Goal: Task Accomplishment & Management: Manage account settings

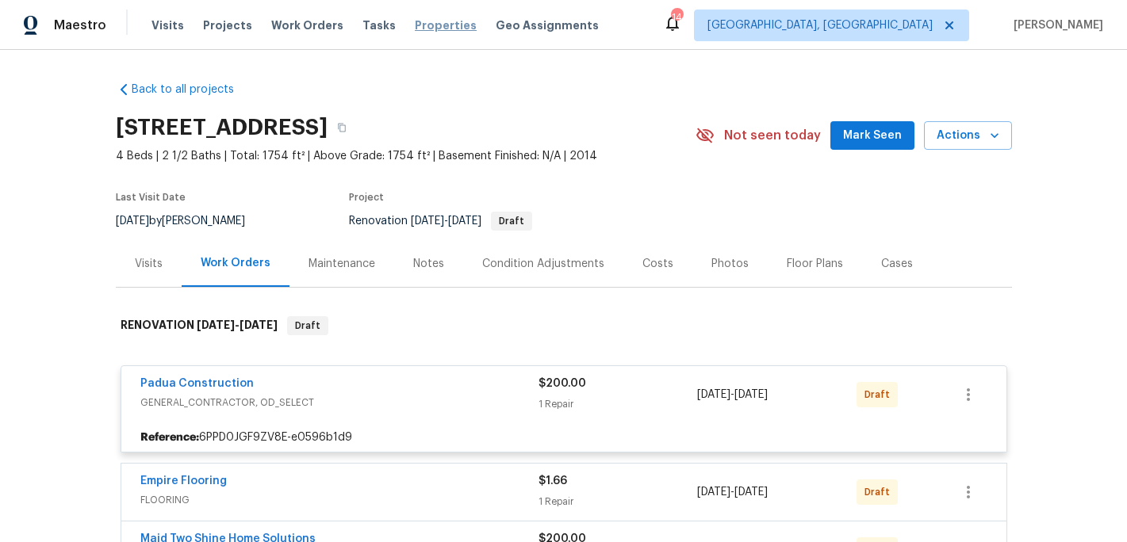
click at [433, 29] on span "Properties" at bounding box center [446, 25] width 62 height 16
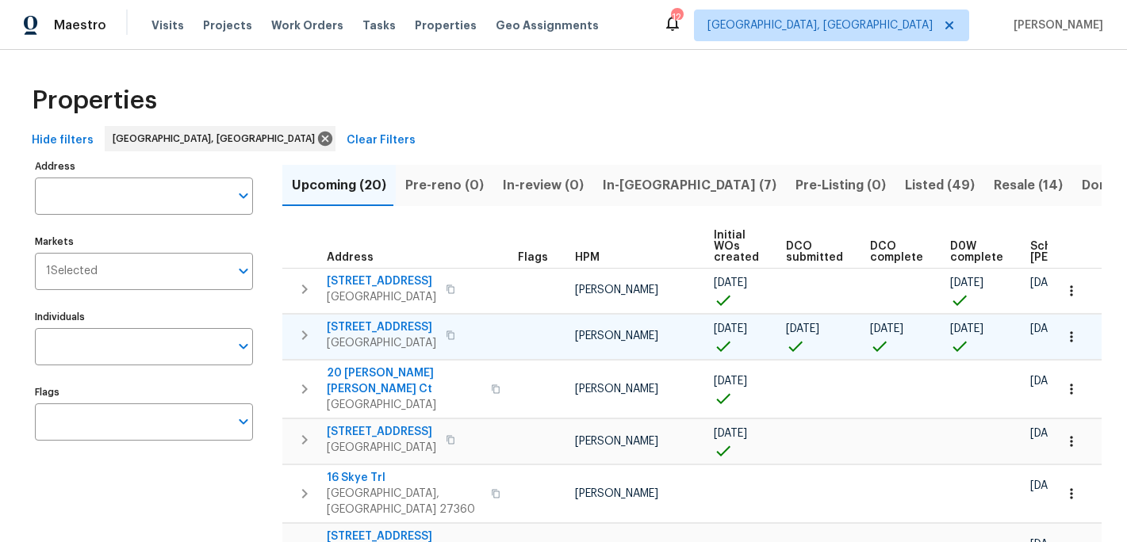
click at [1073, 338] on icon "button" at bounding box center [1071, 337] width 16 height 16
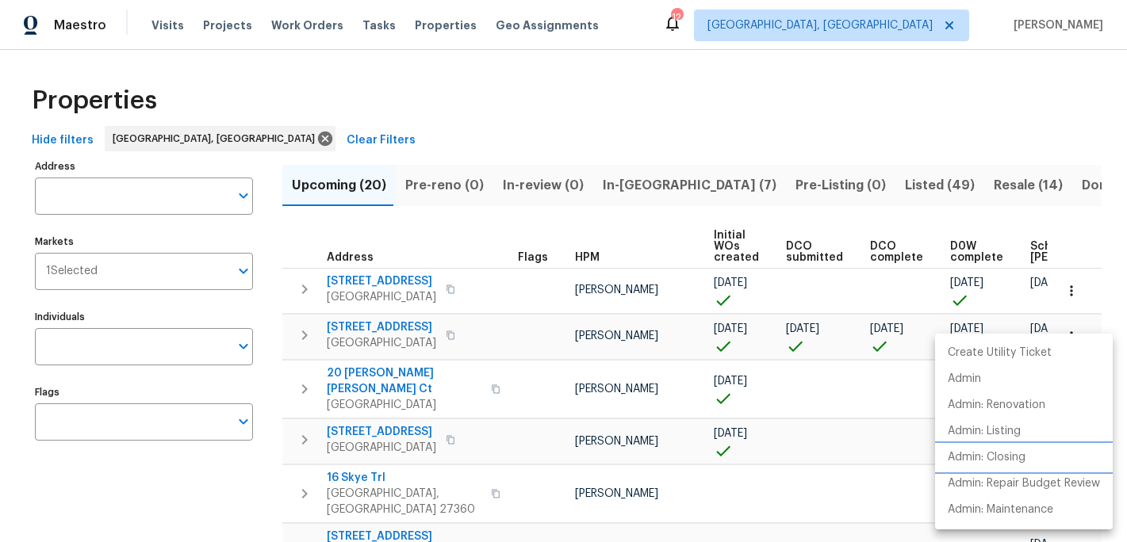
click at [1013, 457] on p "Admin: Closing" at bounding box center [987, 458] width 78 height 17
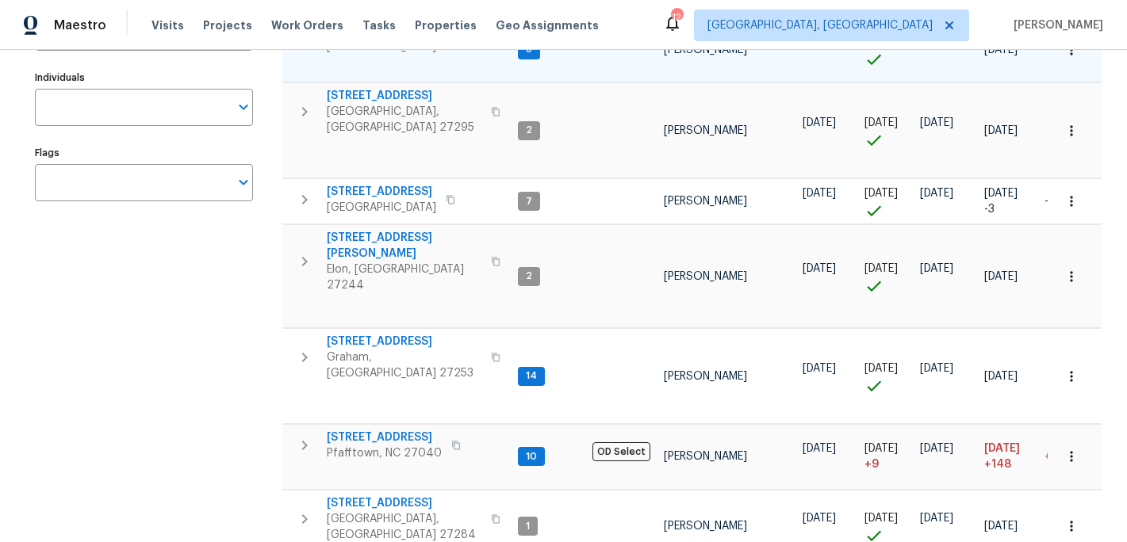
scroll to position [243, 0]
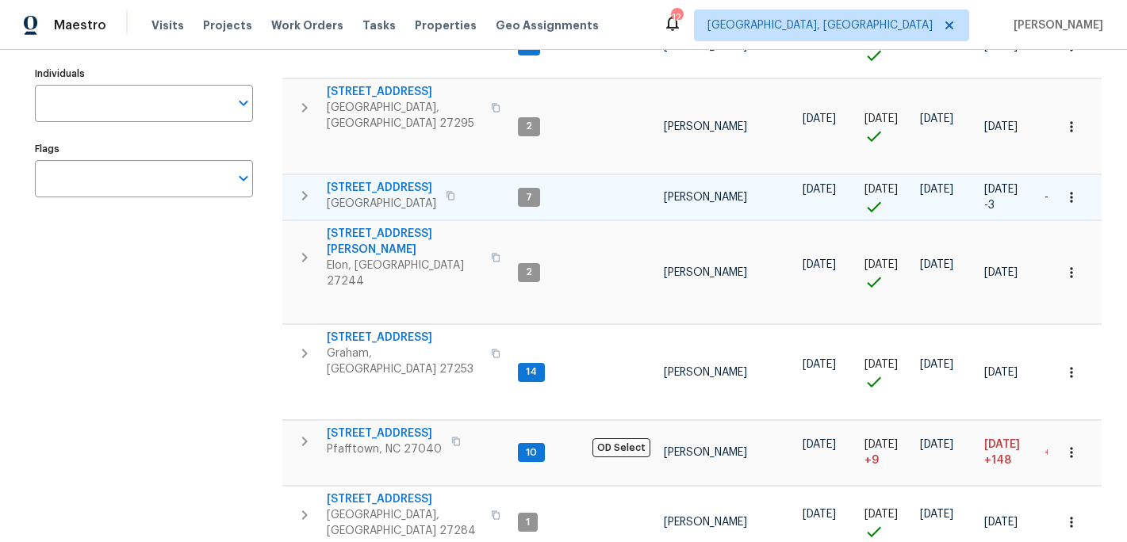
click at [1065, 190] on icon "button" at bounding box center [1071, 198] width 16 height 16
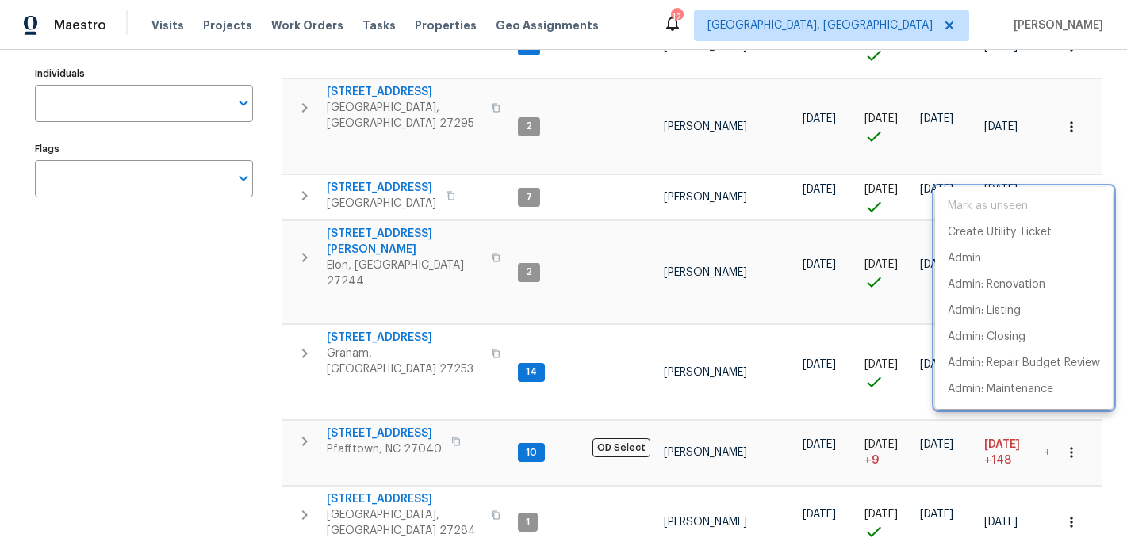
click at [367, 161] on div at bounding box center [563, 271] width 1127 height 542
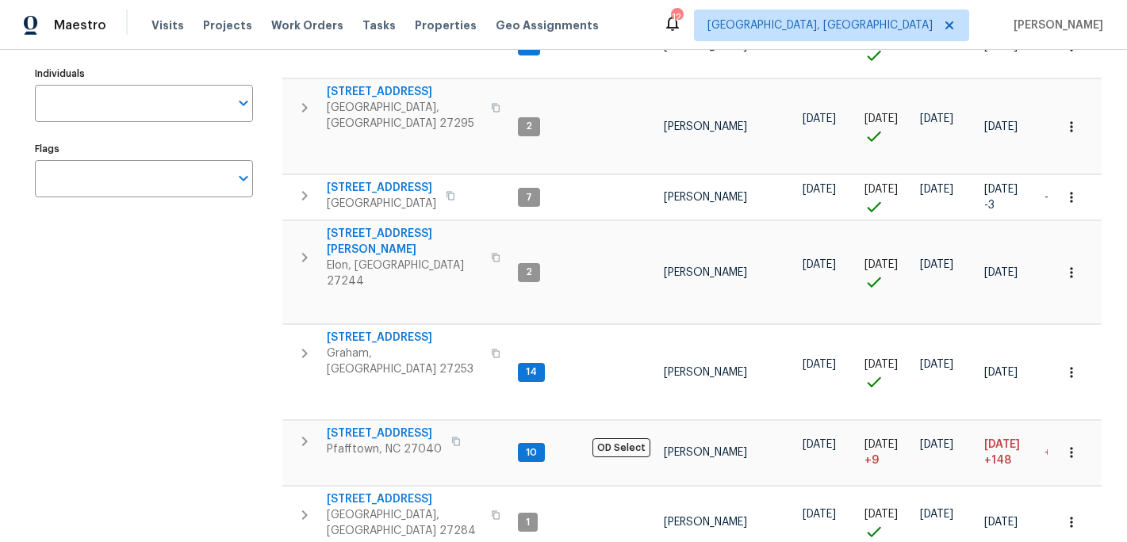
click at [367, 180] on span "330 MacAllan Dr" at bounding box center [381, 188] width 109 height 16
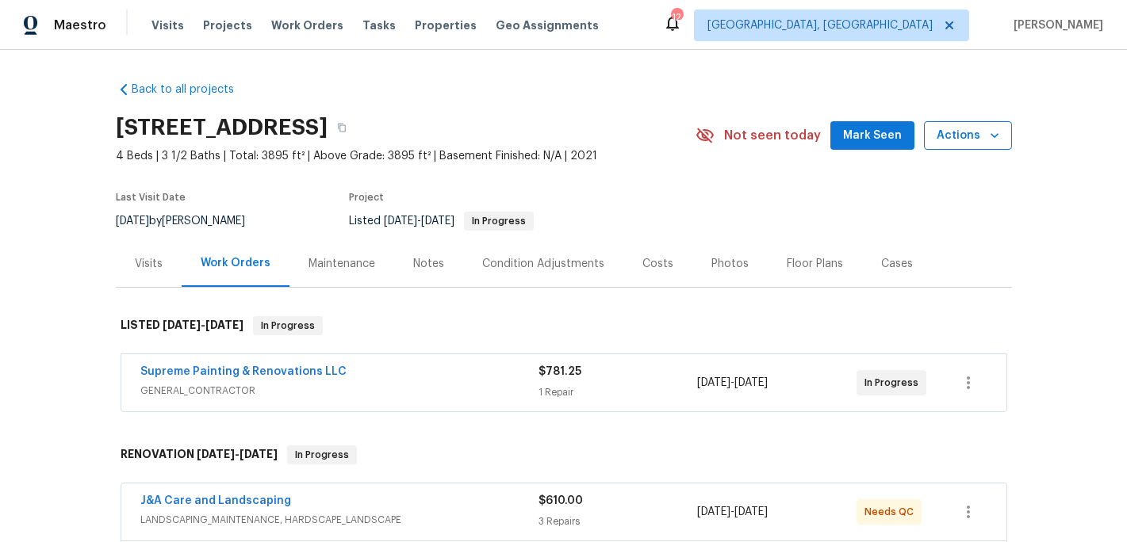
click at [962, 142] on span "Actions" at bounding box center [967, 136] width 63 height 20
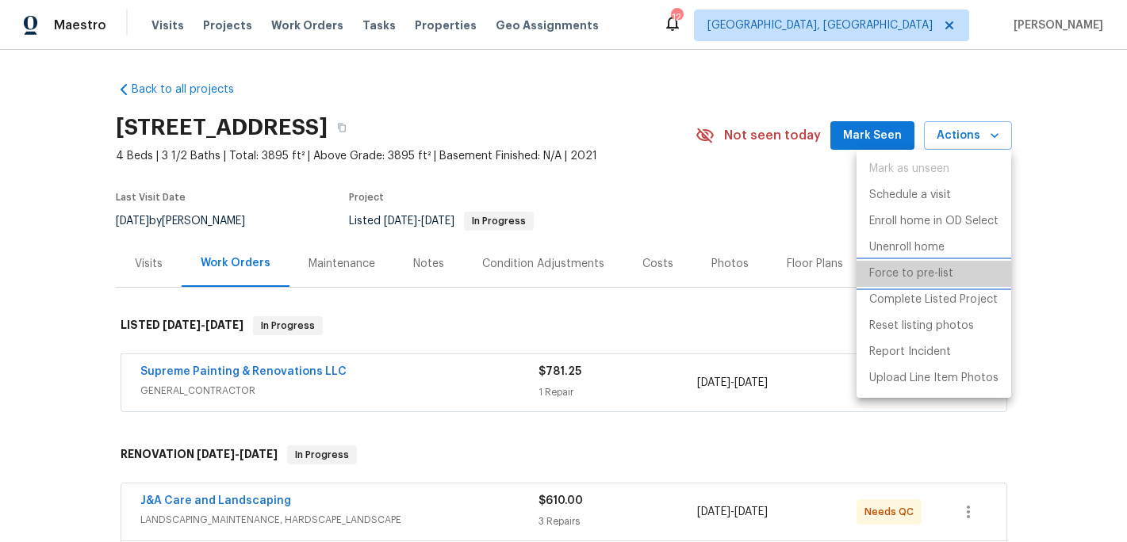
click at [925, 274] on p "Force to pre-list" at bounding box center [911, 274] width 84 height 17
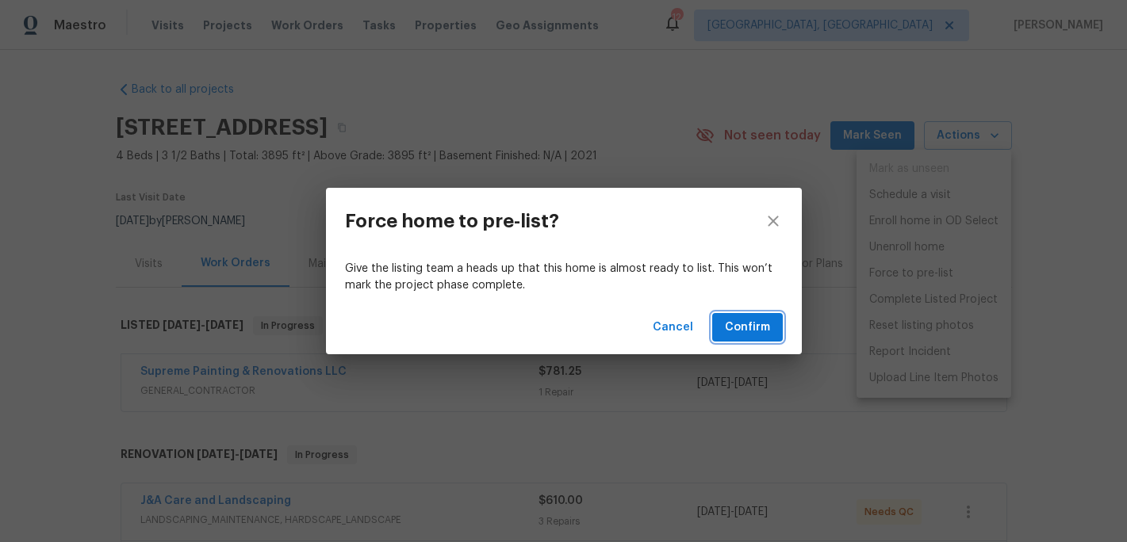
click at [764, 323] on span "Confirm" at bounding box center [747, 328] width 45 height 20
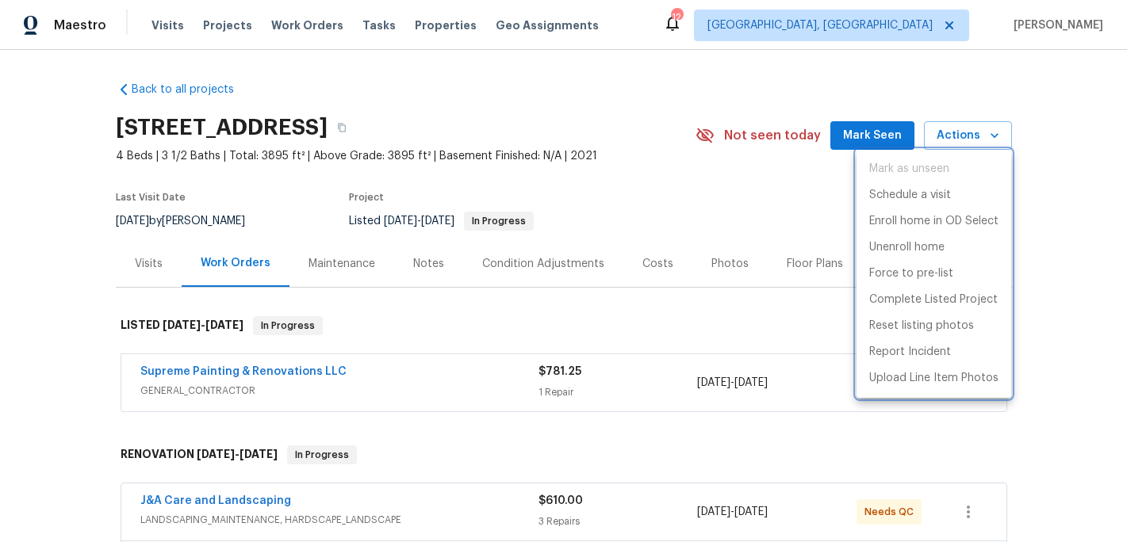
click at [236, 508] on div at bounding box center [563, 271] width 1127 height 542
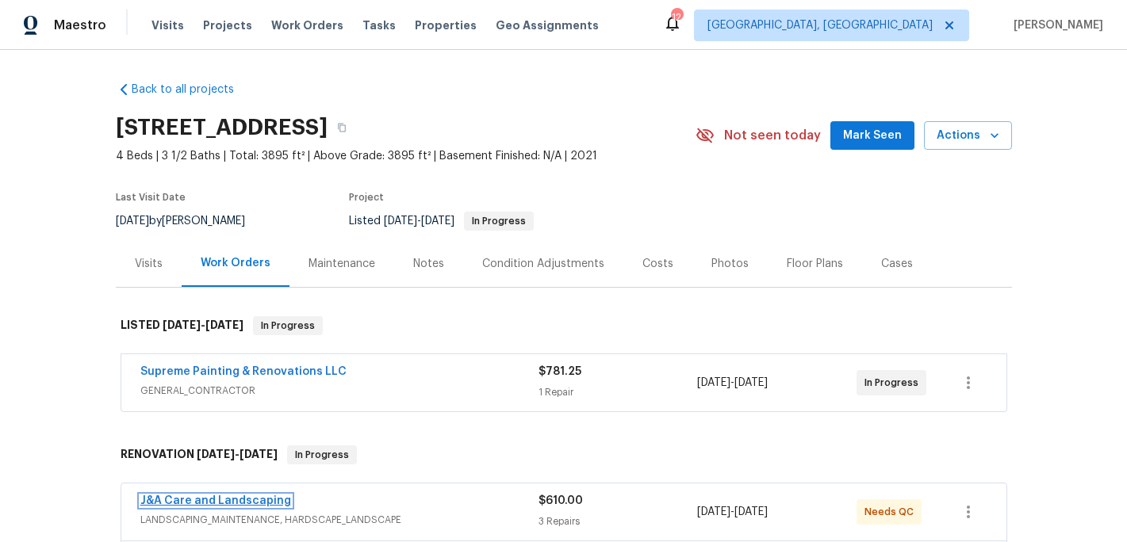
click at [255, 504] on link "J&A Care and Landscaping" at bounding box center [215, 501] width 151 height 11
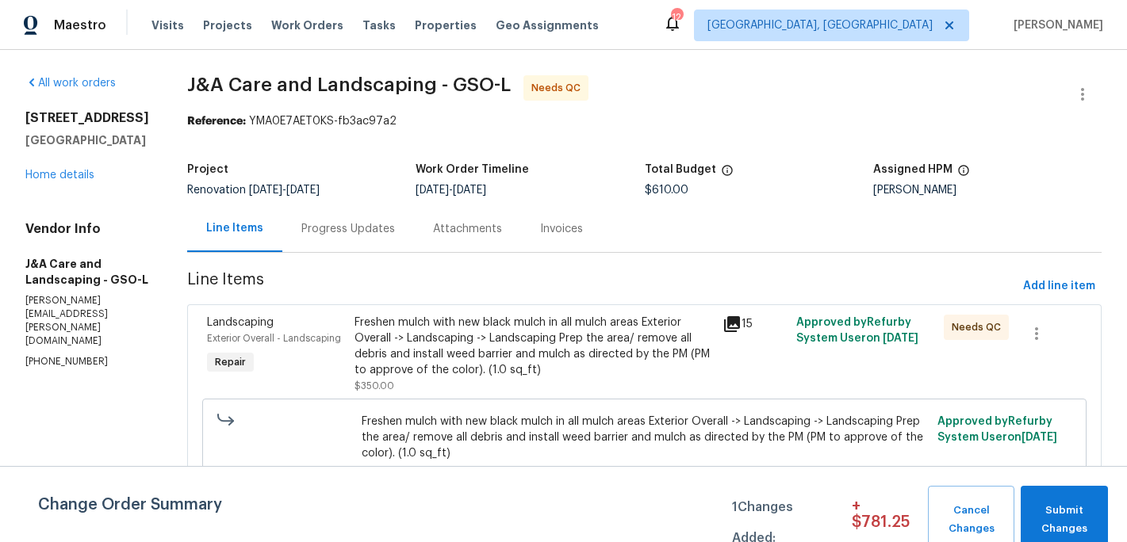
click at [518, 369] on div "Freshen mulch with new black mulch in all mulch areas Exterior Overall -> Lands…" at bounding box center [533, 346] width 359 height 63
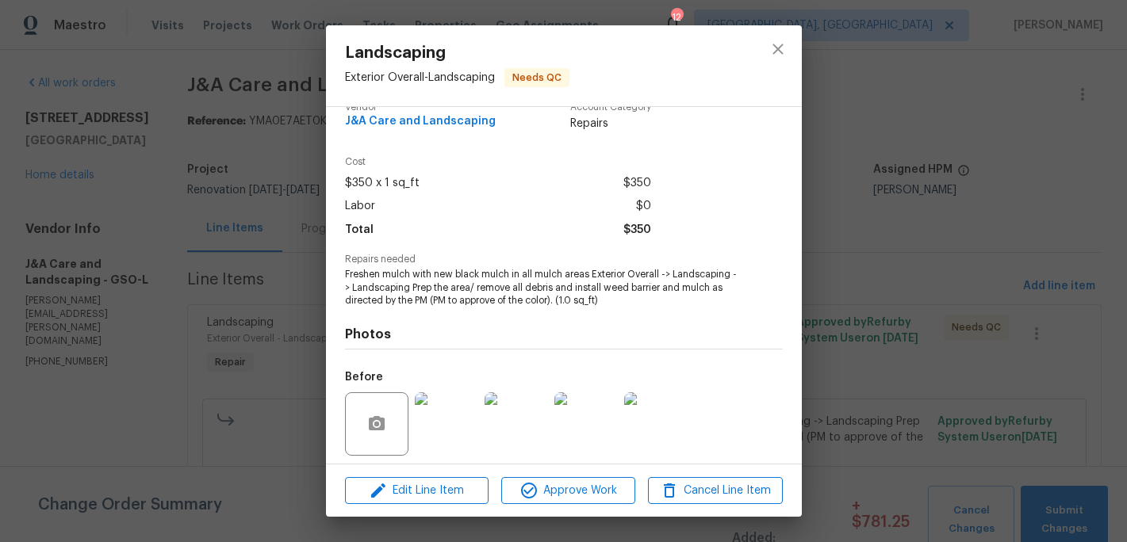
scroll to position [135, 0]
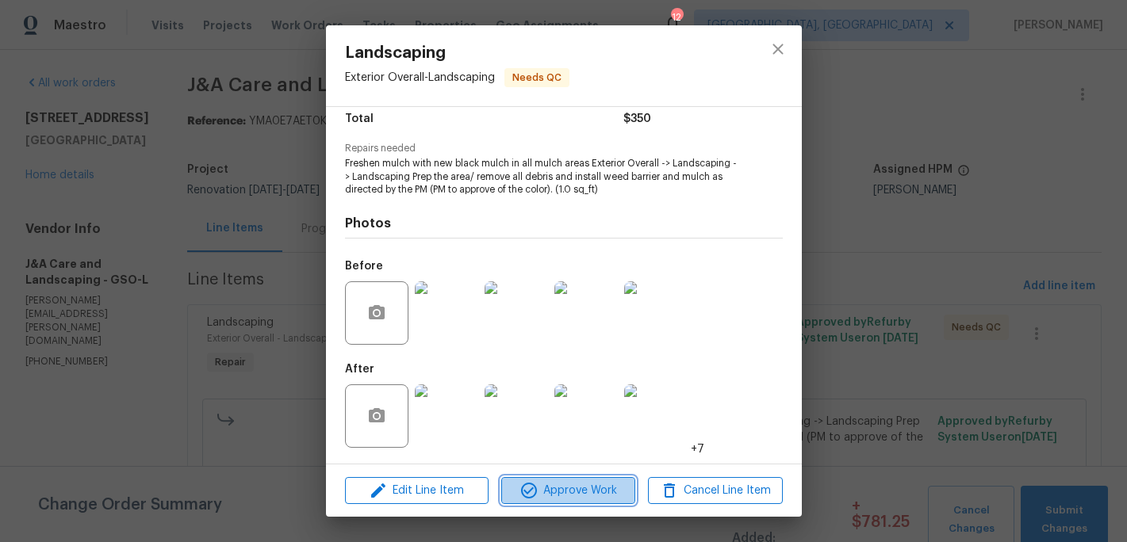
click at [580, 499] on span "Approve Work" at bounding box center [568, 491] width 124 height 20
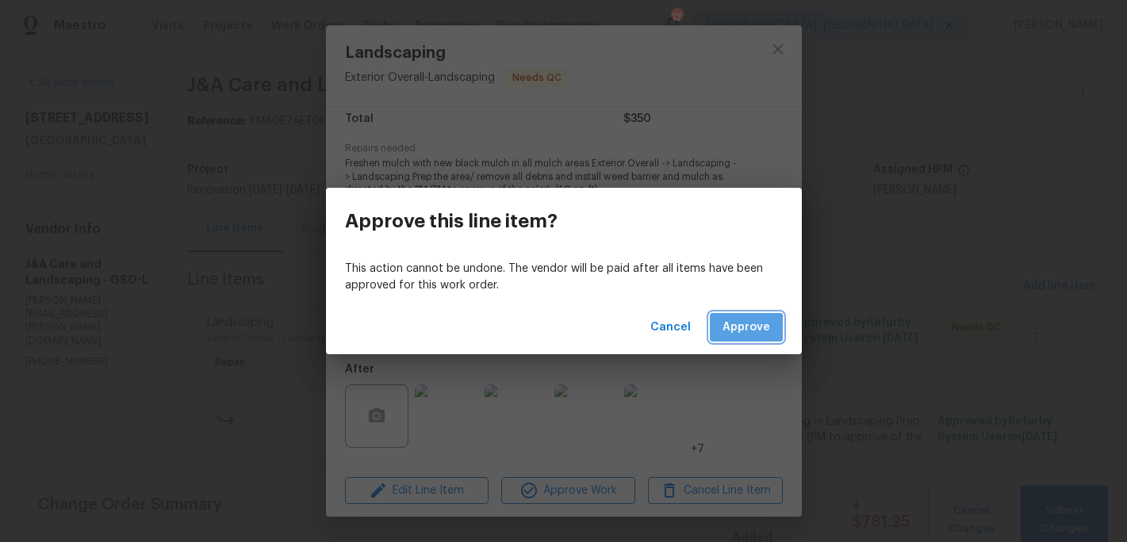
click at [737, 330] on span "Approve" at bounding box center [746, 328] width 48 height 20
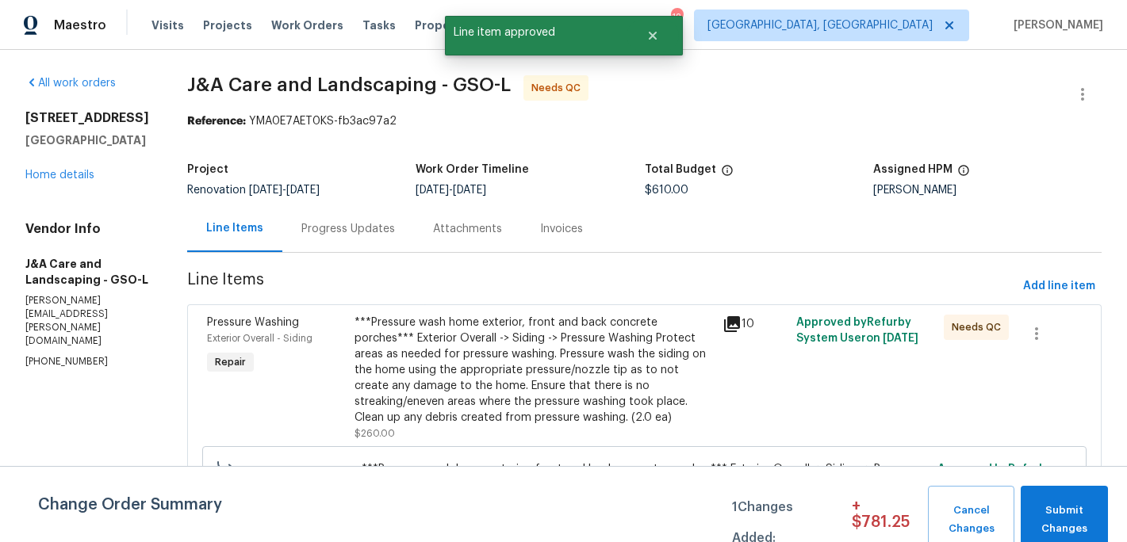
click at [519, 350] on div "***Pressure wash home exterior, front and back concrete porches*** Exterior Ove…" at bounding box center [533, 370] width 359 height 111
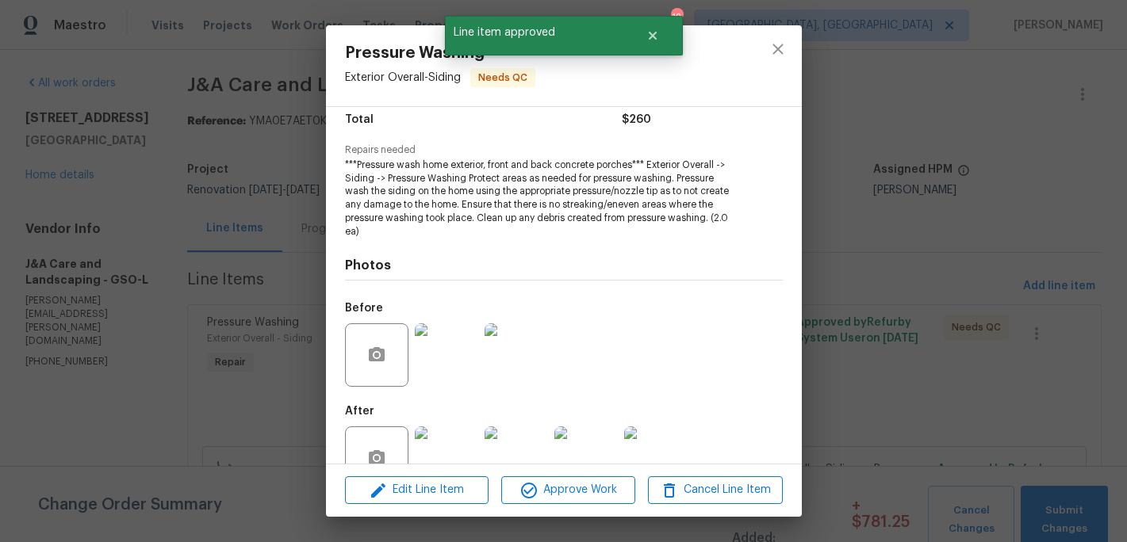
scroll to position [162, 0]
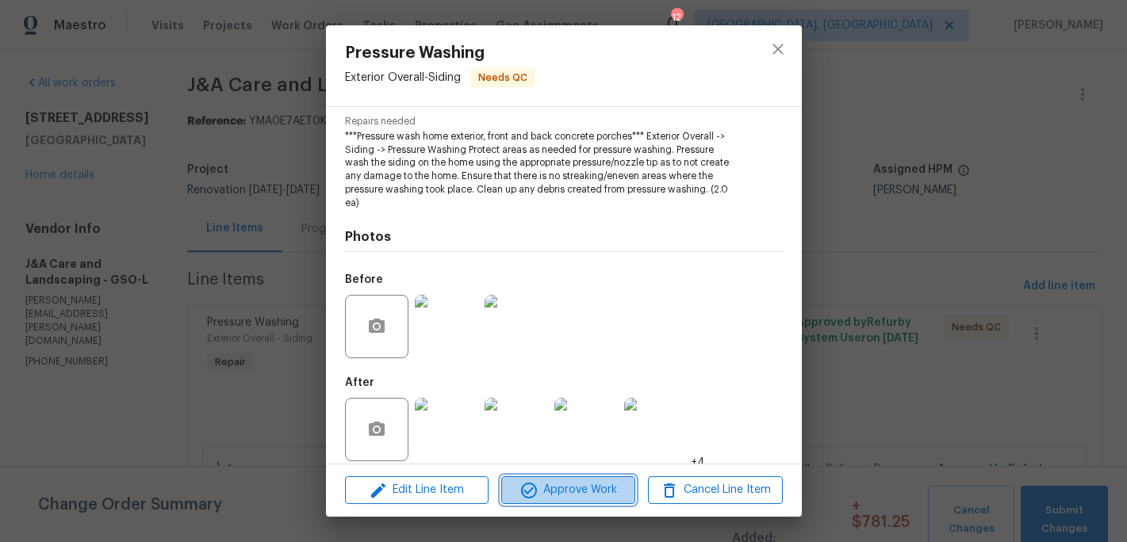
click at [576, 488] on span "Approve Work" at bounding box center [568, 491] width 124 height 20
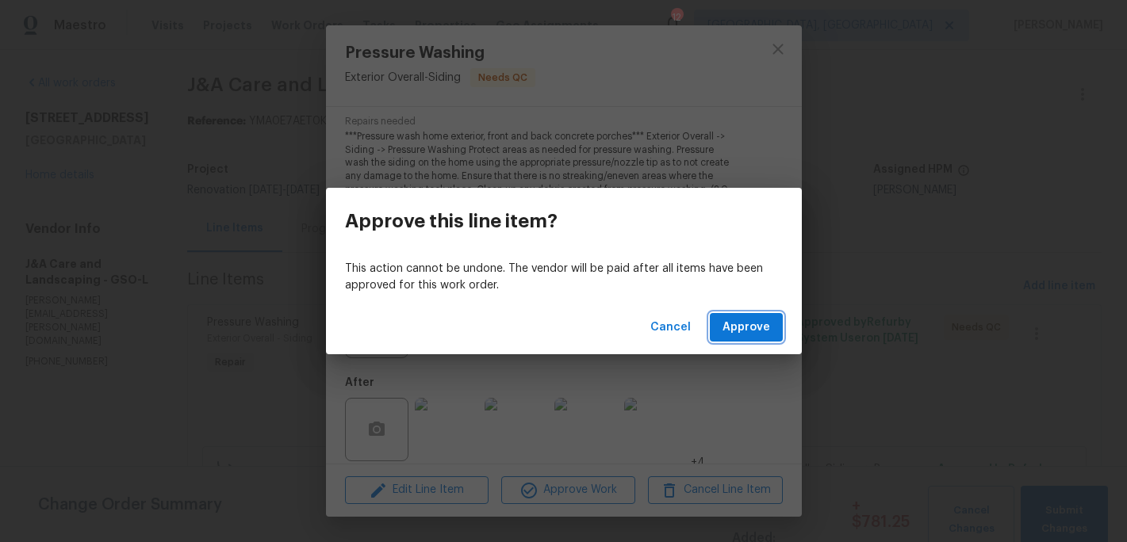
click at [733, 329] on span "Approve" at bounding box center [746, 328] width 48 height 20
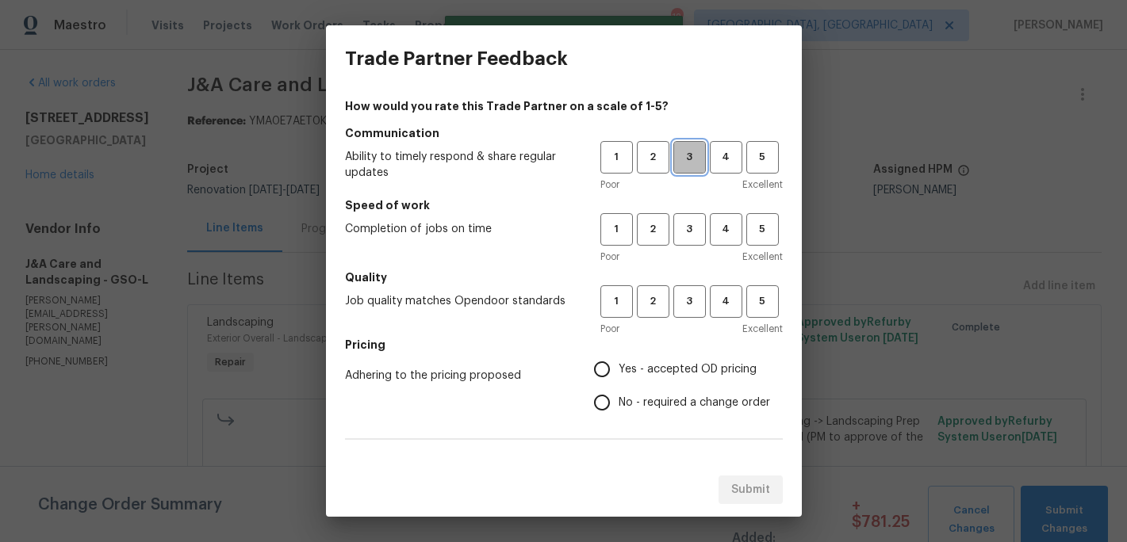
click at [695, 161] on span "3" at bounding box center [689, 157] width 29 height 18
click at [691, 229] on span "3" at bounding box center [689, 229] width 29 height 18
click at [690, 300] on span "3" at bounding box center [689, 302] width 29 height 18
click at [619, 373] on input "Yes - accepted OD pricing" at bounding box center [601, 369] width 33 height 33
radio input "true"
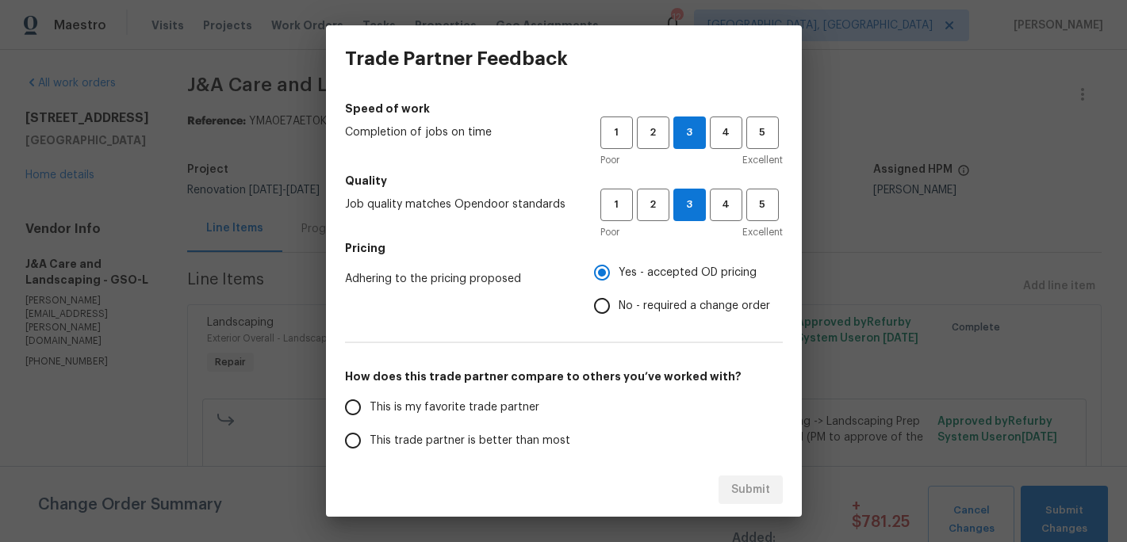
scroll to position [186, 0]
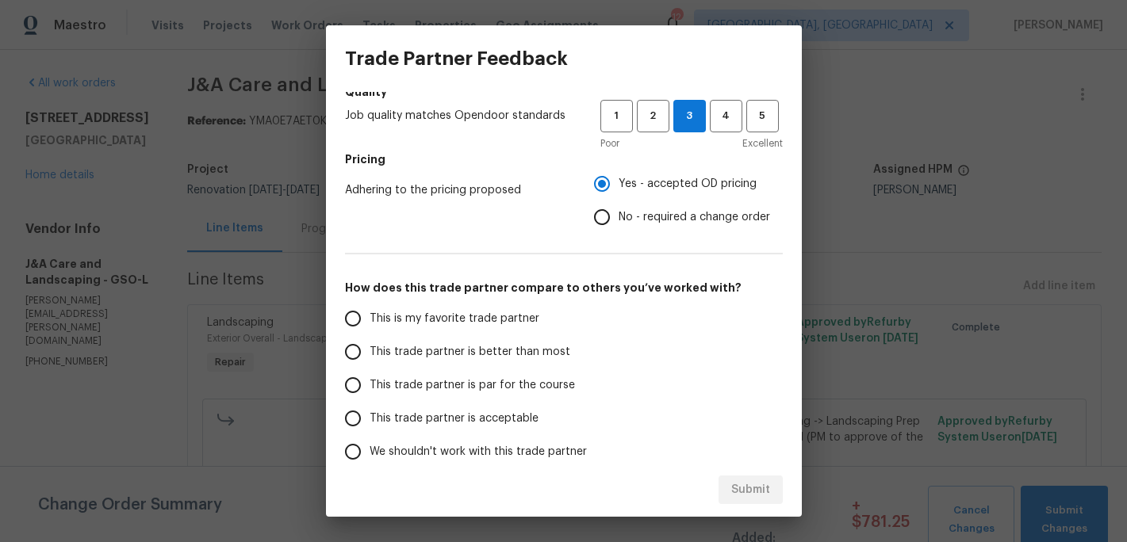
click at [500, 354] on span "This trade partner is better than most" at bounding box center [470, 352] width 201 height 17
click at [370, 354] on input "This trade partner is better than most" at bounding box center [352, 351] width 33 height 33
click at [736, 493] on span "Submit" at bounding box center [750, 491] width 39 height 20
radio input "true"
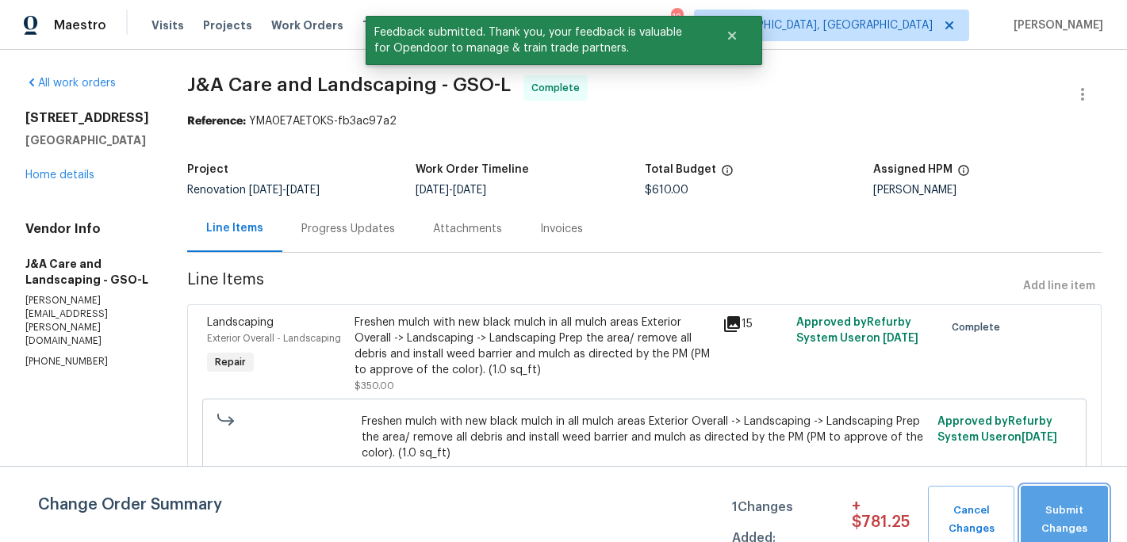
click at [1050, 498] on button "Submit Changes" at bounding box center [1064, 520] width 87 height 68
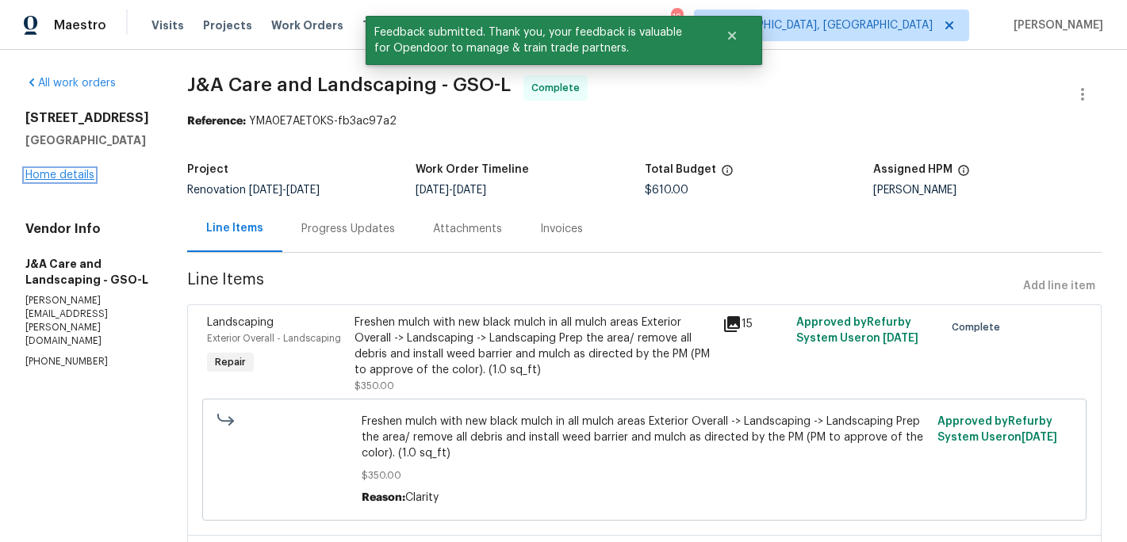
click at [79, 178] on link "Home details" at bounding box center [59, 175] width 69 height 11
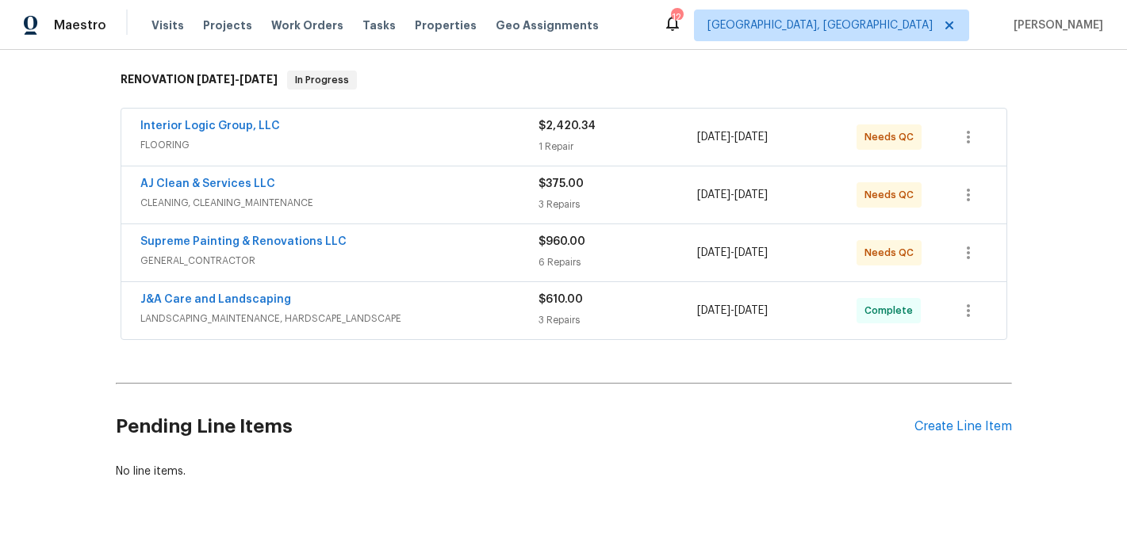
scroll to position [370, 0]
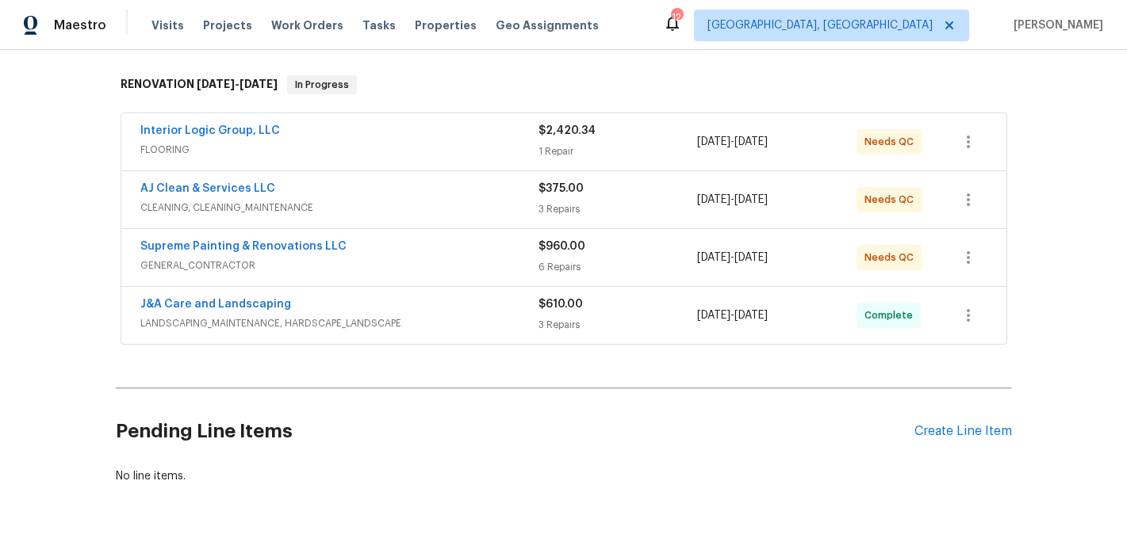
click at [225, 204] on span "CLEANING, CLEANING_MAINTENANCE" at bounding box center [339, 208] width 398 height 16
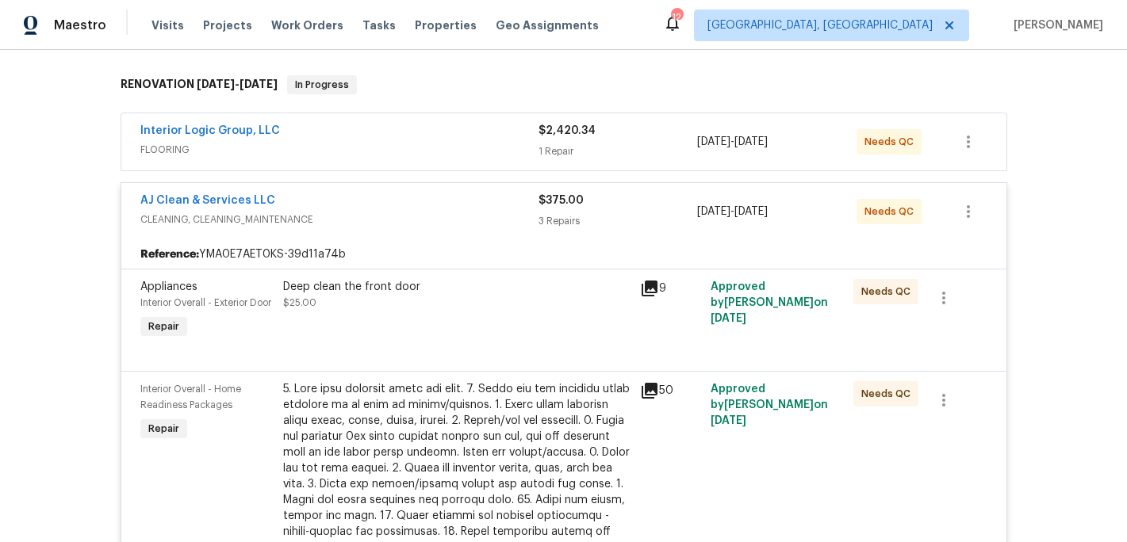
click at [396, 293] on div "Deep clean the front door" at bounding box center [456, 287] width 347 height 16
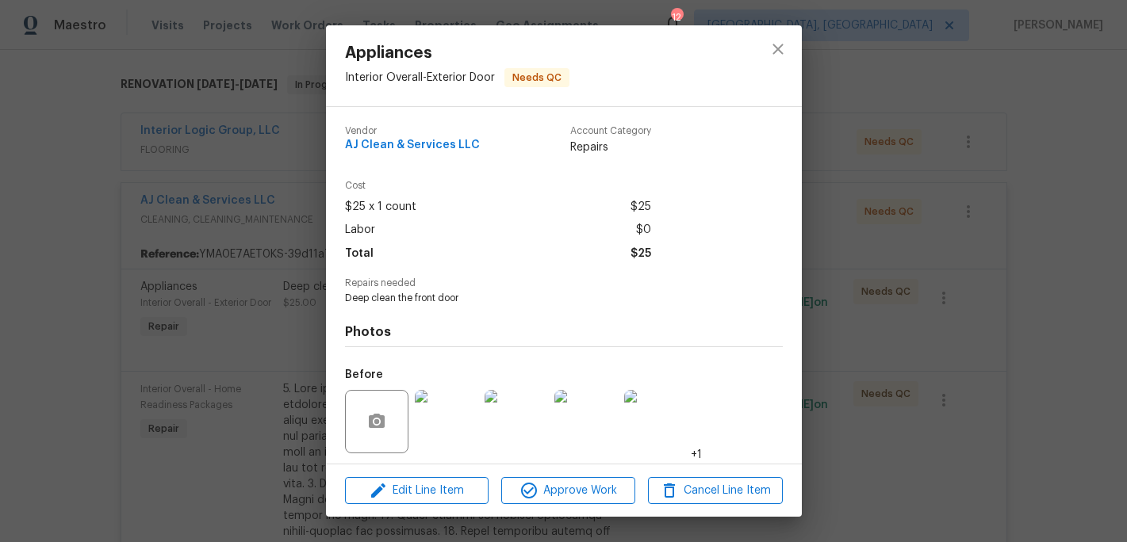
scroll to position [109, 0]
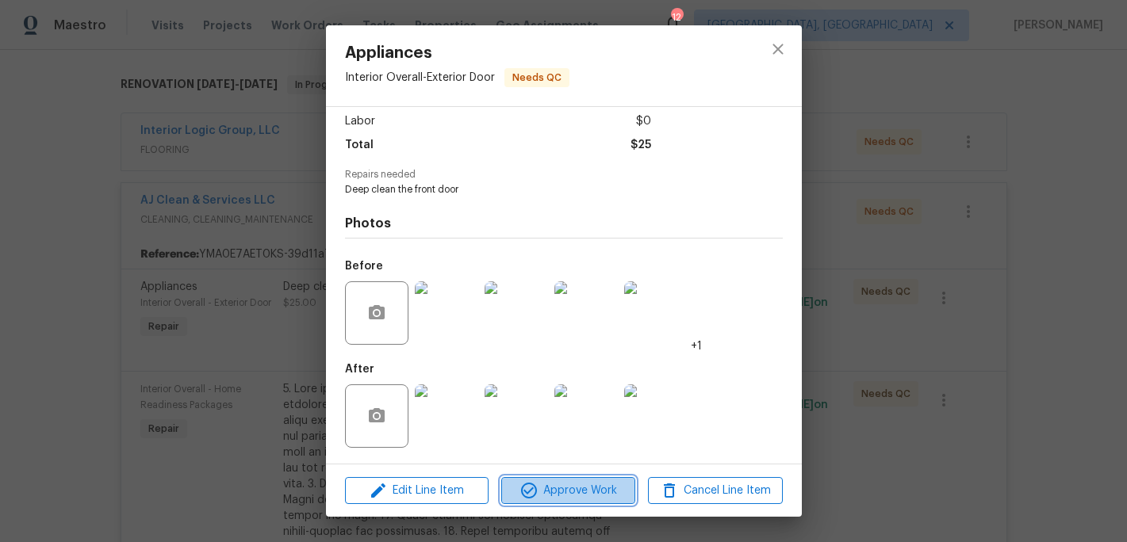
click at [567, 491] on span "Approve Work" at bounding box center [568, 491] width 124 height 20
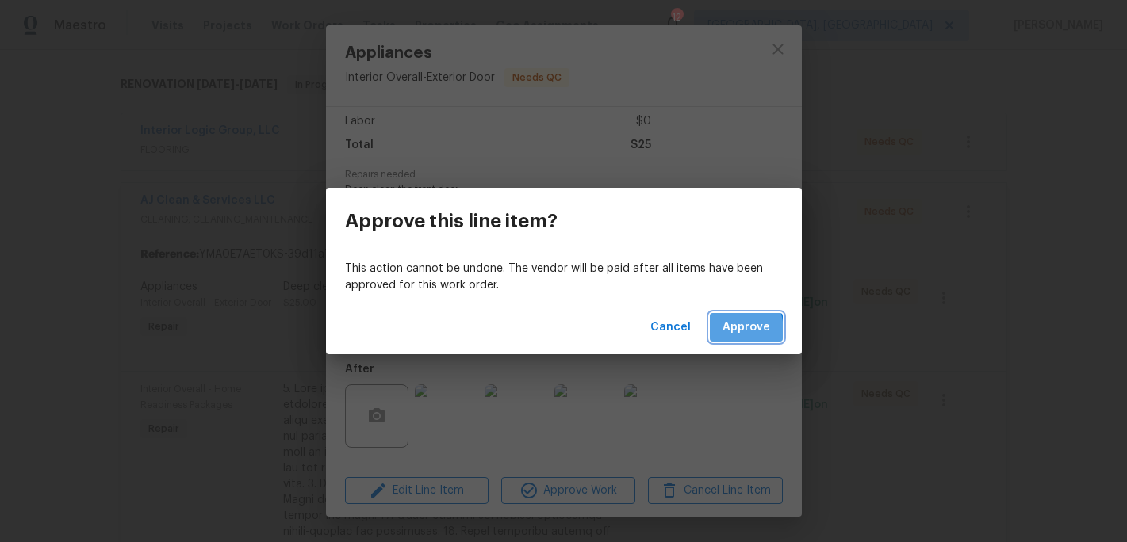
click at [720, 332] on button "Approve" at bounding box center [746, 327] width 73 height 29
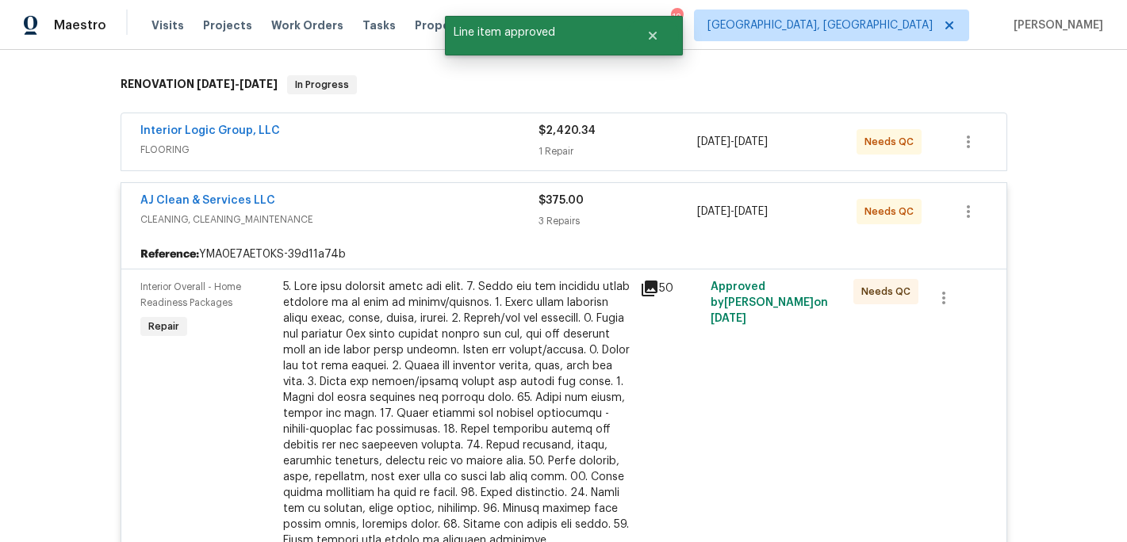
click at [524, 325] on div at bounding box center [456, 414] width 347 height 270
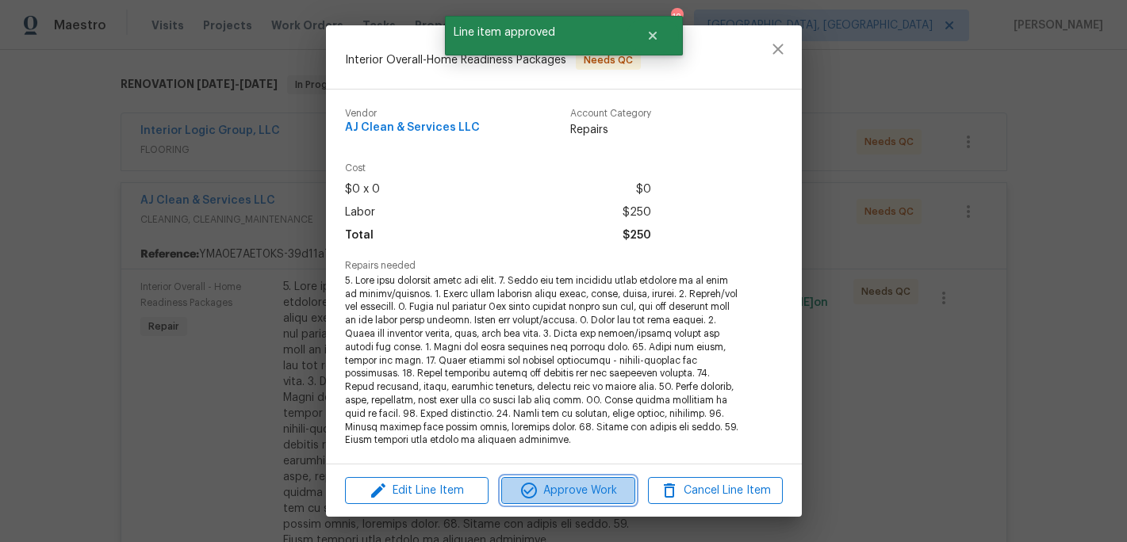
click at [583, 491] on span "Approve Work" at bounding box center [568, 491] width 124 height 20
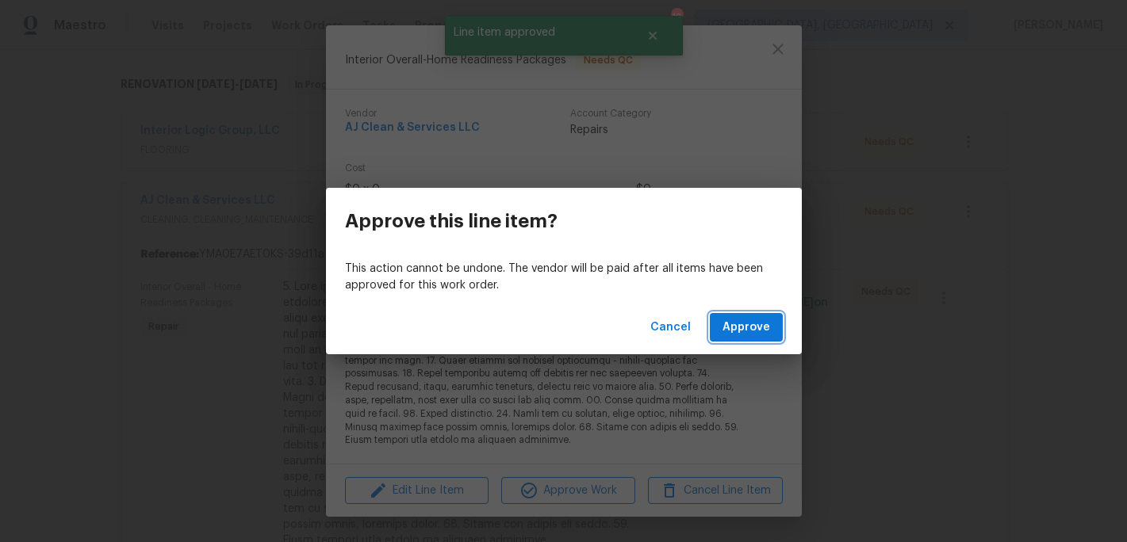
click at [750, 314] on button "Approve" at bounding box center [746, 327] width 73 height 29
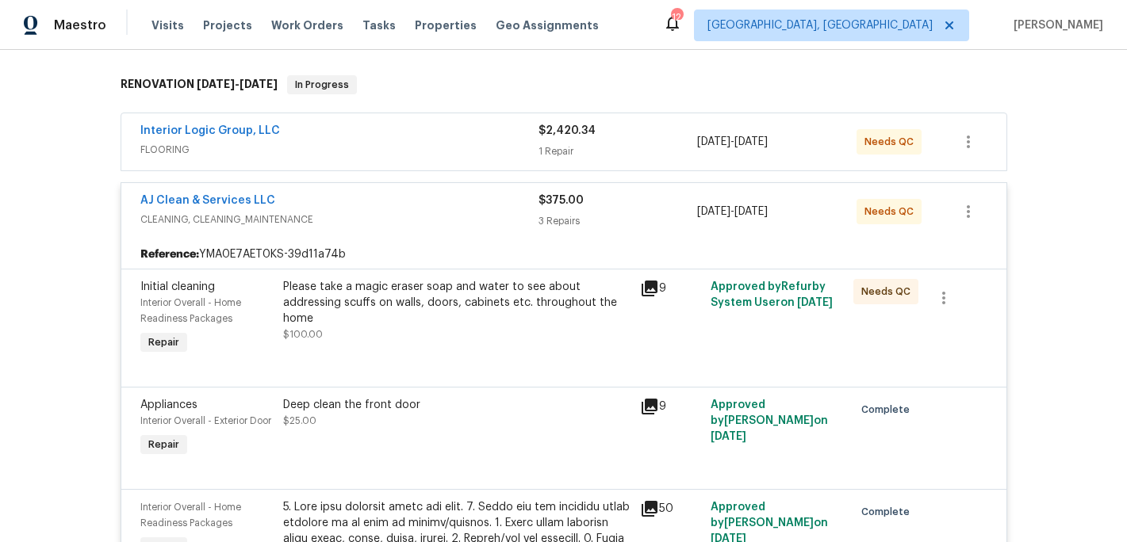
click at [460, 311] on div "Please take a magic eraser soap and water to see about addressing scuffs on wal…" at bounding box center [456, 303] width 347 height 48
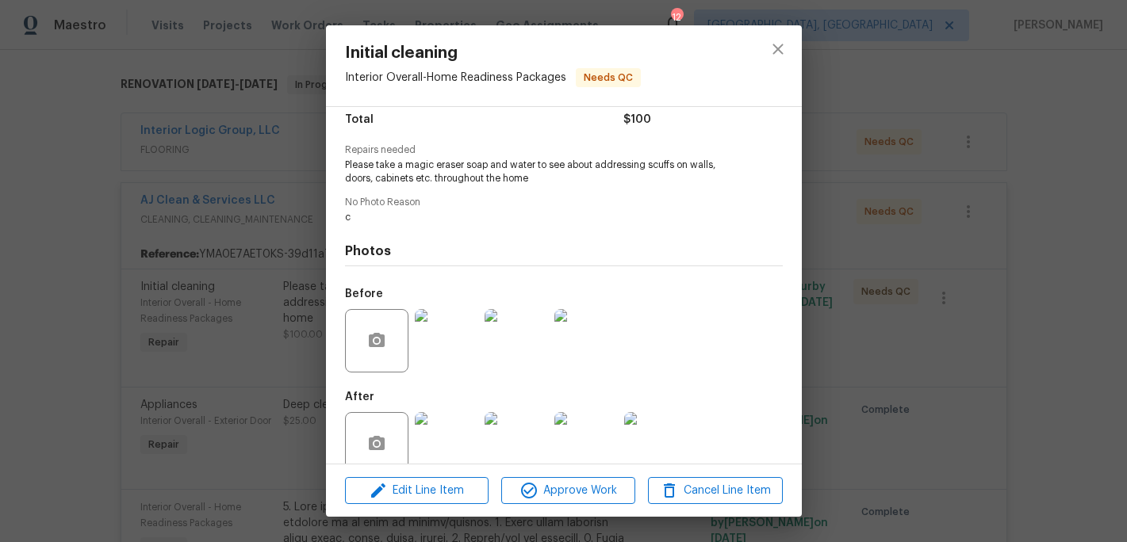
scroll to position [161, 0]
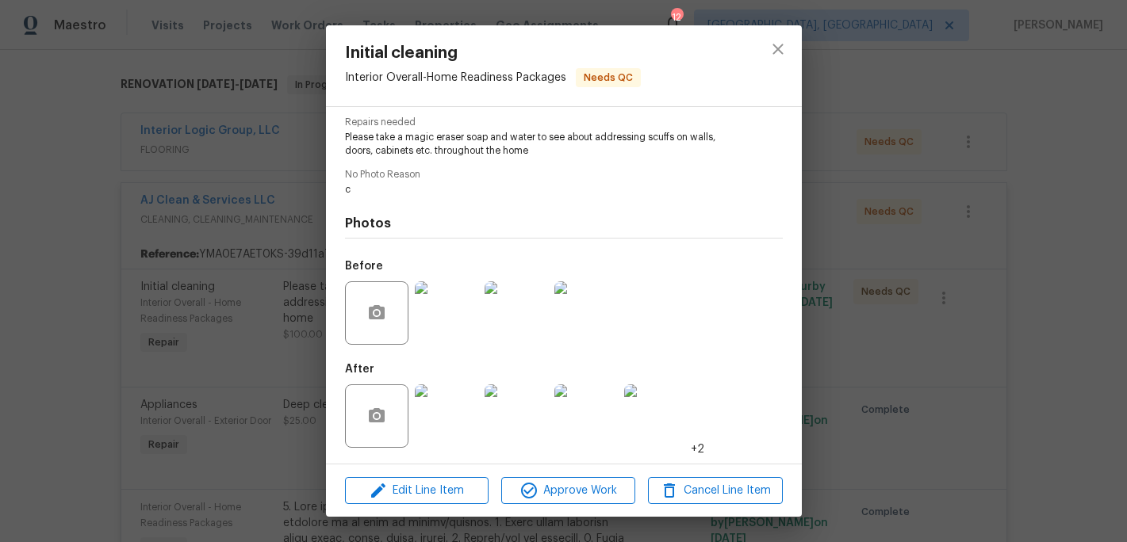
click at [441, 428] on img at bounding box center [446, 416] width 63 height 63
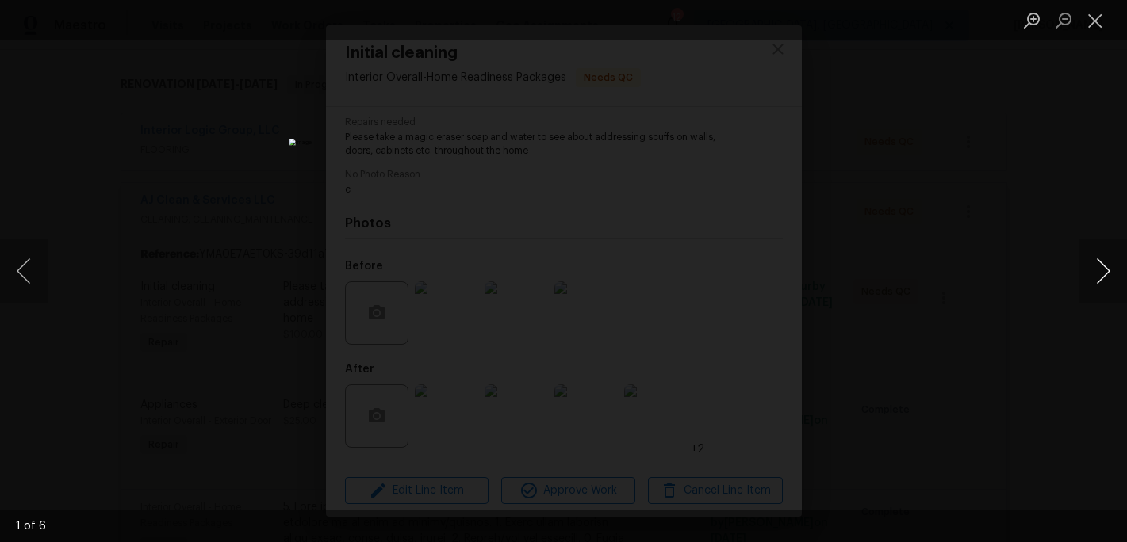
click at [1101, 266] on button "Next image" at bounding box center [1103, 270] width 48 height 63
click at [1093, 23] on button "Close lightbox" at bounding box center [1095, 20] width 32 height 28
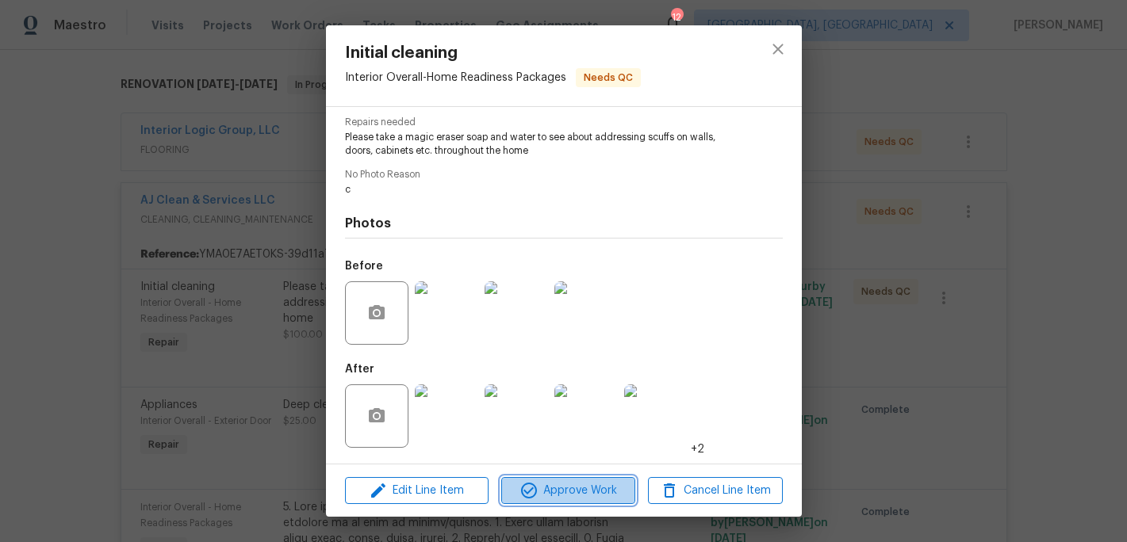
click at [573, 488] on span "Approve Work" at bounding box center [568, 491] width 124 height 20
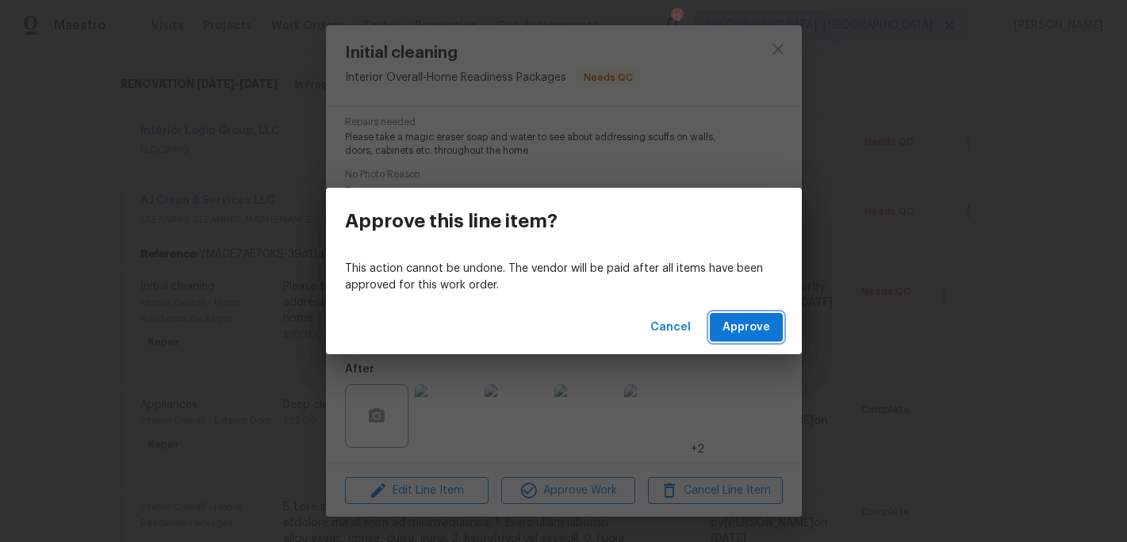
click at [763, 319] on span "Approve" at bounding box center [746, 328] width 48 height 20
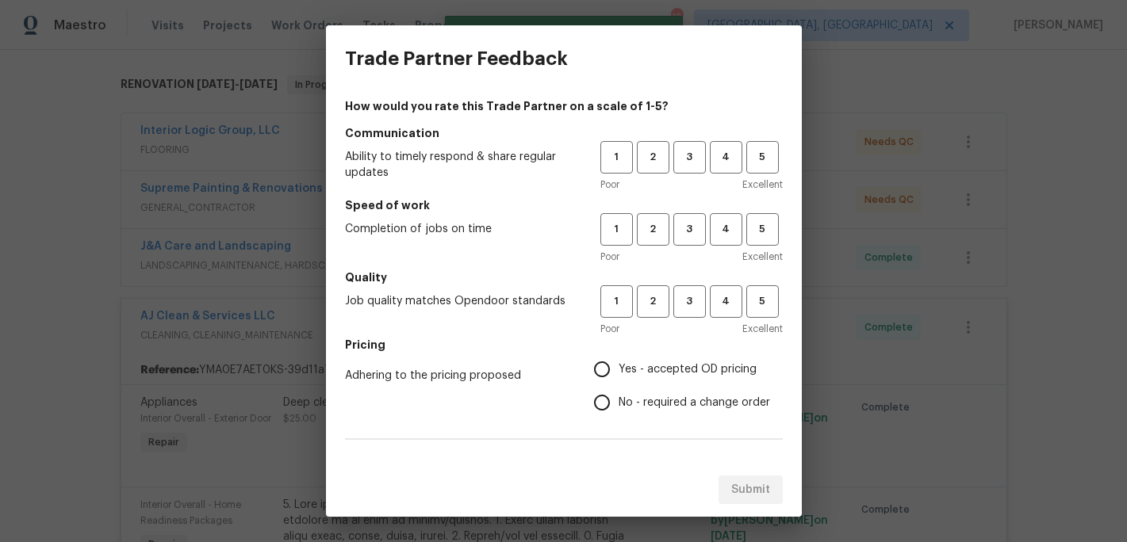
click at [693, 176] on div "1 2 3 4 5 Poor Excellent" at bounding box center [691, 167] width 182 height 52
click at [691, 164] on span "3" at bounding box center [689, 157] width 29 height 18
drag, startPoint x: 691, startPoint y: 210, endPoint x: 691, endPoint y: 223, distance: 12.7
click at [691, 213] on div "Speed of work Completion of jobs on time 1 2 3 4 5 Poor Excellent" at bounding box center [564, 230] width 438 height 67
click at [691, 224] on span "3" at bounding box center [689, 229] width 29 height 18
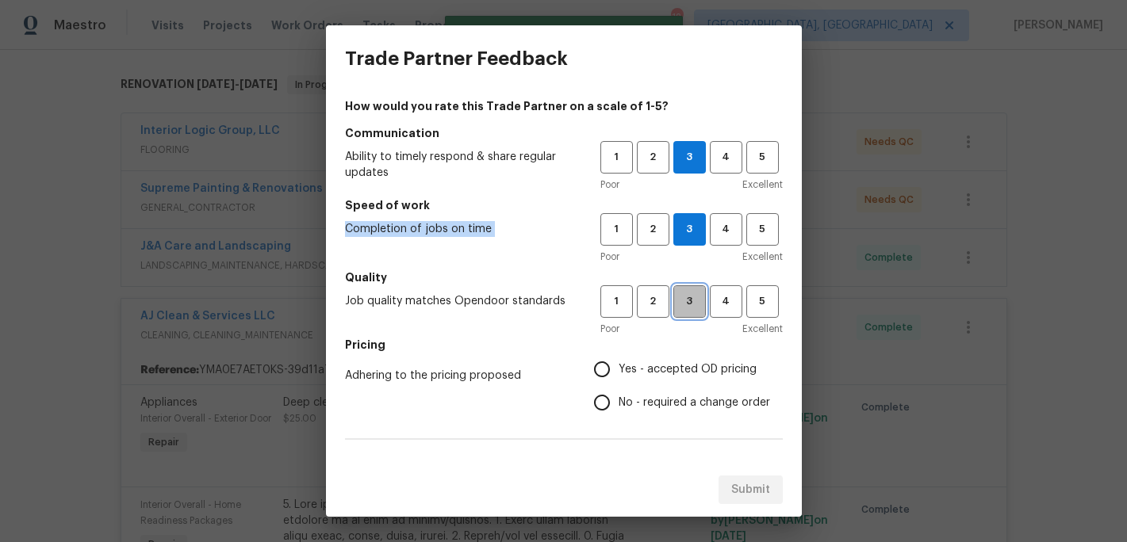
click at [694, 305] on span "3" at bounding box center [689, 302] width 29 height 18
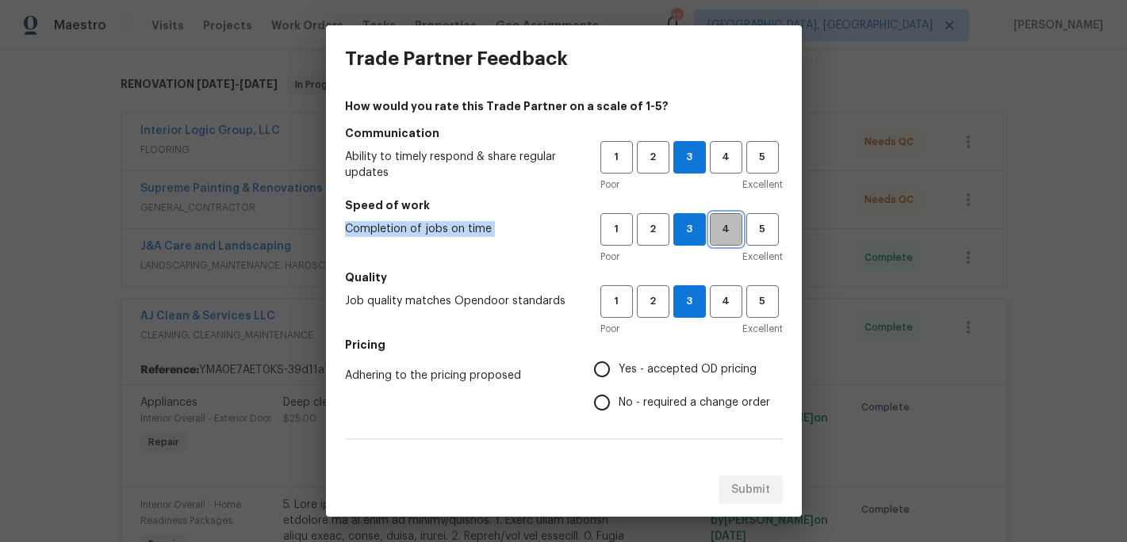
click at [720, 225] on span "4" at bounding box center [725, 229] width 29 height 18
click at [729, 303] on span "4" at bounding box center [725, 302] width 29 height 18
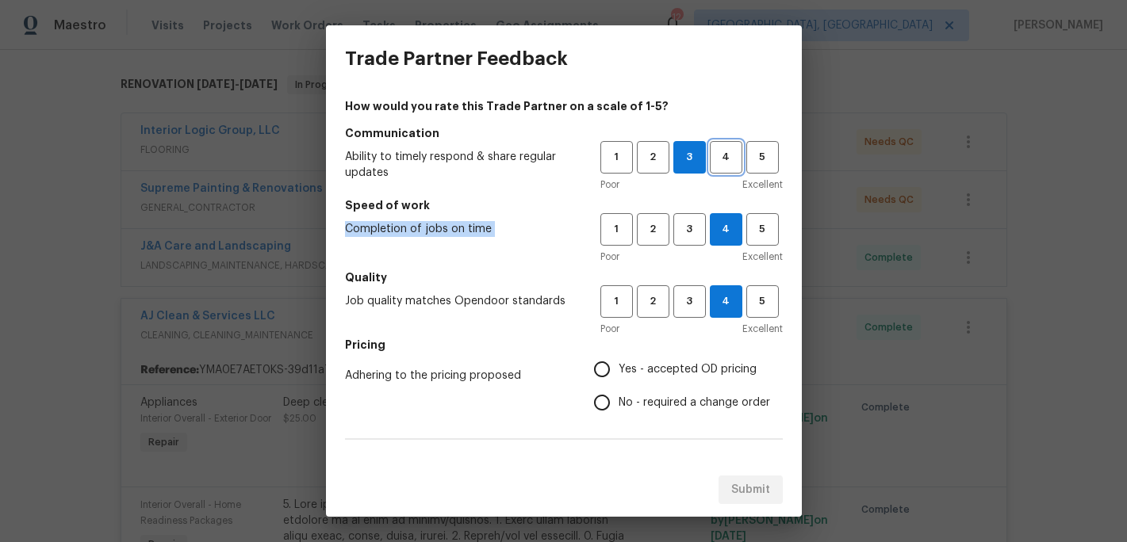
click at [733, 155] on span "4" at bounding box center [725, 157] width 29 height 18
click at [607, 372] on input "Yes - accepted OD pricing" at bounding box center [601, 369] width 33 height 33
radio input "true"
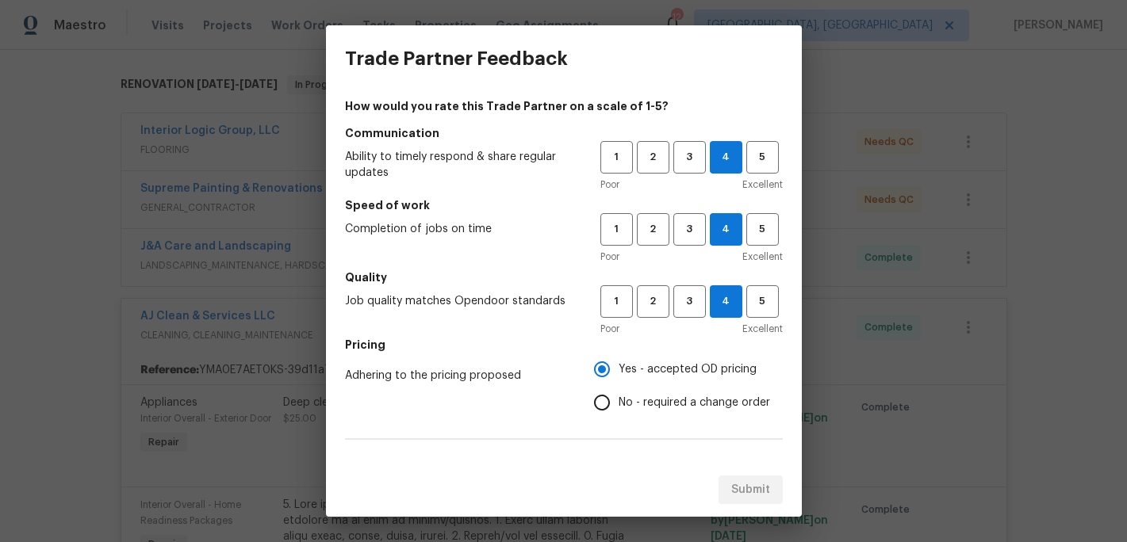
click at [544, 410] on div "Adhering to the pricing proposed Yes - accepted OD pricing No - required a chan…" at bounding box center [564, 386] width 438 height 67
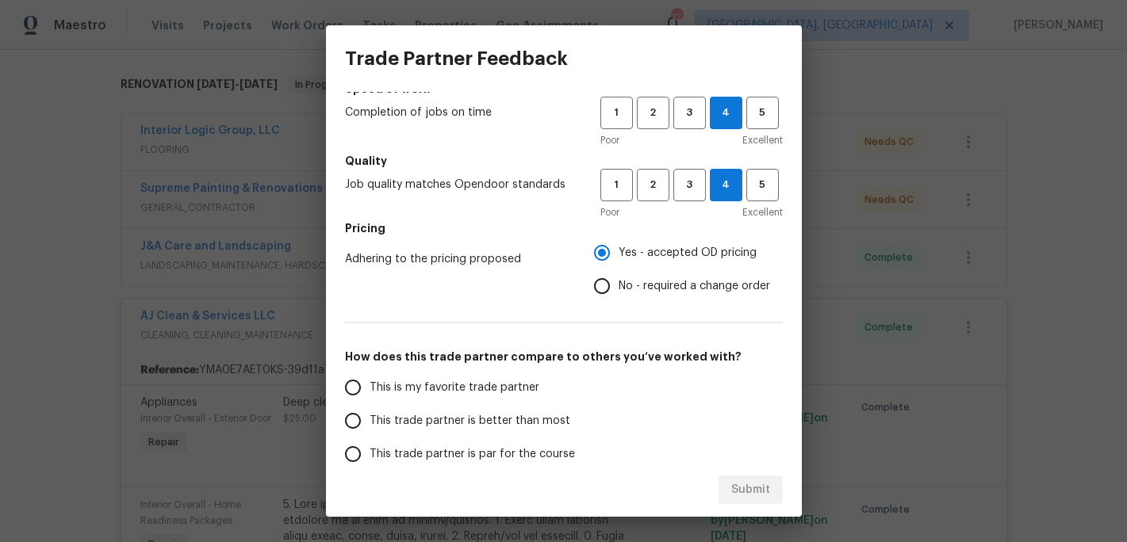
scroll to position [262, 0]
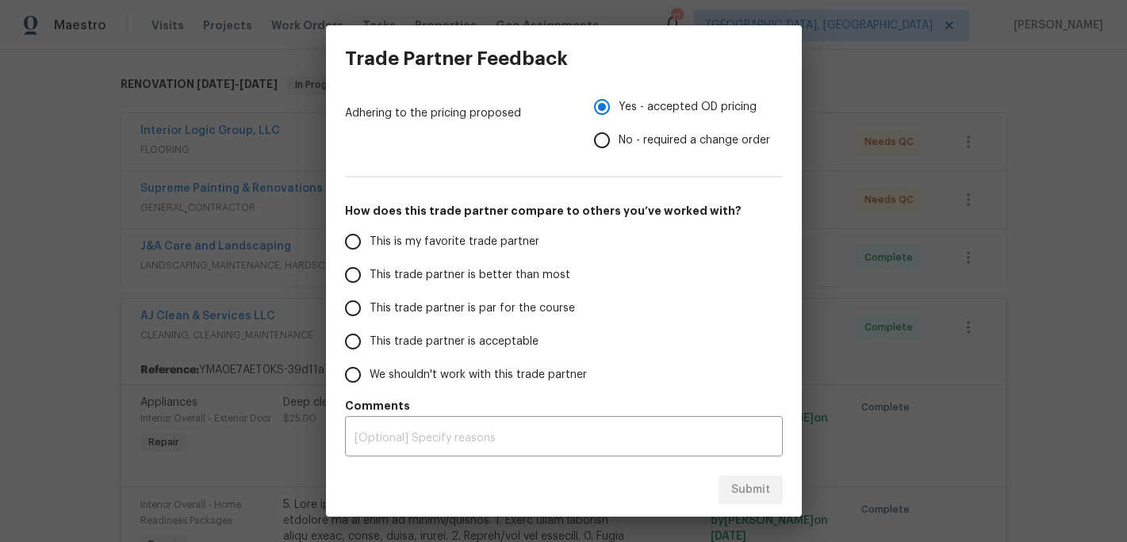
click at [404, 231] on label "This is my favorite trade partner" at bounding box center [461, 241] width 251 height 33
click at [370, 231] on input "This is my favorite trade partner" at bounding box center [352, 241] width 33 height 33
click at [737, 488] on span "Submit" at bounding box center [750, 491] width 39 height 20
radio input "true"
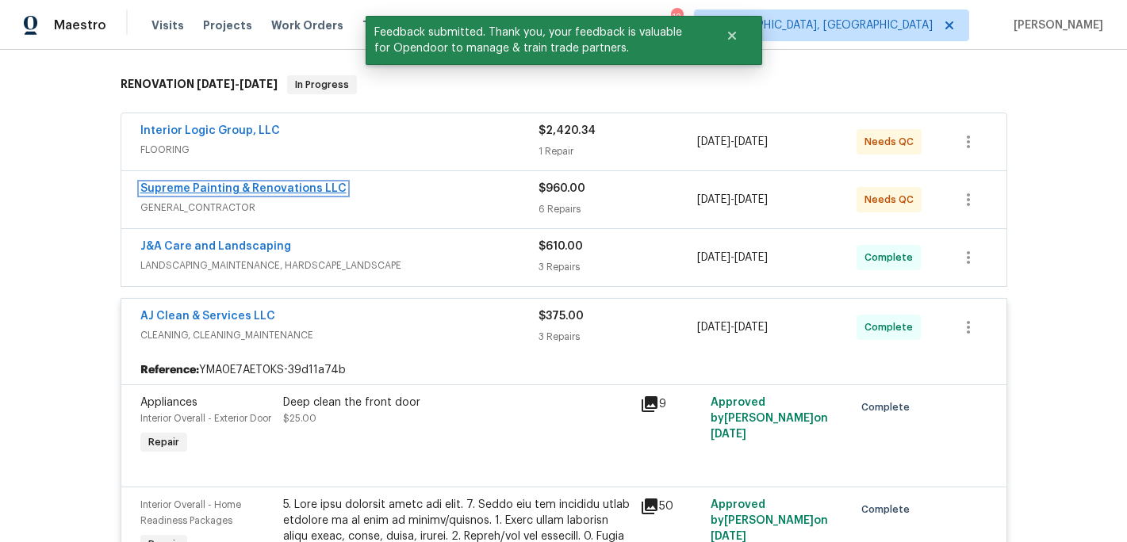
click at [280, 188] on link "Supreme Painting & Renovations LLC" at bounding box center [243, 188] width 206 height 11
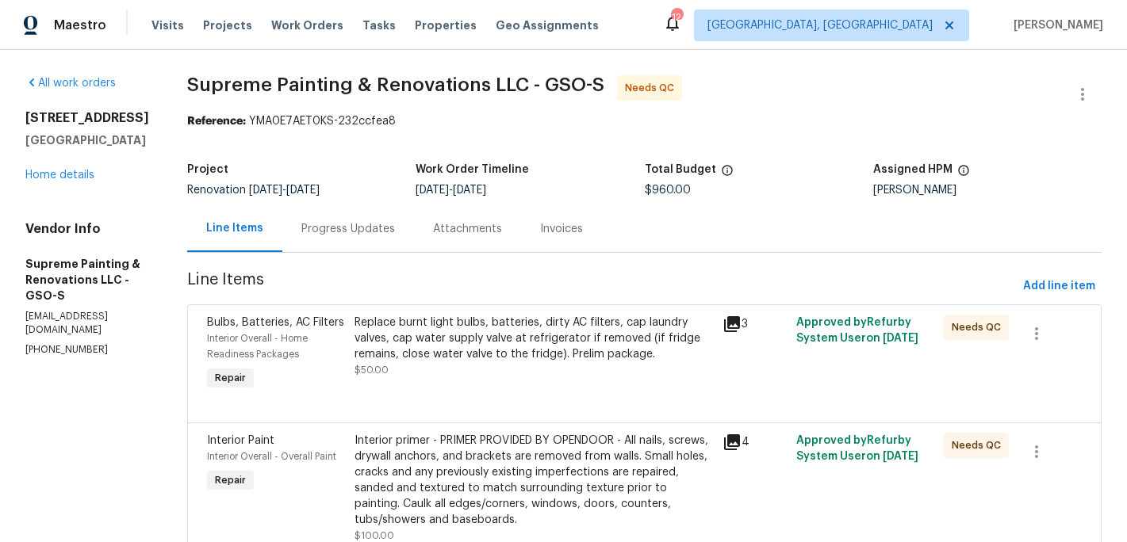
click at [560, 354] on div "Replace burnt light bulbs, batteries, dirty AC filters, cap laundry valves, cap…" at bounding box center [533, 339] width 359 height 48
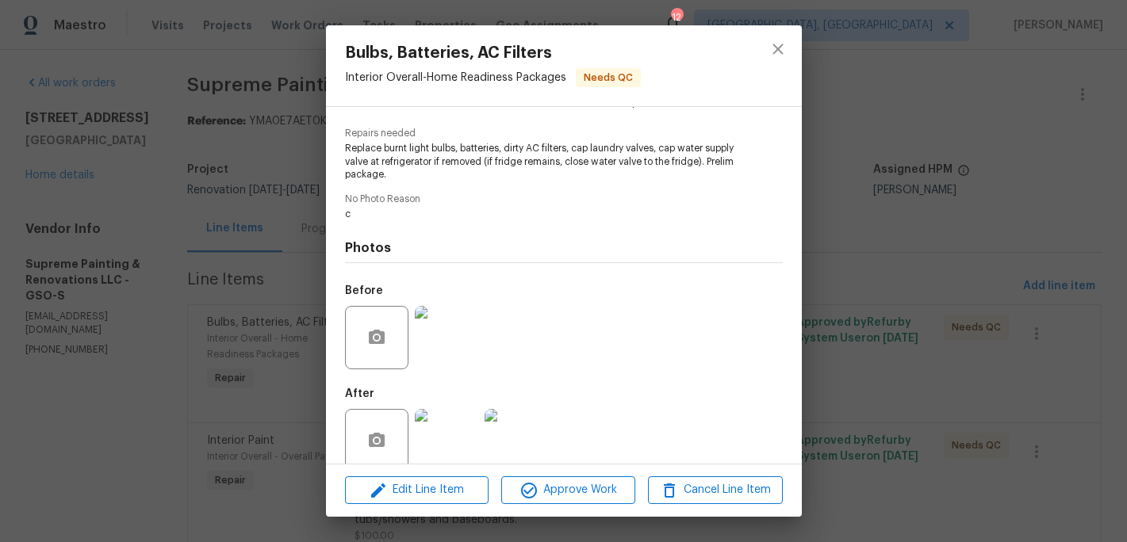
scroll to position [174, 0]
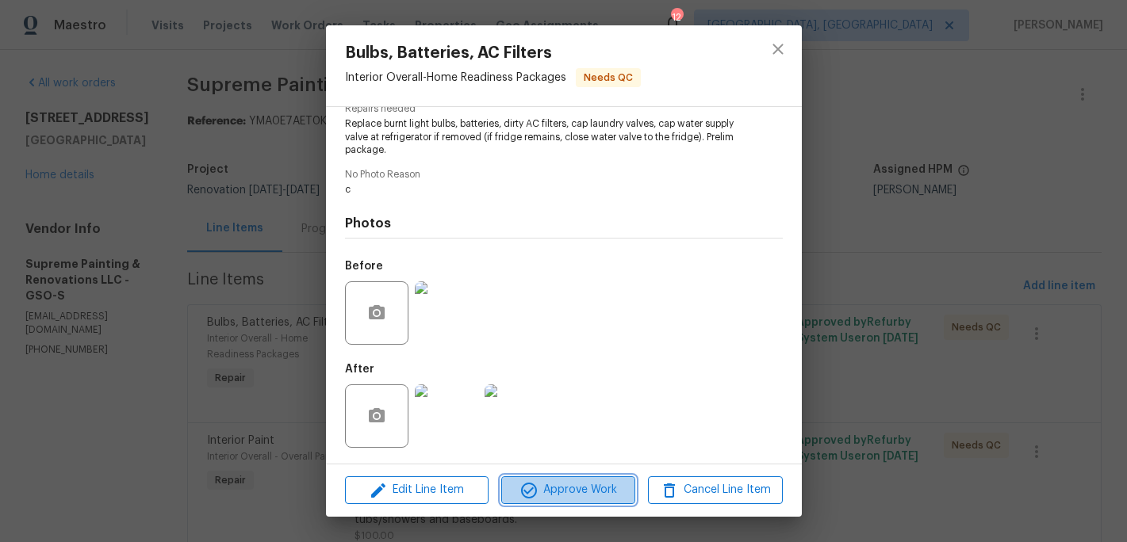
click at [575, 488] on span "Approve Work" at bounding box center [568, 491] width 124 height 20
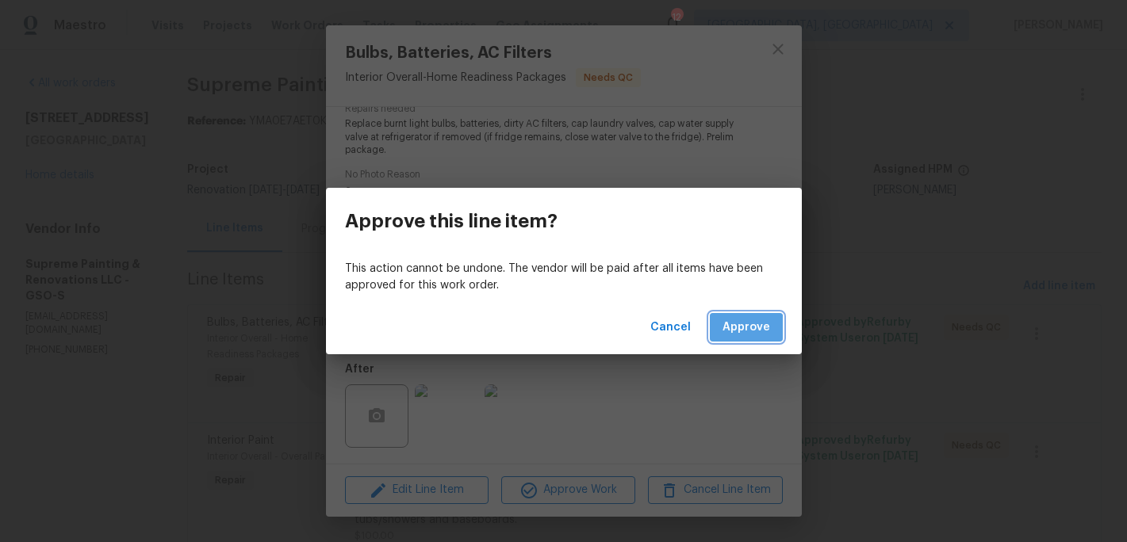
click at [729, 340] on button "Approve" at bounding box center [746, 327] width 73 height 29
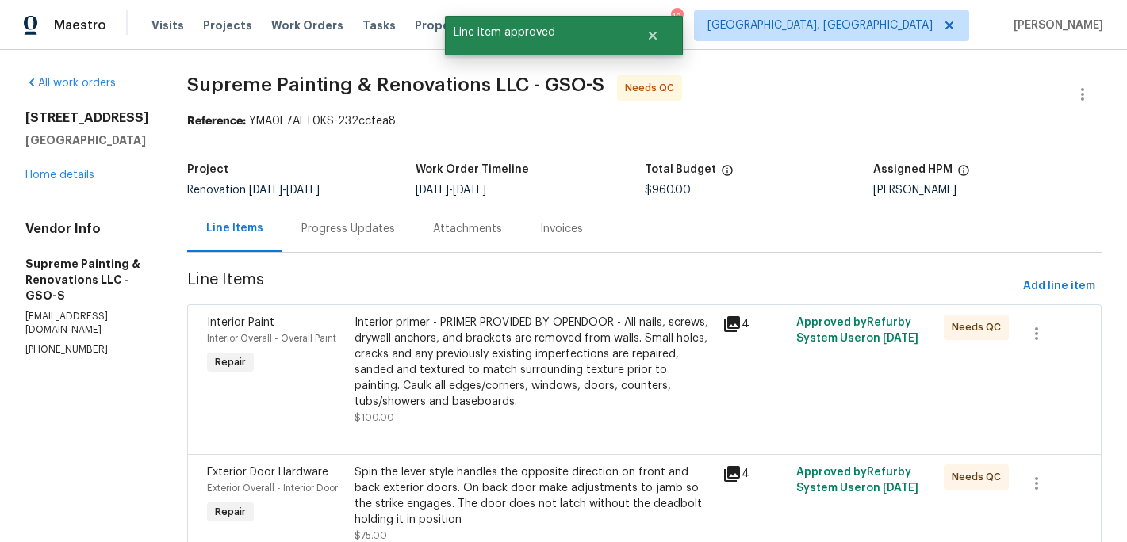
click at [555, 363] on div "Interior primer - PRIMER PROVIDED BY OPENDOOR - All nails, screws, drywall anch…" at bounding box center [533, 362] width 359 height 95
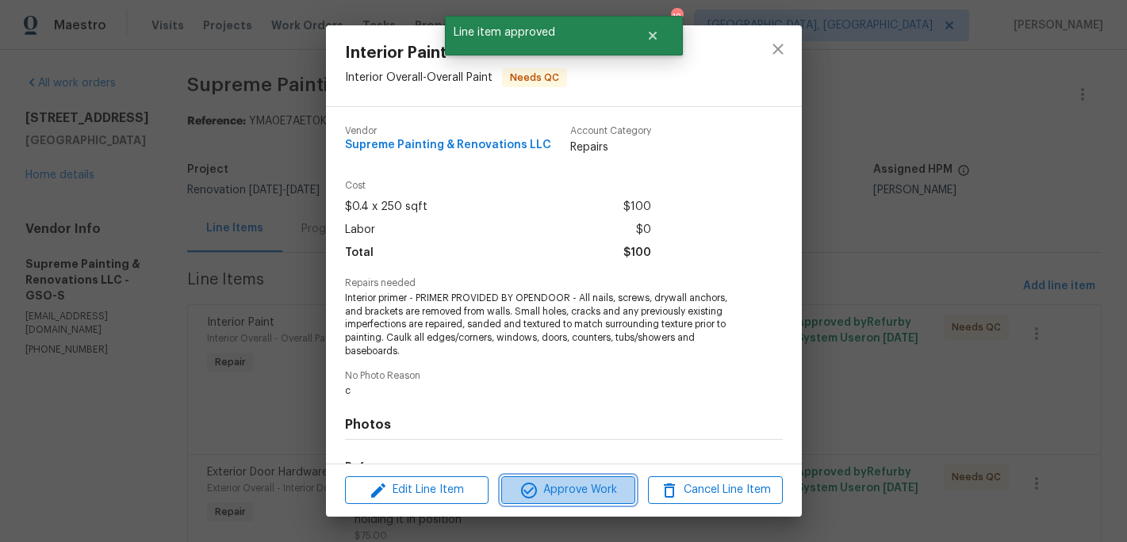
click at [571, 489] on span "Approve Work" at bounding box center [568, 491] width 124 height 20
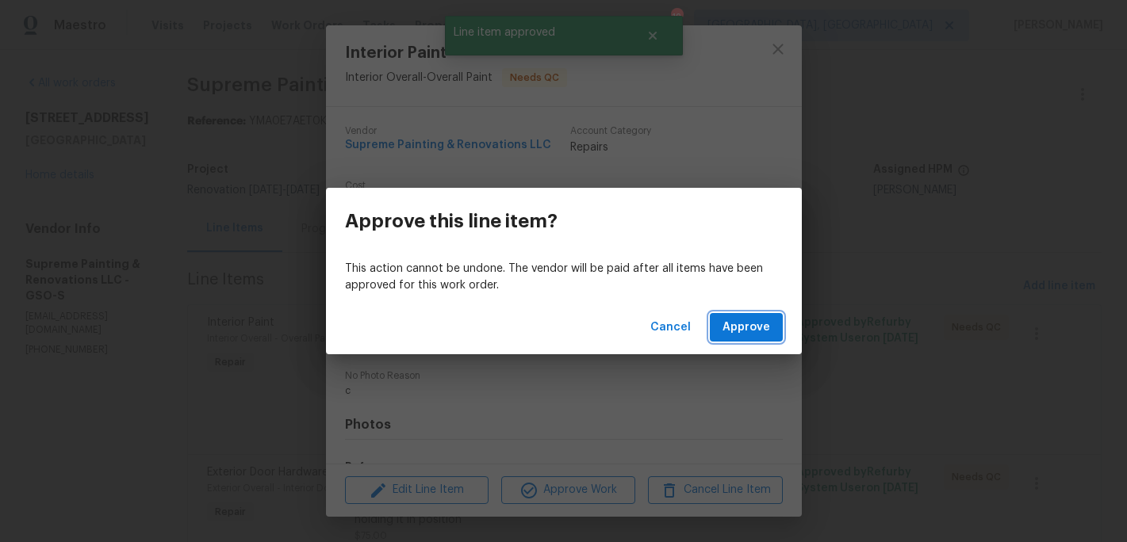
click at [748, 327] on span "Approve" at bounding box center [746, 328] width 48 height 20
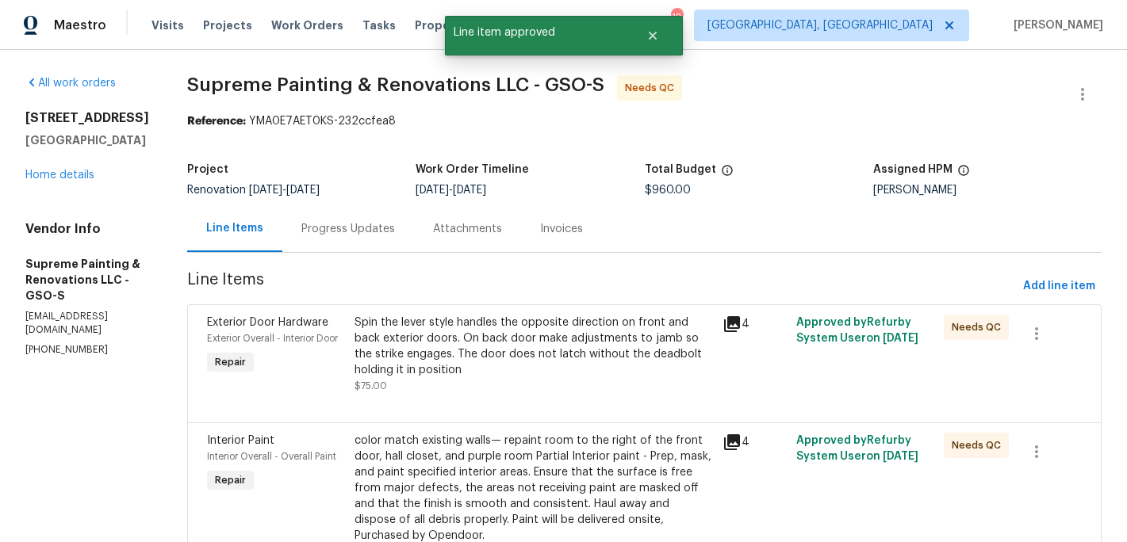
click at [597, 337] on div "Spin the lever style handles the opposite direction on front and back exterior …" at bounding box center [533, 346] width 359 height 63
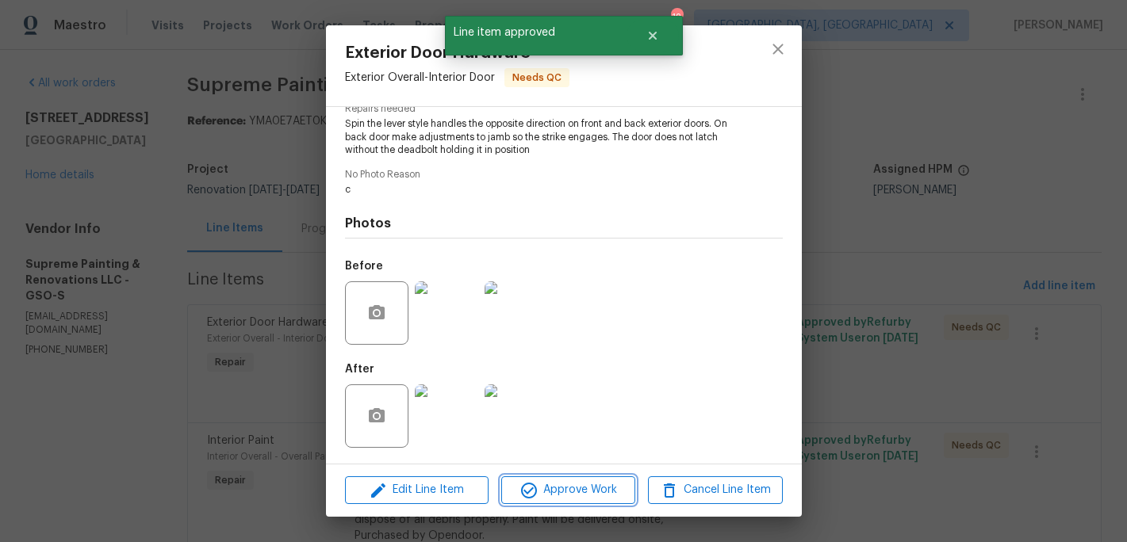
click at [559, 486] on span "Approve Work" at bounding box center [568, 491] width 124 height 20
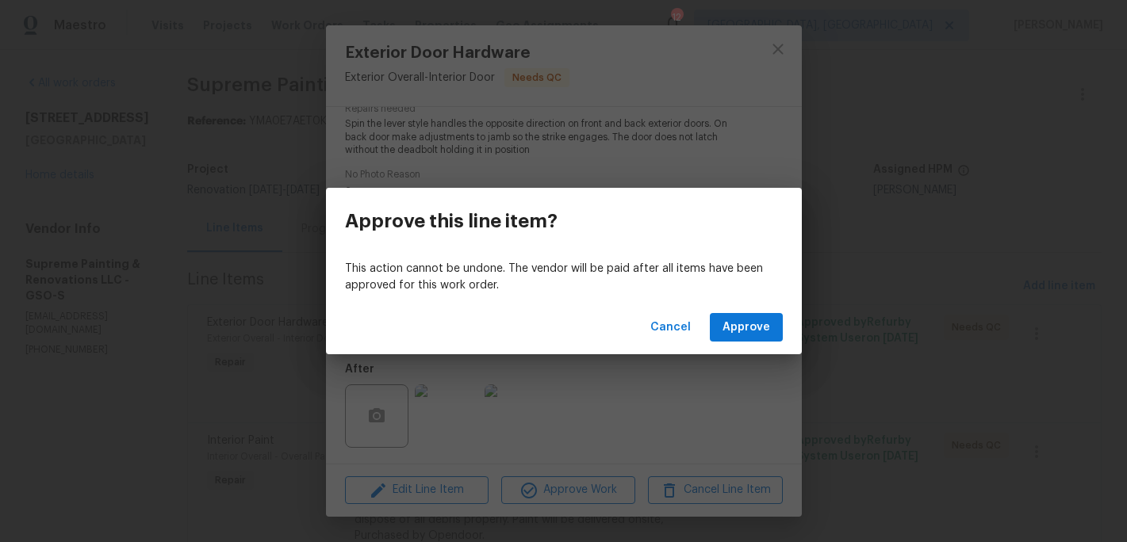
click at [769, 309] on div "Cancel Approve" at bounding box center [564, 328] width 476 height 55
click at [737, 335] on span "Approve" at bounding box center [746, 328] width 48 height 20
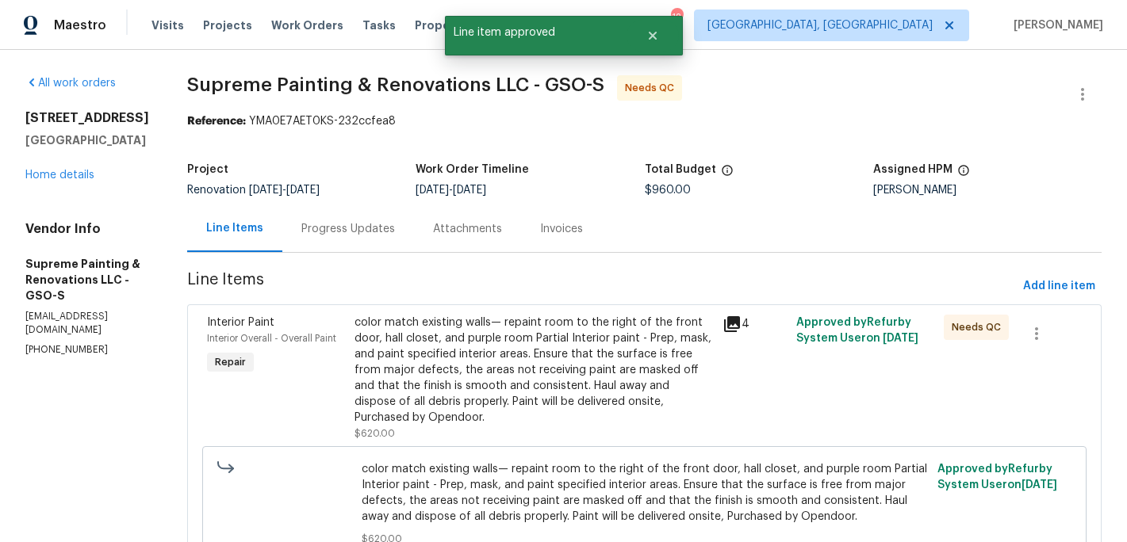
click at [588, 365] on div "color match existing walls— repaint room to the right of the front door, hall c…" at bounding box center [533, 370] width 359 height 111
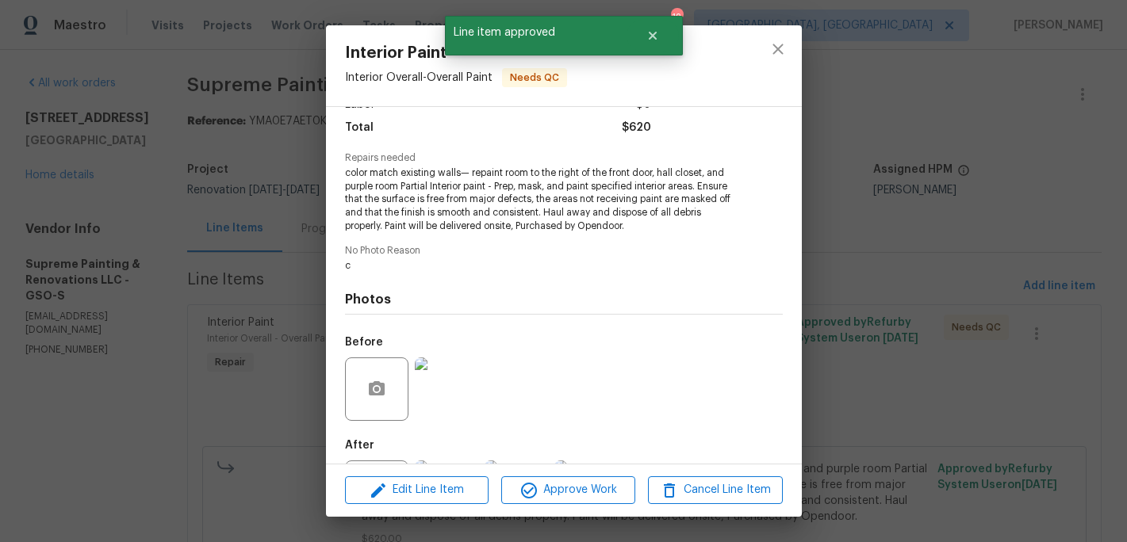
scroll to position [201, 0]
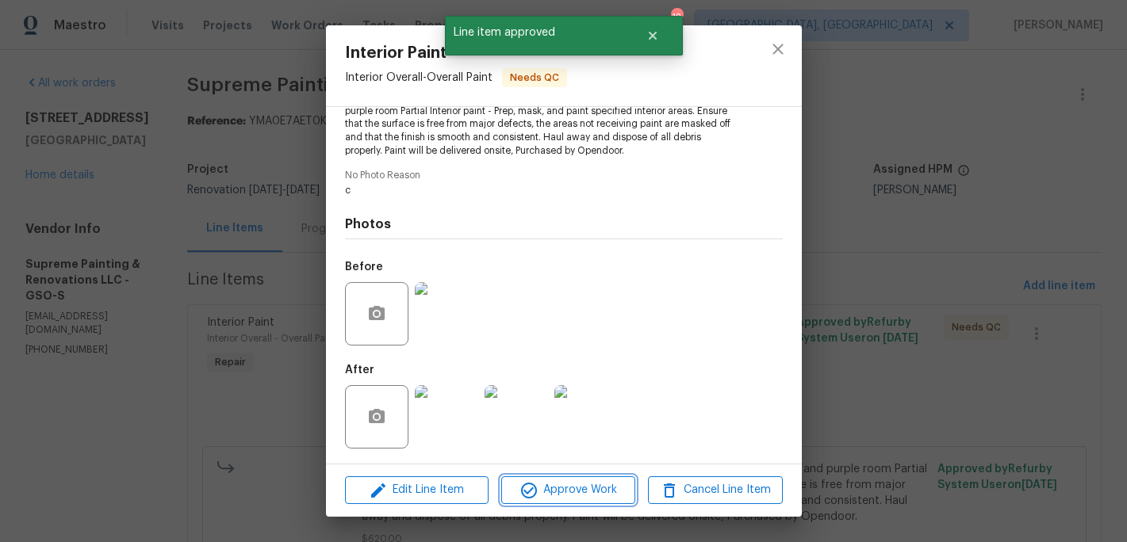
click at [585, 484] on span "Approve Work" at bounding box center [568, 491] width 124 height 20
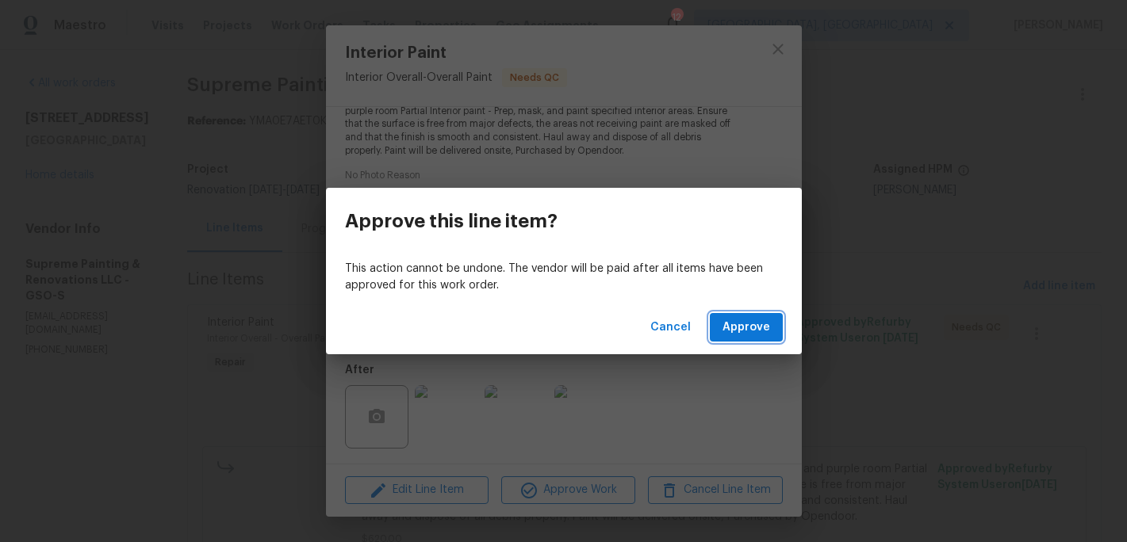
click at [745, 333] on span "Approve" at bounding box center [746, 328] width 48 height 20
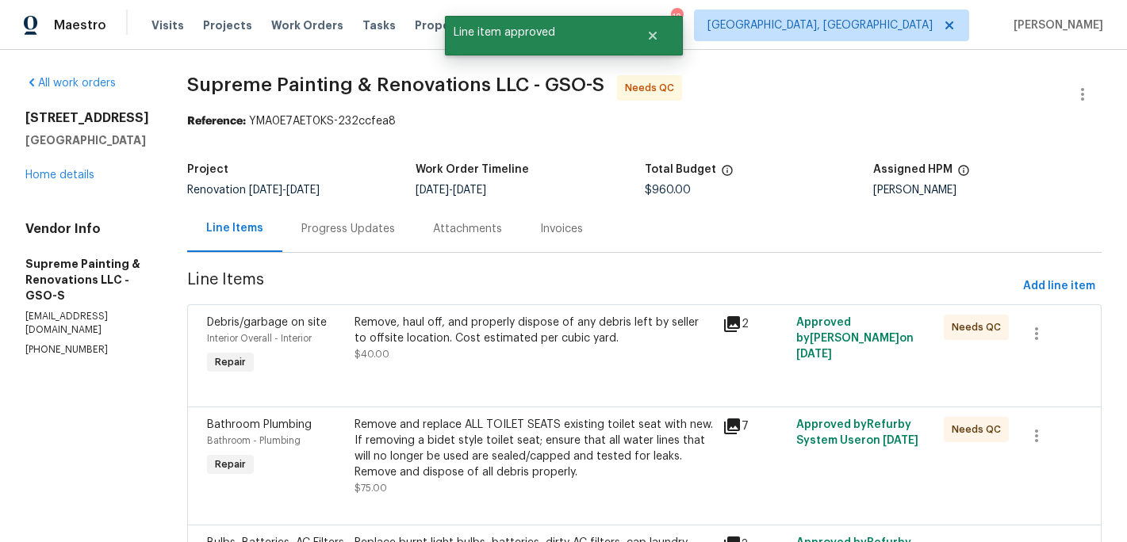
click at [554, 343] on div "Remove, haul off, and properly dispose of any debris left by seller to offsite …" at bounding box center [533, 331] width 359 height 32
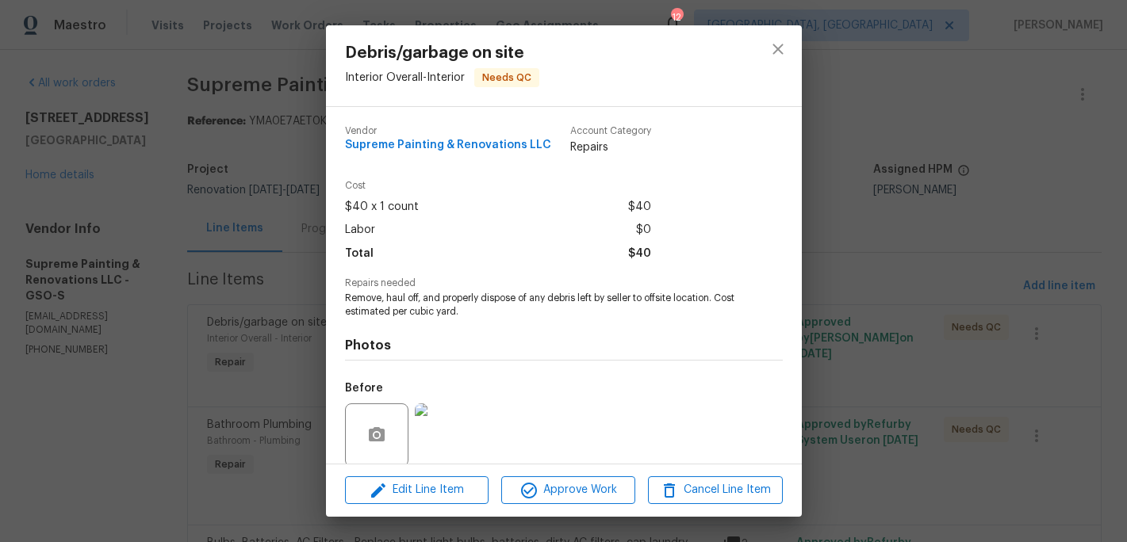
scroll to position [121, 0]
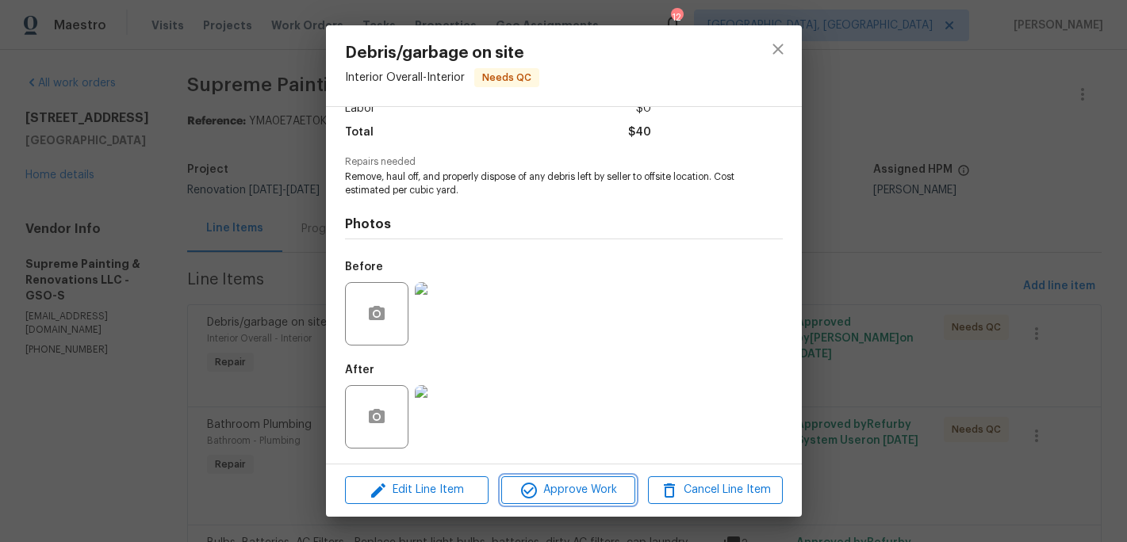
click at [584, 488] on span "Approve Work" at bounding box center [568, 491] width 124 height 20
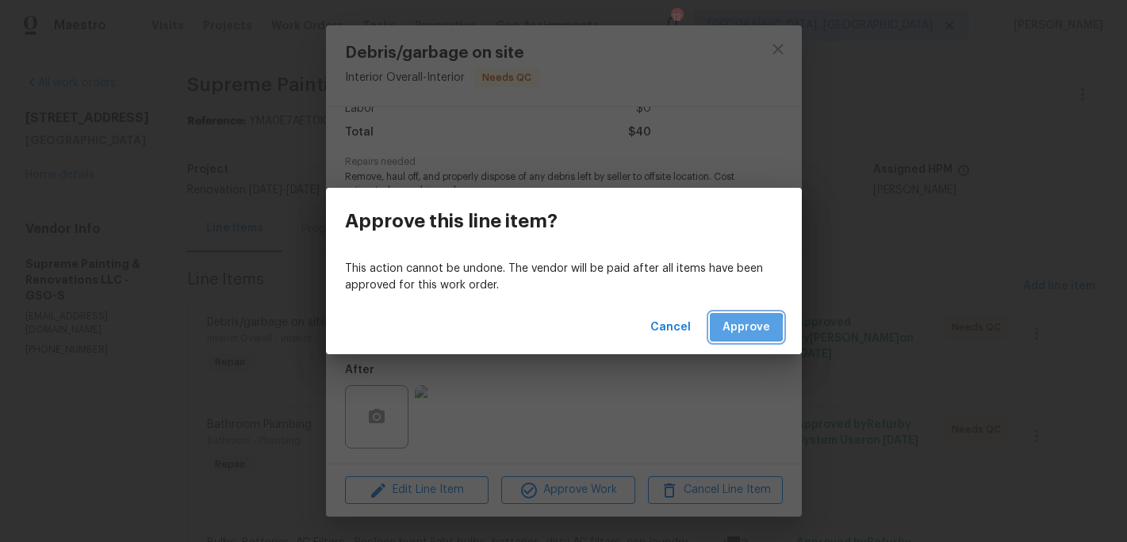
click at [734, 328] on span "Approve" at bounding box center [746, 328] width 48 height 20
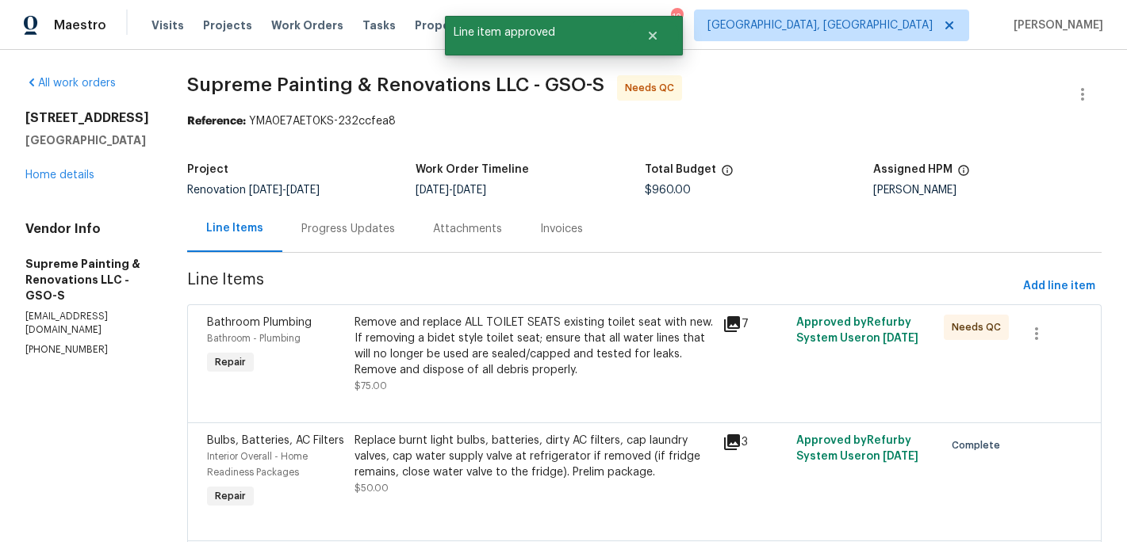
click at [550, 343] on div "Remove and replace ALL TOILET SEATS existing toilet seat with new. If removing …" at bounding box center [533, 346] width 359 height 63
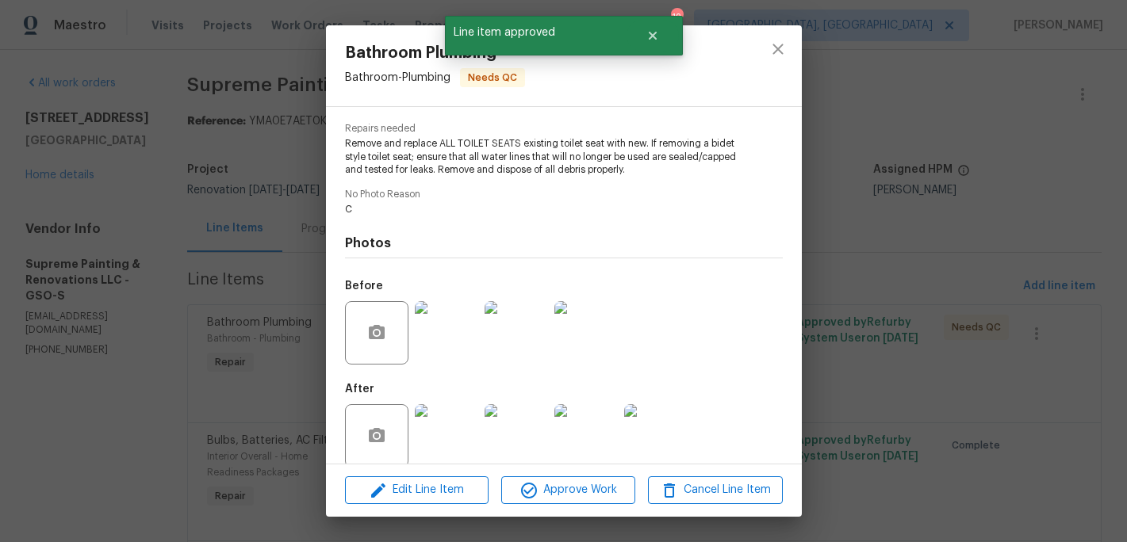
scroll to position [174, 0]
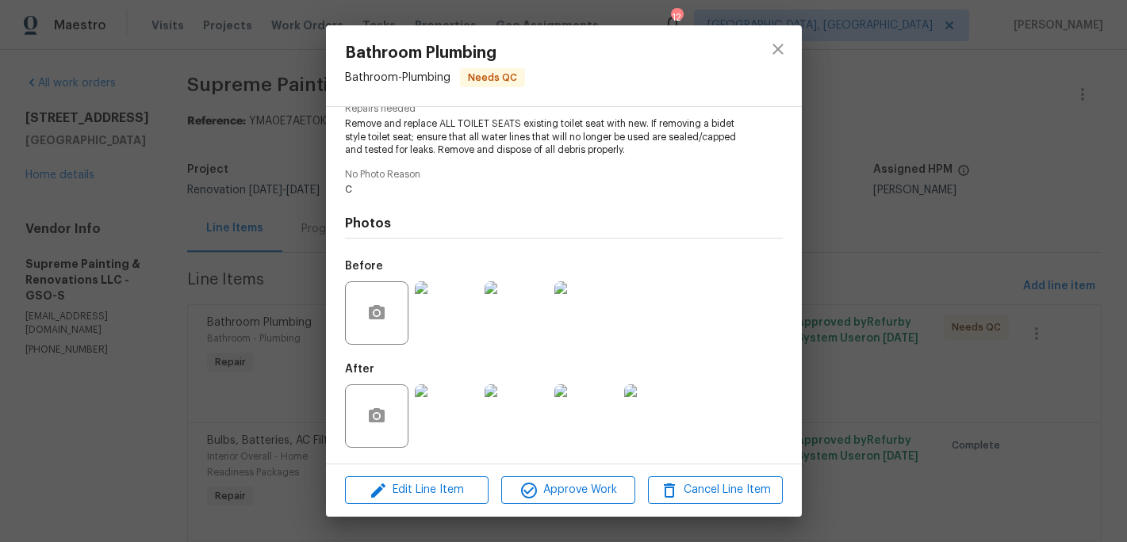
click at [461, 414] on img at bounding box center [446, 416] width 63 height 63
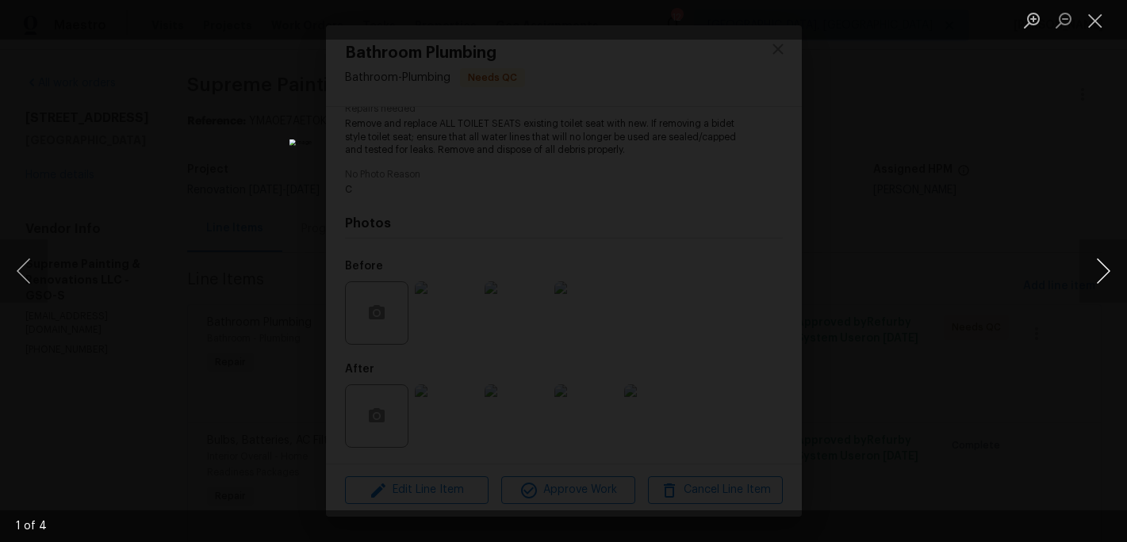
click at [1101, 271] on button "Next image" at bounding box center [1103, 270] width 48 height 63
click at [1101, 272] on button "Next image" at bounding box center [1103, 270] width 48 height 63
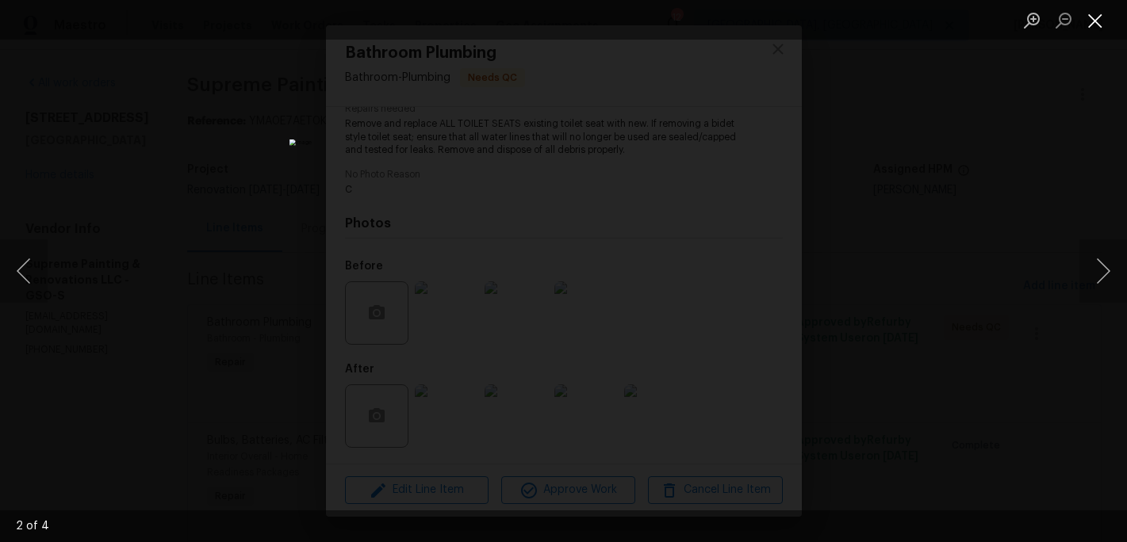
click at [1094, 23] on button "Close lightbox" at bounding box center [1095, 20] width 32 height 28
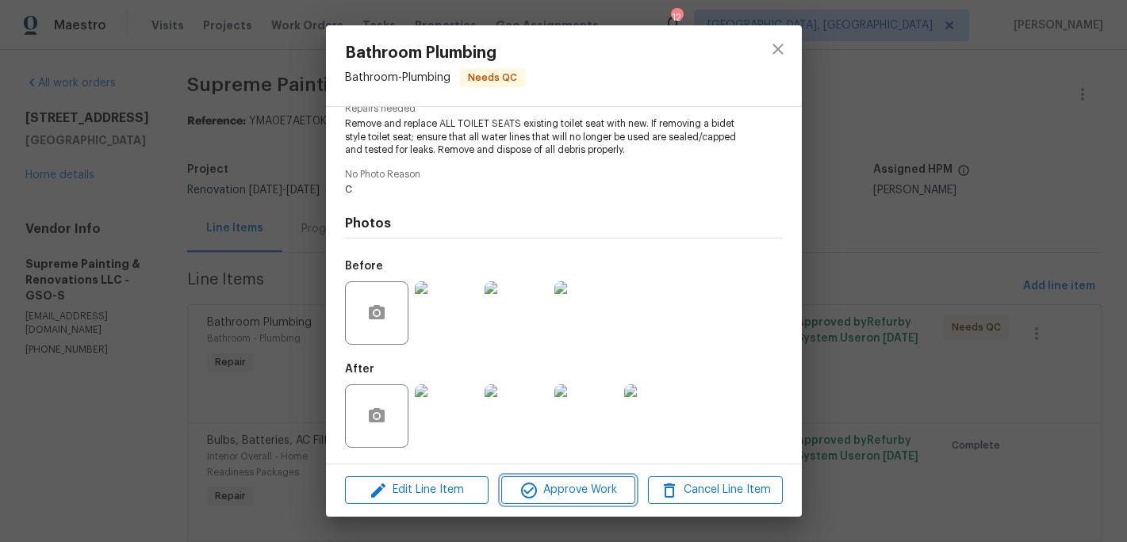
click at [564, 494] on span "Approve Work" at bounding box center [568, 491] width 124 height 20
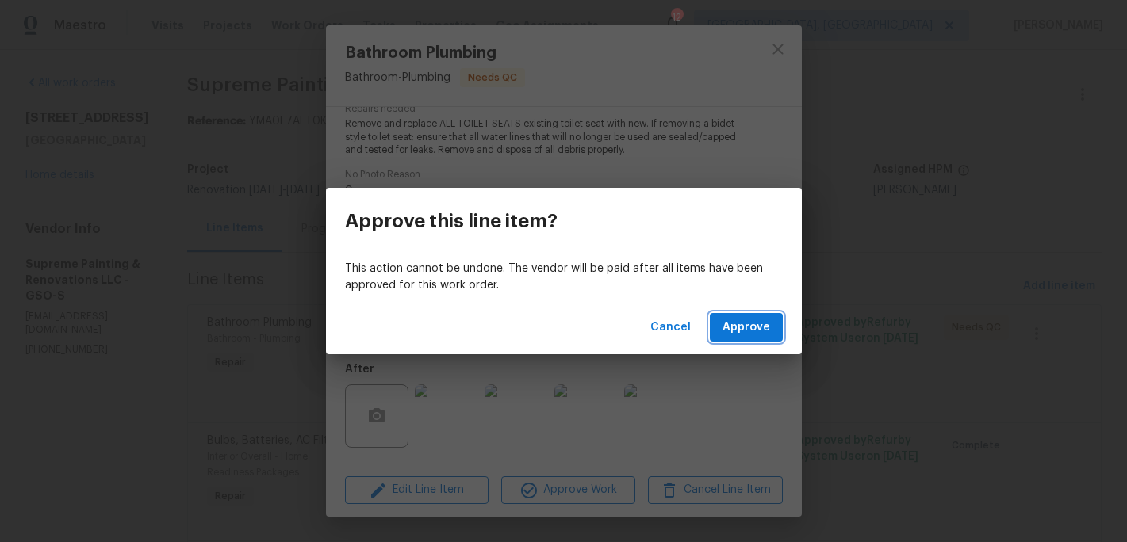
click at [749, 323] on span "Approve" at bounding box center [746, 328] width 48 height 20
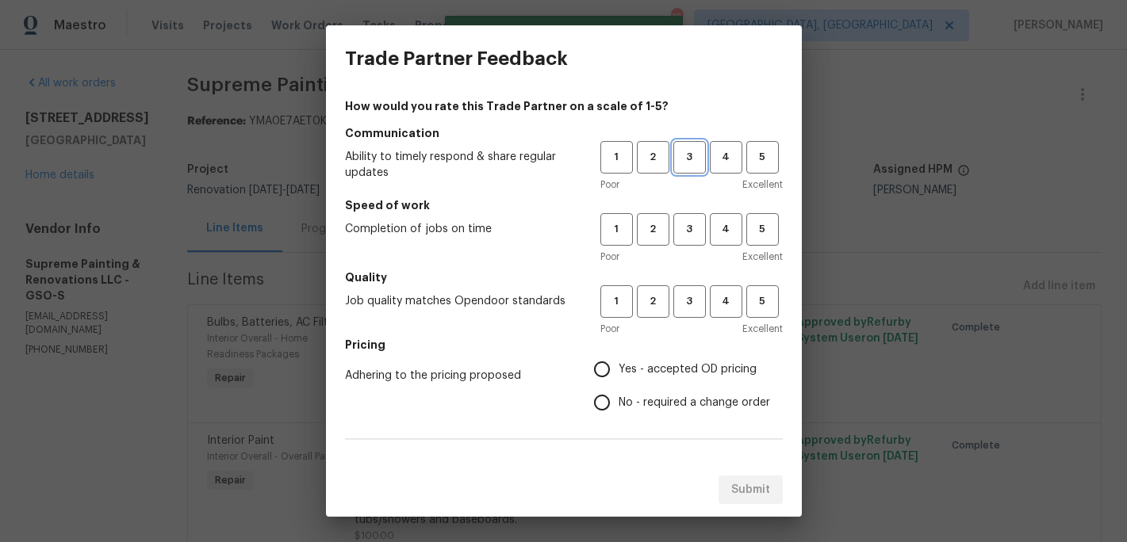
click at [691, 164] on span "3" at bounding box center [689, 157] width 29 height 18
click at [687, 229] on span "3" at bounding box center [689, 229] width 29 height 18
click at [687, 309] on span "3" at bounding box center [689, 302] width 29 height 18
click at [632, 379] on label "Yes - accepted OD pricing" at bounding box center [677, 369] width 185 height 33
click at [619, 379] on input "Yes - accepted OD pricing" at bounding box center [601, 369] width 33 height 33
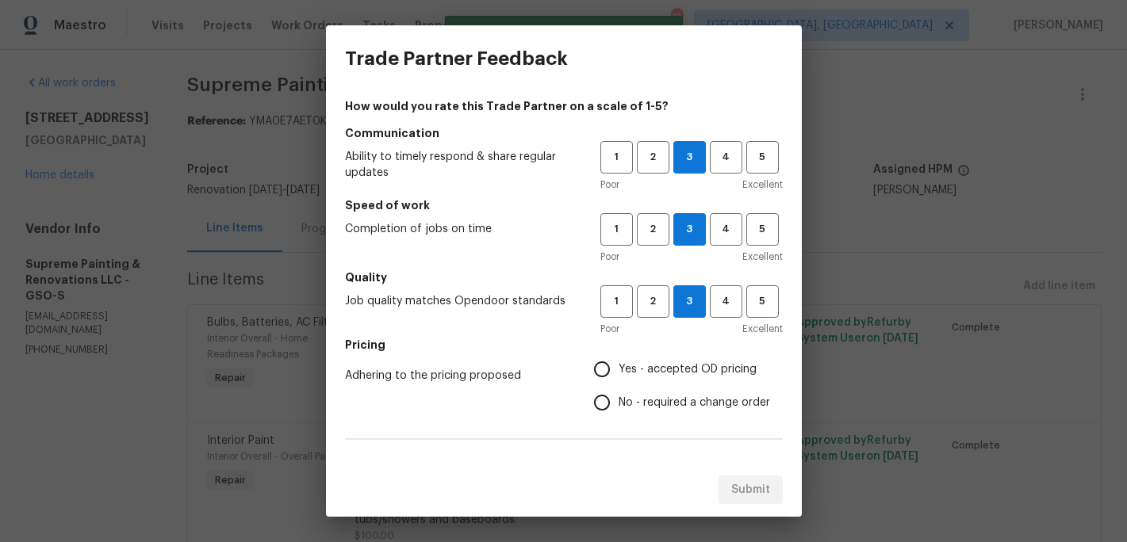
radio input "true"
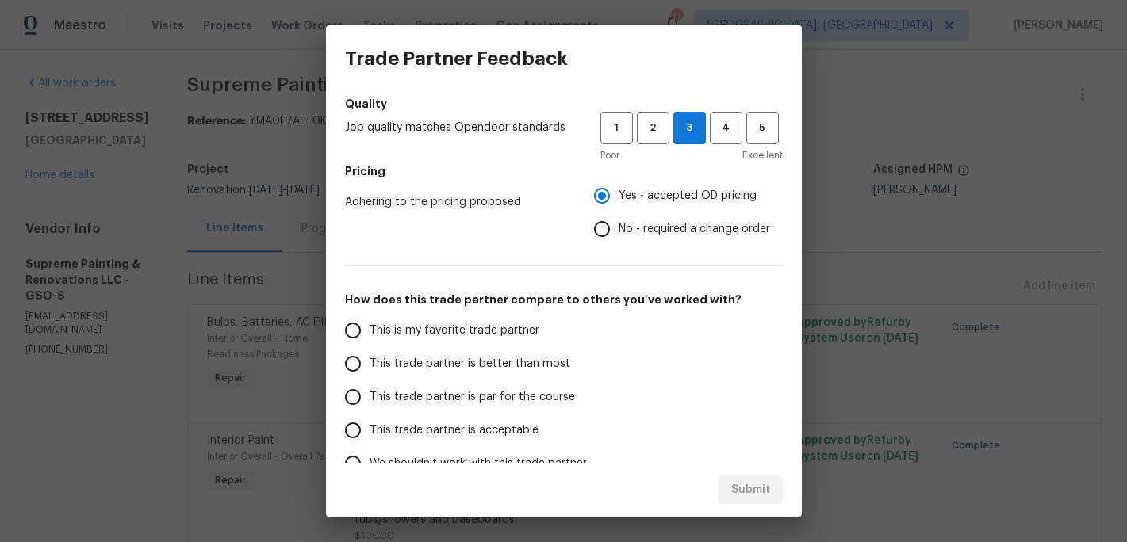
scroll to position [262, 0]
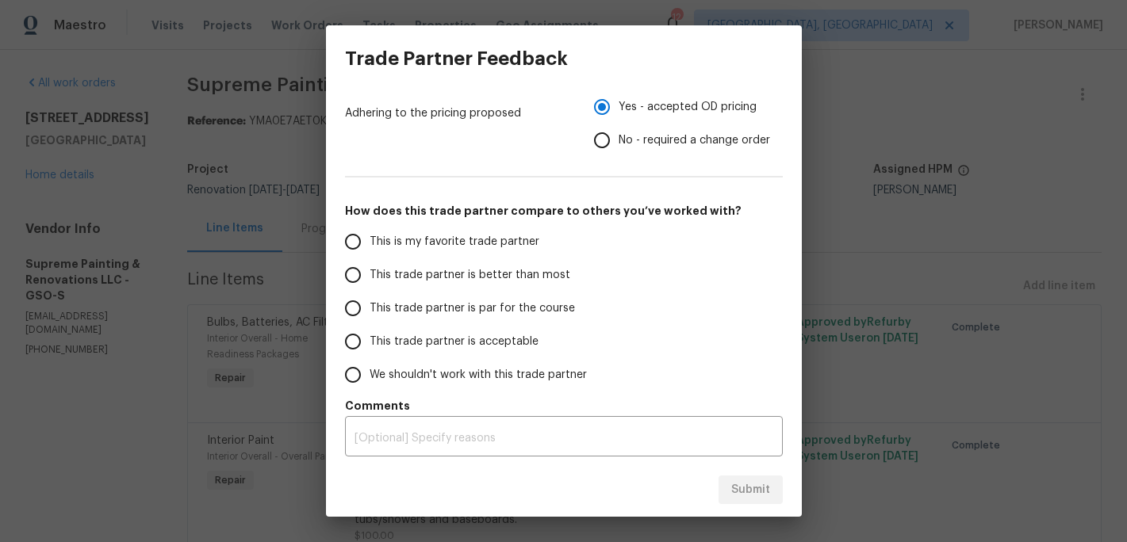
click at [380, 247] on span "This is my favorite trade partner" at bounding box center [455, 242] width 170 height 17
click at [370, 247] on input "This is my favorite trade partner" at bounding box center [352, 241] width 33 height 33
radio input "false"
click at [366, 281] on input "This trade partner is better than most" at bounding box center [352, 275] width 33 height 33
click at [742, 495] on span "Submit" at bounding box center [750, 491] width 39 height 20
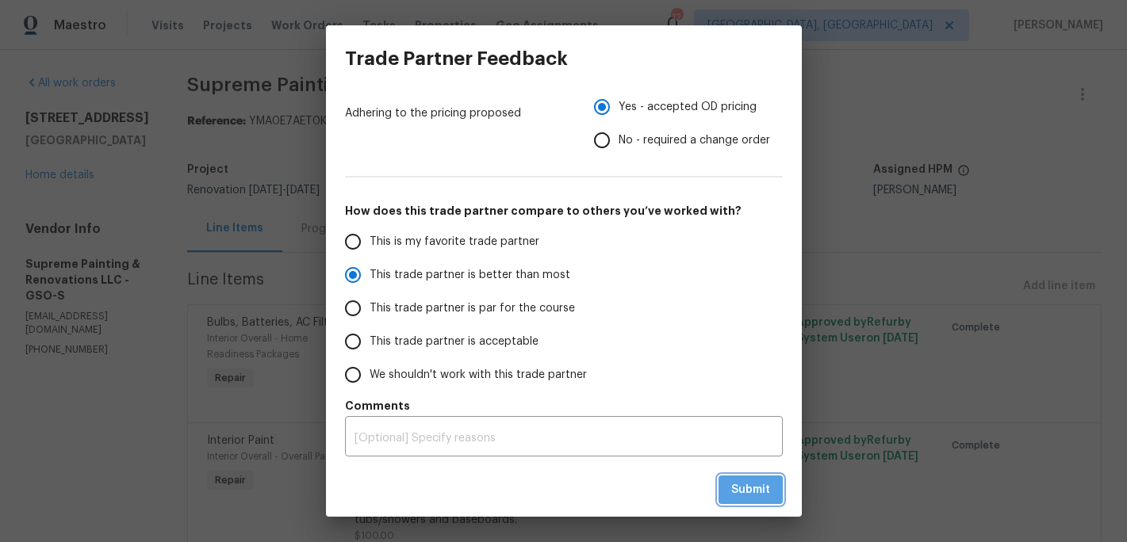
radio input "true"
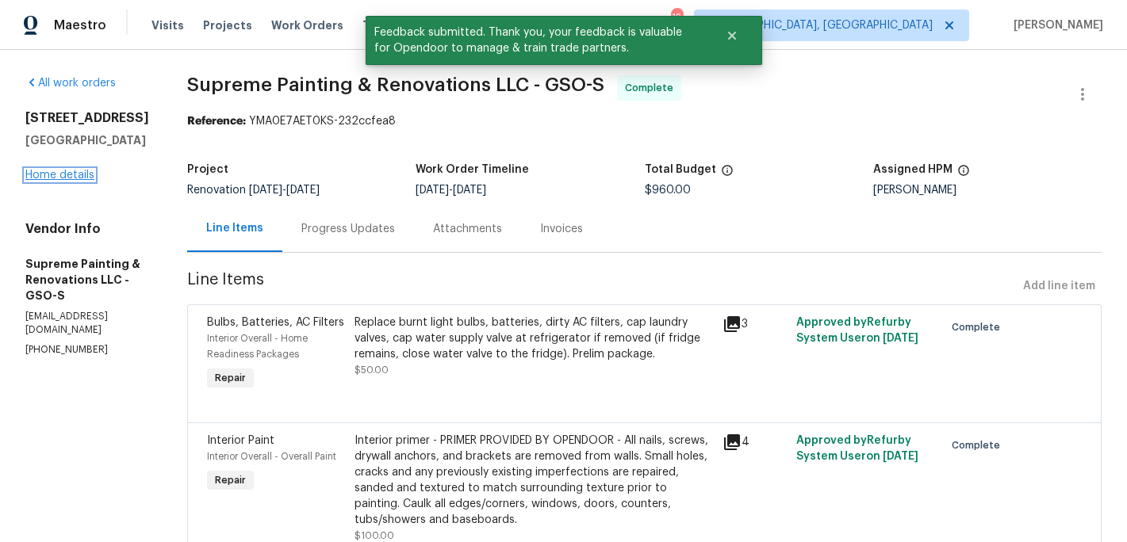
click at [61, 174] on link "Home details" at bounding box center [59, 175] width 69 height 11
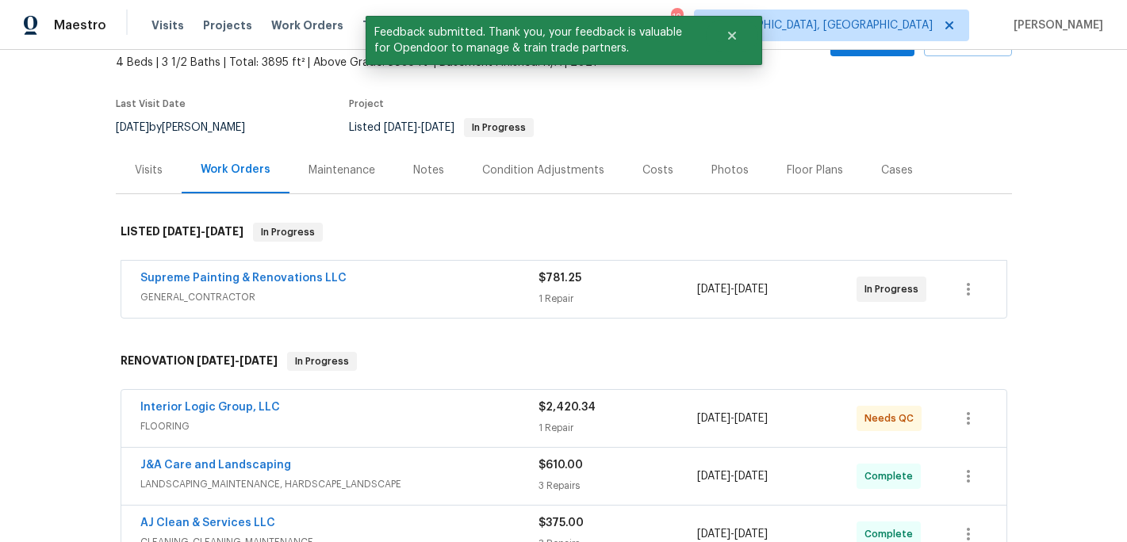
scroll to position [149, 0]
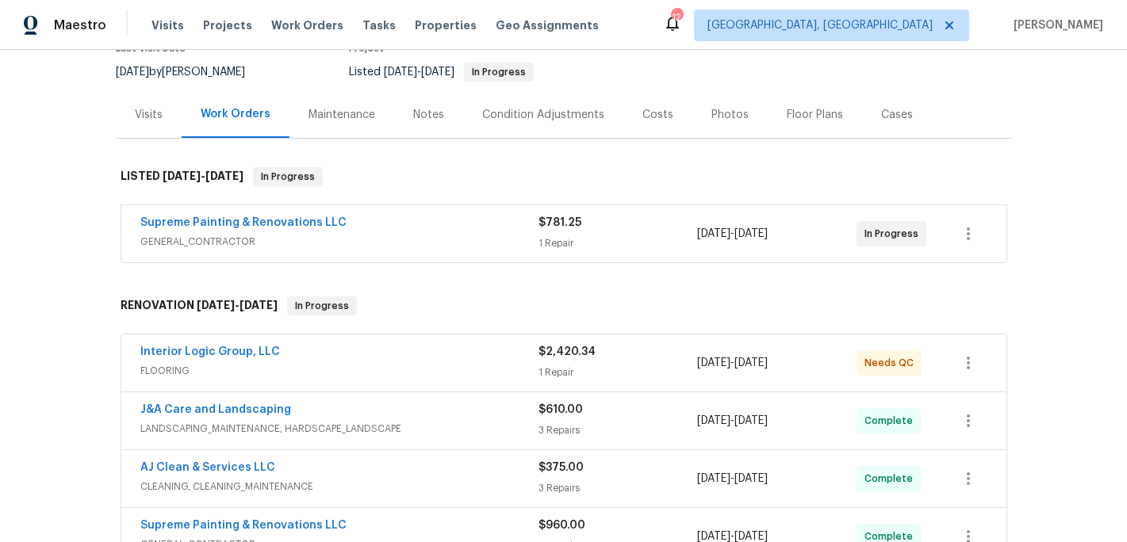
click at [558, 374] on div "1 Repair" at bounding box center [617, 373] width 159 height 16
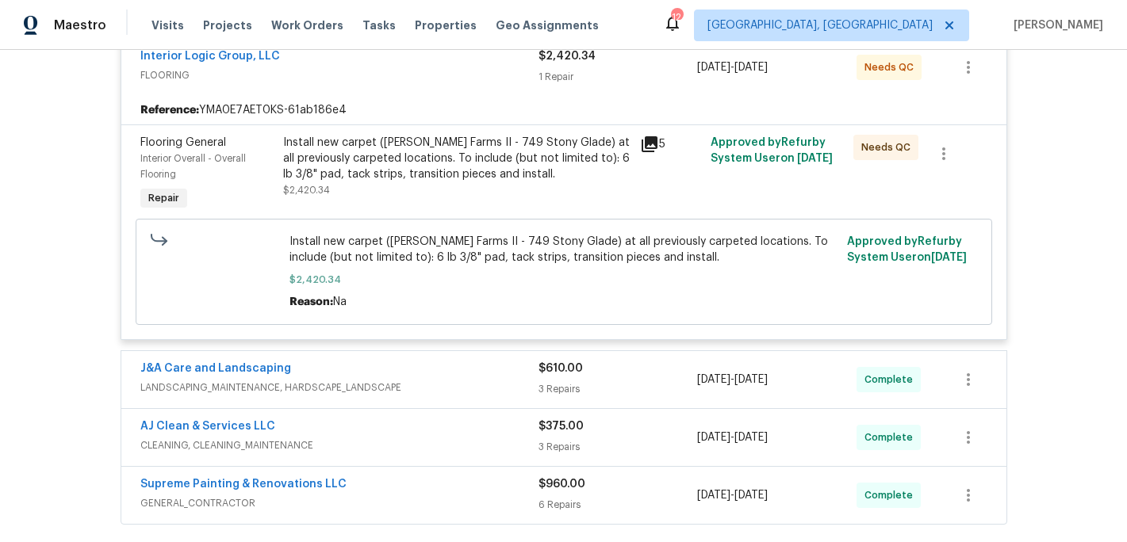
scroll to position [419, 0]
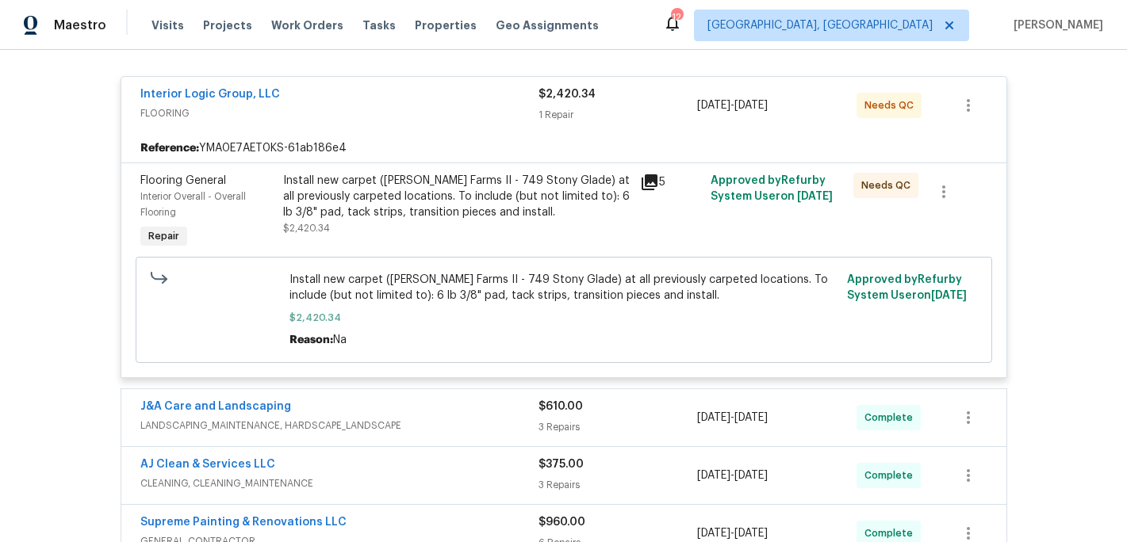
click at [482, 211] on div "Install new carpet (Abshire Farms II - 749 Stony Glade) at all previously carpe…" at bounding box center [456, 197] width 347 height 48
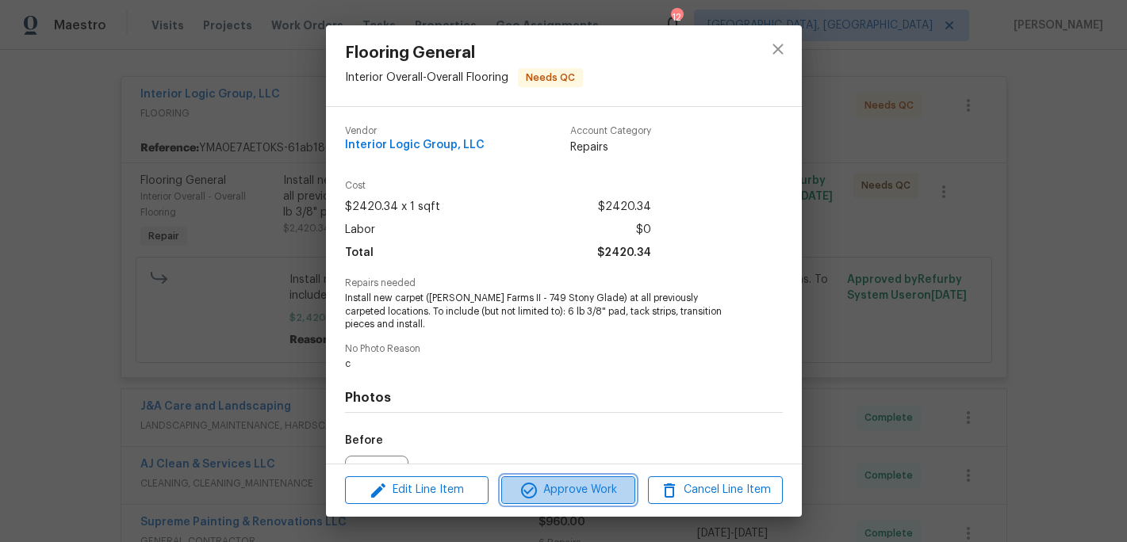
click at [554, 486] on span "Approve Work" at bounding box center [568, 491] width 124 height 20
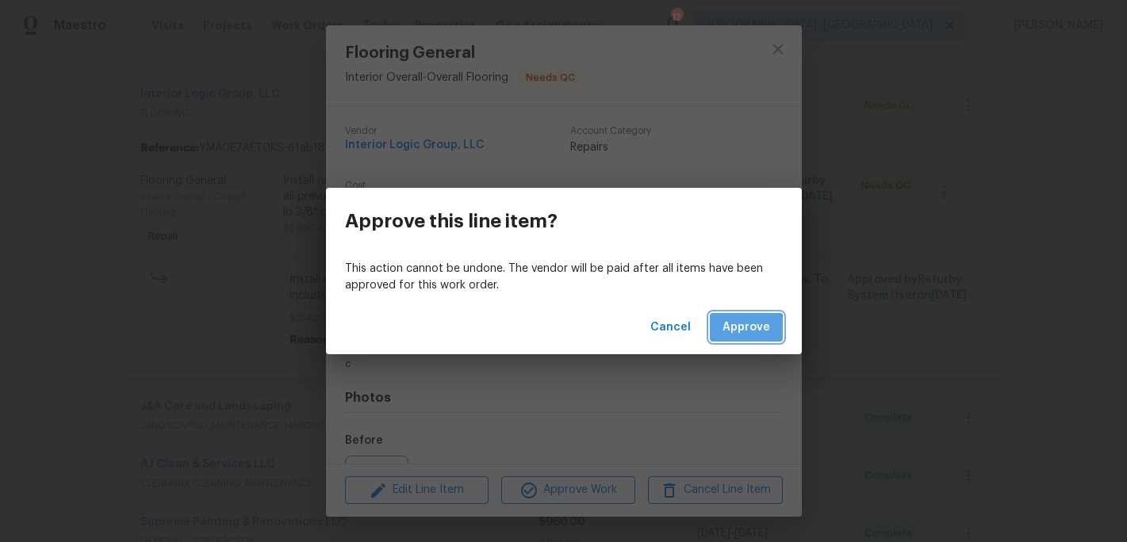
click at [736, 339] on button "Approve" at bounding box center [746, 327] width 73 height 29
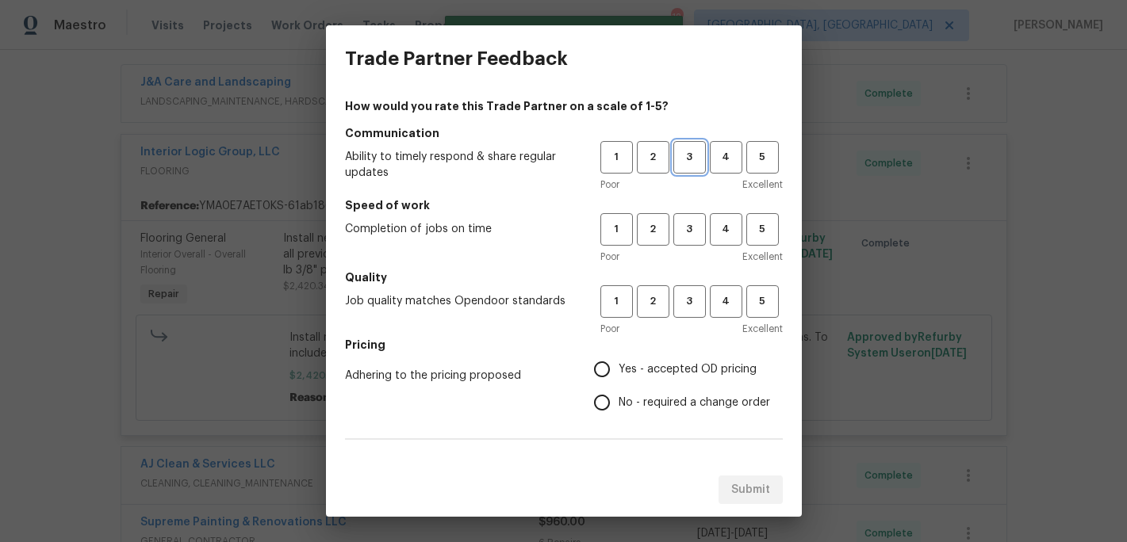
click at [688, 161] on span "3" at bounding box center [689, 157] width 29 height 18
click at [688, 258] on div "Poor Excellent" at bounding box center [691, 257] width 182 height 16
click at [688, 240] on button "3" at bounding box center [689, 229] width 33 height 33
click at [692, 286] on button "3" at bounding box center [689, 301] width 33 height 33
click at [619, 372] on span "Yes - accepted OD pricing" at bounding box center [688, 370] width 138 height 17
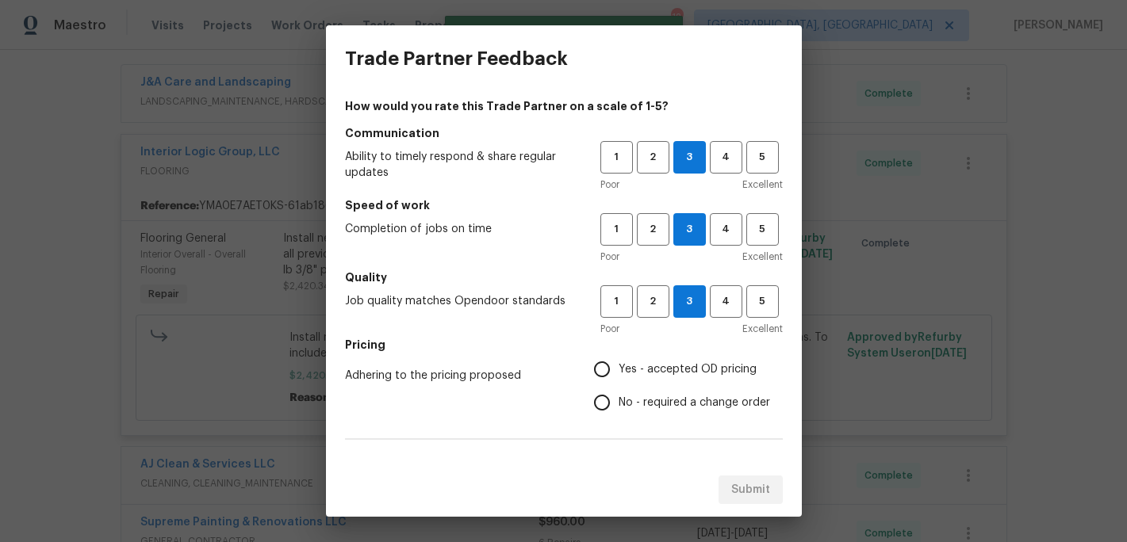
click at [619, 372] on input "Yes - accepted OD pricing" at bounding box center [601, 369] width 33 height 33
radio input "true"
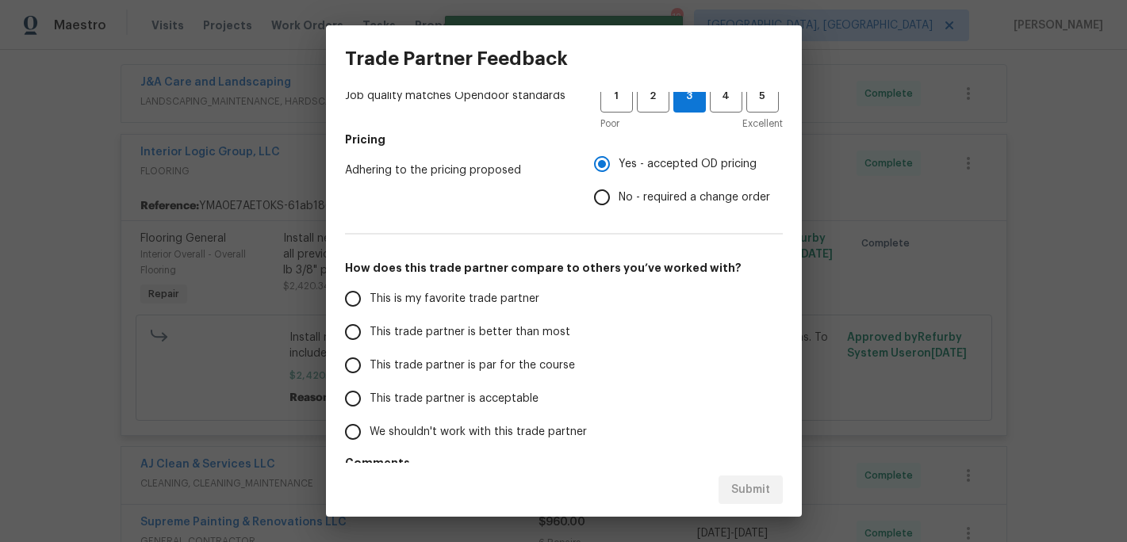
scroll to position [262, 0]
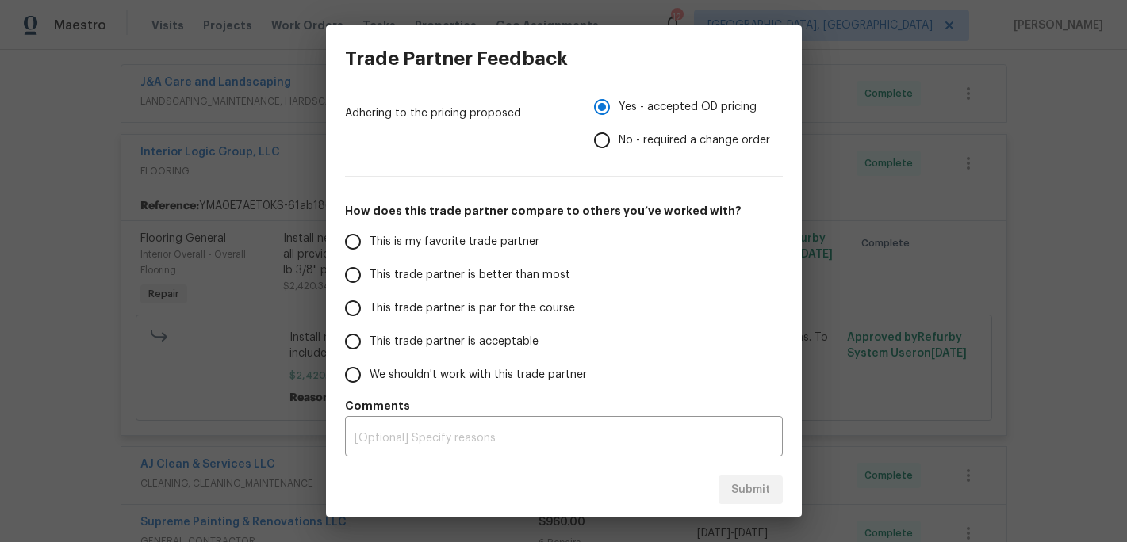
click at [486, 247] on span "This is my favorite trade partner" at bounding box center [455, 242] width 170 height 17
click at [370, 247] on input "This is my favorite trade partner" at bounding box center [352, 241] width 33 height 33
click at [736, 500] on button "Submit" at bounding box center [750, 490] width 64 height 29
radio input "true"
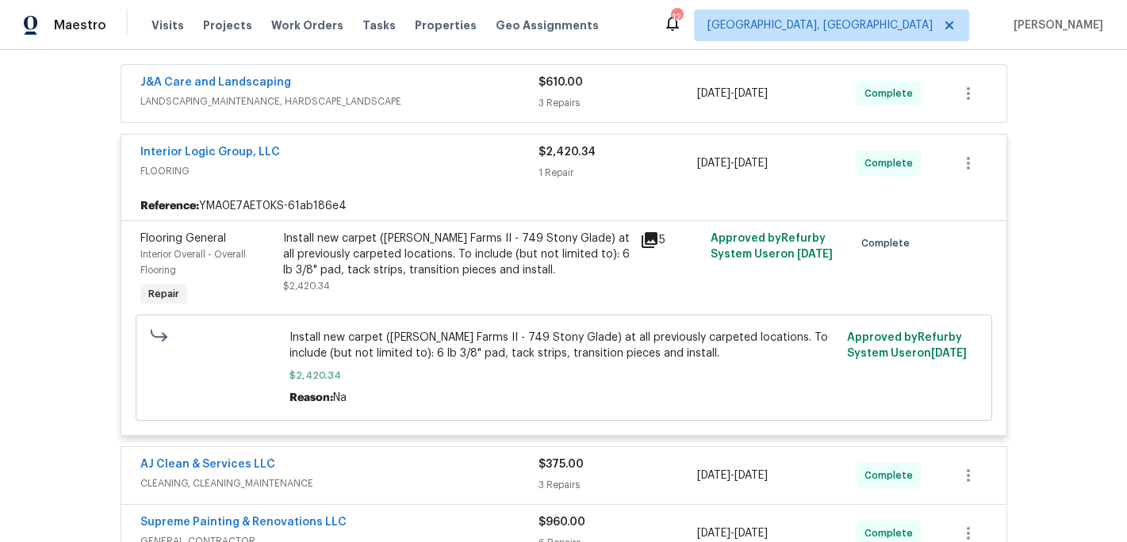
radio input "false"
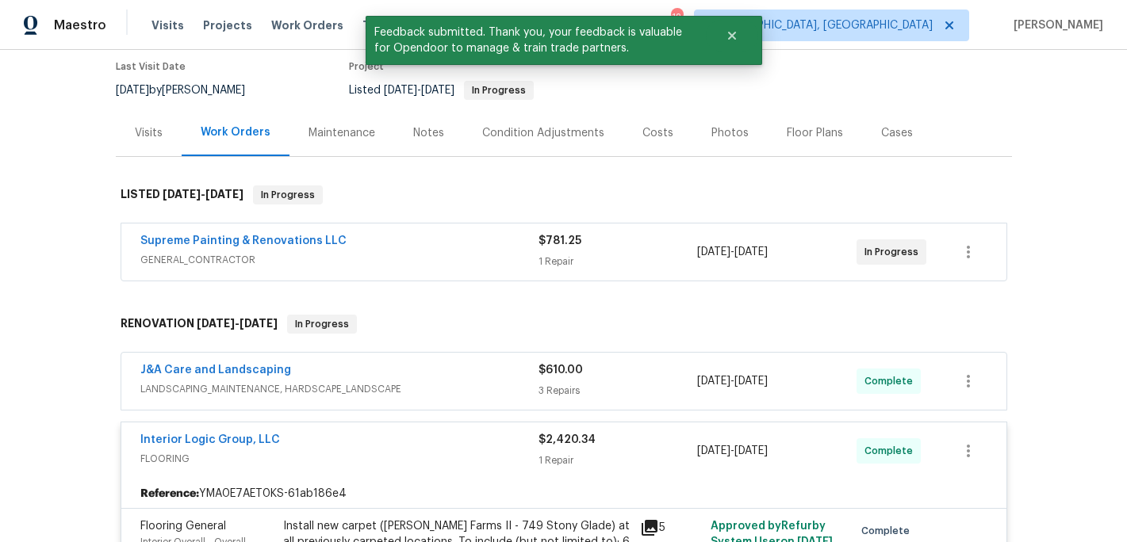
scroll to position [0, 0]
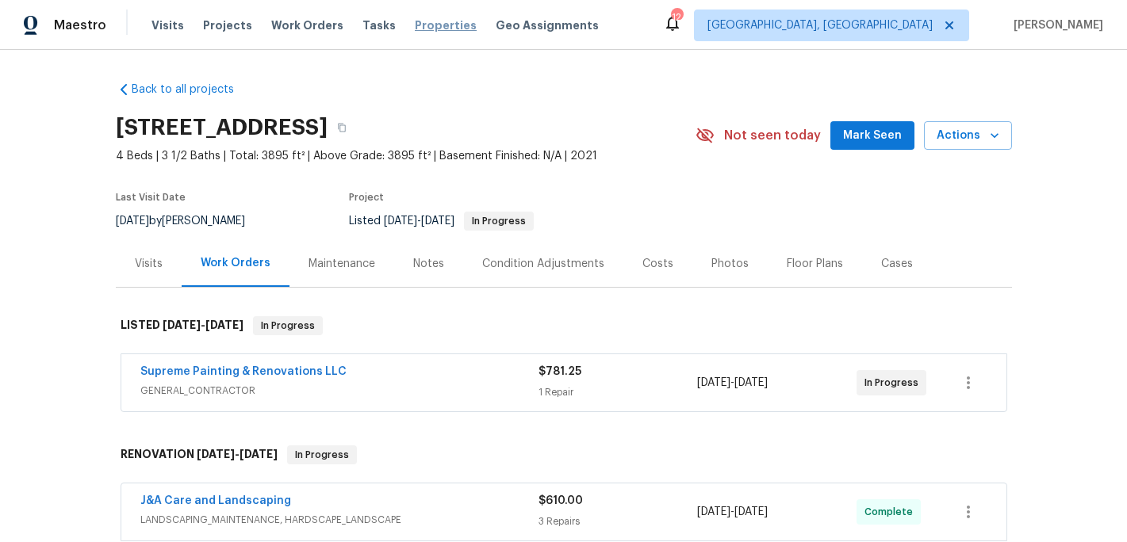
click at [424, 24] on span "Properties" at bounding box center [446, 25] width 62 height 16
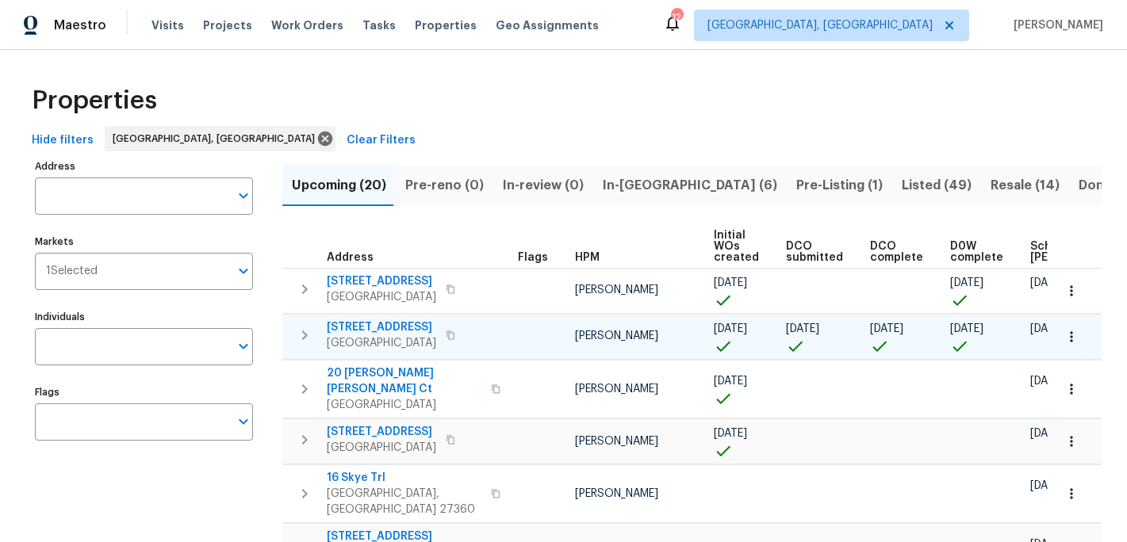
click at [386, 326] on span "3661 Briarmeade Rd" at bounding box center [381, 328] width 109 height 16
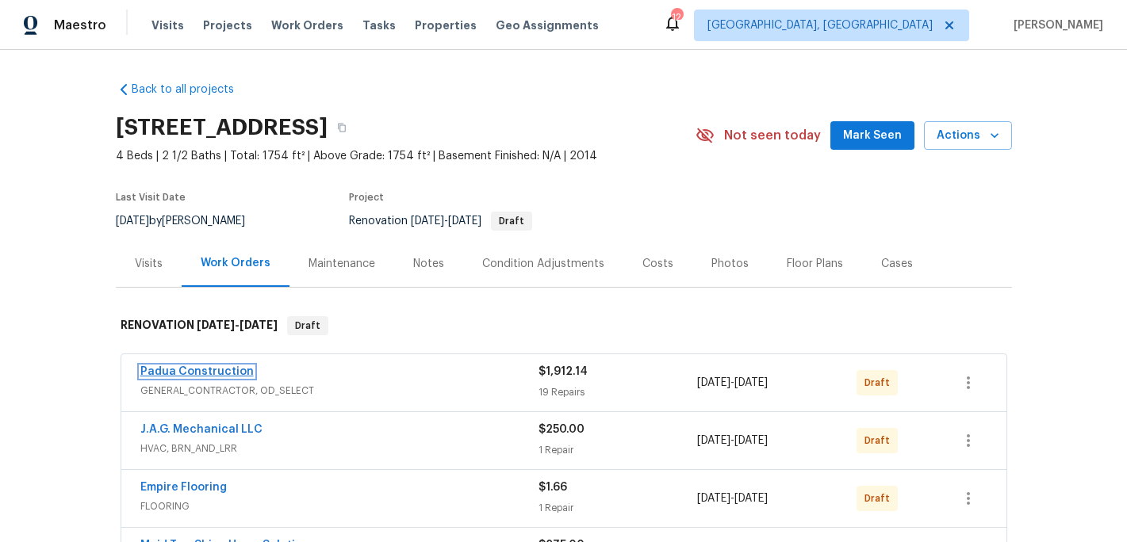
click at [217, 373] on link "Padua Construction" at bounding box center [196, 371] width 113 height 11
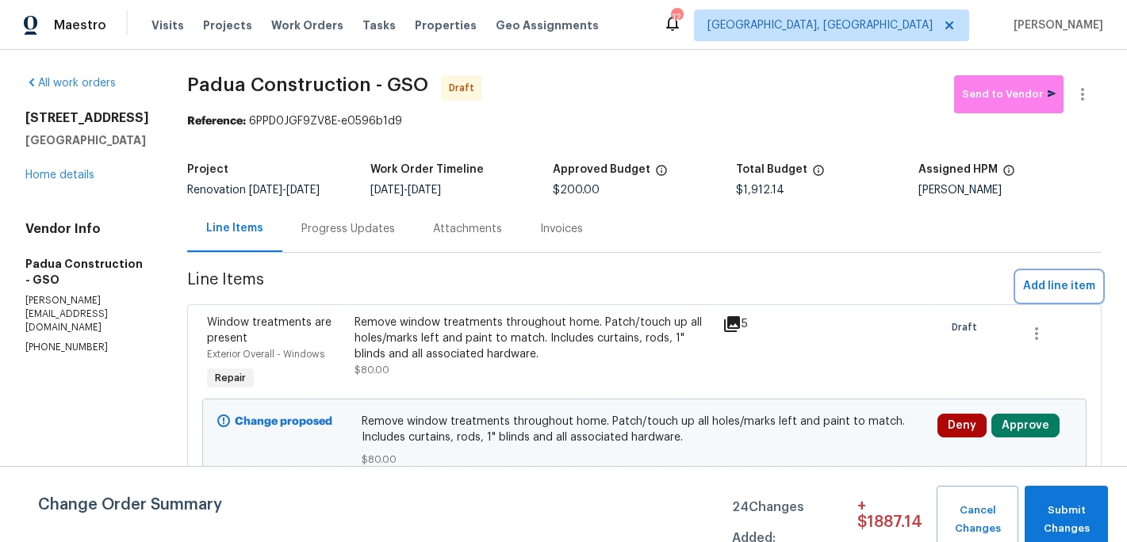
click at [1051, 274] on button "Add line item" at bounding box center [1059, 286] width 85 height 29
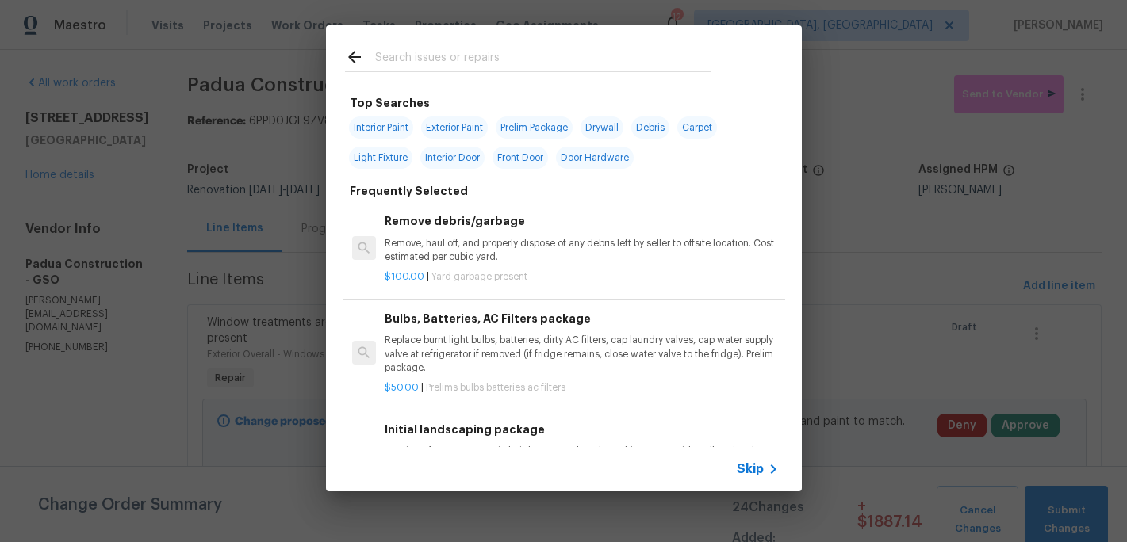
click at [398, 125] on span "Interior Paint" at bounding box center [381, 128] width 64 height 22
type input "Interior Paint"
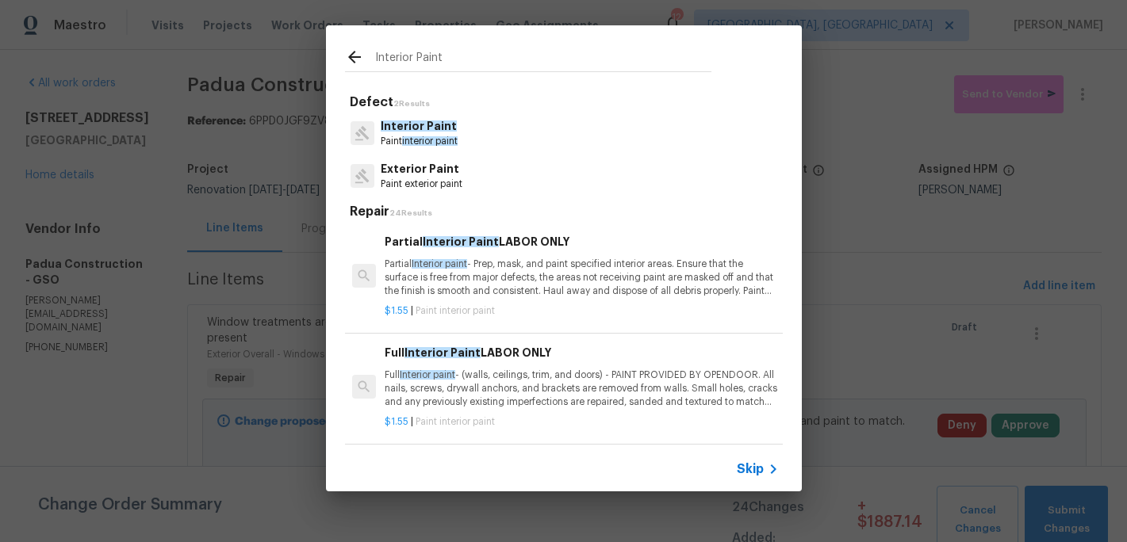
click at [411, 128] on span "Interior Paint" at bounding box center [419, 126] width 76 height 11
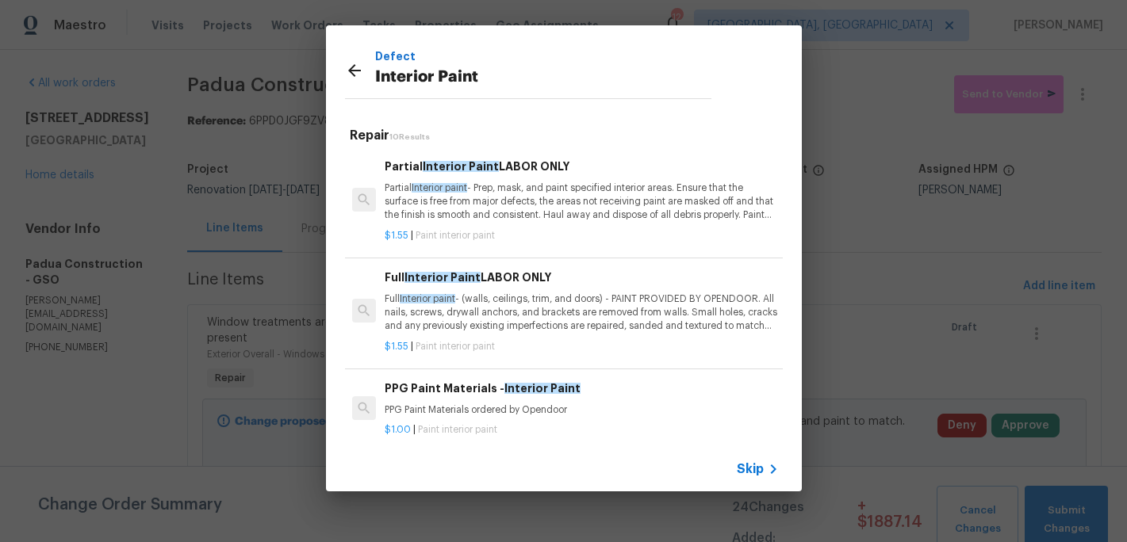
click at [440, 214] on p "Partial Interior paint - Prep, mask, and paint specified interior areas. Ensure…" at bounding box center [581, 202] width 393 height 40
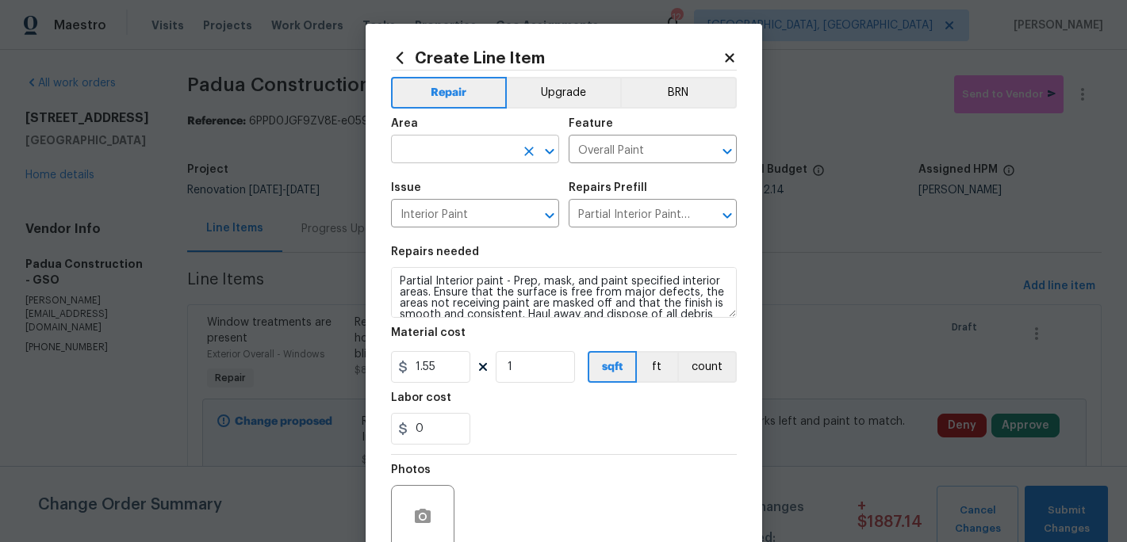
click at [438, 155] on input "text" at bounding box center [453, 151] width 124 height 25
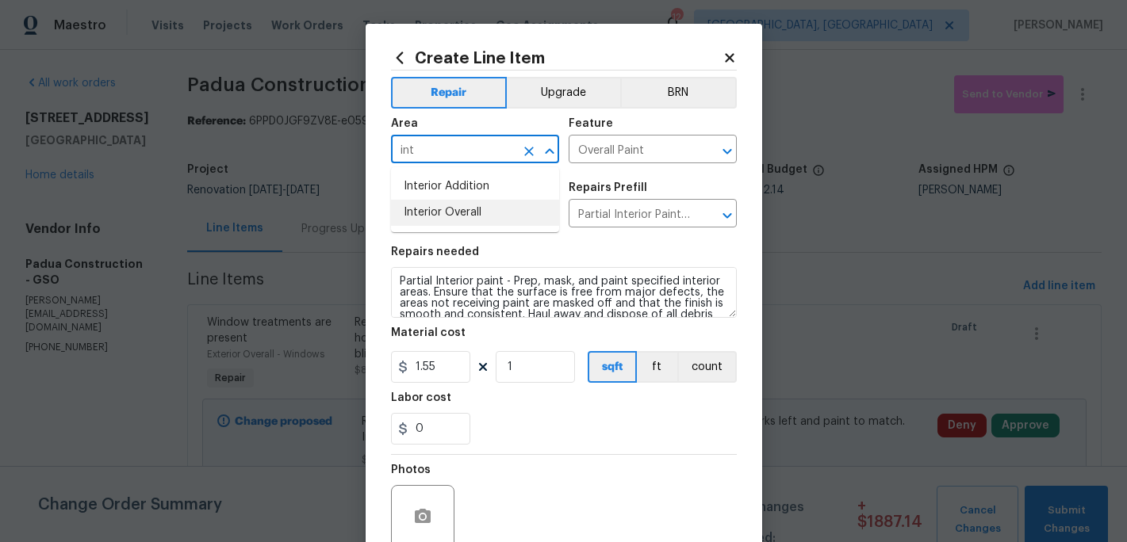
click at [439, 213] on li "Interior Overall" at bounding box center [475, 213] width 168 height 26
type input "Interior Overall"
click at [517, 368] on input "1" at bounding box center [535, 367] width 79 height 32
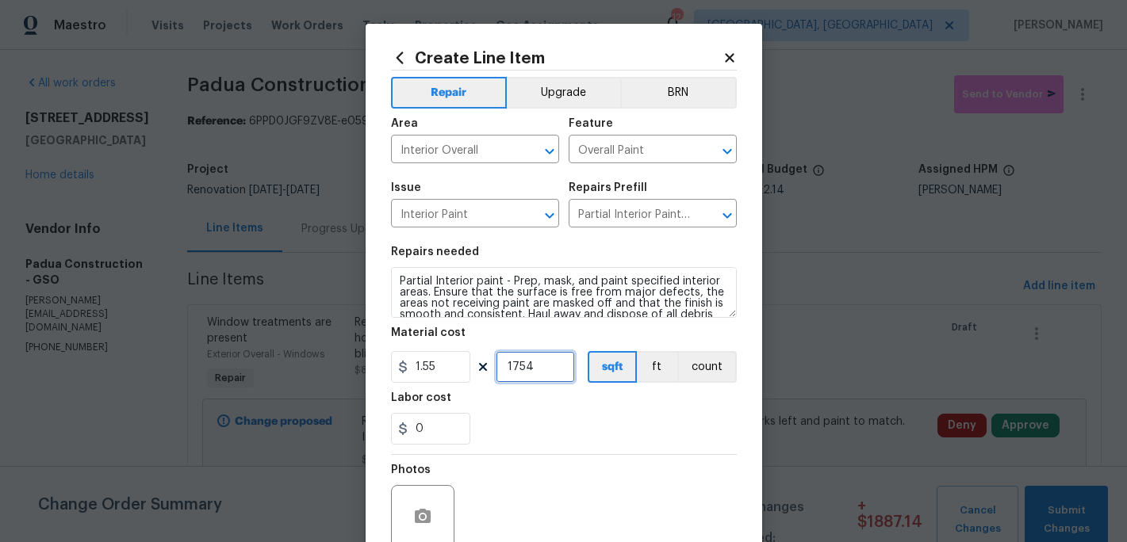
type input "1754"
click at [529, 418] on div "0" at bounding box center [564, 429] width 346 height 32
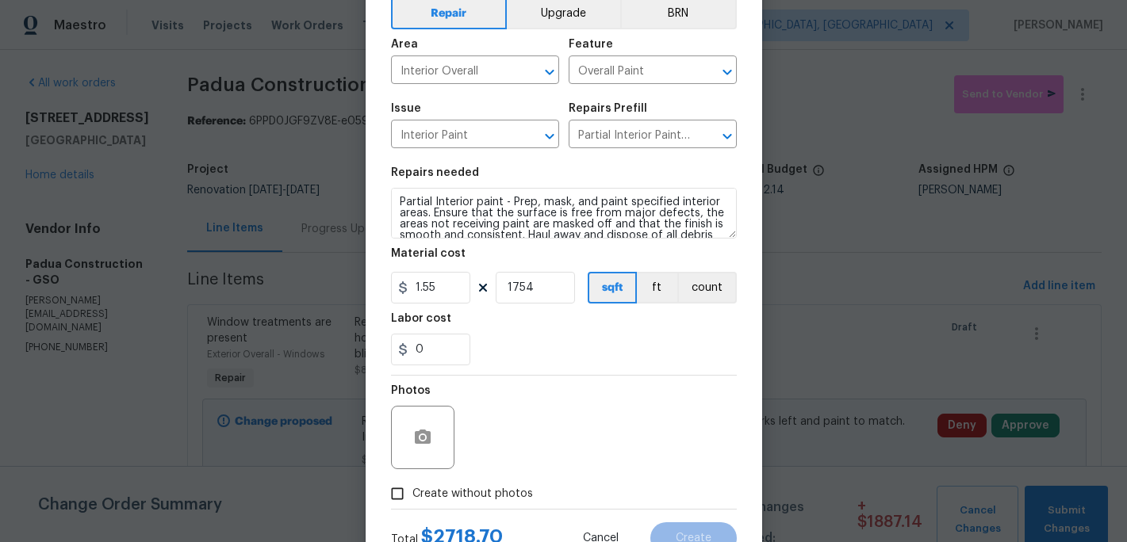
scroll to position [132, 0]
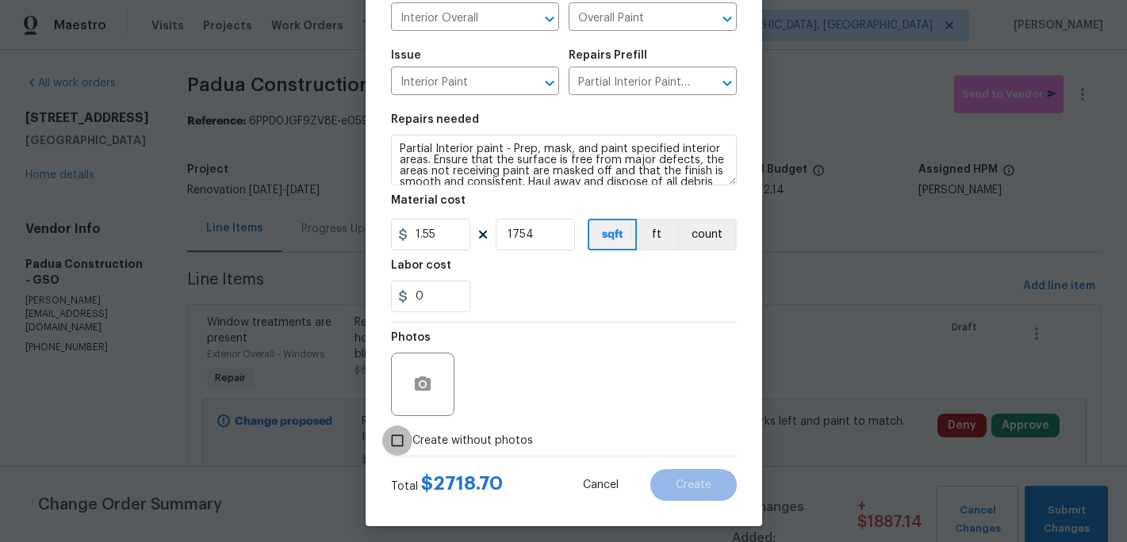
click at [405, 441] on input "Create without photos" at bounding box center [397, 441] width 30 height 30
checkbox input "true"
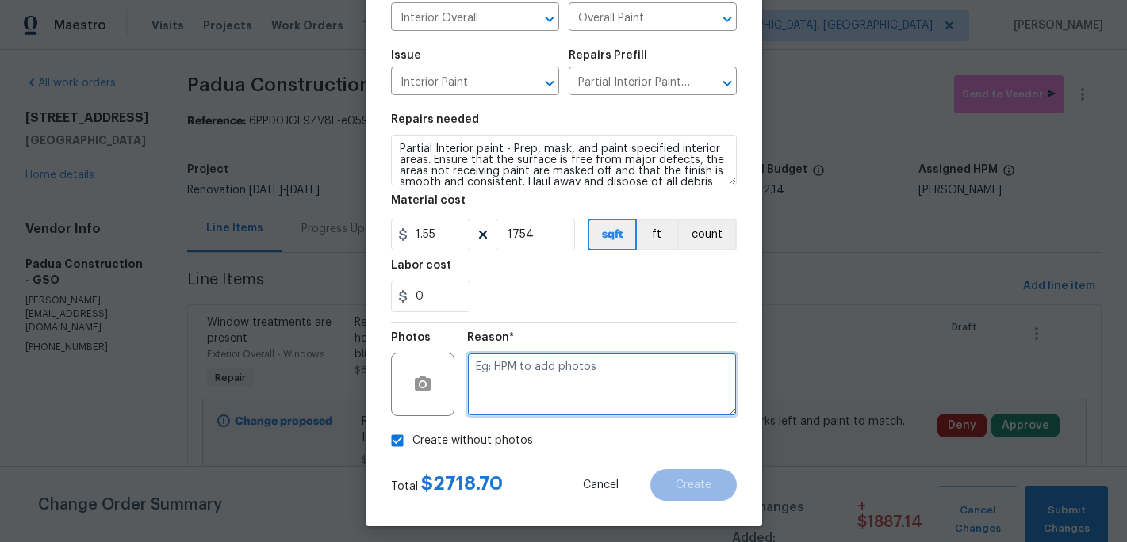
click at [480, 398] on textarea at bounding box center [602, 384] width 270 height 63
type textarea "c"
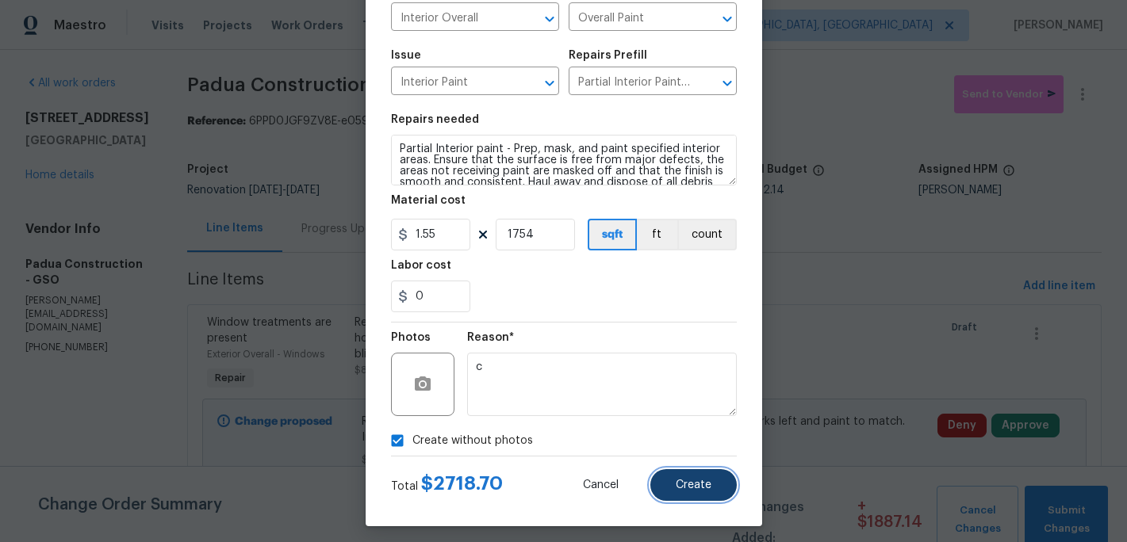
click at [653, 484] on button "Create" at bounding box center [693, 485] width 86 height 32
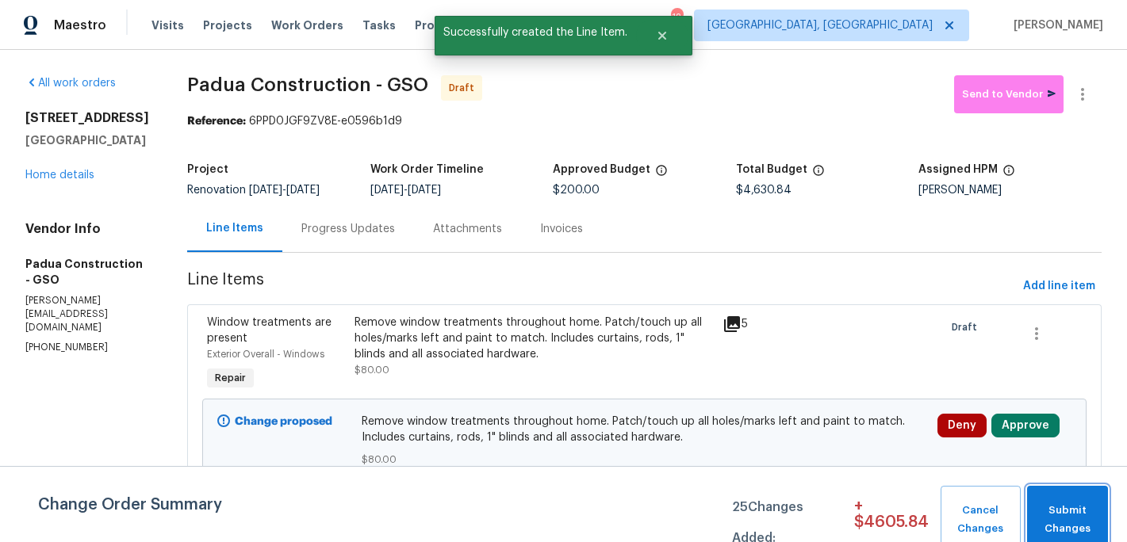
click at [1063, 511] on span "Submit Changes" at bounding box center [1067, 520] width 65 height 36
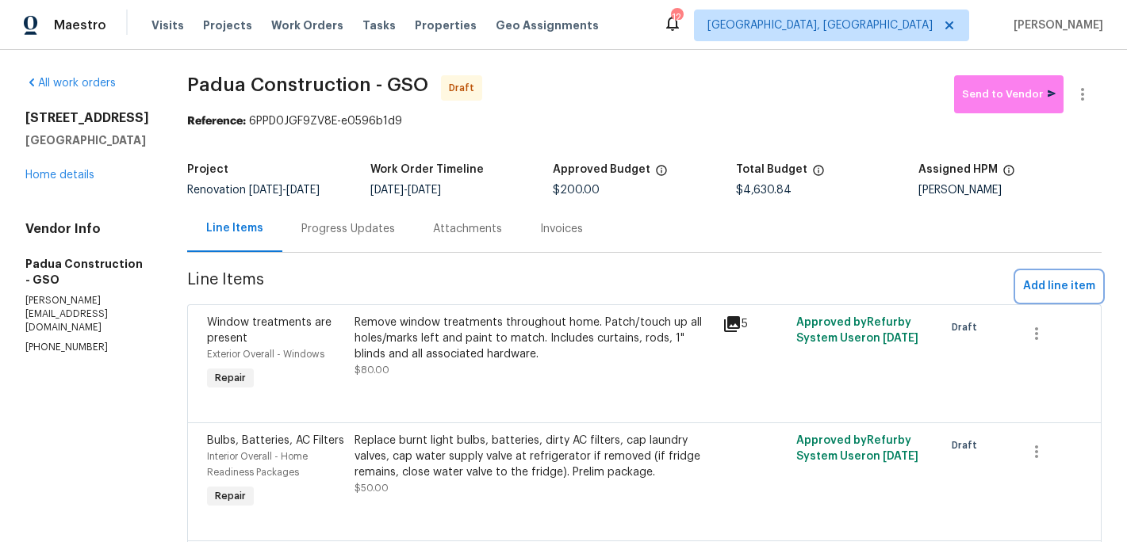
click at [1057, 281] on span "Add line item" at bounding box center [1059, 287] width 72 height 20
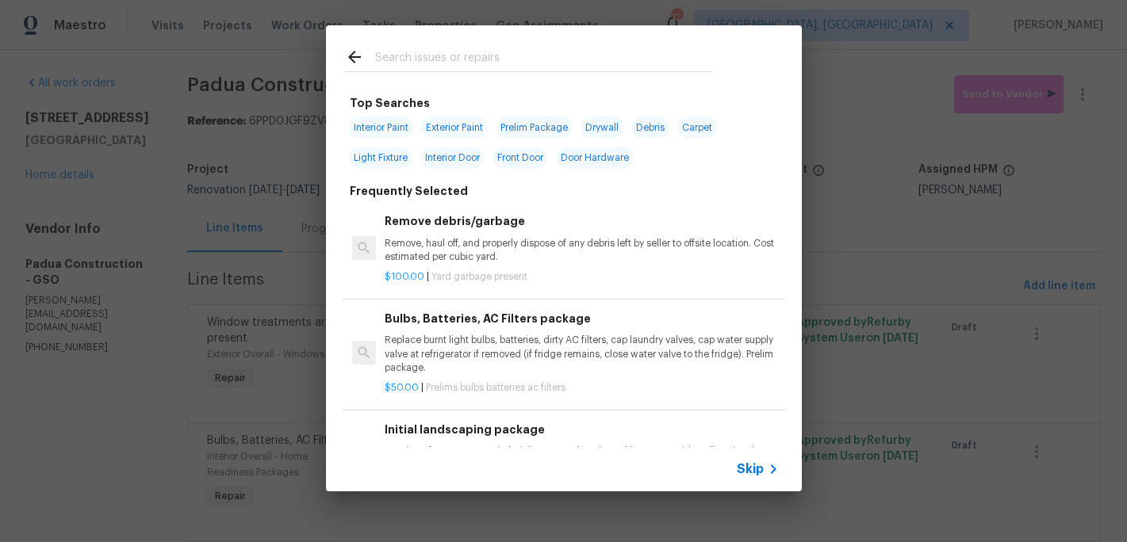
click at [444, 57] on input "text" at bounding box center [543, 60] width 336 height 24
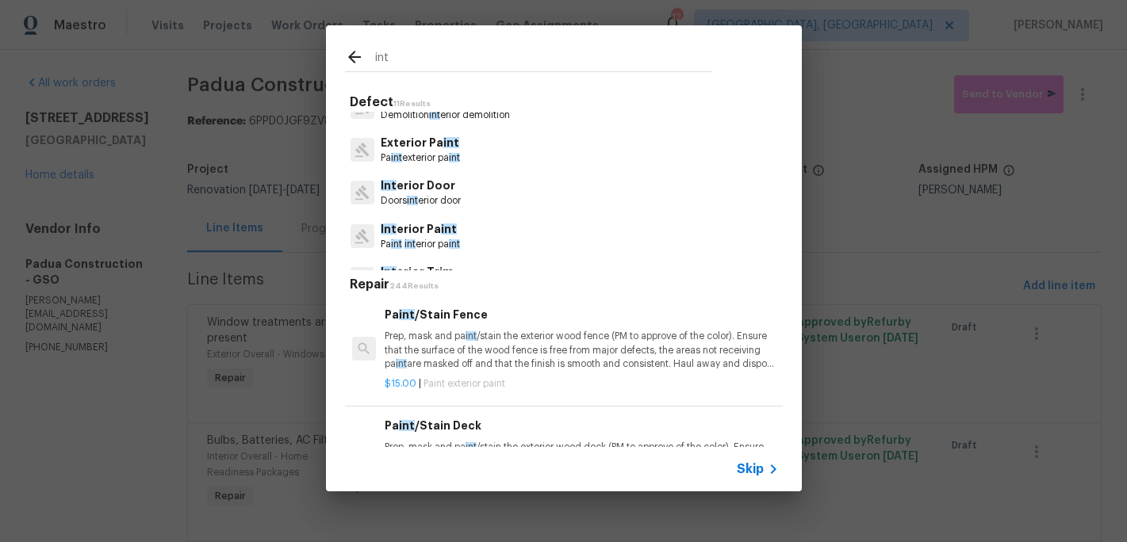
scroll to position [114, 0]
type input "int"
click at [429, 232] on p "Int erior Pa int" at bounding box center [420, 227] width 79 height 17
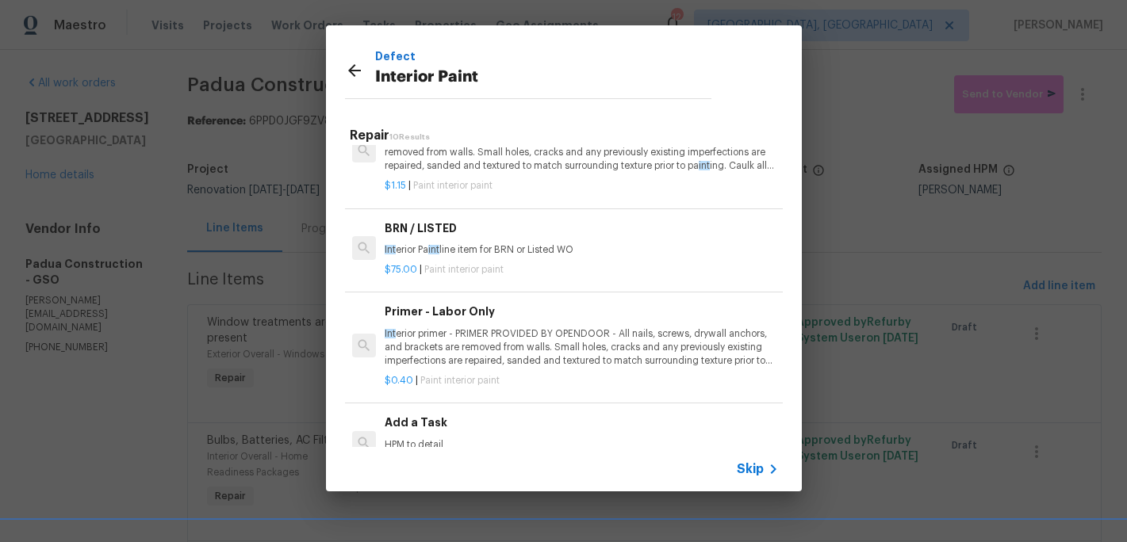
scroll to position [607, 0]
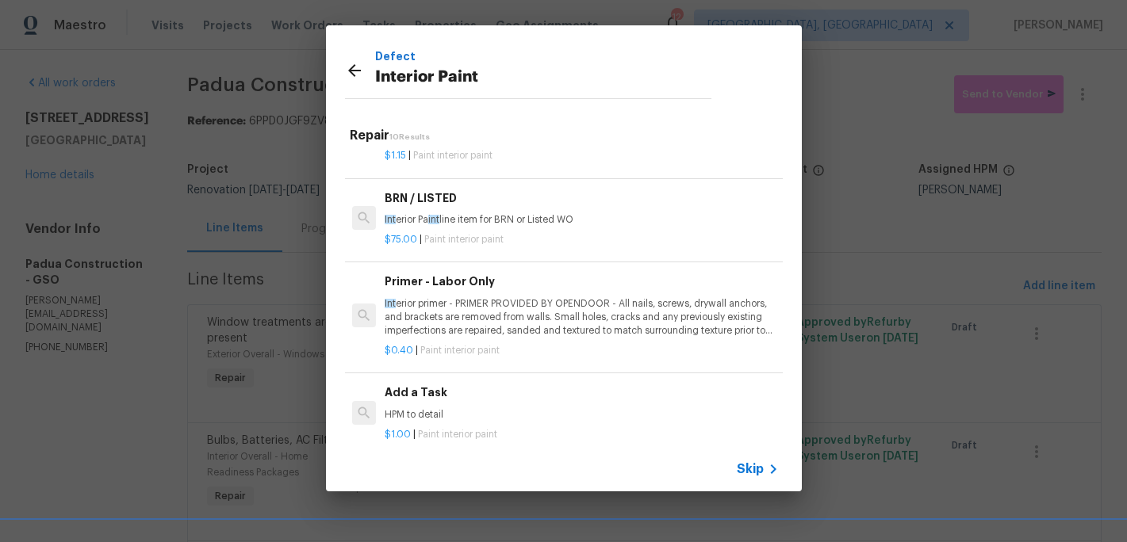
click at [421, 413] on p "HPM to detail" at bounding box center [581, 414] width 393 height 13
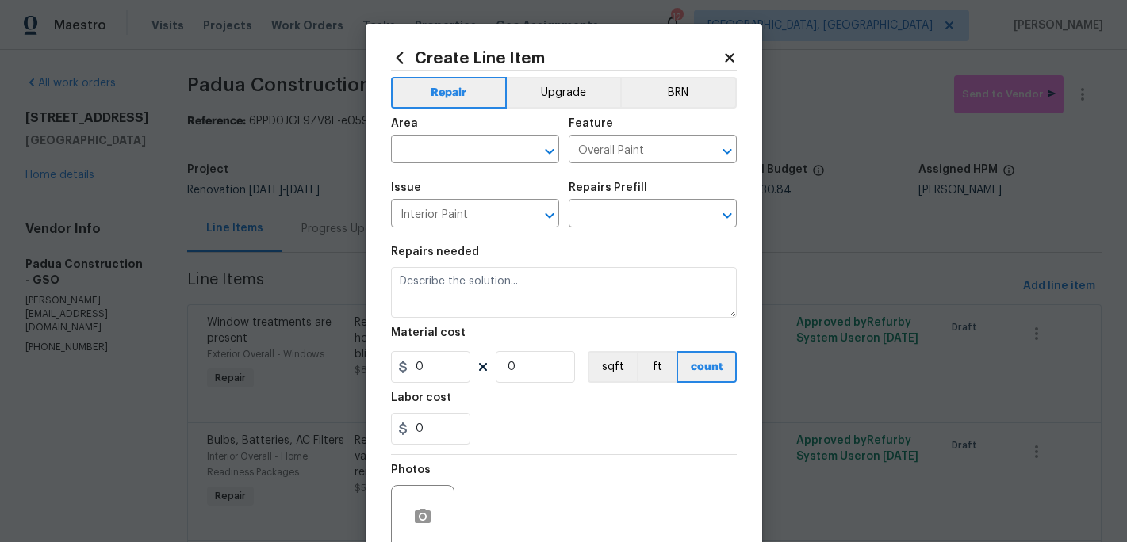
type input "Add a Task $1.00"
type textarea "HPM to detail"
type input "1"
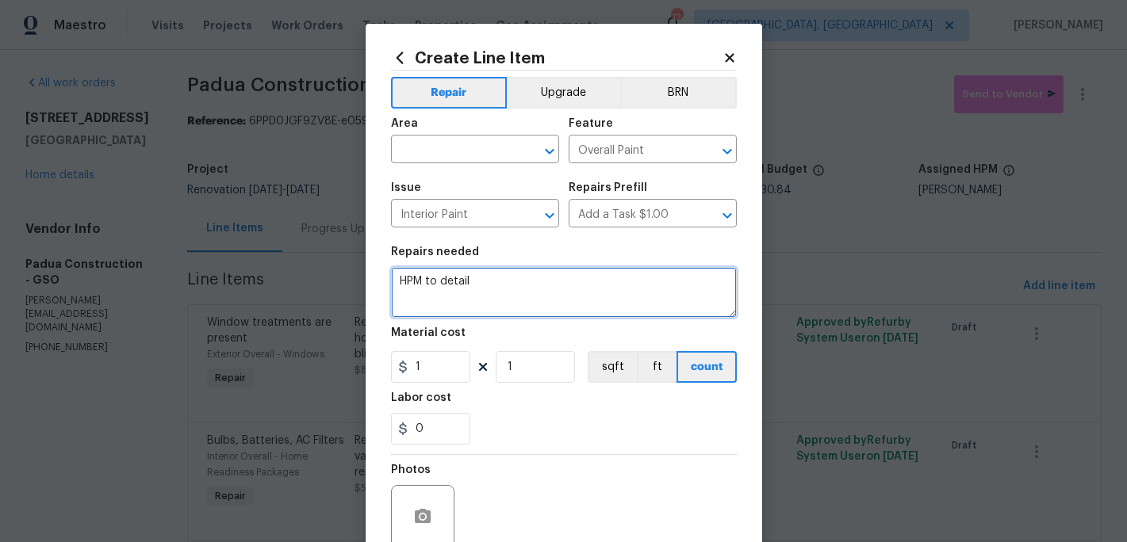
click at [492, 291] on textarea "HPM to detail" at bounding box center [564, 292] width 346 height 51
type textarea "H"
type textarea "Paint cabinets"
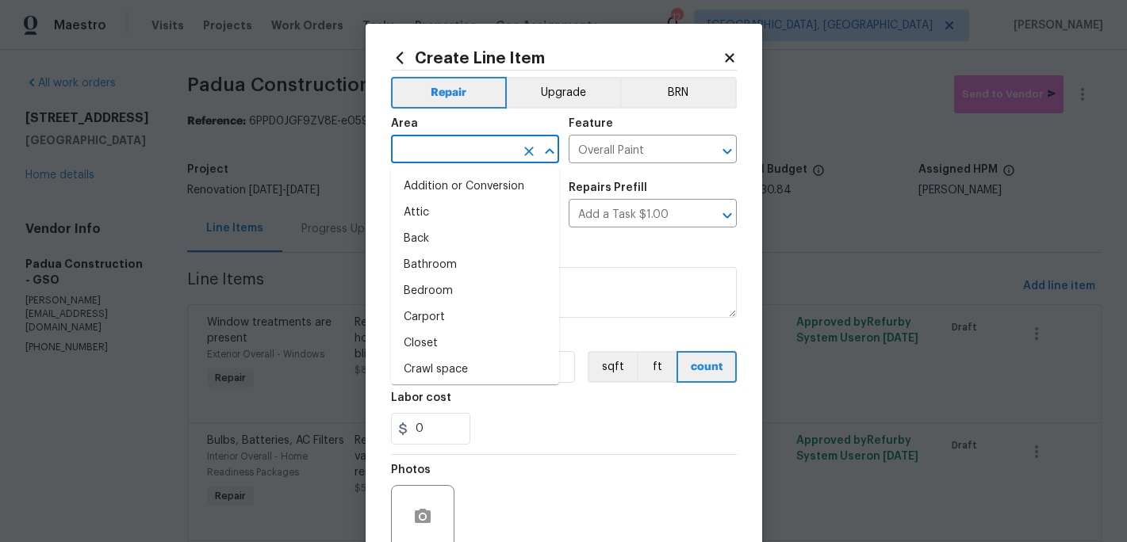
click at [440, 157] on input "text" at bounding box center [453, 151] width 124 height 25
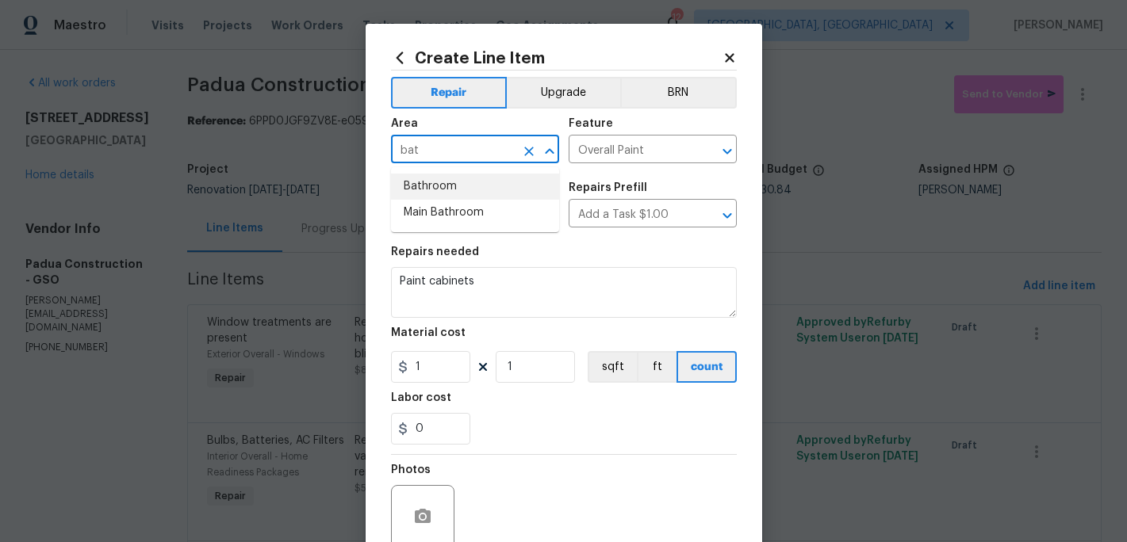
click at [446, 193] on li "Bathroom" at bounding box center [475, 187] width 168 height 26
type input "Bathroom"
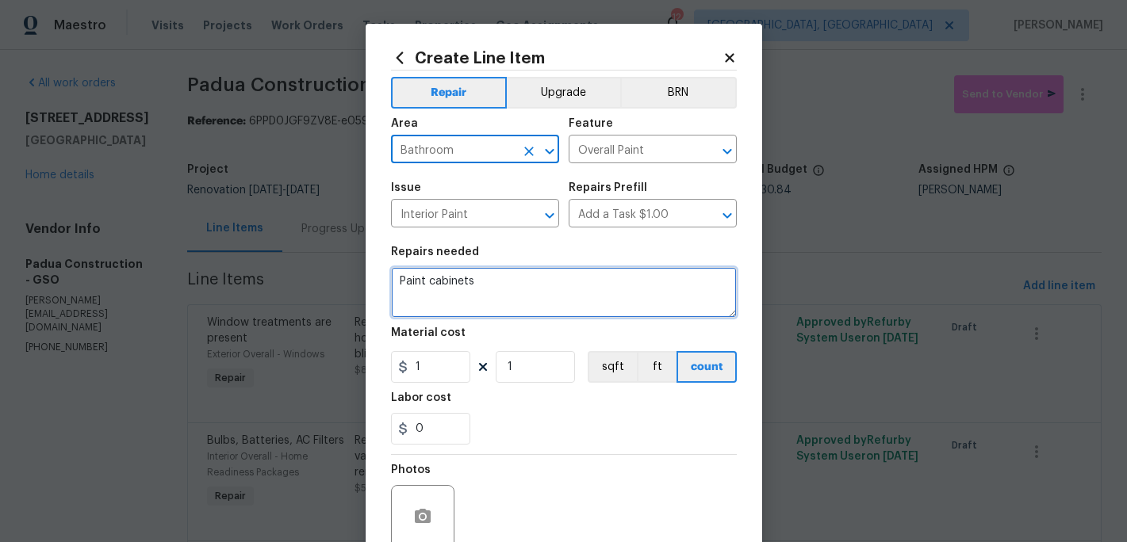
click at [492, 293] on textarea "Paint cabinets" at bounding box center [564, 292] width 346 height 51
type textarea "Paint vanity cabinets"
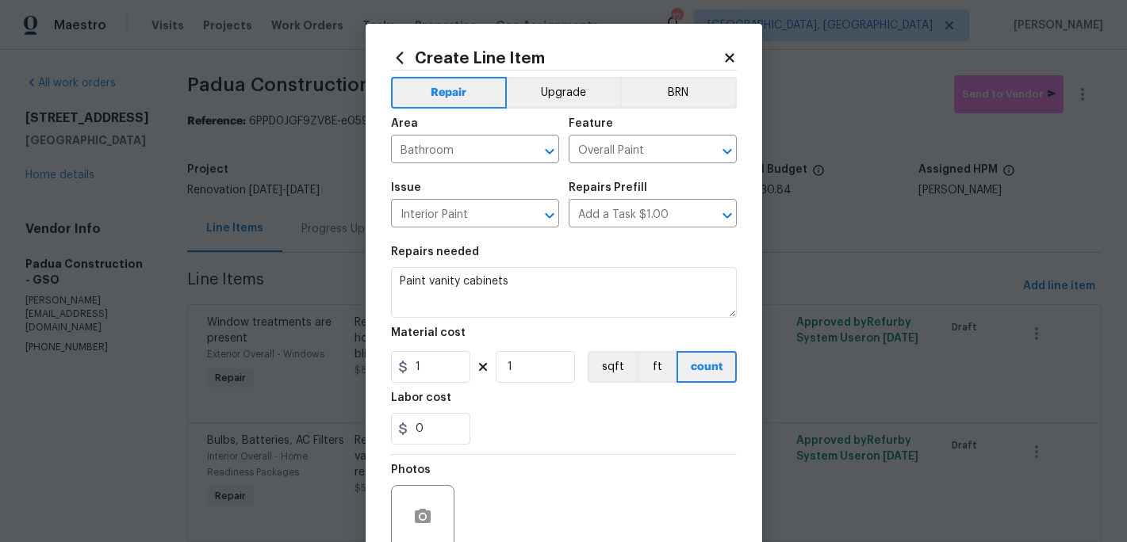
click at [544, 431] on div "0" at bounding box center [564, 429] width 346 height 32
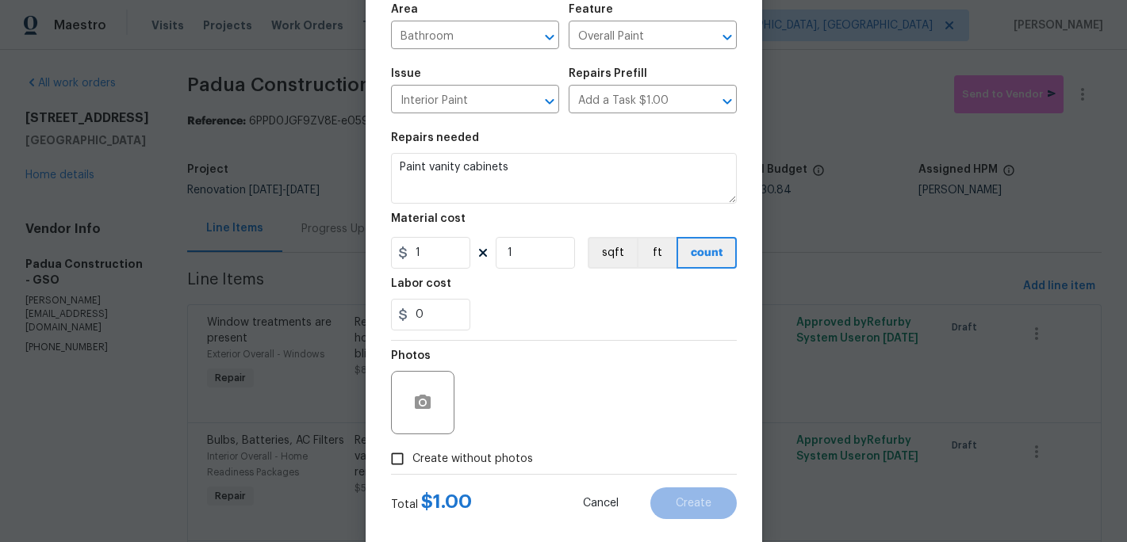
scroll to position [141, 0]
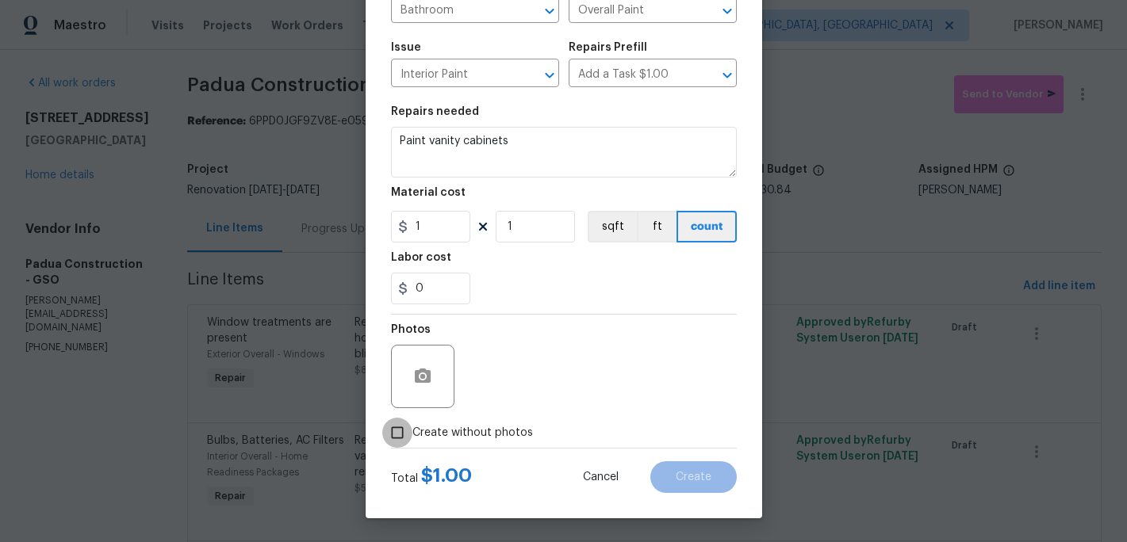
click at [407, 435] on input "Create without photos" at bounding box center [397, 433] width 30 height 30
checkbox input "true"
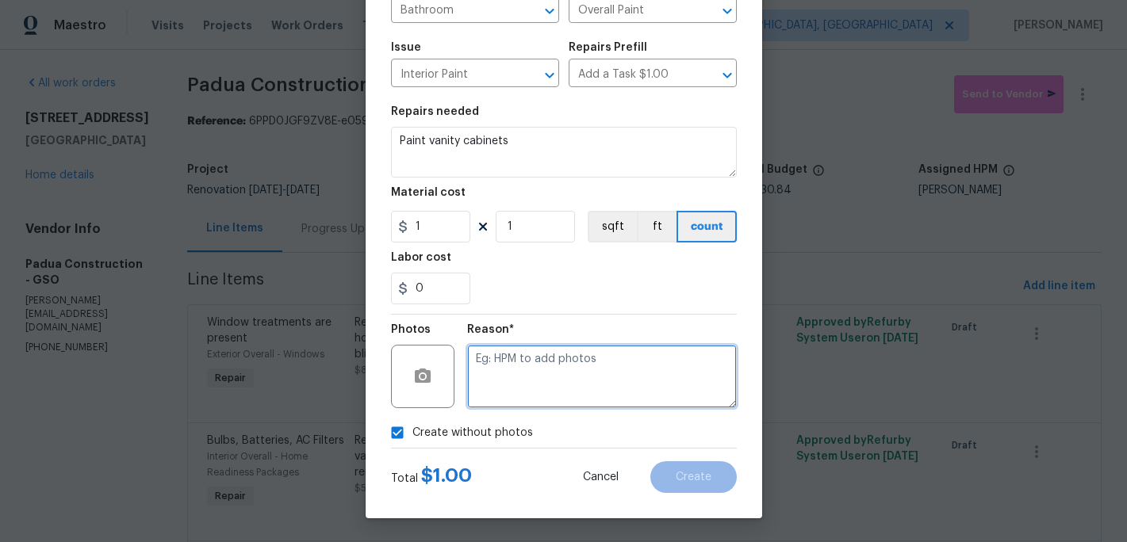
click at [506, 395] on textarea at bounding box center [602, 376] width 270 height 63
type textarea "c"
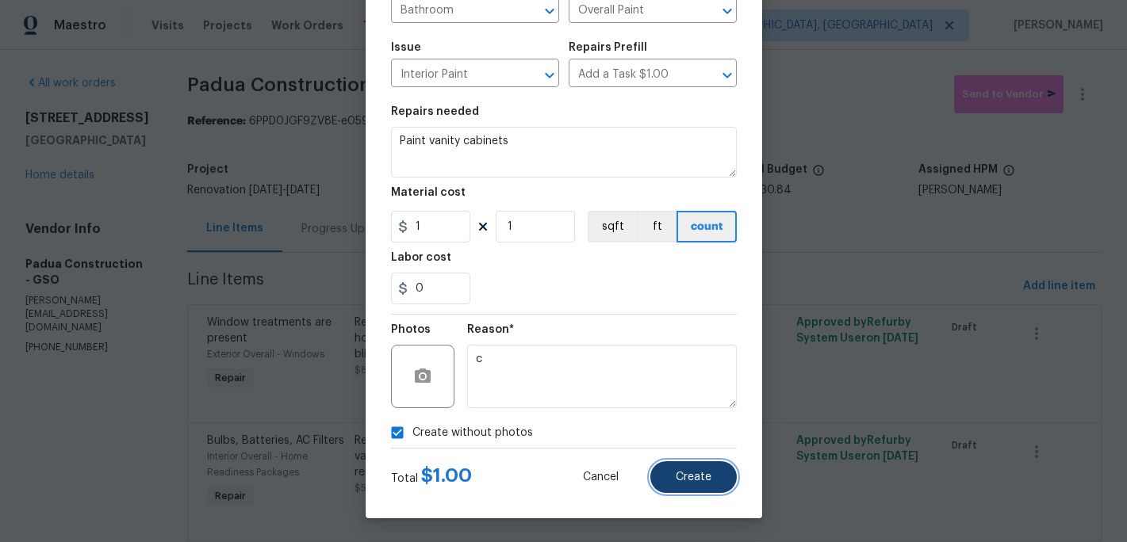
click at [696, 472] on span "Create" at bounding box center [694, 478] width 36 height 12
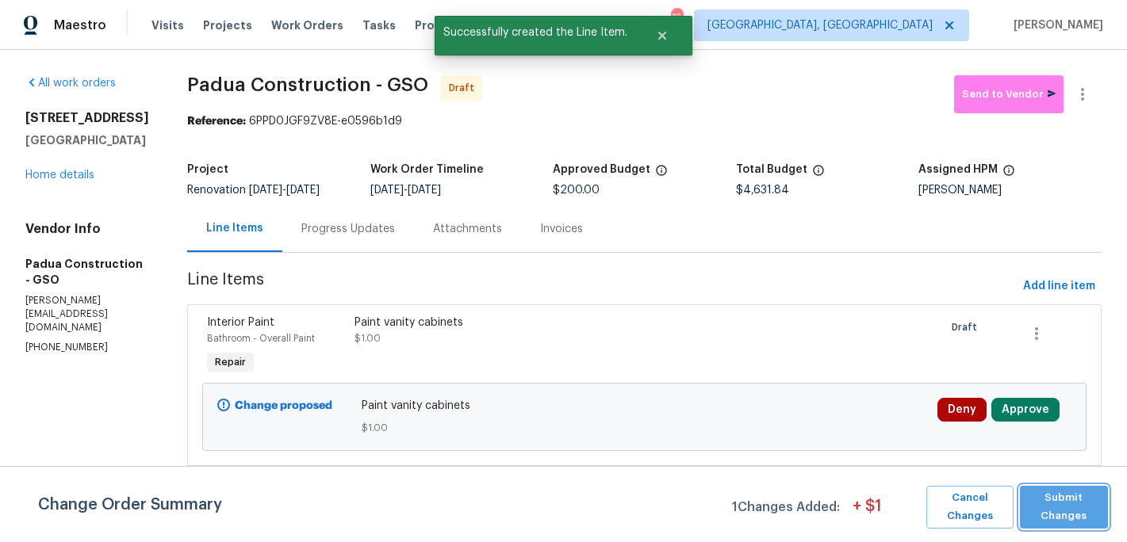
click at [1076, 507] on span "Submit Changes" at bounding box center [1064, 507] width 72 height 36
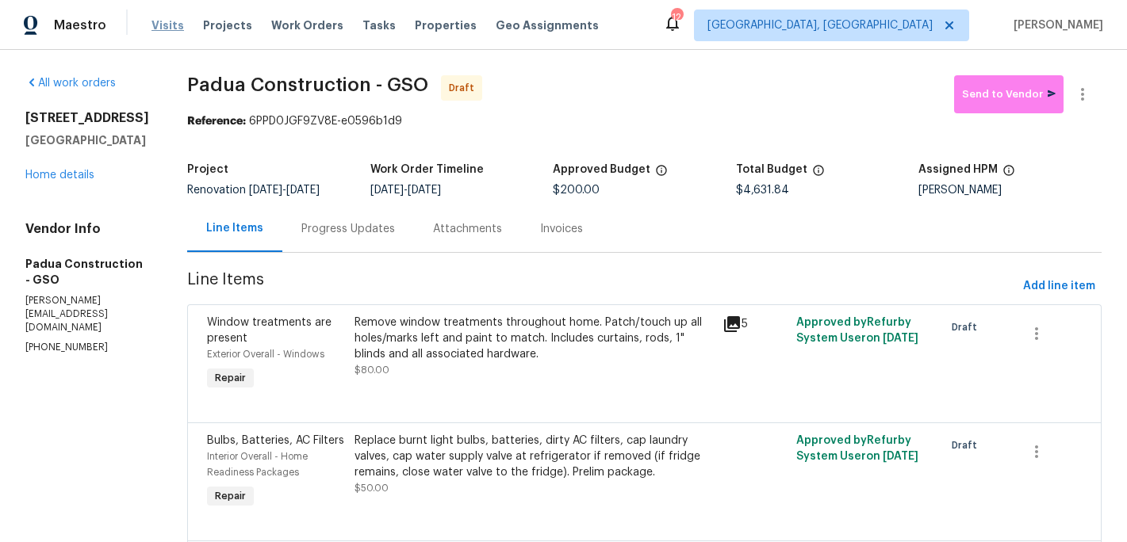
click at [163, 21] on span "Visits" at bounding box center [167, 25] width 33 height 16
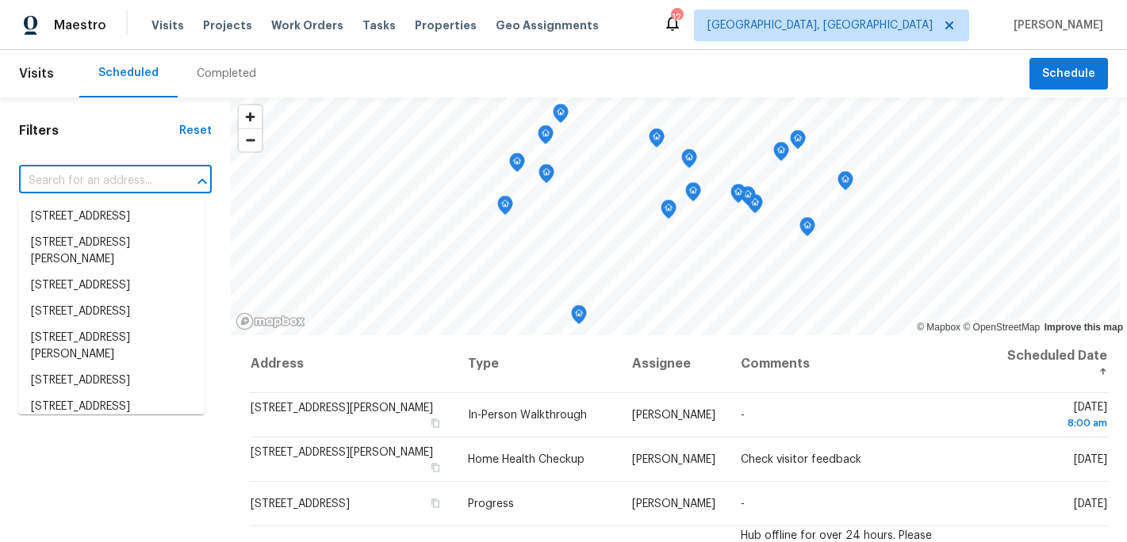
click at [67, 186] on input "text" at bounding box center [93, 181] width 148 height 25
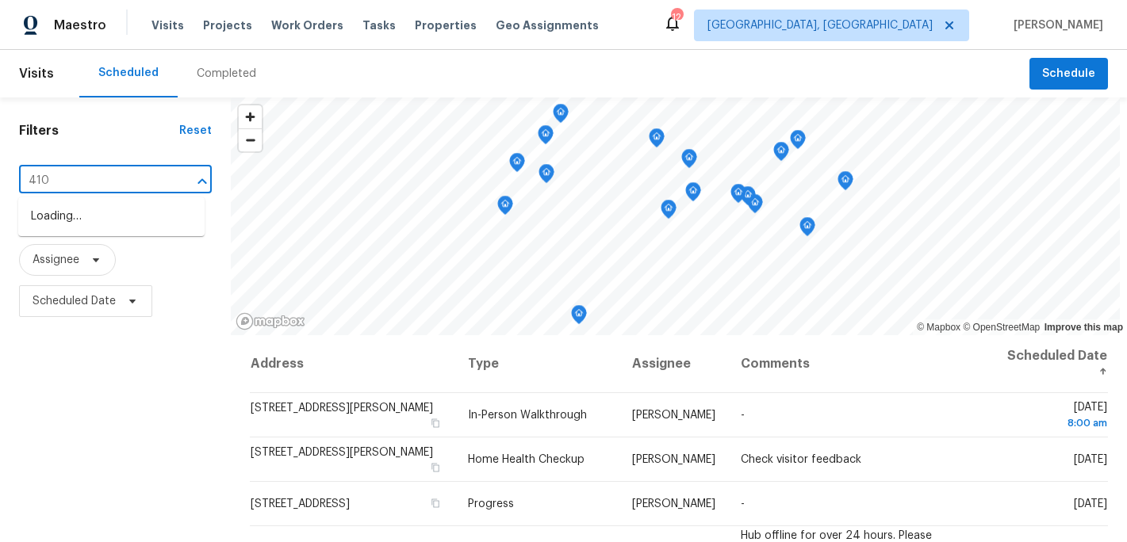
type input "4107"
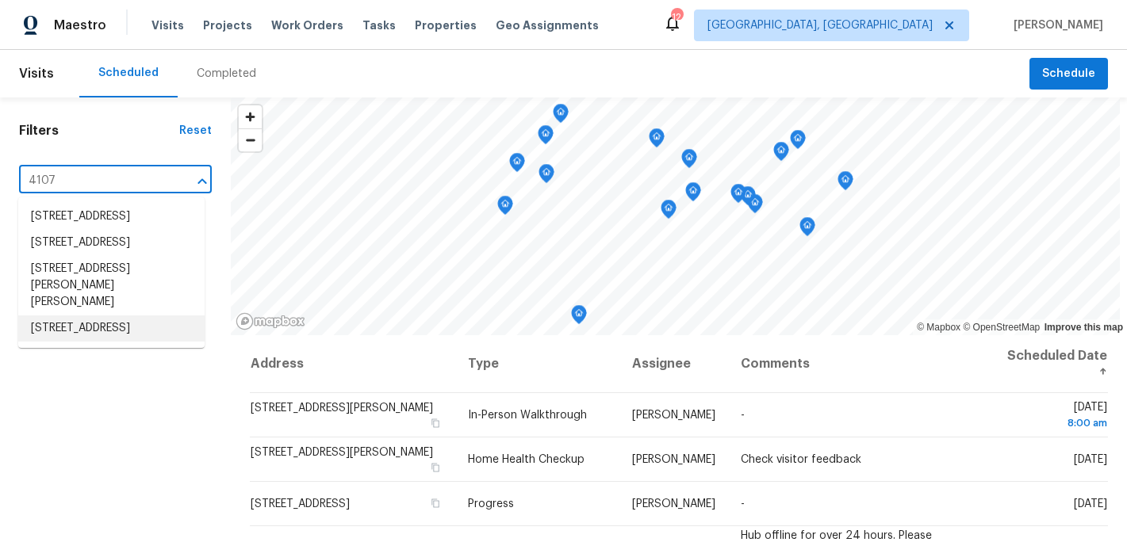
click at [94, 342] on li "[STREET_ADDRESS]" at bounding box center [111, 329] width 186 height 26
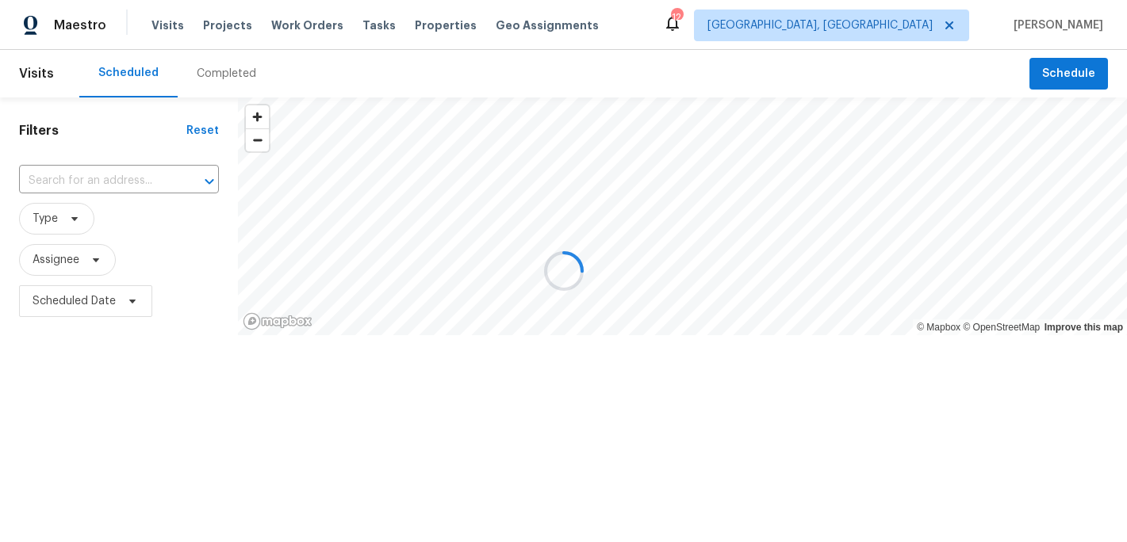
type input "[STREET_ADDRESS]"
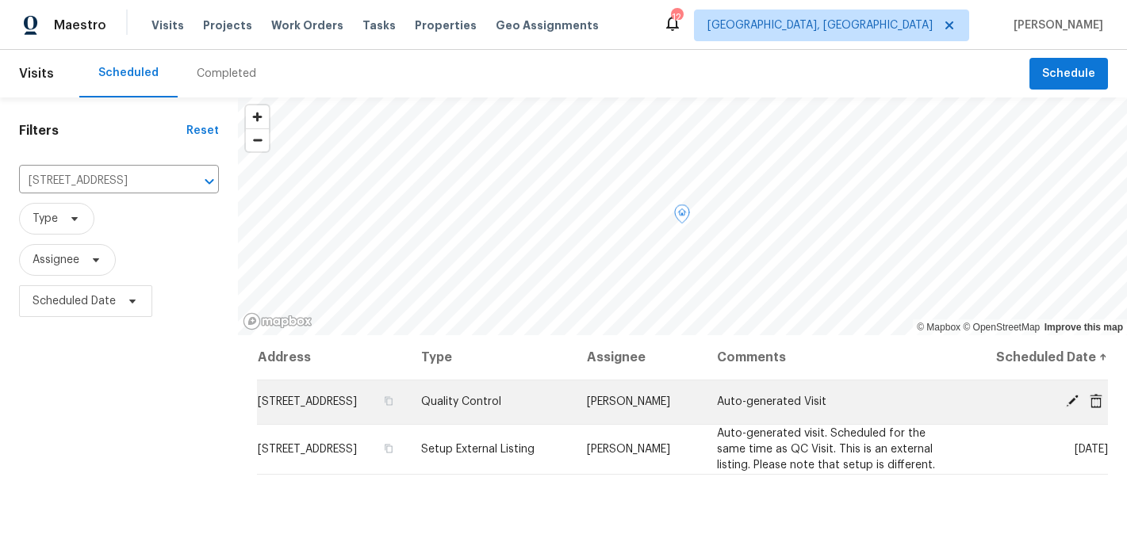
click at [1072, 408] on icon at bounding box center [1071, 401] width 14 height 14
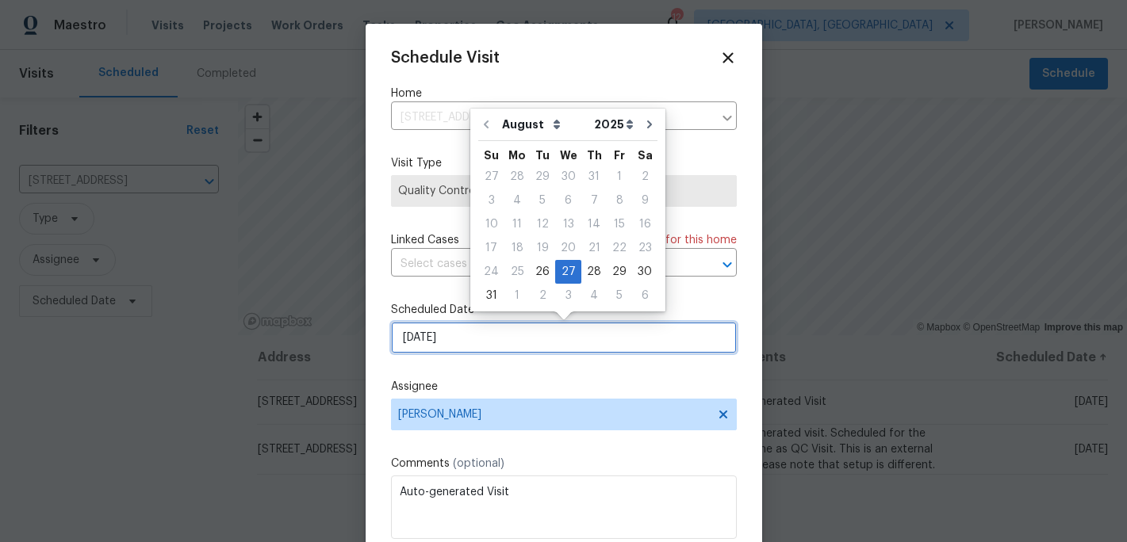
click at [429, 331] on input "[DATE]" at bounding box center [564, 338] width 346 height 32
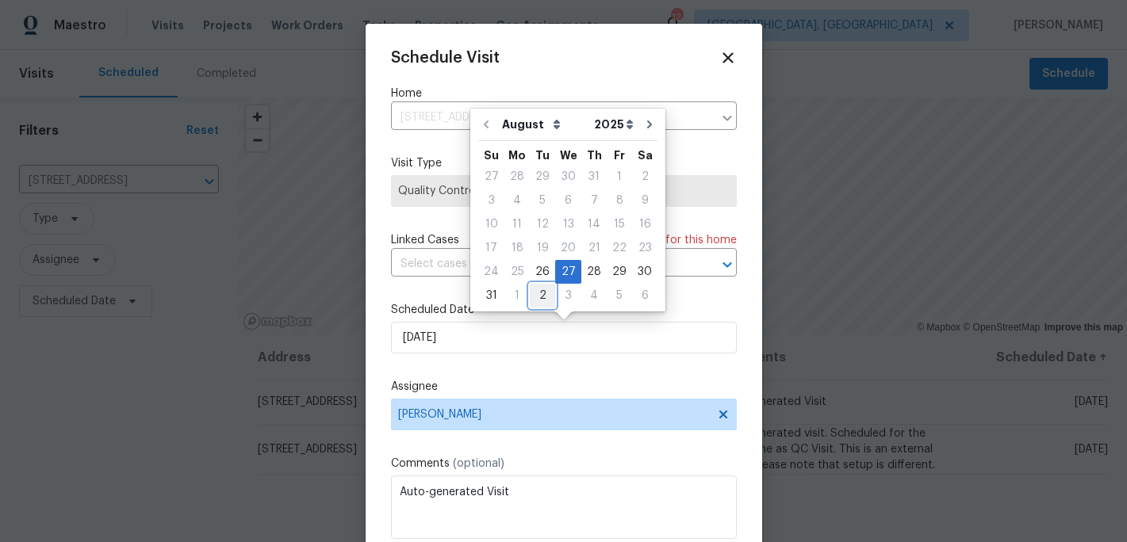
click at [544, 289] on div "2" at bounding box center [542, 296] width 25 height 22
type input "9/2/2025"
select select "8"
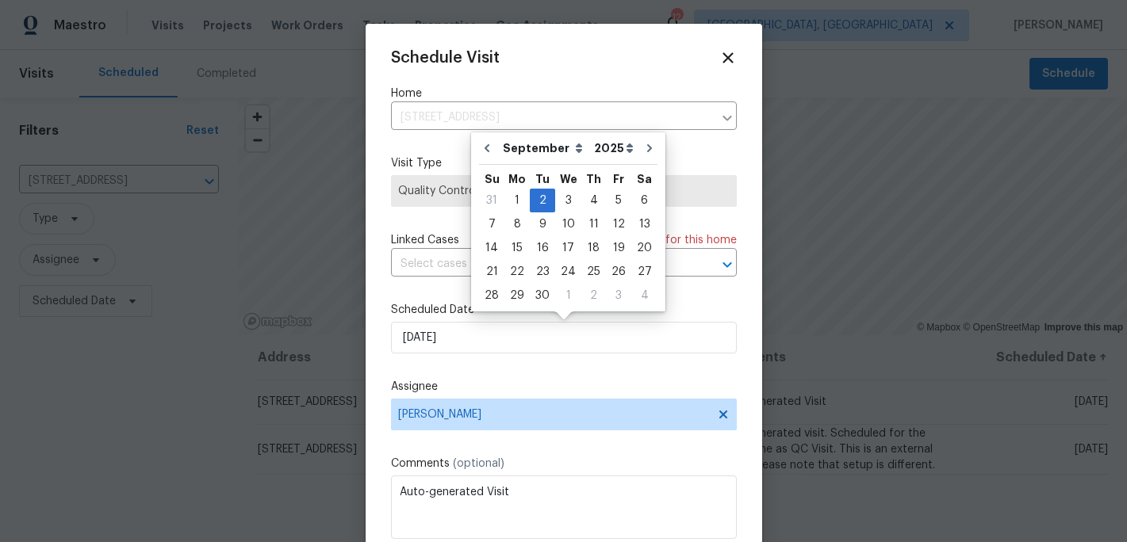
scroll to position [29, 0]
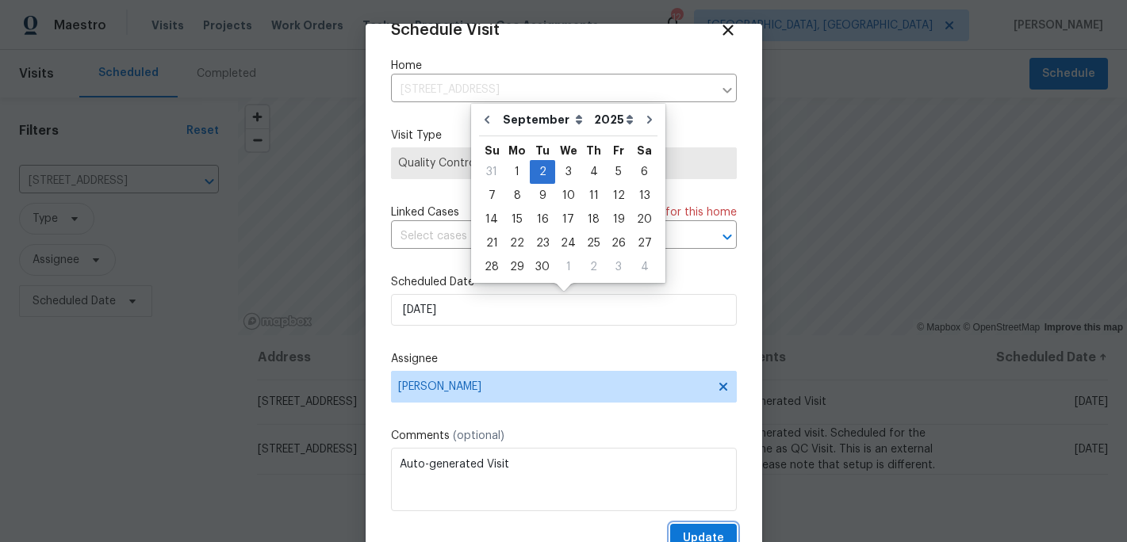
click at [704, 536] on span "Update" at bounding box center [703, 539] width 41 height 20
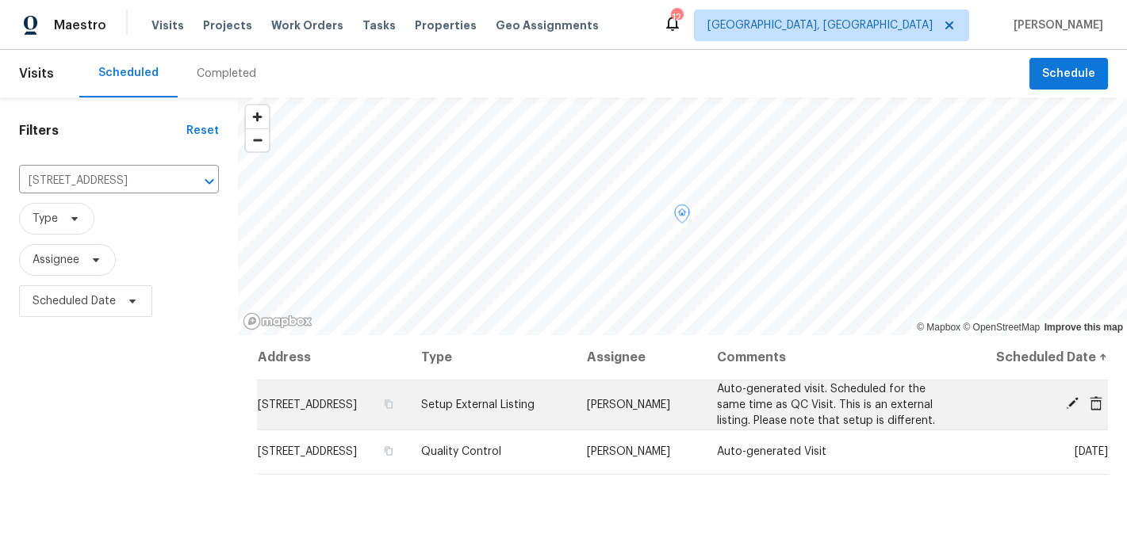
click at [1070, 411] on icon at bounding box center [1071, 403] width 14 height 14
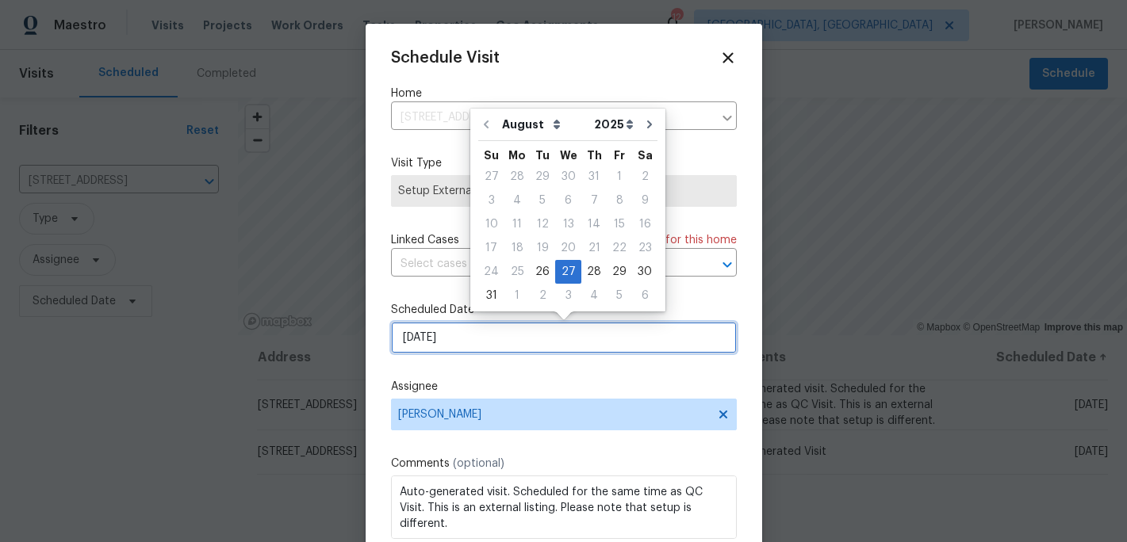
click at [432, 341] on input "[DATE]" at bounding box center [564, 338] width 346 height 32
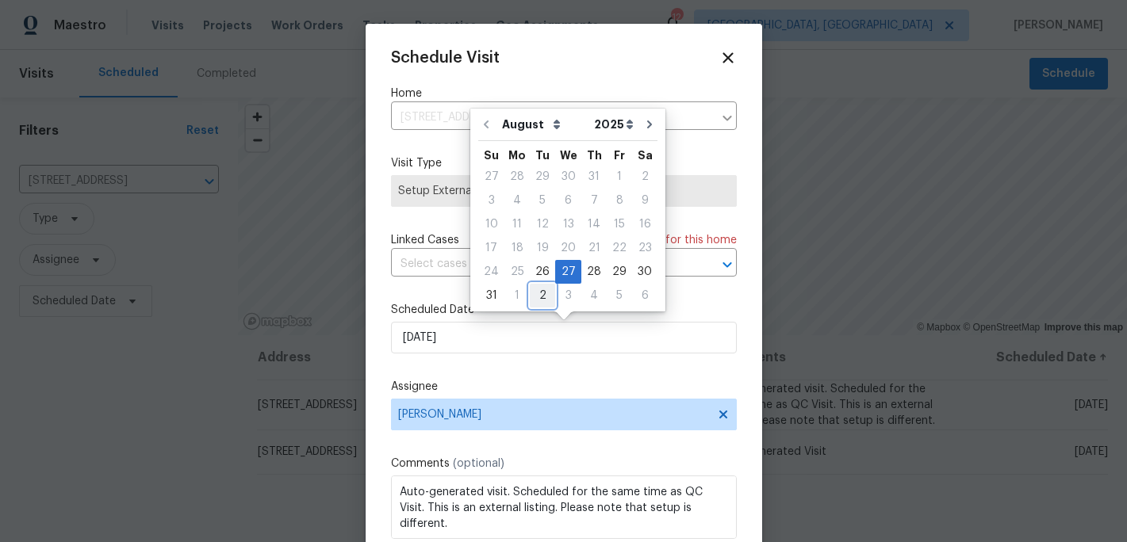
click at [535, 298] on div "2" at bounding box center [542, 296] width 25 height 22
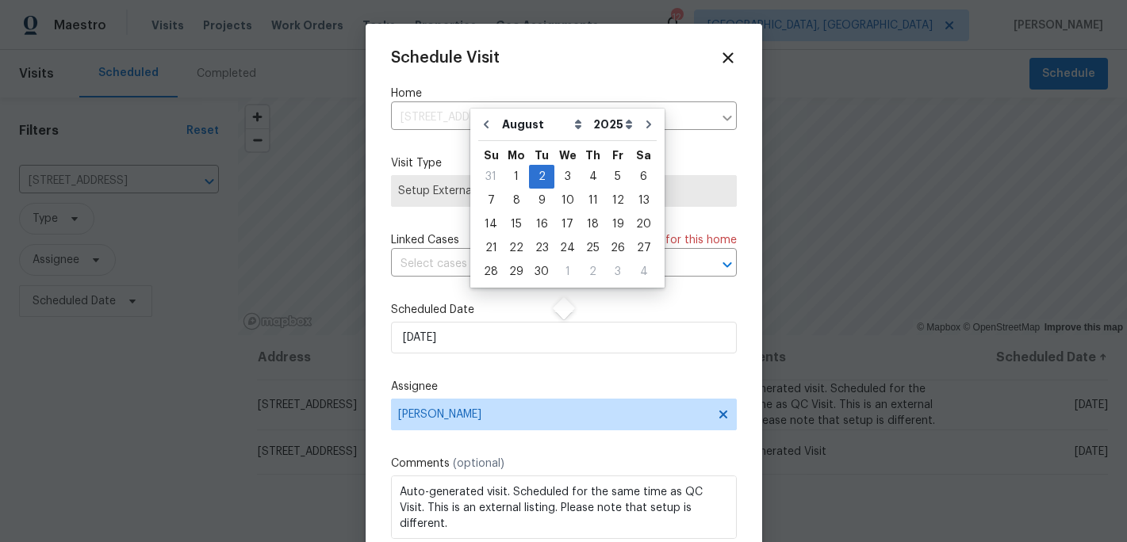
type input "9/2/2025"
select select "8"
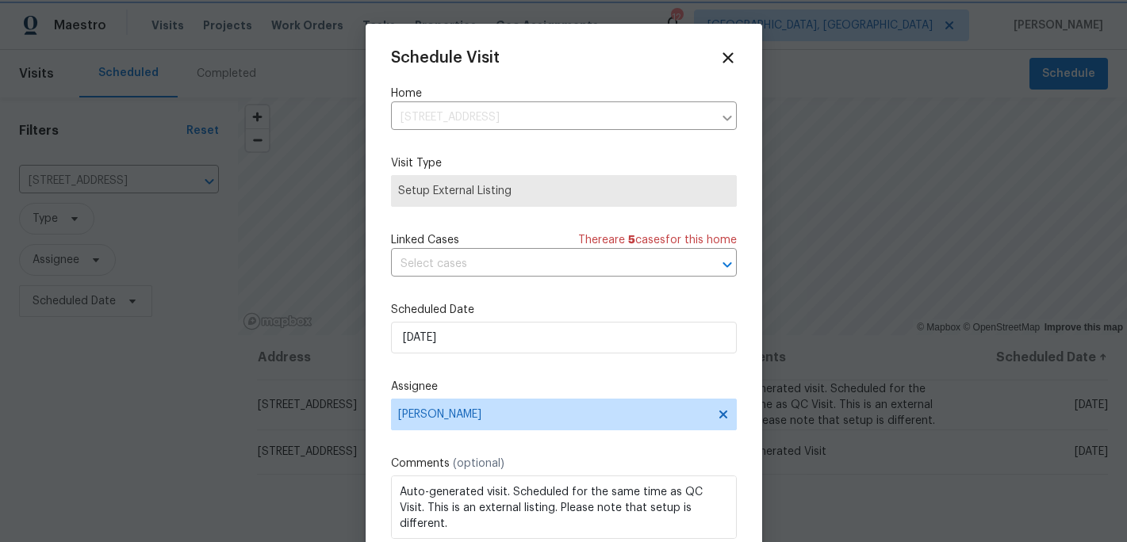
click at [538, 367] on div "Schedule Visit Home 4107 Summerglen Dr, Greensboro, NC 27406 ​ Visit Type Setup…" at bounding box center [564, 315] width 346 height 532
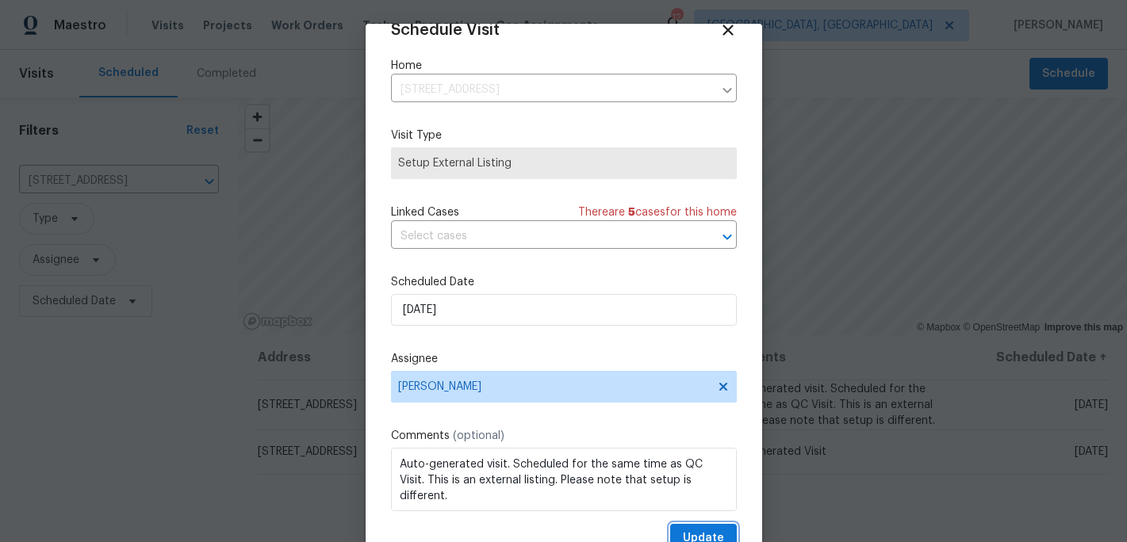
click at [707, 530] on span "Update" at bounding box center [703, 539] width 41 height 20
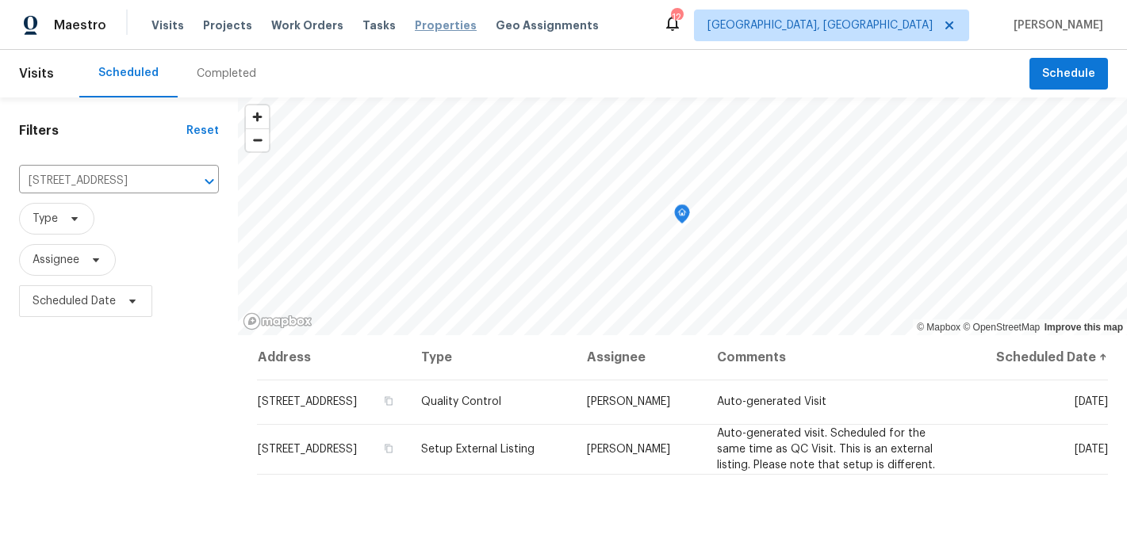
click at [427, 28] on span "Properties" at bounding box center [446, 25] width 62 height 16
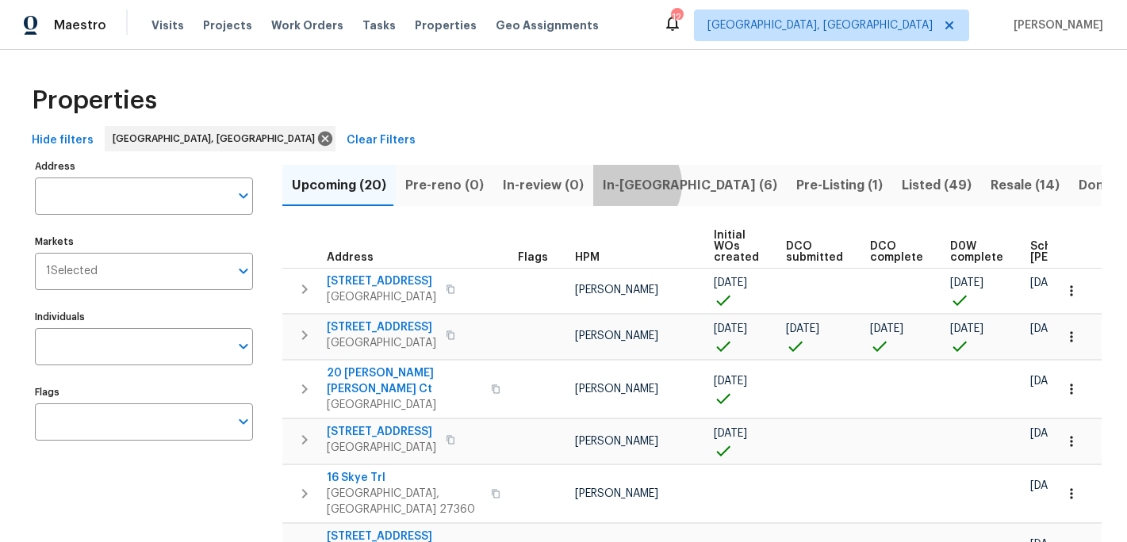
click at [620, 184] on span "In-[GEOGRAPHIC_DATA] (6)" at bounding box center [690, 185] width 174 height 22
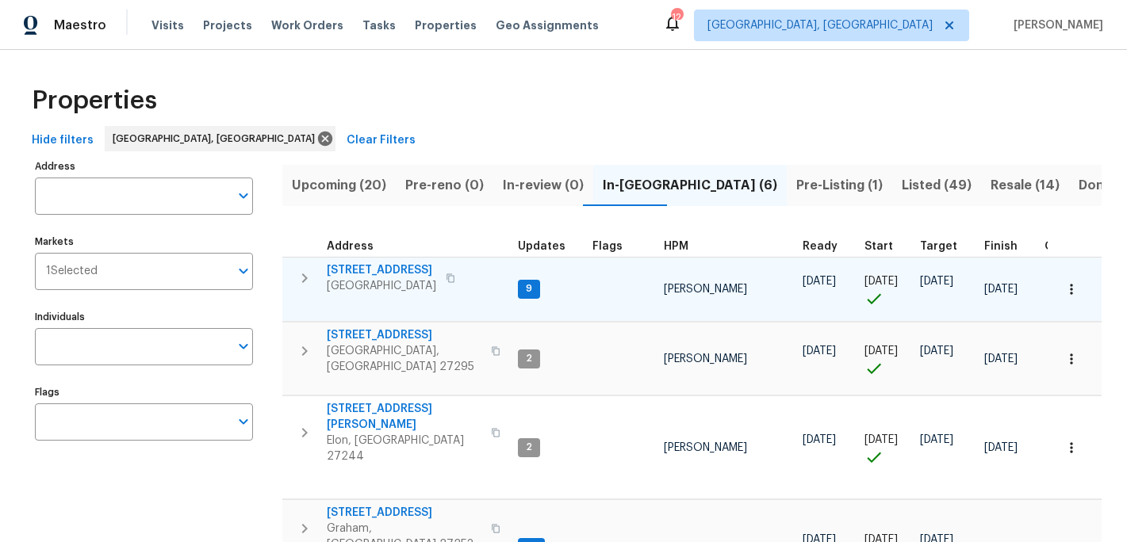
click at [385, 270] on span "[STREET_ADDRESS]" at bounding box center [381, 270] width 109 height 16
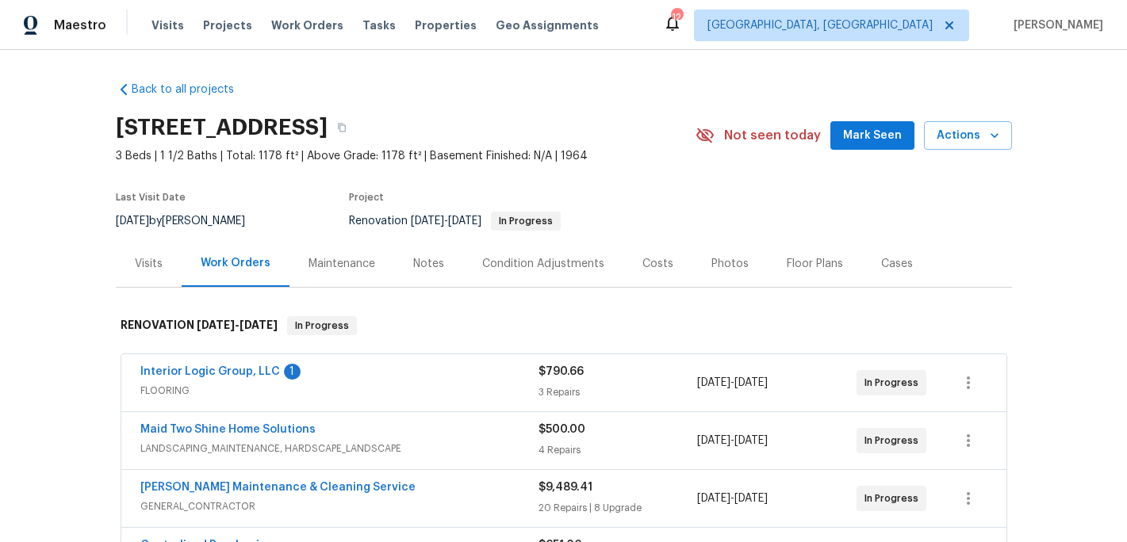
click at [424, 257] on div "Notes" at bounding box center [428, 264] width 31 height 16
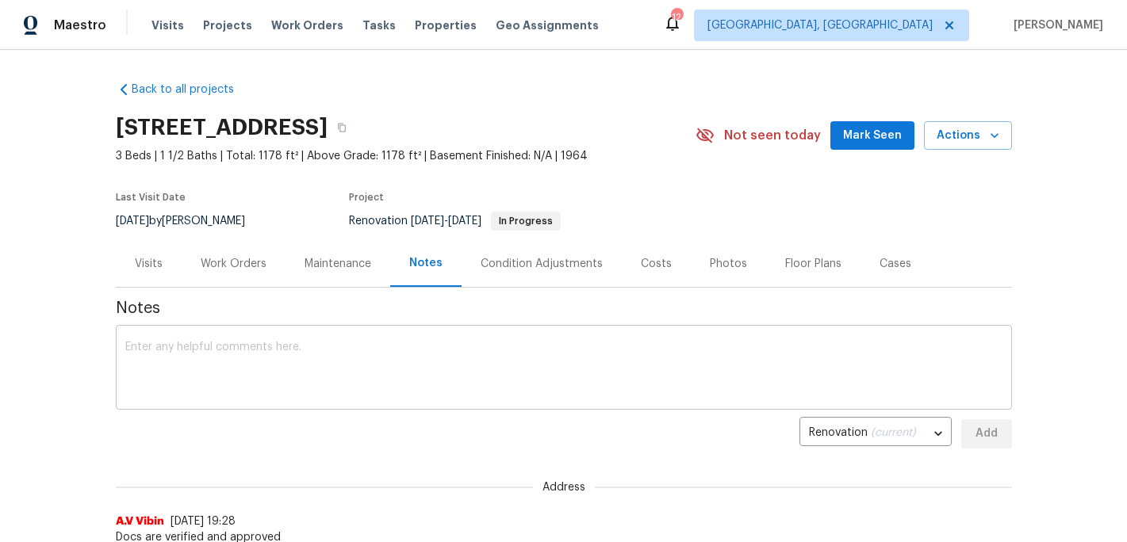
click at [182, 345] on textarea at bounding box center [563, 370] width 877 height 56
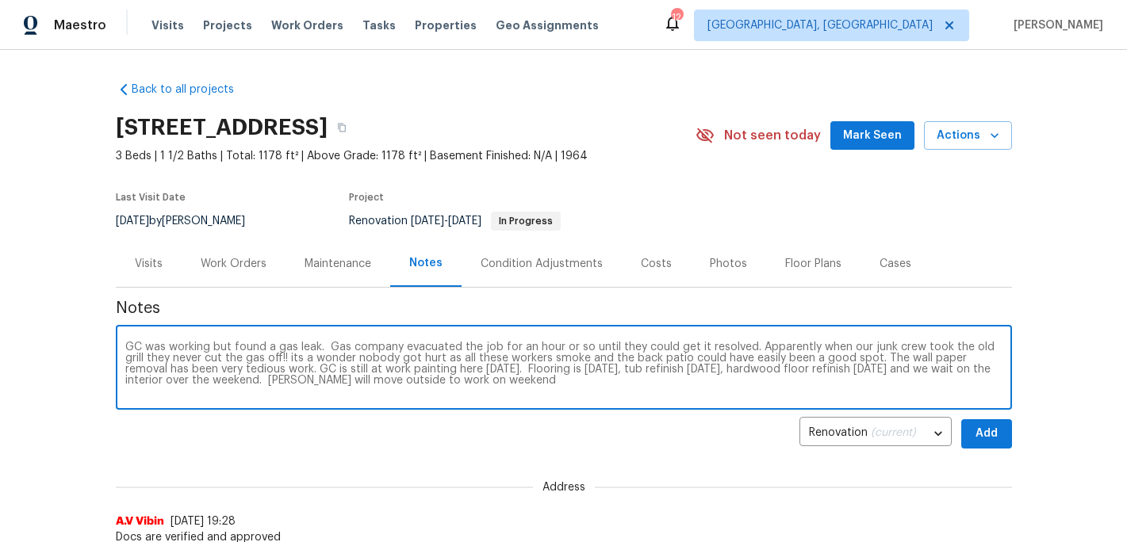
type textarea "GC was working but found a gas leak. Gas company evacuated the job for an hour …"
click at [995, 434] on span "Add" at bounding box center [986, 434] width 25 height 20
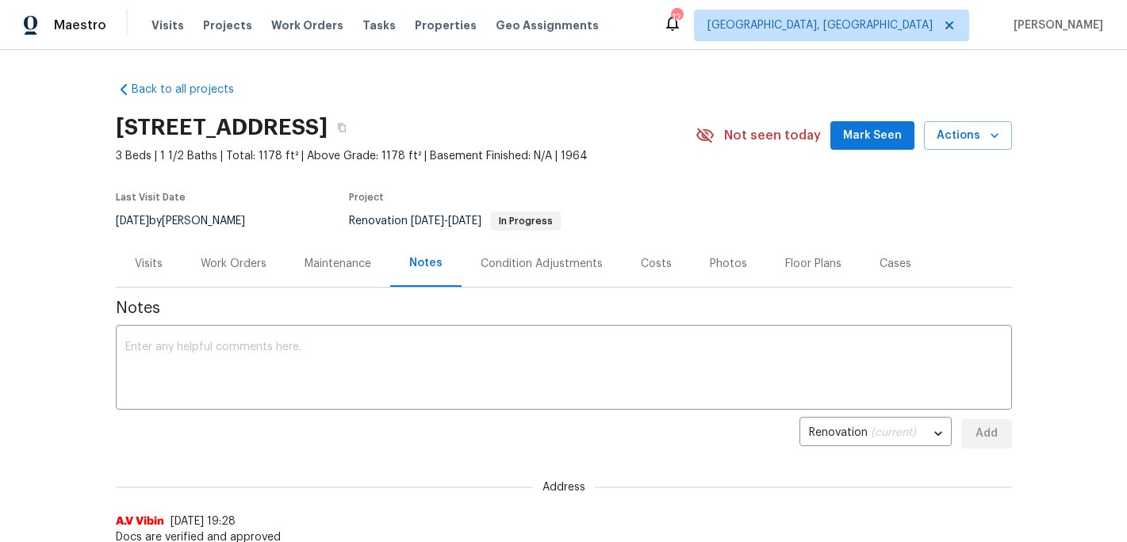
click at [241, 306] on span "Notes" at bounding box center [564, 309] width 896 height 16
click at [204, 348] on textarea at bounding box center [563, 370] width 877 height 56
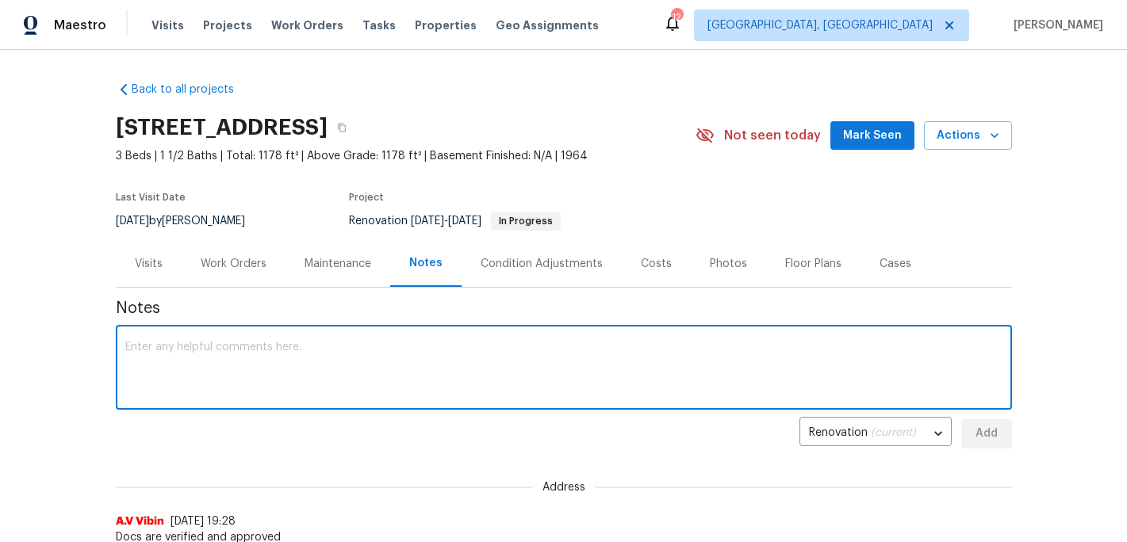
click at [215, 342] on textarea at bounding box center [563, 370] width 877 height 56
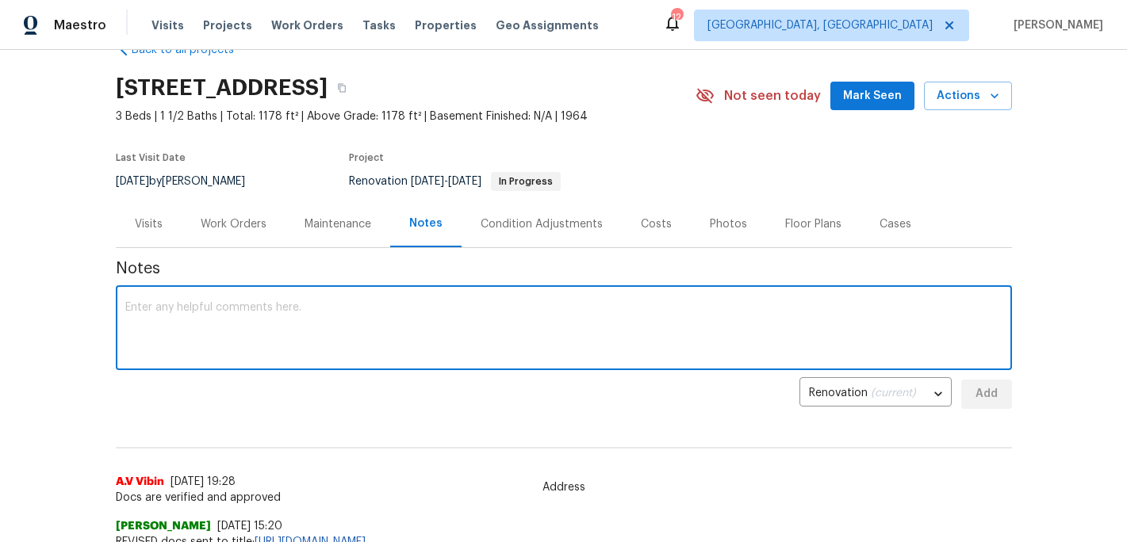
scroll to position [27, 0]
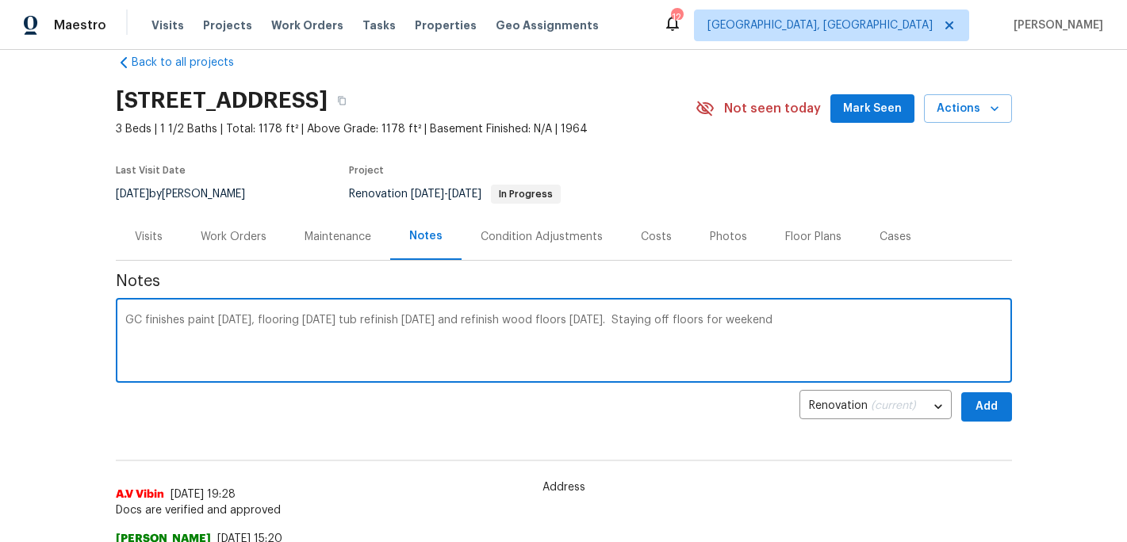
type textarea "GC finishes paint [DATE], flooring [DATE] tub refinish [DATE] and refinish wood…"
click at [985, 404] on span "Add" at bounding box center [986, 407] width 25 height 20
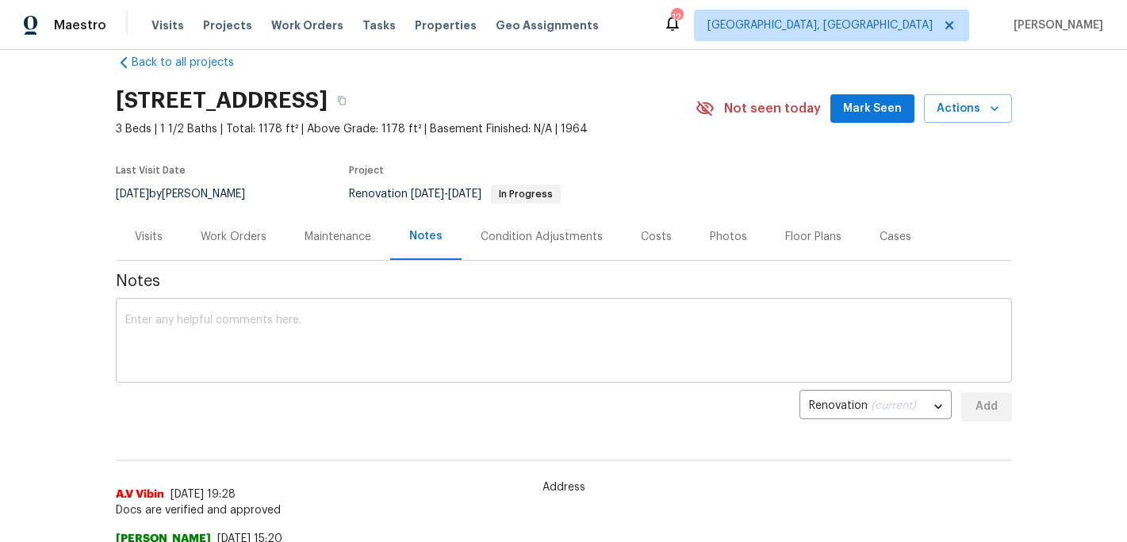
click at [230, 371] on div "x ​" at bounding box center [564, 342] width 896 height 81
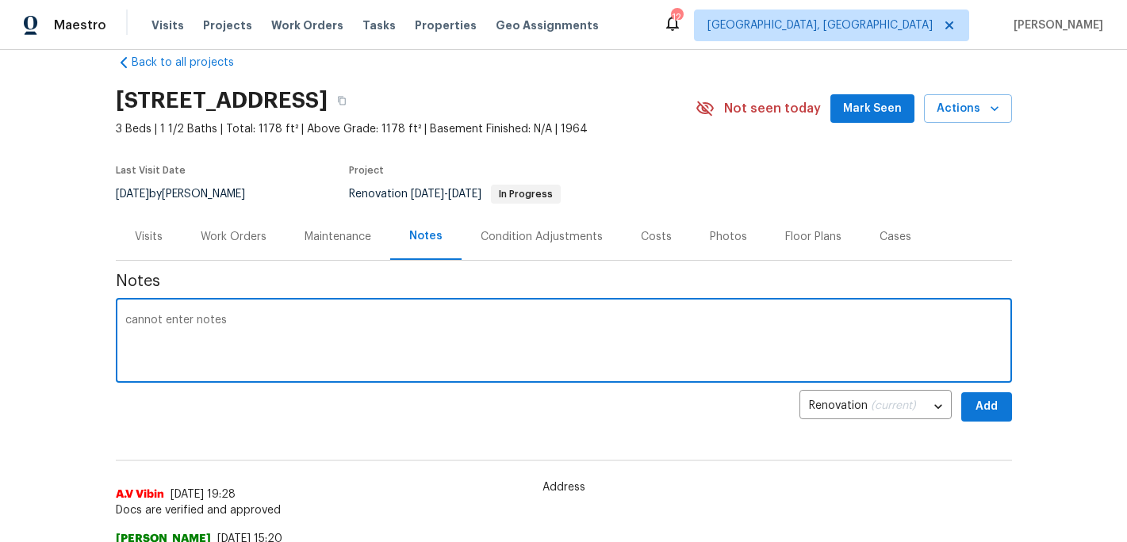
type textarea "cannot enter notes"
click at [983, 411] on span "Add" at bounding box center [986, 407] width 25 height 20
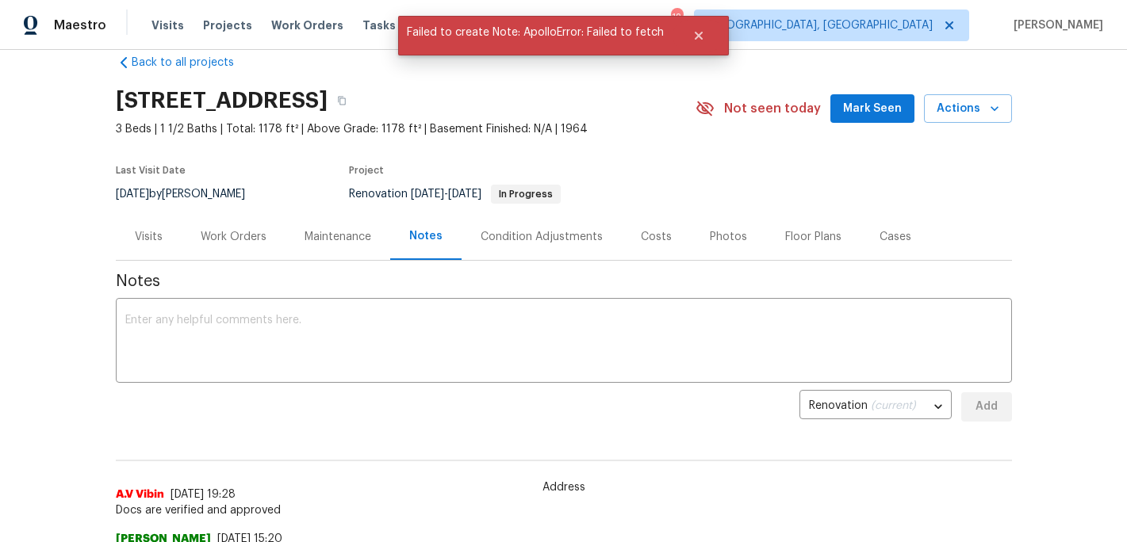
click at [888, 112] on span "Mark Seen" at bounding box center [872, 109] width 59 height 20
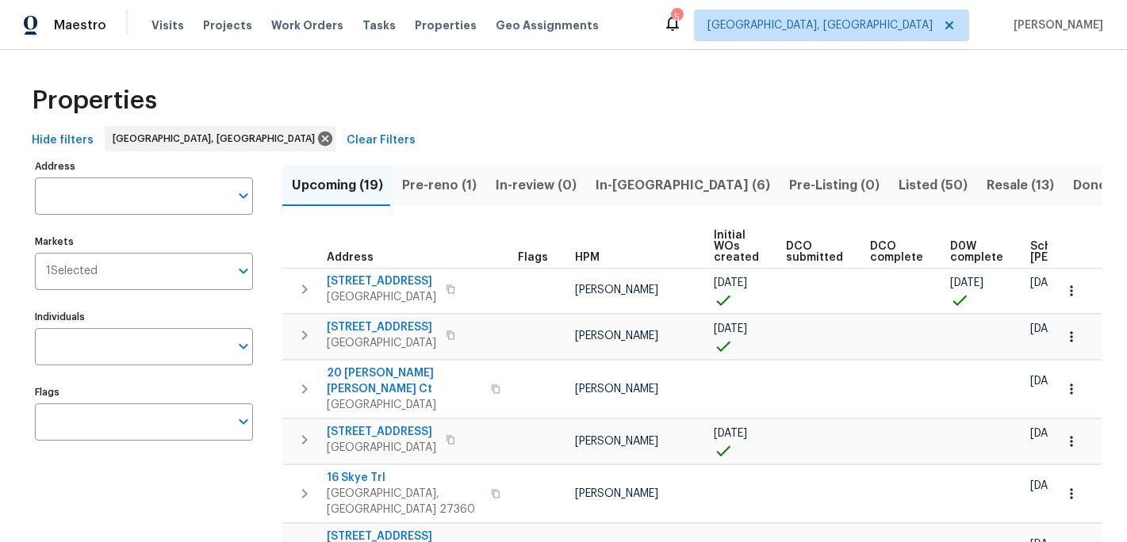
scroll to position [58, 0]
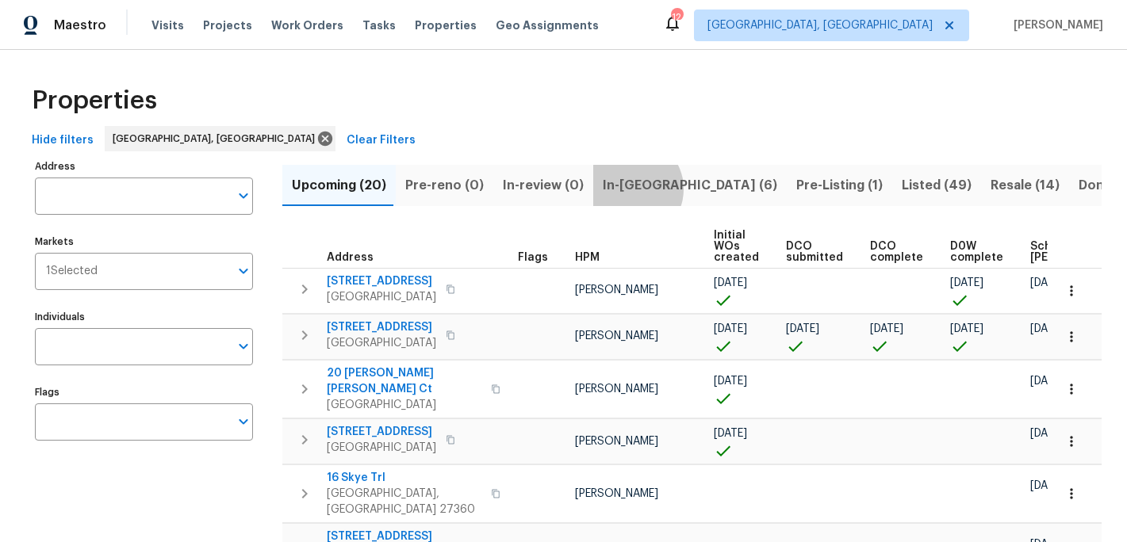
click at [621, 189] on span "In-[GEOGRAPHIC_DATA] (6)" at bounding box center [690, 185] width 174 height 22
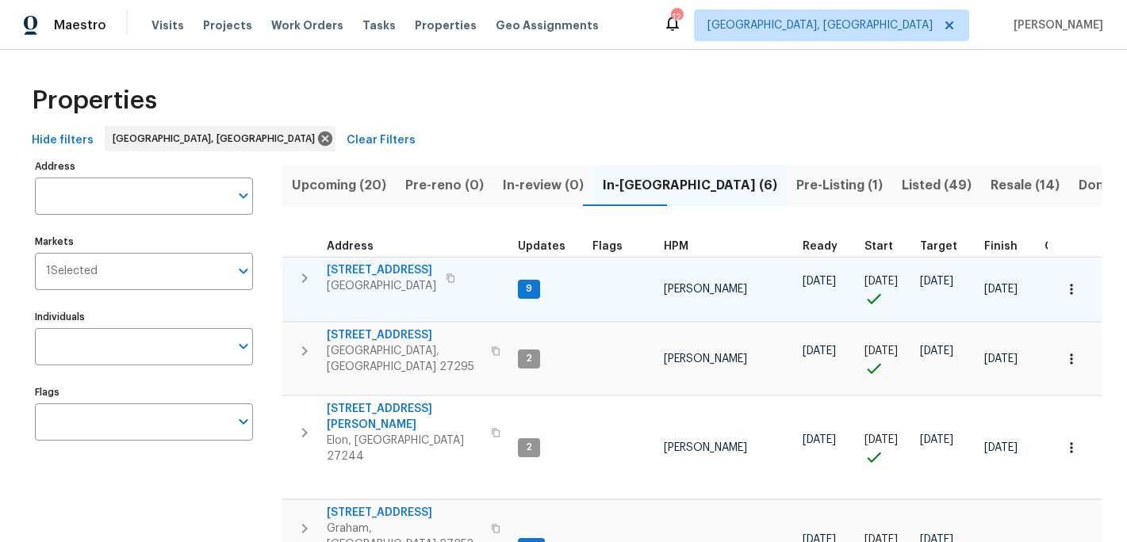
click at [393, 273] on span "[STREET_ADDRESS]" at bounding box center [381, 270] width 109 height 16
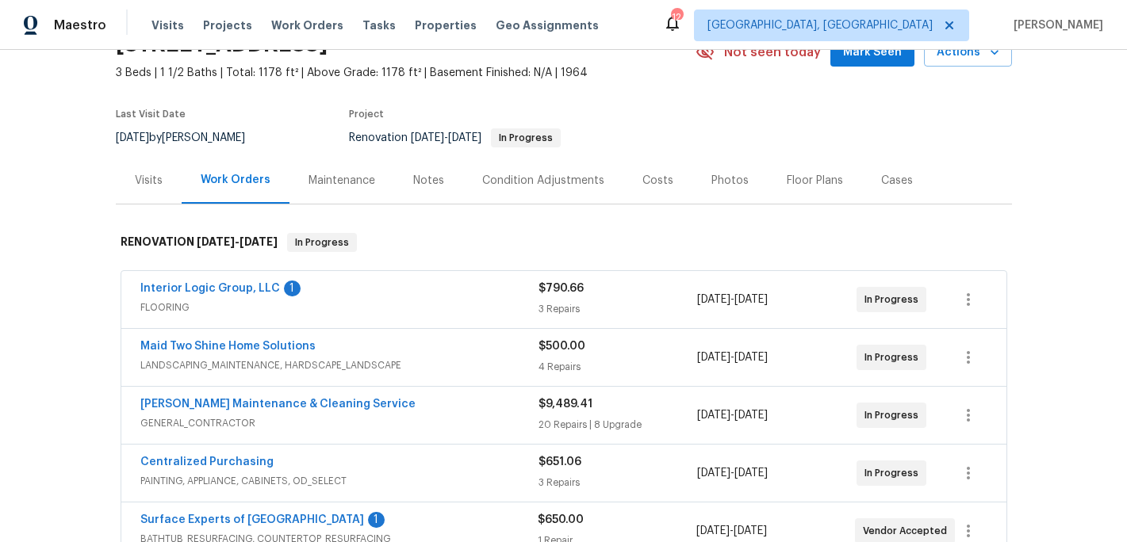
scroll to position [91, 0]
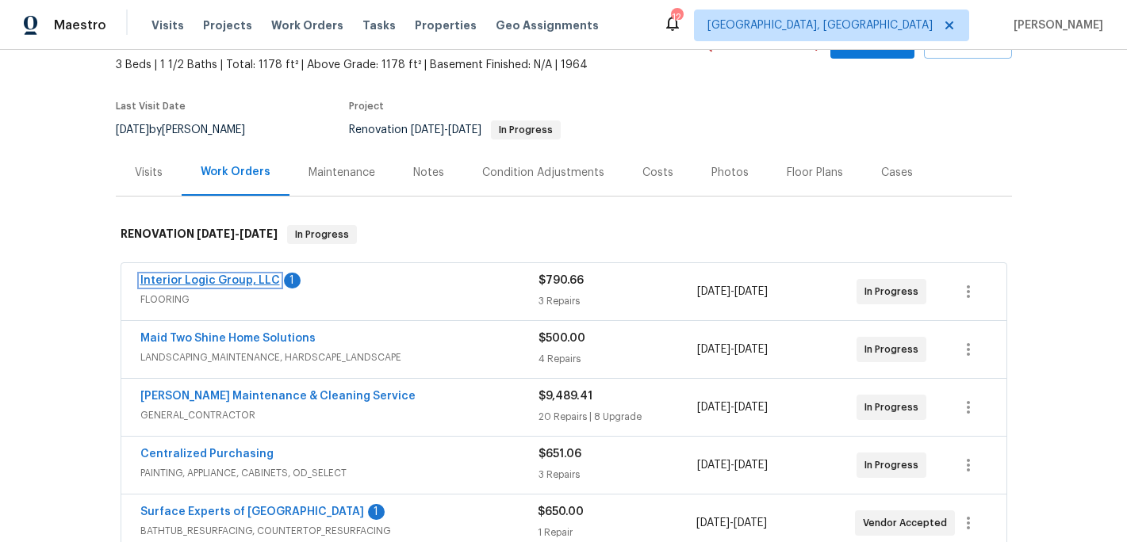
click at [240, 280] on link "Interior Logic Group, LLC" at bounding box center [210, 280] width 140 height 11
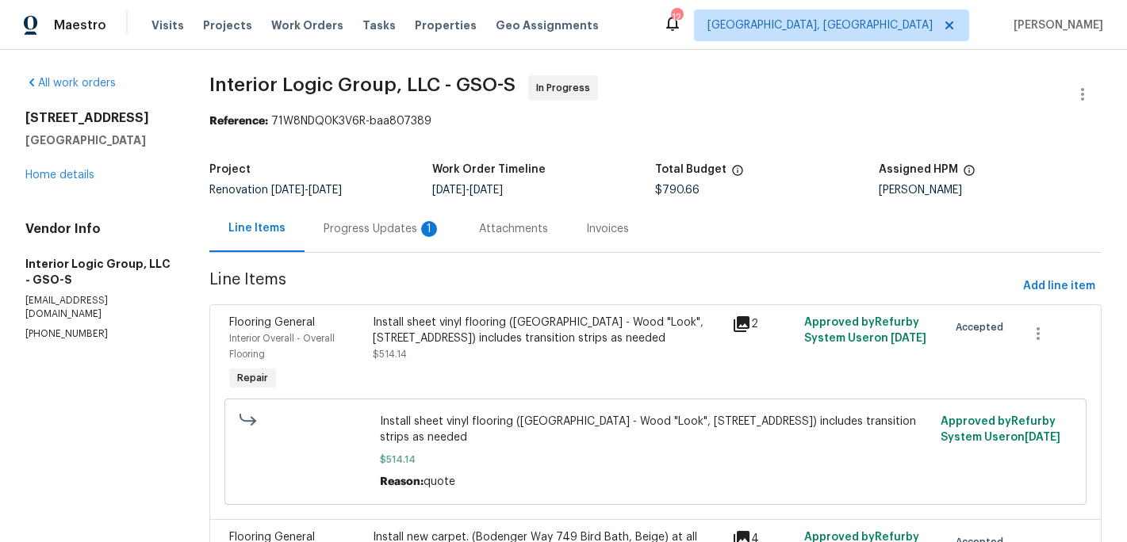
click at [381, 233] on div "Progress Updates 1" at bounding box center [382, 229] width 117 height 16
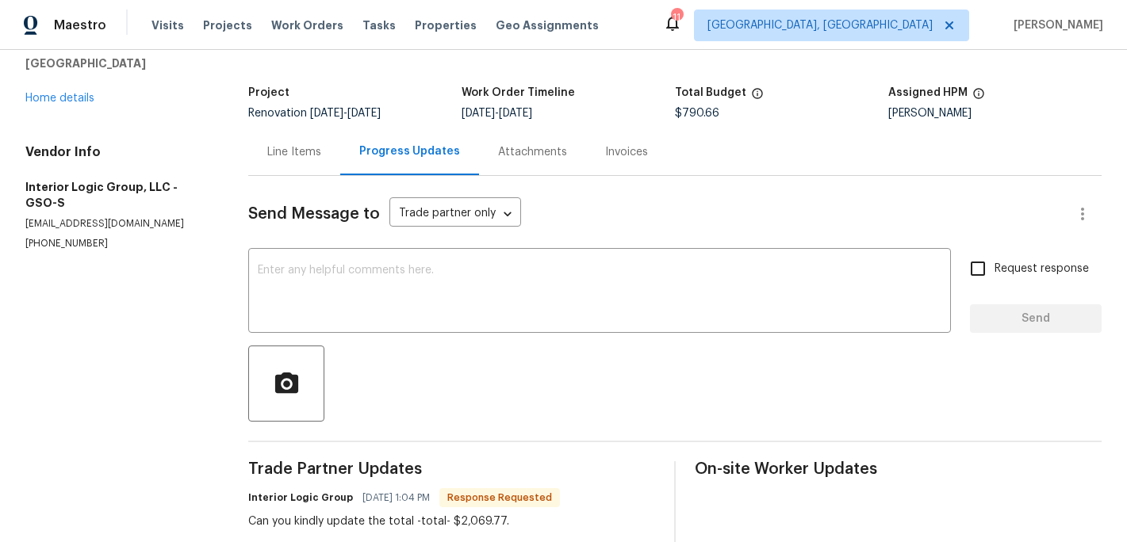
scroll to position [32, 0]
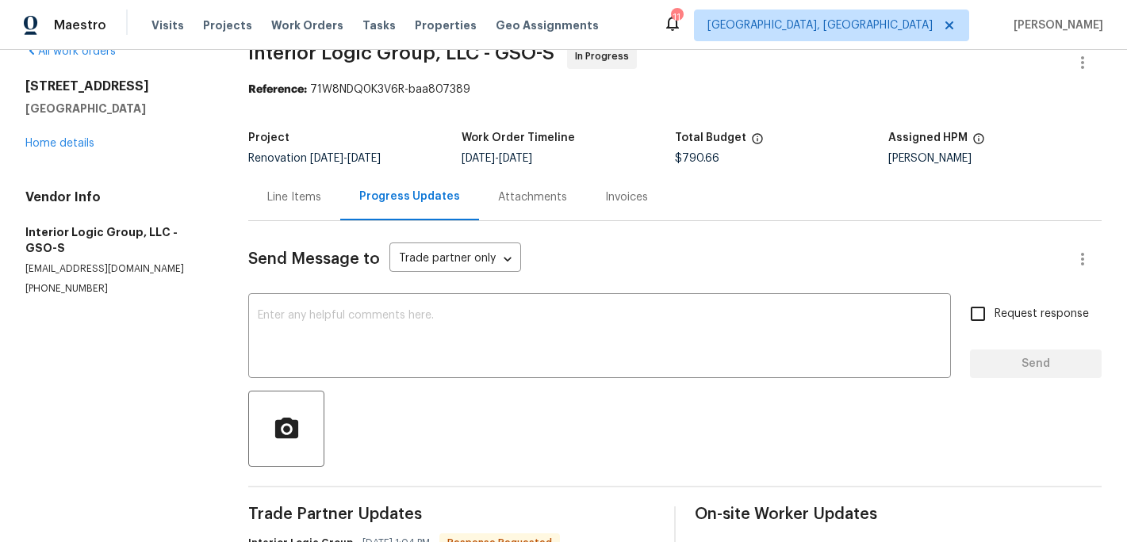
click at [294, 195] on div "Line Items" at bounding box center [294, 198] width 54 height 16
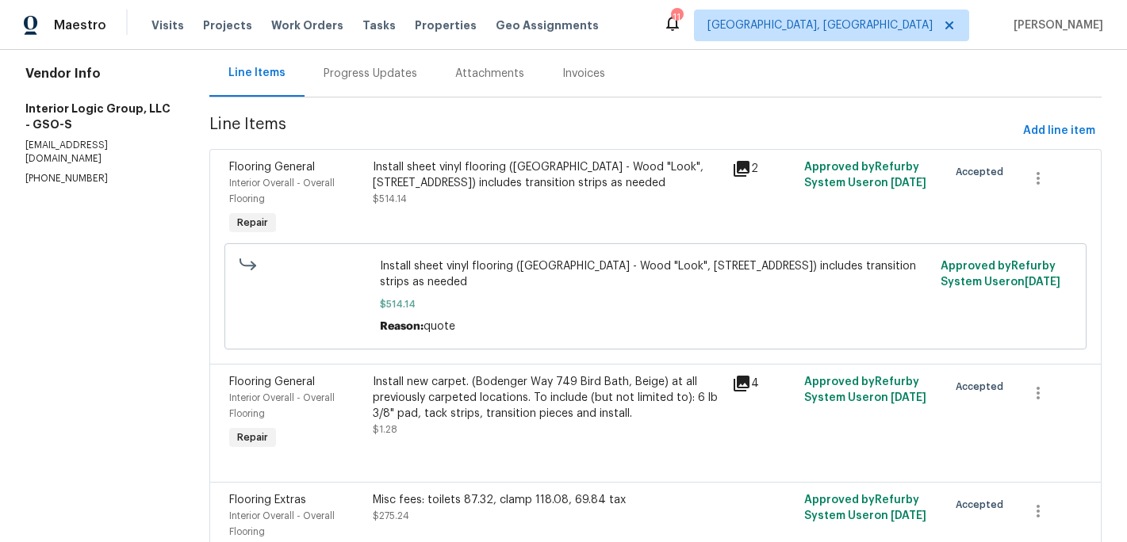
scroll to position [150, 0]
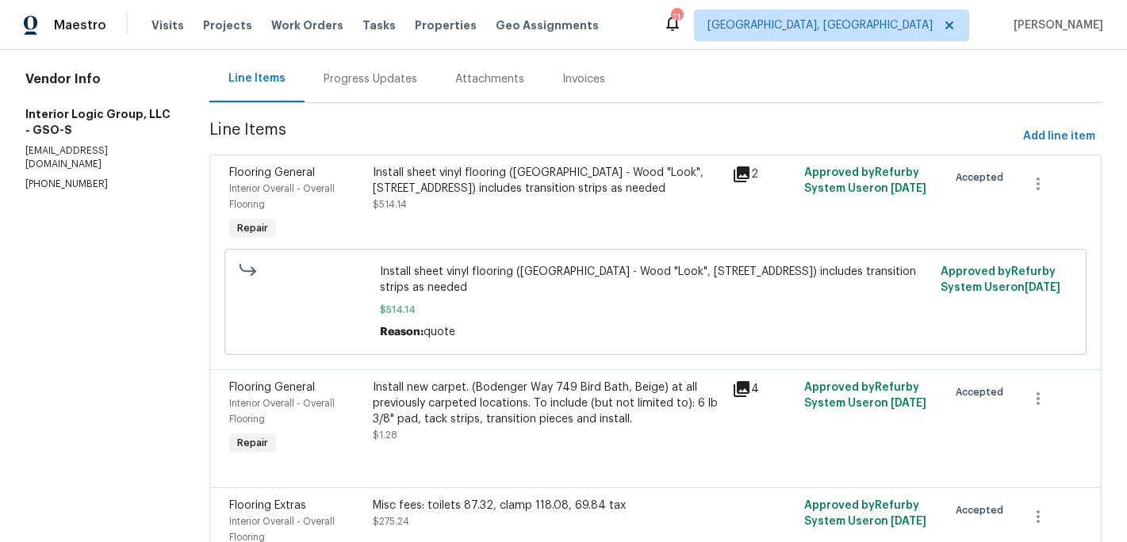
click at [478, 403] on div "Install new carpet. (Bodenger Way 749 Bird Bath, Beige) at all previously carpe…" at bounding box center [548, 404] width 350 height 48
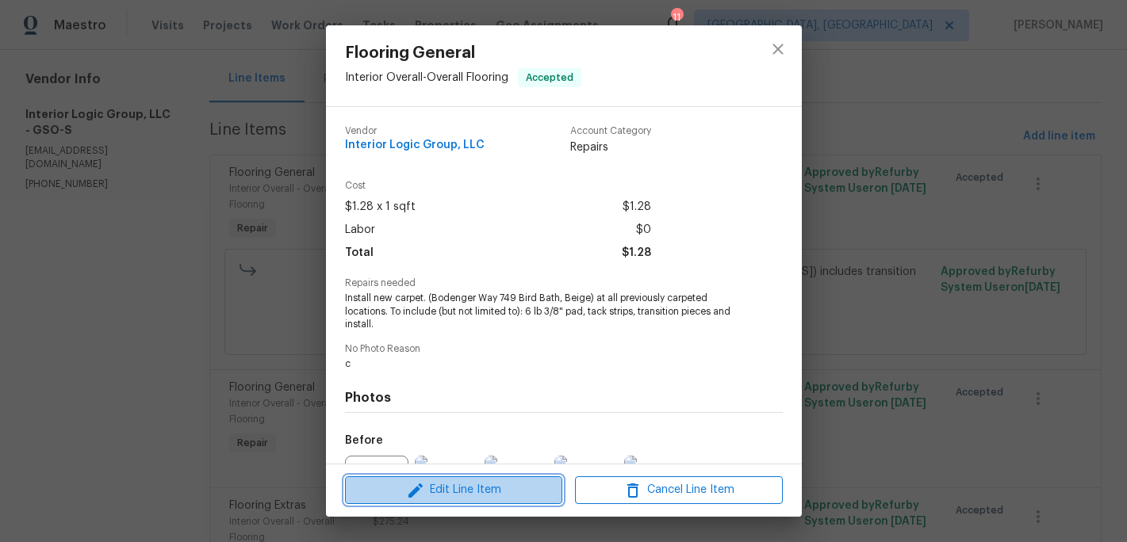
click at [446, 480] on button "Edit Line Item" at bounding box center [453, 491] width 217 height 28
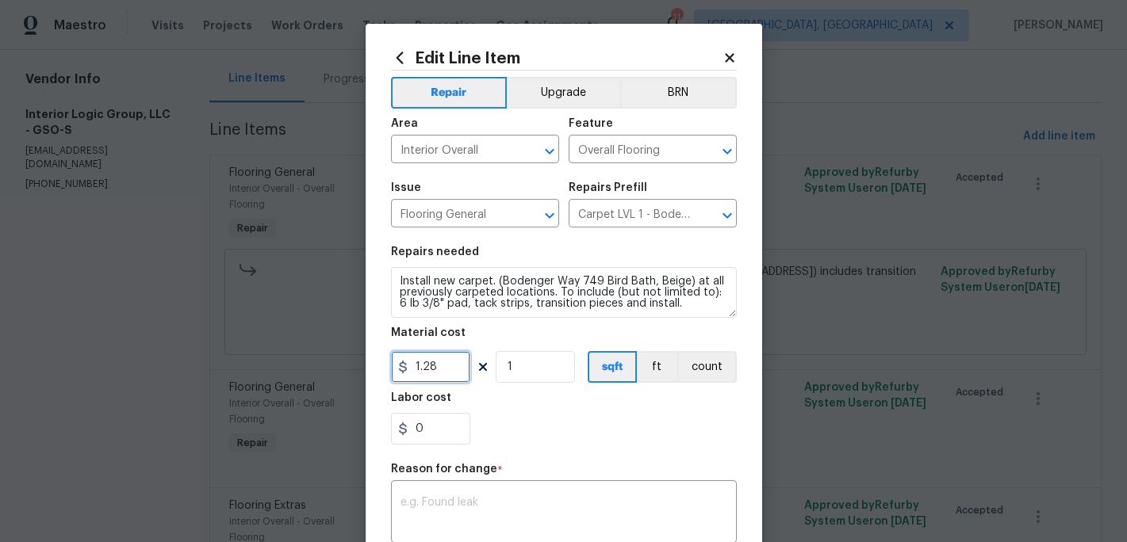
click at [435, 365] on input "1.28" at bounding box center [430, 367] width 79 height 32
click at [546, 403] on div "Labor cost" at bounding box center [564, 403] width 346 height 21
click at [558, 426] on div "0" at bounding box center [564, 429] width 346 height 32
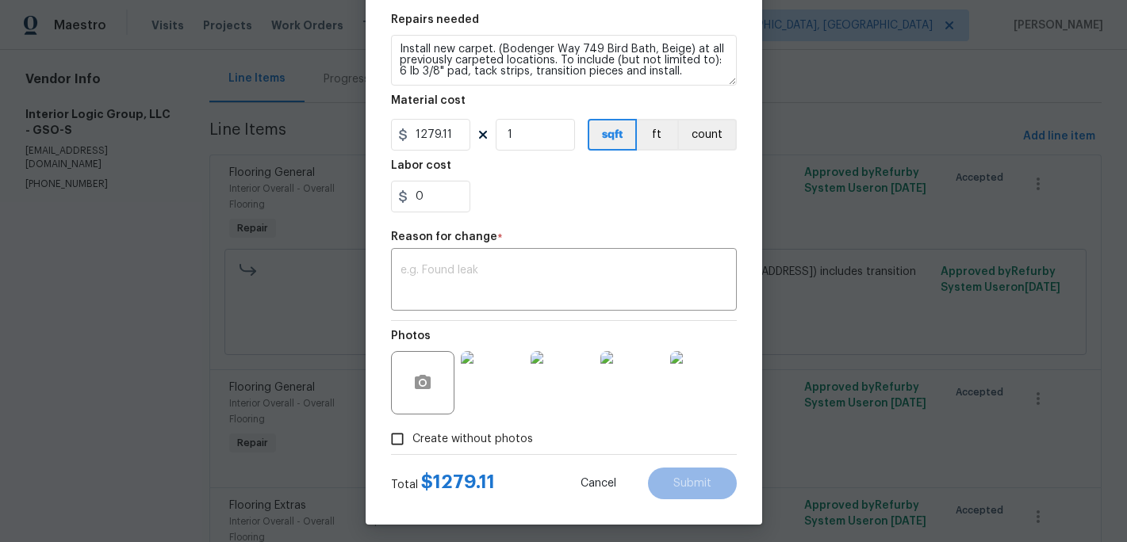
scroll to position [239, 0]
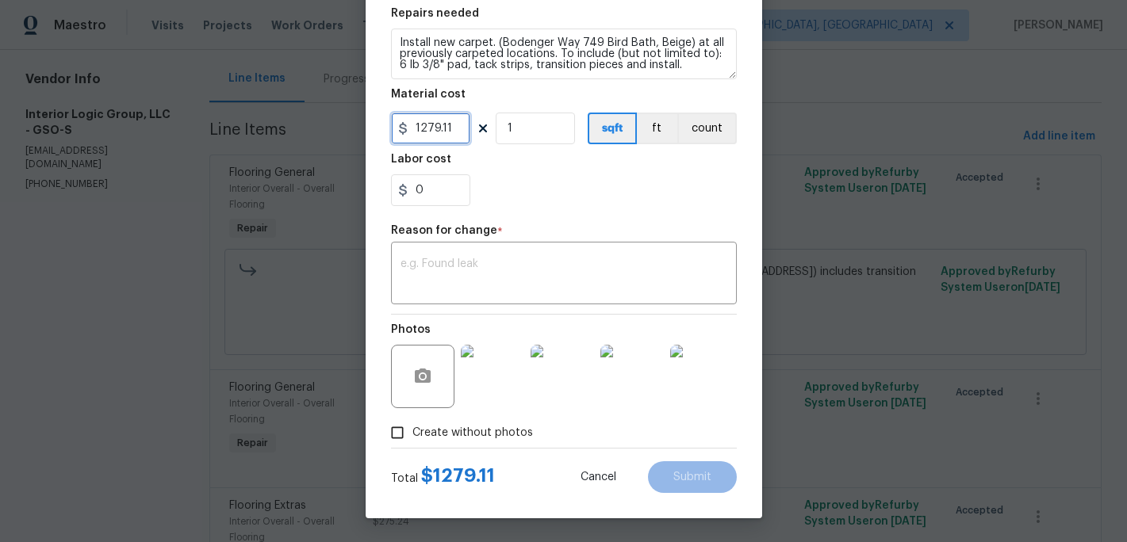
click at [454, 132] on input "1279.11" at bounding box center [430, 129] width 79 height 32
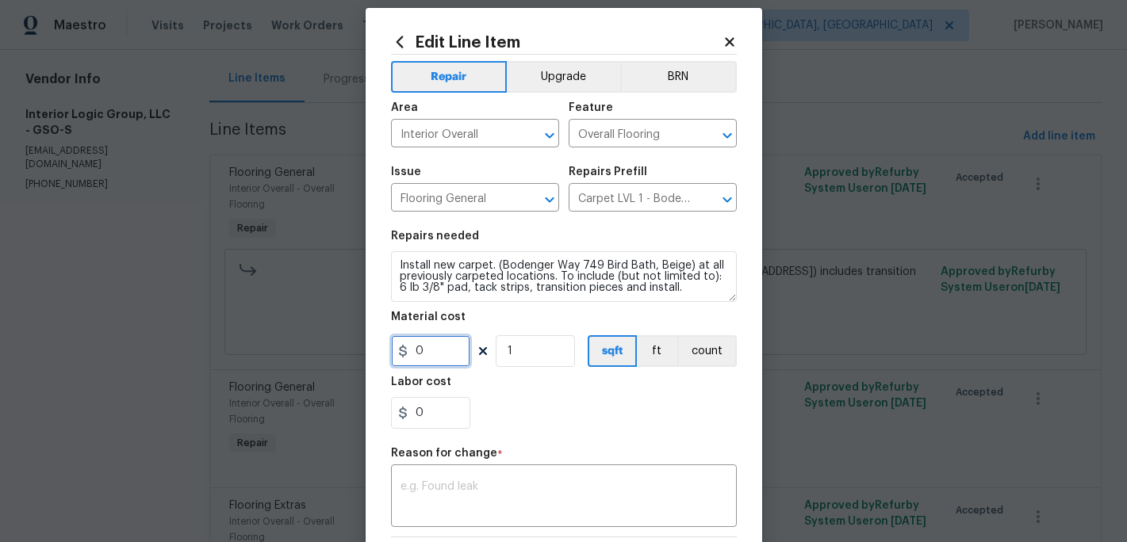
scroll to position [0, 0]
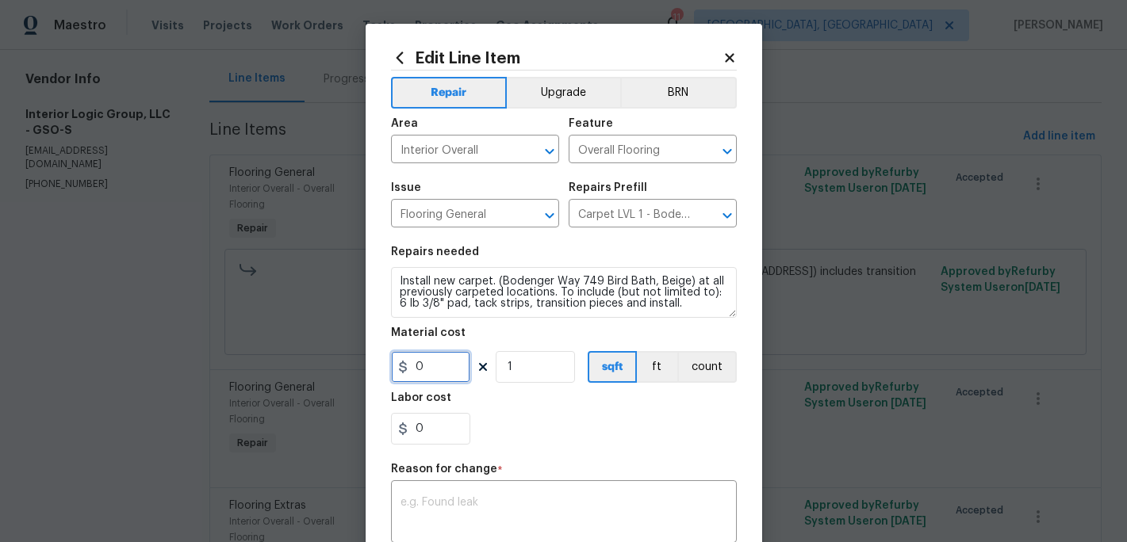
type input "0"
click at [733, 60] on icon at bounding box center [729, 57] width 9 height 9
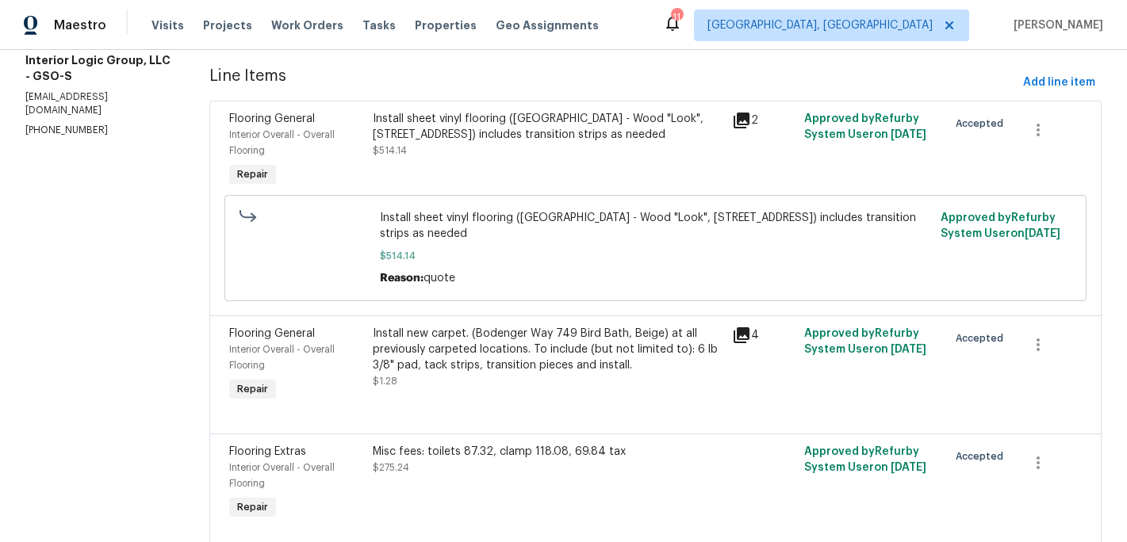
scroll to position [261, 0]
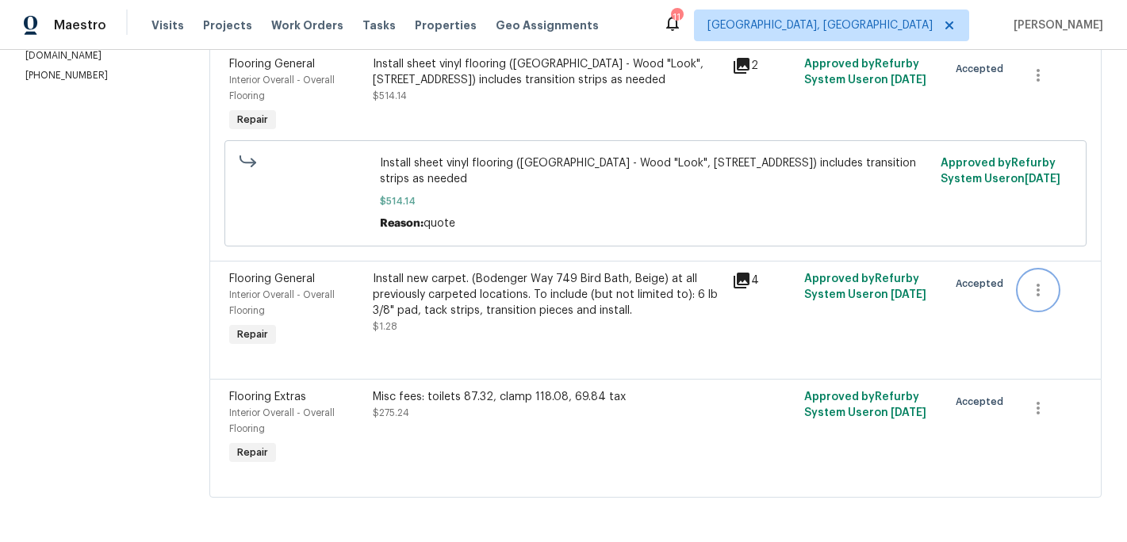
click at [1044, 290] on icon "button" at bounding box center [1037, 290] width 19 height 19
click at [1044, 290] on li "Cancel" at bounding box center [1050, 289] width 61 height 26
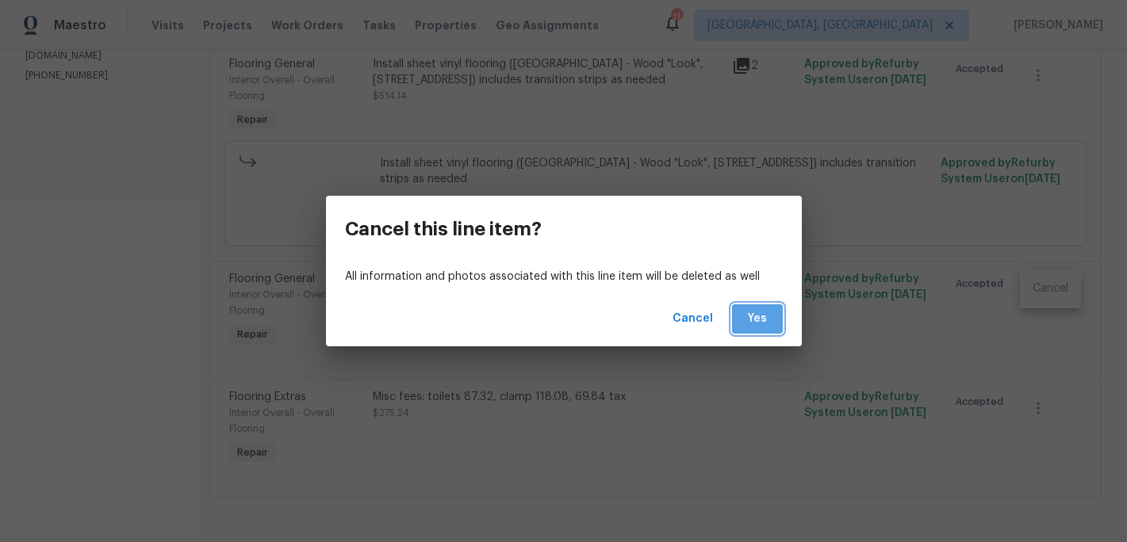
click at [757, 314] on span "Yes" at bounding box center [757, 319] width 25 height 20
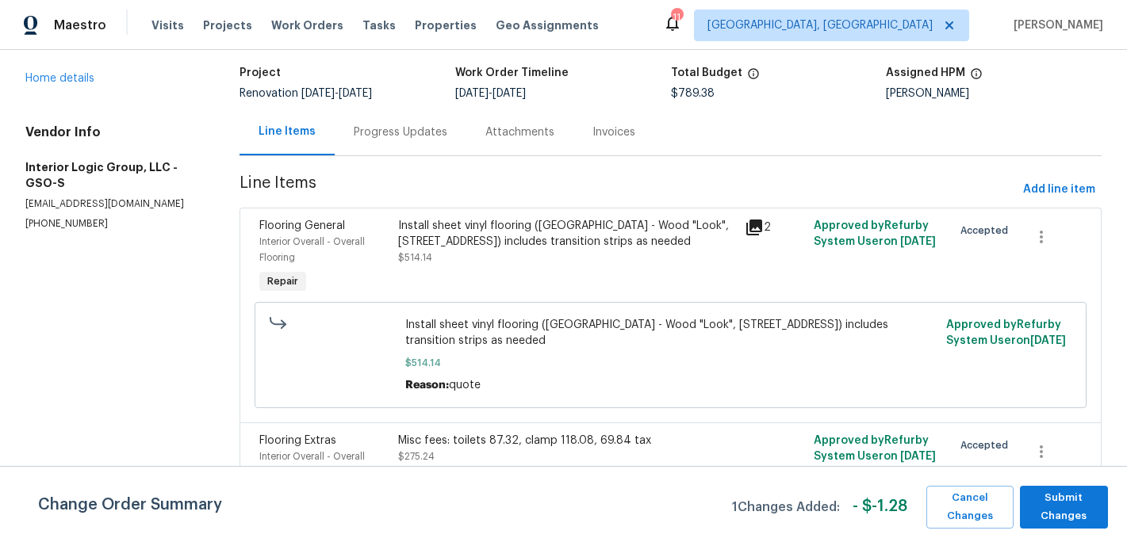
scroll to position [104, 0]
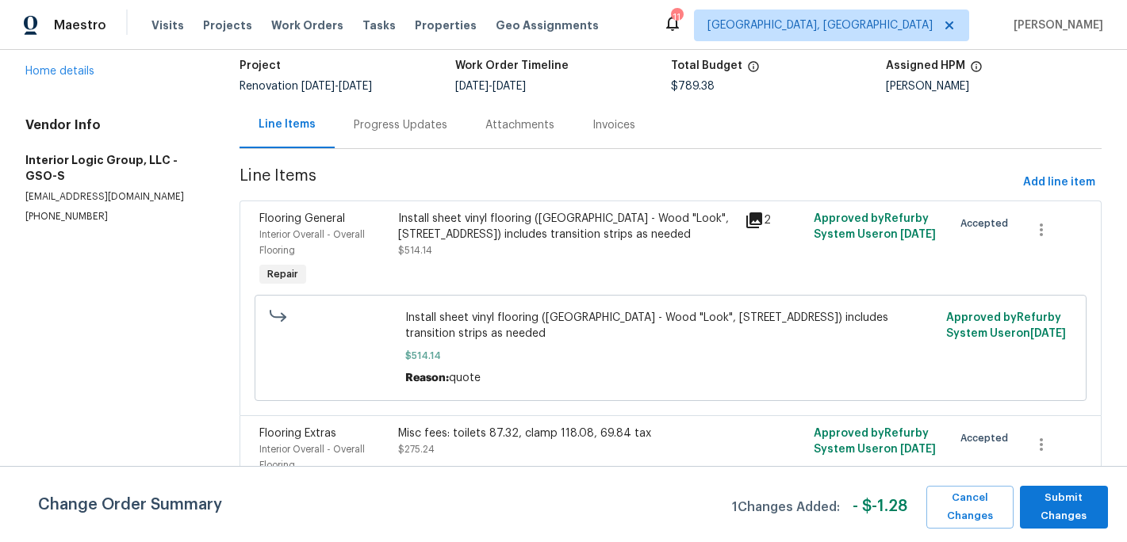
click at [447, 319] on span "Install sheet vinyl flooring (Sugar Valley - Wood "Look", 565 Beacon Hill) incl…" at bounding box center [670, 326] width 531 height 32
click at [464, 233] on div "Install sheet vinyl flooring (Sugar Valley - Wood "Look", 565 Beacon Hill) incl…" at bounding box center [566, 227] width 337 height 32
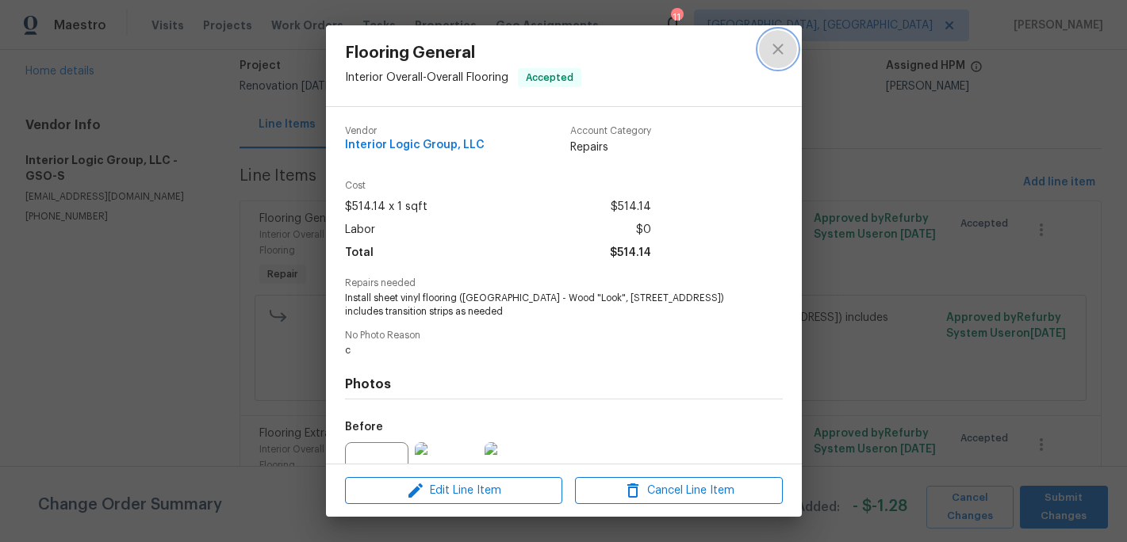
click at [779, 45] on icon "close" at bounding box center [777, 49] width 19 height 19
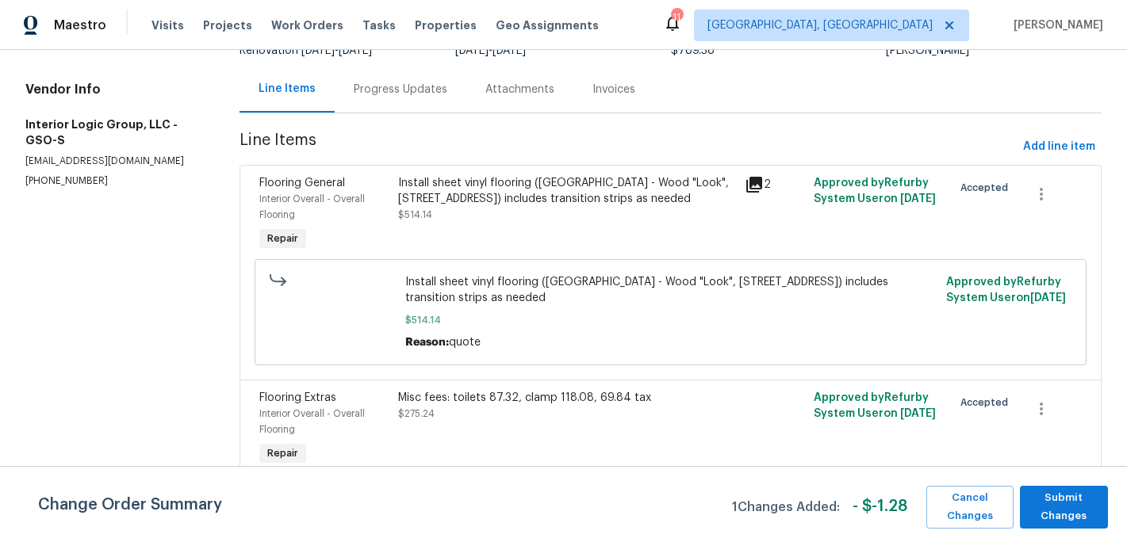
scroll to position [142, 0]
click at [460, 404] on div "Misc fees: toilets 87.32, clamp 118.08, 69.84 tax" at bounding box center [566, 397] width 337 height 16
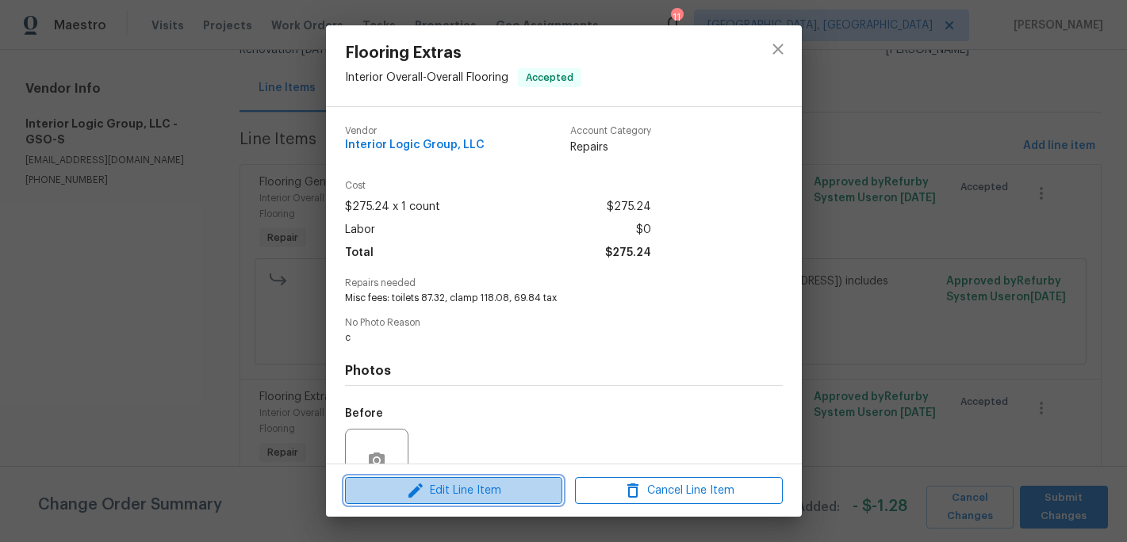
click at [468, 489] on span "Edit Line Item" at bounding box center [454, 491] width 208 height 20
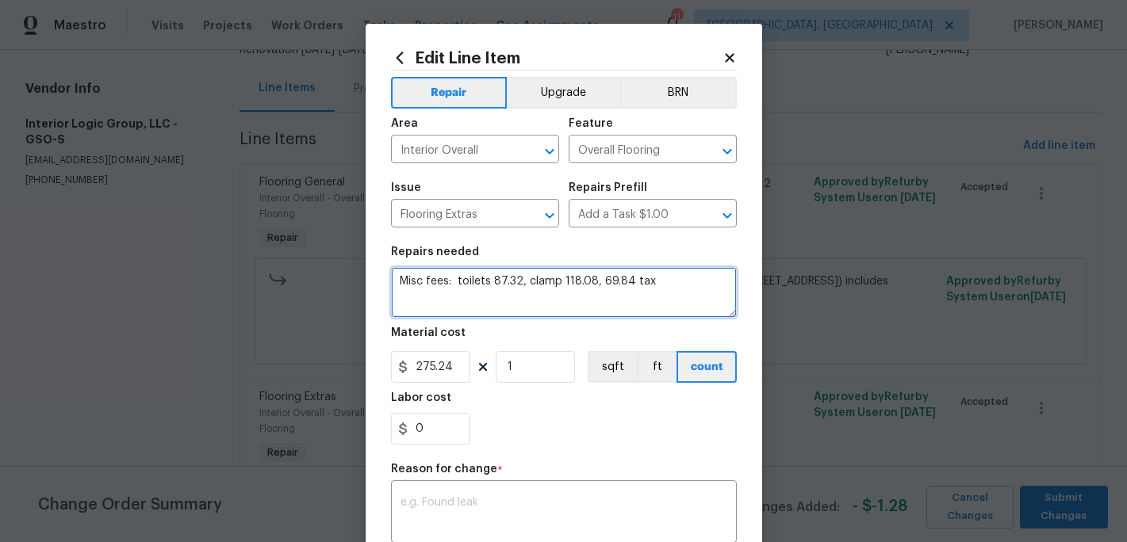
click at [674, 285] on textarea "Misc fees: toilets 87.32, clamp 118.08, 69.84 tax" at bounding box center [564, 292] width 346 height 51
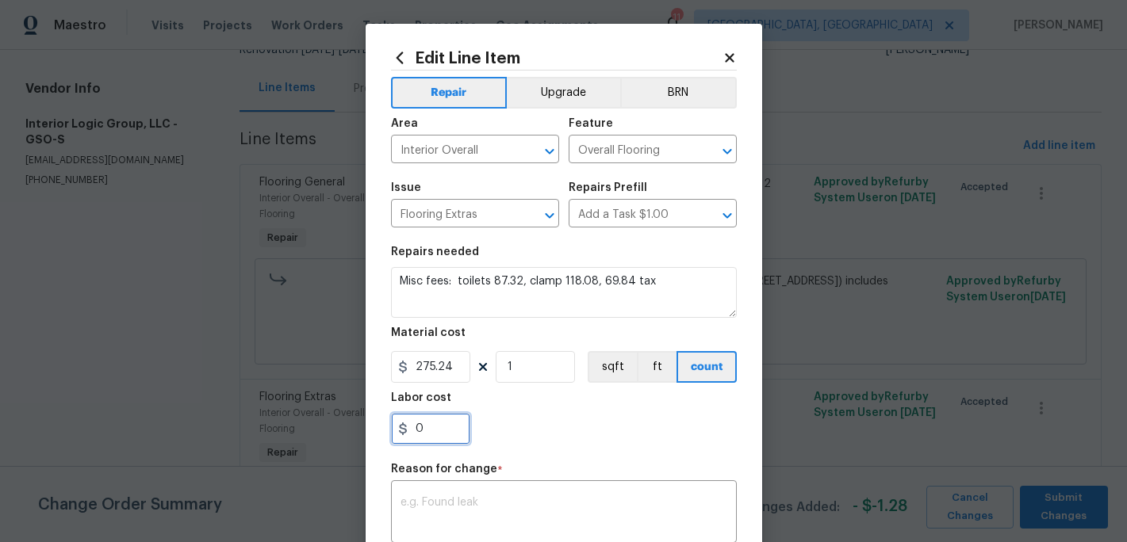
click at [426, 432] on input "0" at bounding box center [430, 429] width 79 height 32
type input "27.41"
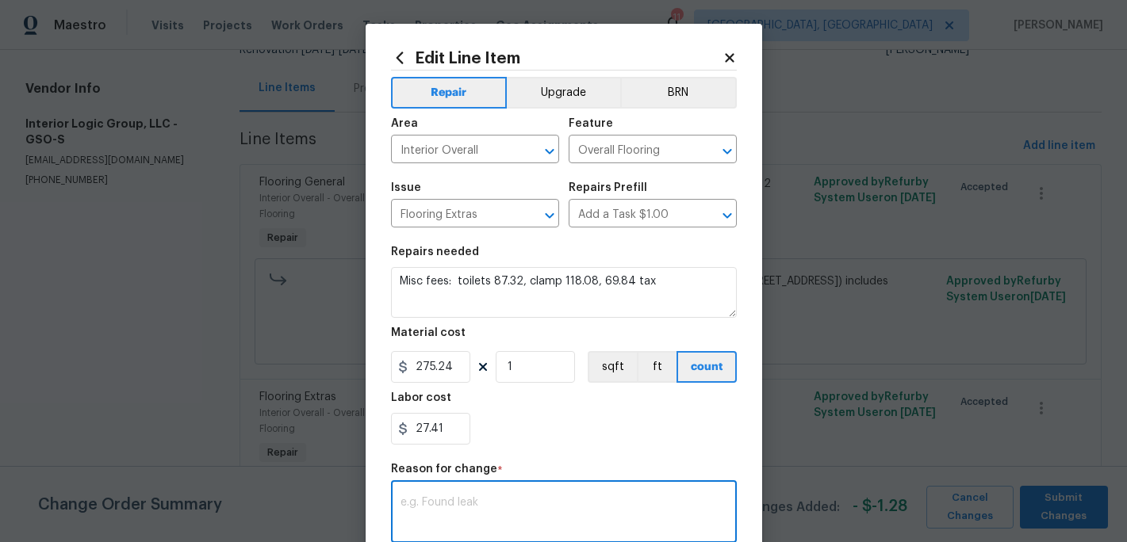
click at [422, 508] on textarea at bounding box center [563, 513] width 327 height 33
type textarea "difference"
click at [552, 461] on div "Repair Upgrade BRN Area Interior Overall ​ Feature Overall Flooring ​ Issue Flo…" at bounding box center [564, 379] width 346 height 616
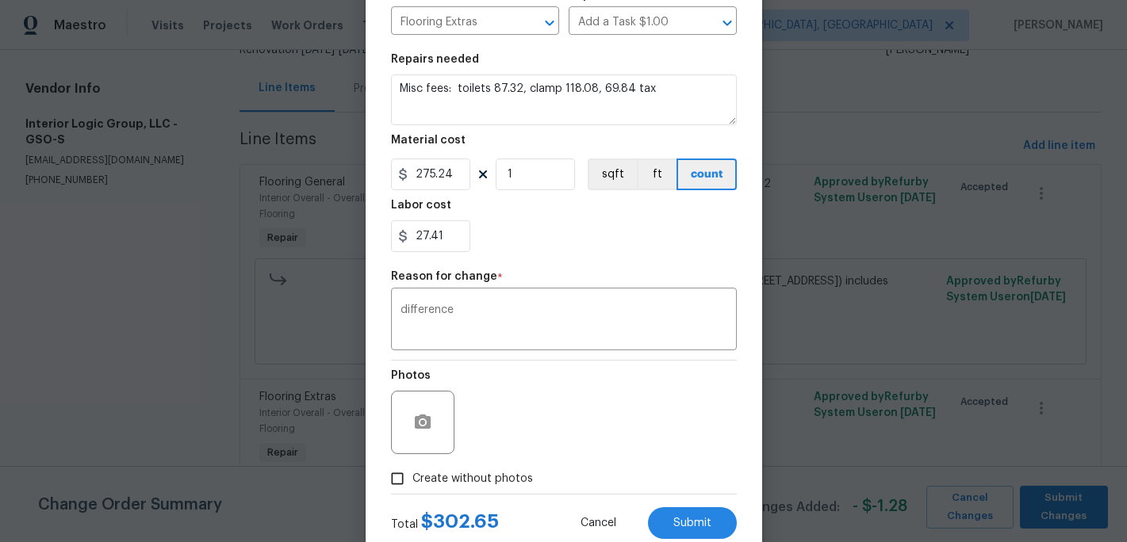
scroll to position [239, 0]
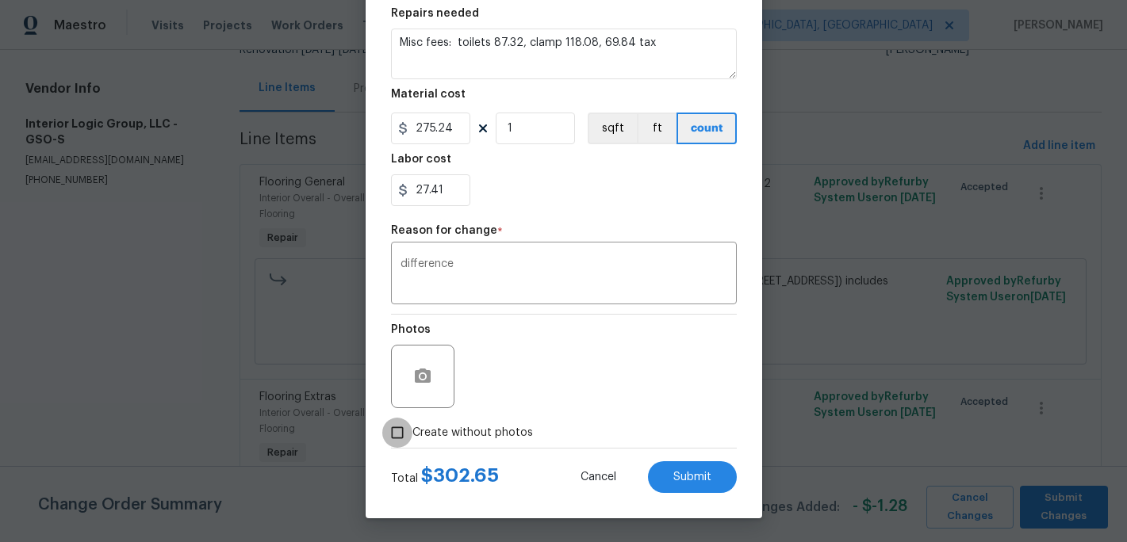
click at [403, 427] on input "Create without photos" at bounding box center [397, 433] width 30 height 30
checkbox input "true"
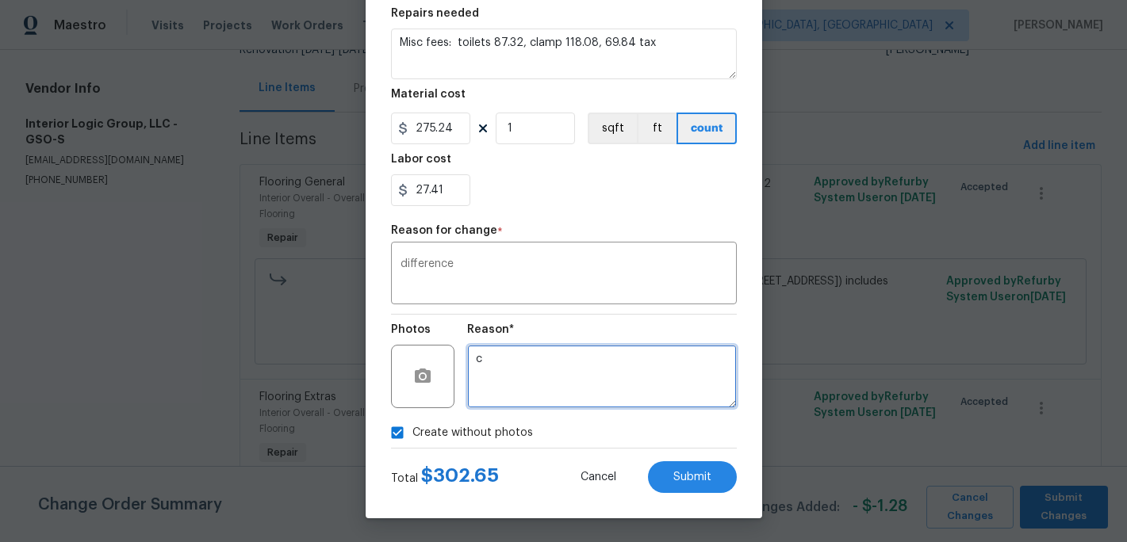
click at [491, 404] on textarea "c" at bounding box center [602, 376] width 270 height 63
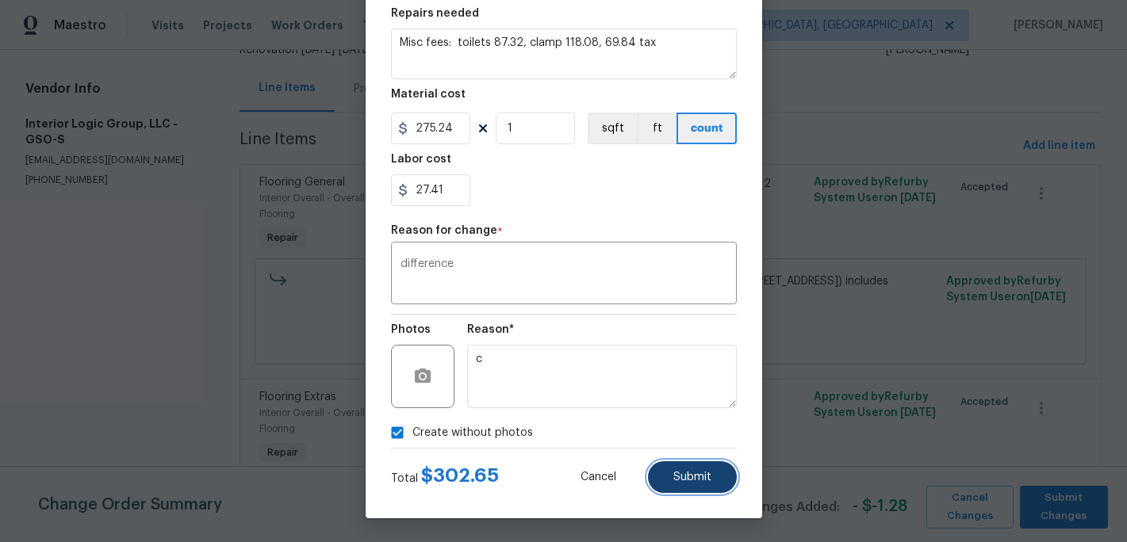
click at [695, 476] on span "Submit" at bounding box center [692, 478] width 38 height 12
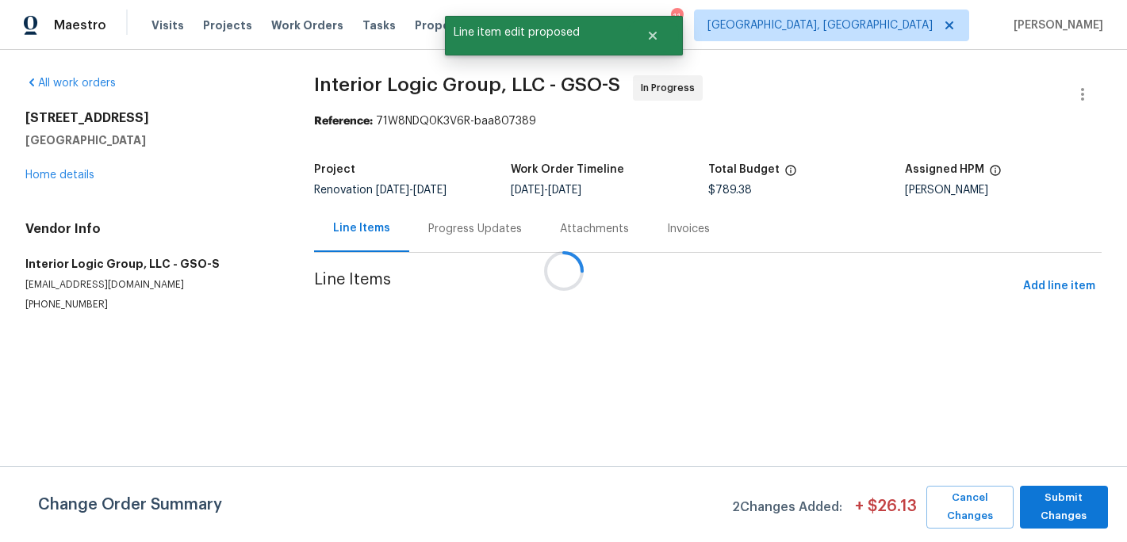
scroll to position [0, 0]
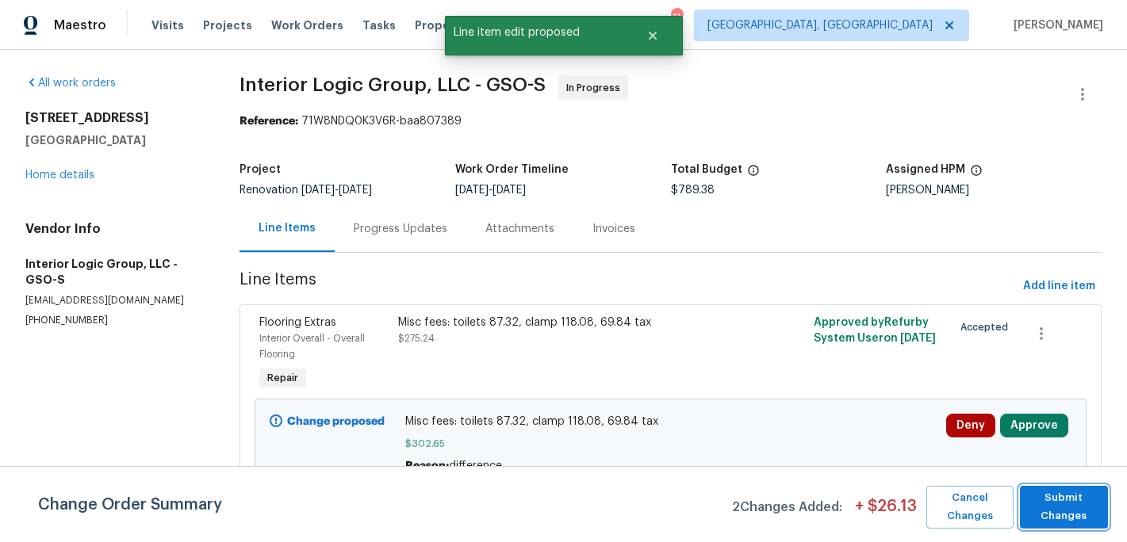
click at [1079, 509] on span "Submit Changes" at bounding box center [1064, 507] width 72 height 36
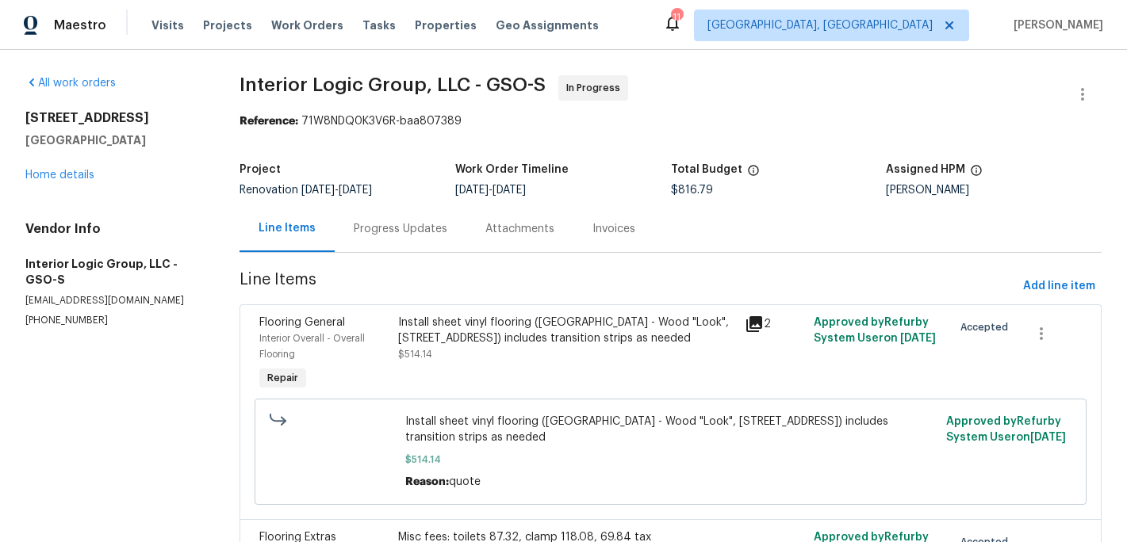
click at [397, 231] on div "Progress Updates" at bounding box center [401, 229] width 94 height 16
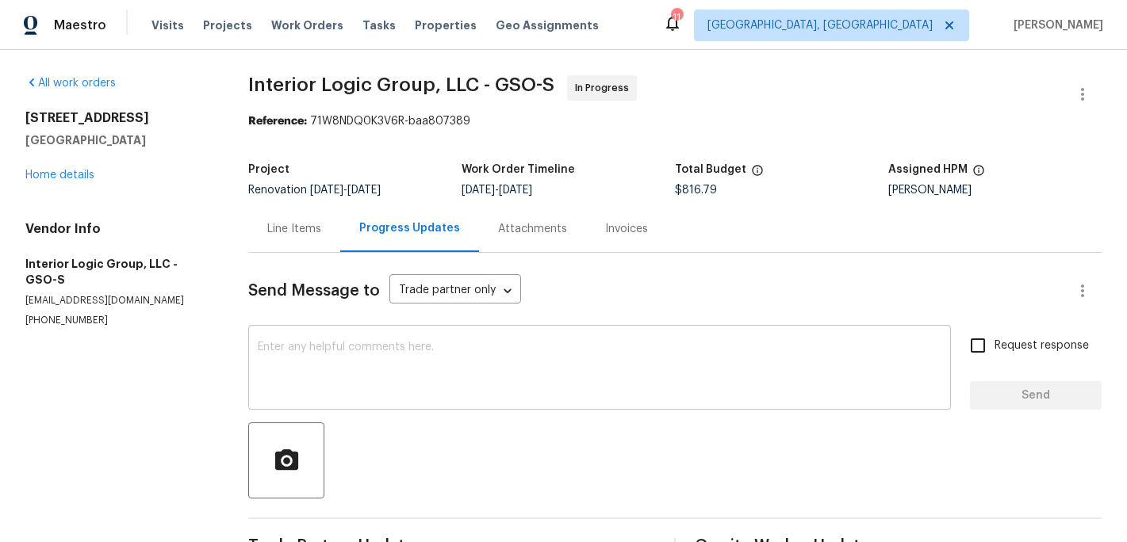
click at [324, 359] on textarea at bounding box center [600, 370] width 684 height 56
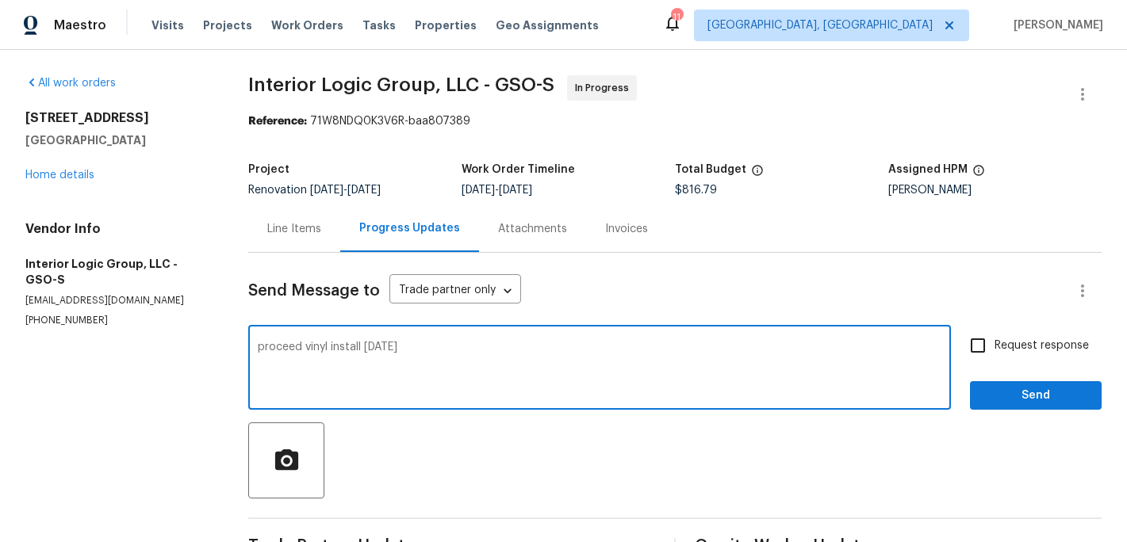
type textarea "proceed vinyl install tomorrow"
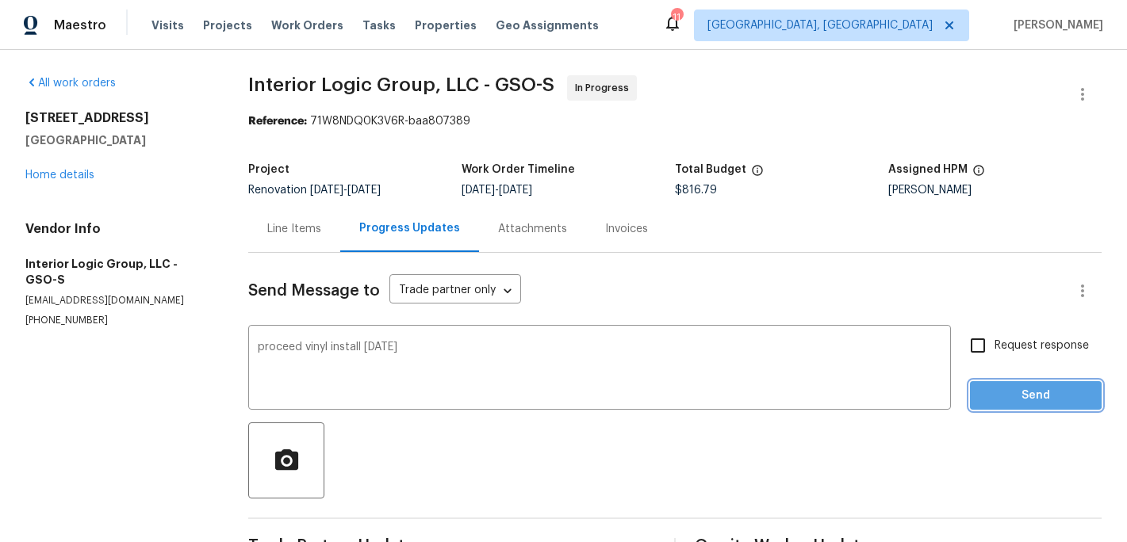
click at [1006, 394] on span "Send" at bounding box center [1035, 396] width 106 height 20
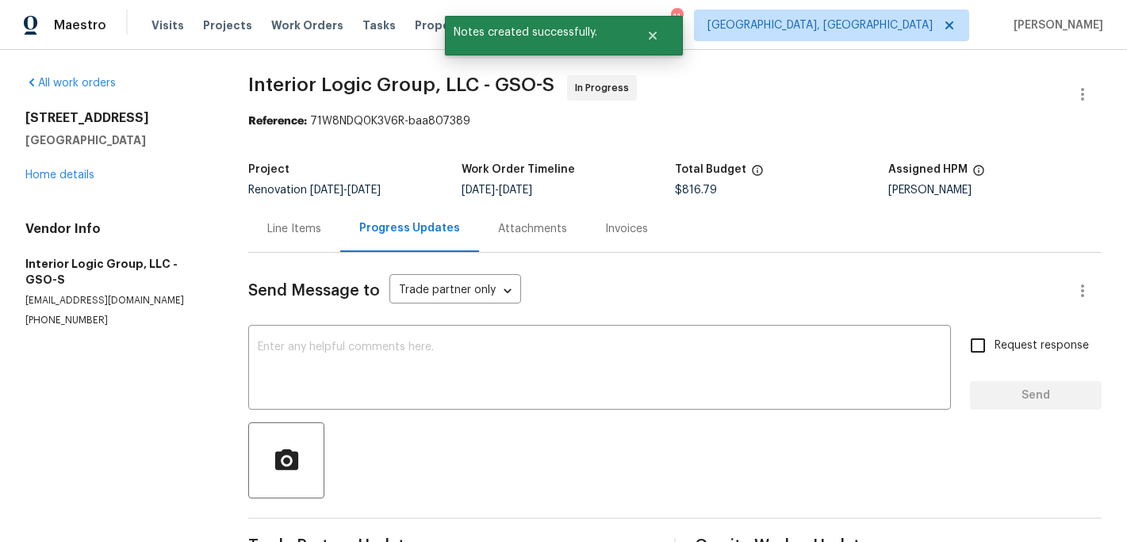
click at [80, 165] on div "4107 Summerglen Dr Greensboro, NC 27406 Home details" at bounding box center [117, 146] width 185 height 73
click at [80, 174] on link "Home details" at bounding box center [59, 175] width 69 height 11
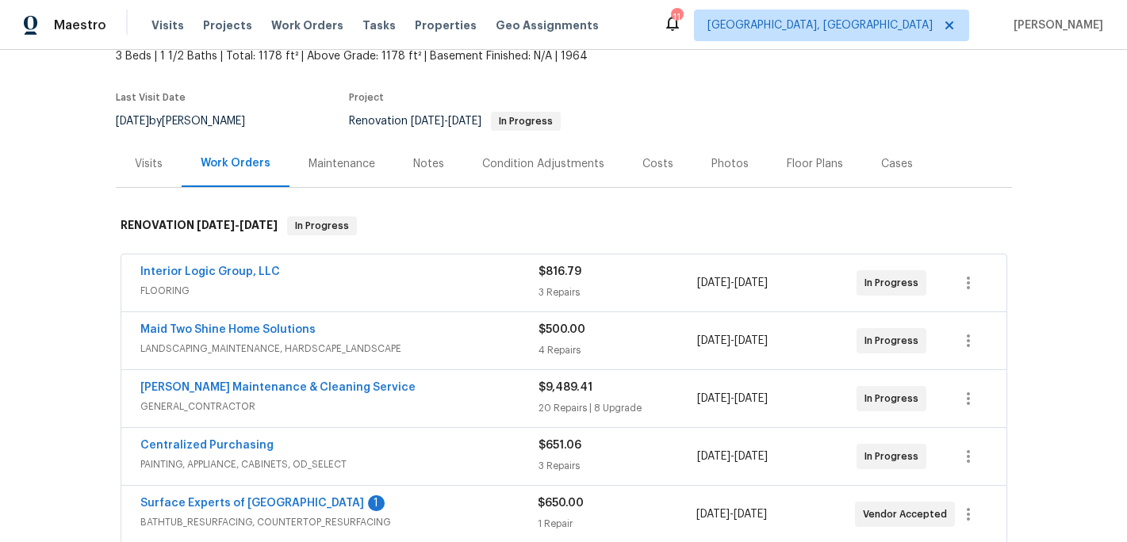
scroll to position [109, 0]
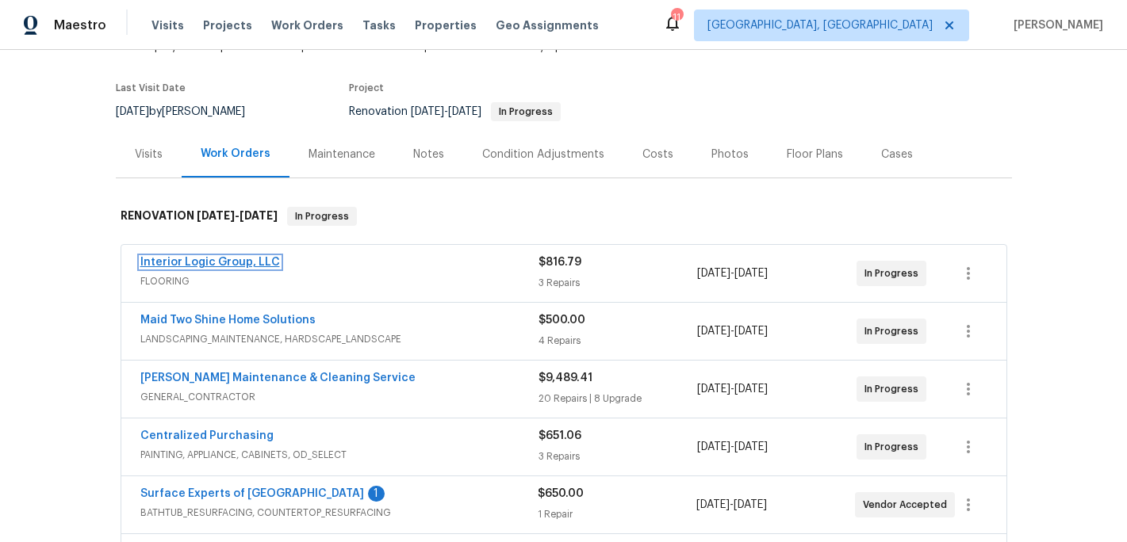
click at [228, 261] on link "Interior Logic Group, LLC" at bounding box center [210, 262] width 140 height 11
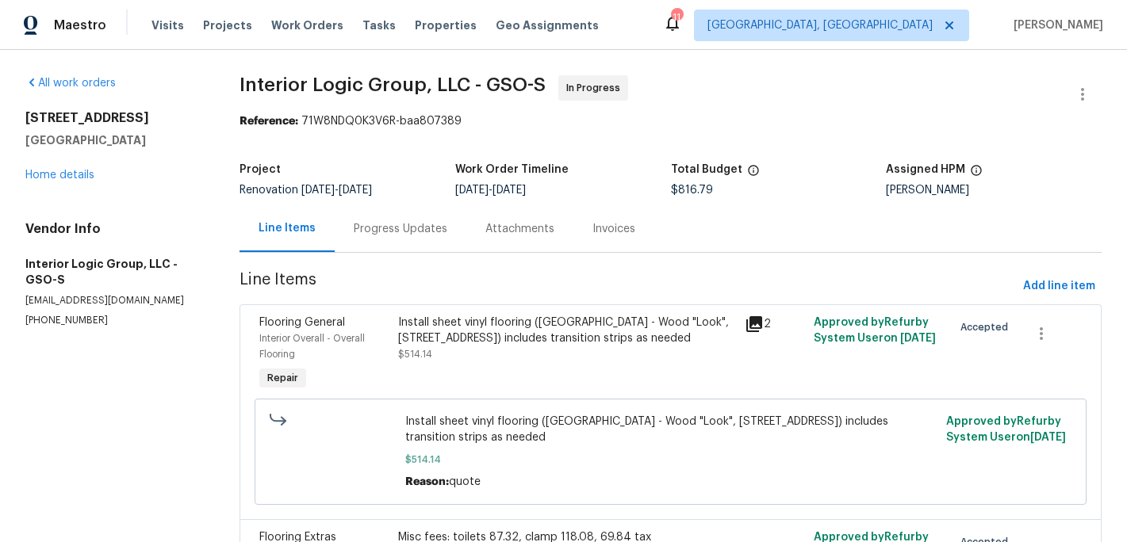
click at [411, 230] on div "Progress Updates" at bounding box center [401, 229] width 94 height 16
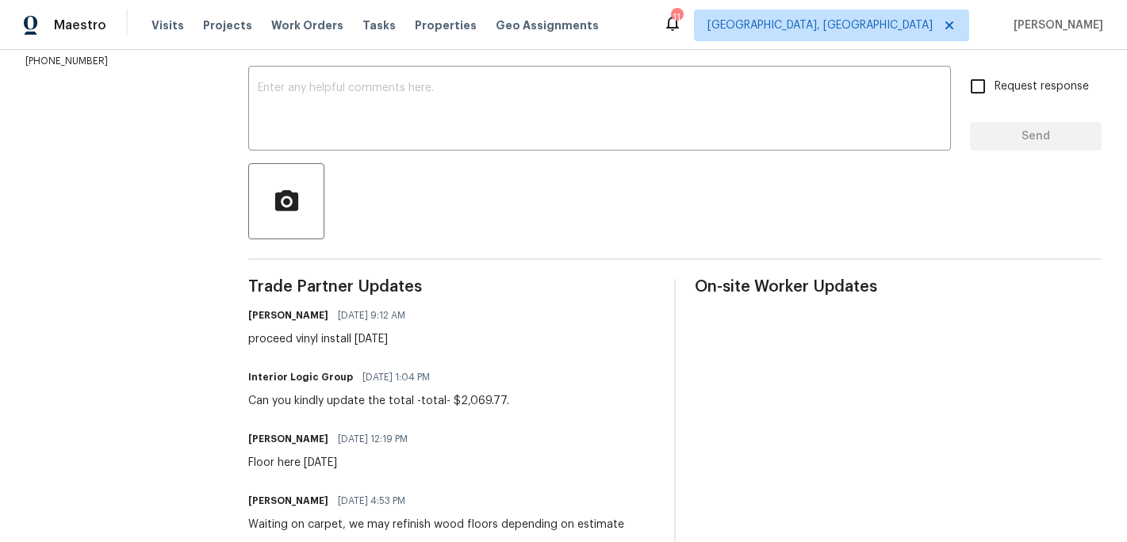
scroll to position [261, 0]
click at [300, 93] on textarea at bounding box center [600, 109] width 684 height 56
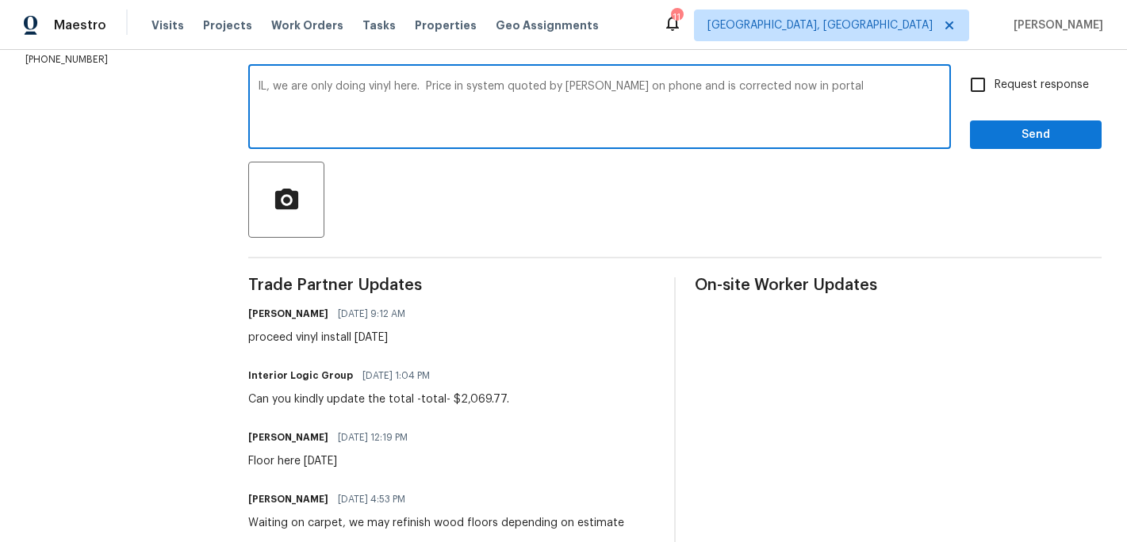
type textarea "IL, we are only doing vinyl here. Price in system quoted by Eddie on phone and …"
click at [973, 86] on input "Request response" at bounding box center [977, 84] width 33 height 33
checkbox input "true"
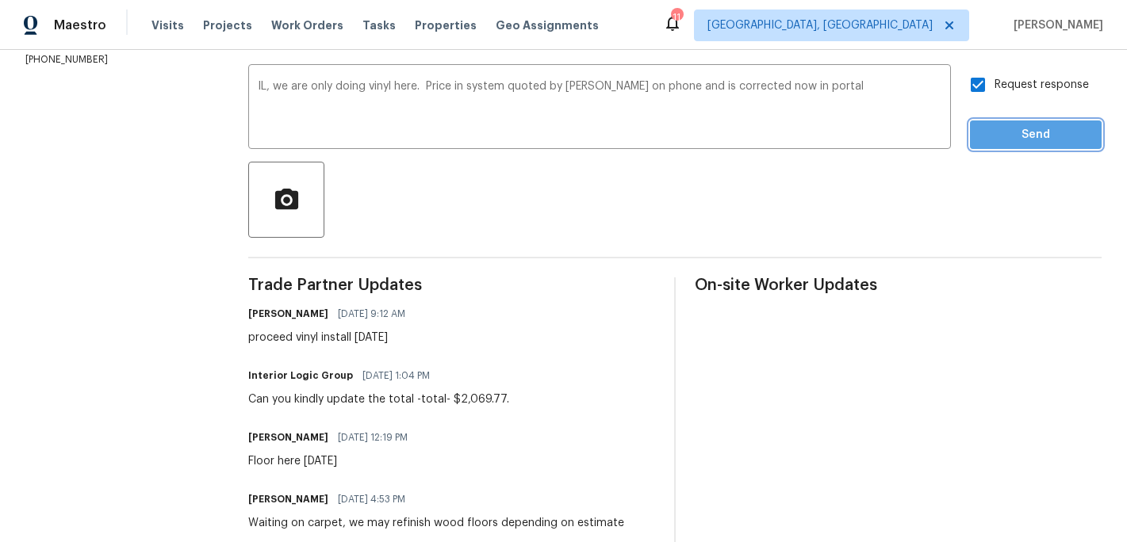
click at [985, 124] on button "Send" at bounding box center [1036, 135] width 132 height 29
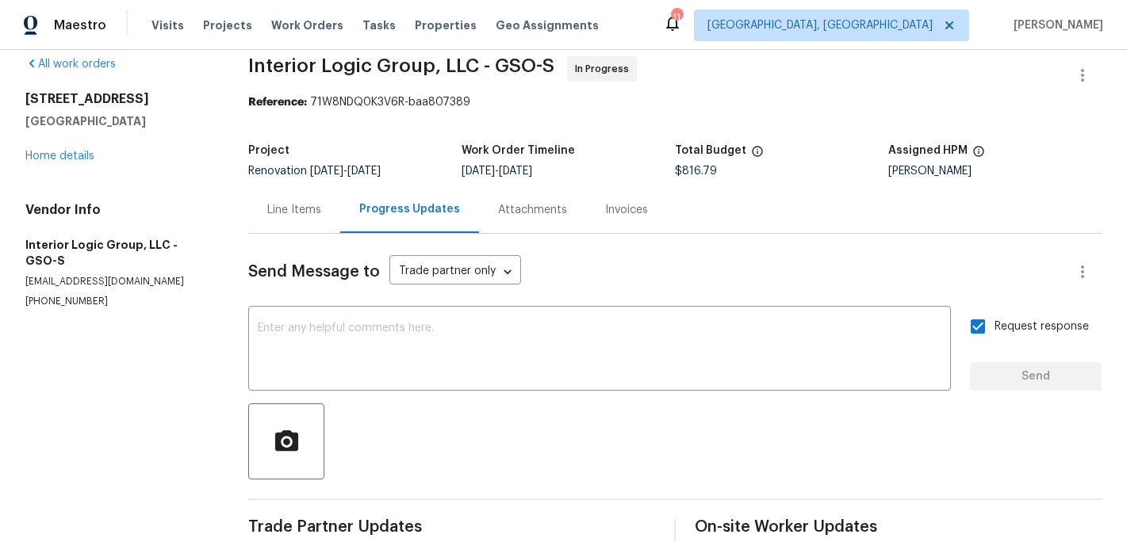
scroll to position [0, 0]
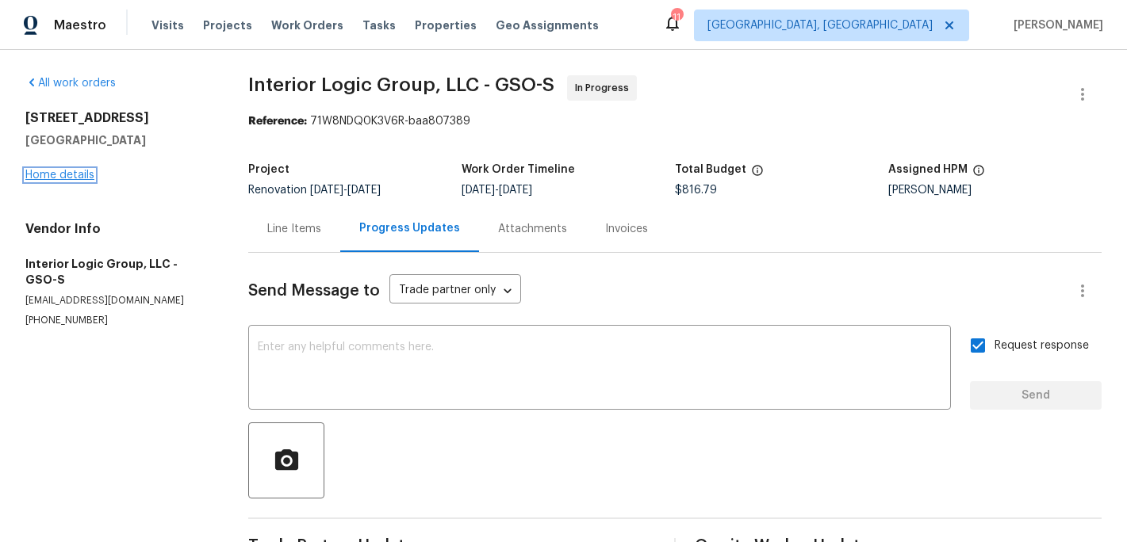
click at [79, 177] on link "Home details" at bounding box center [59, 175] width 69 height 11
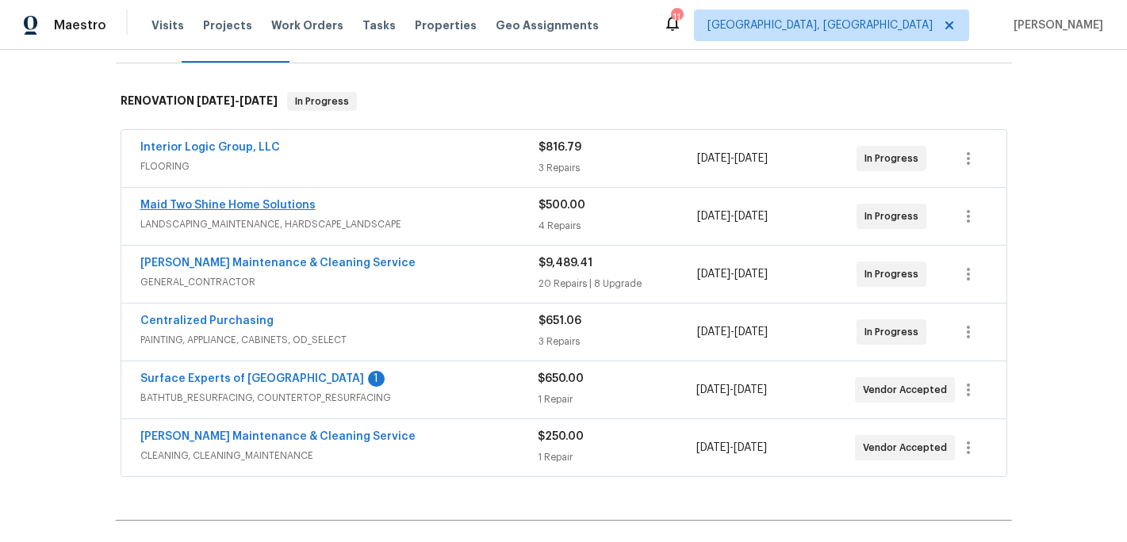
scroll to position [232, 0]
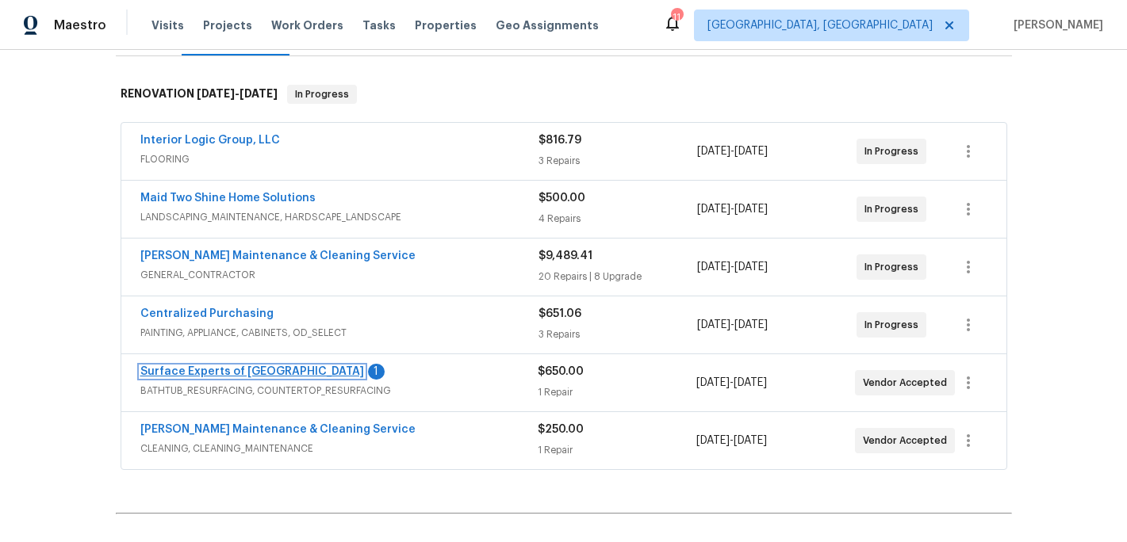
click at [268, 373] on link "Surface Experts of Winston-Salem" at bounding box center [252, 371] width 224 height 11
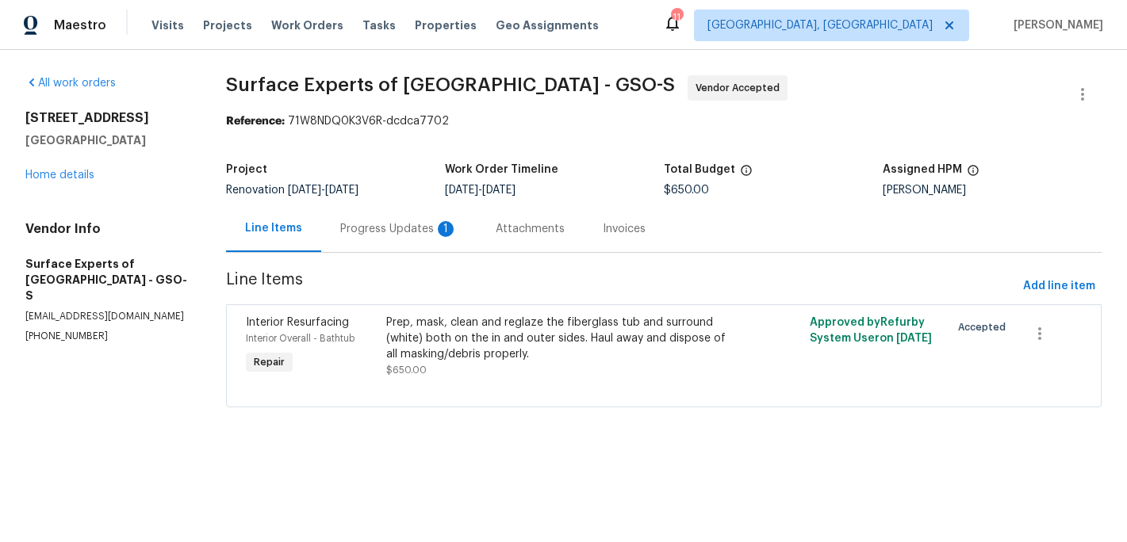
click at [389, 238] on div "Progress Updates 1" at bounding box center [398, 228] width 155 height 47
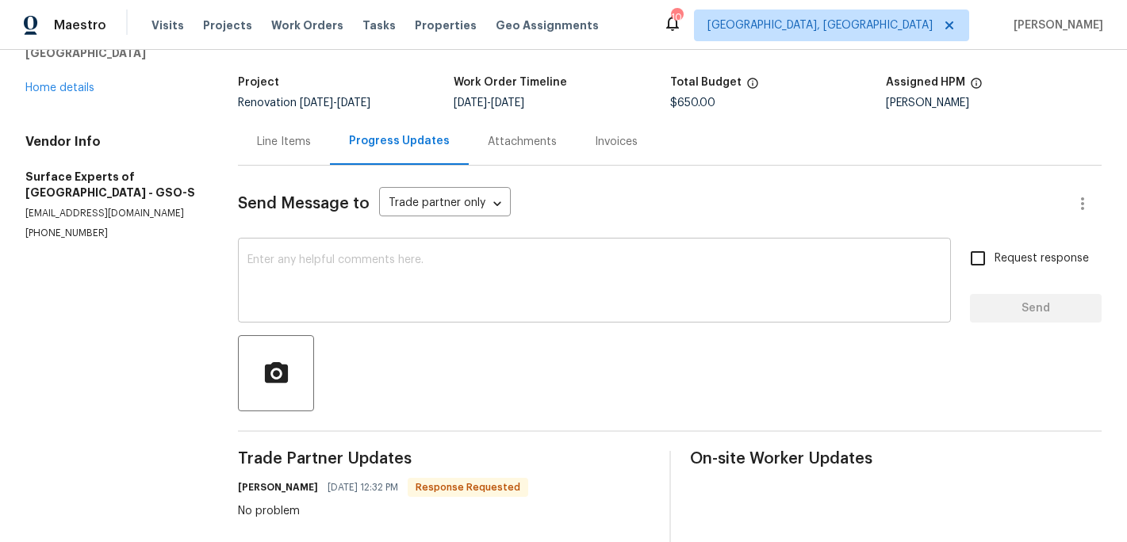
scroll to position [197, 0]
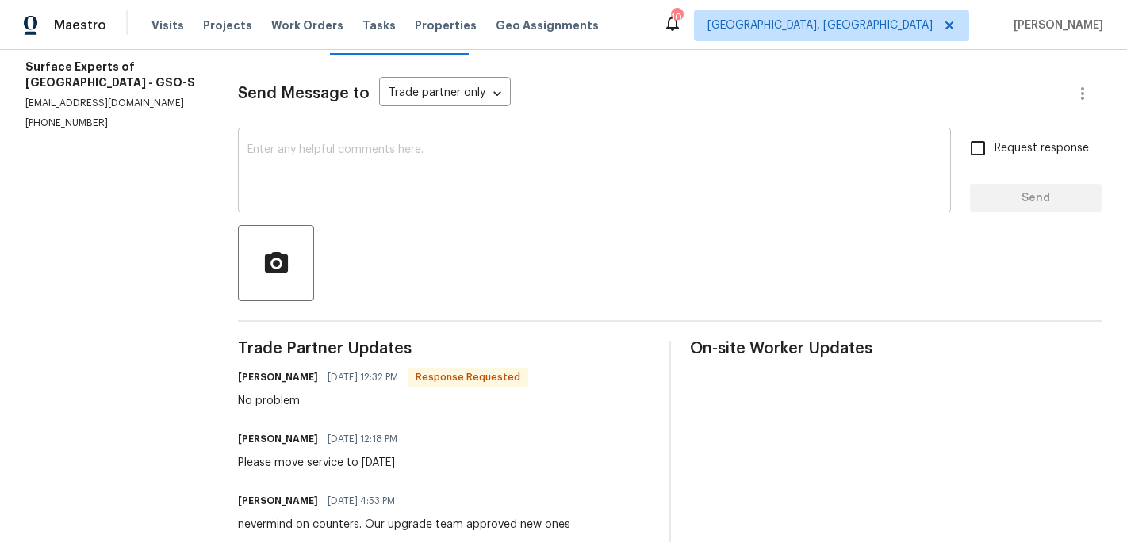
click at [301, 175] on textarea at bounding box center [594, 172] width 694 height 56
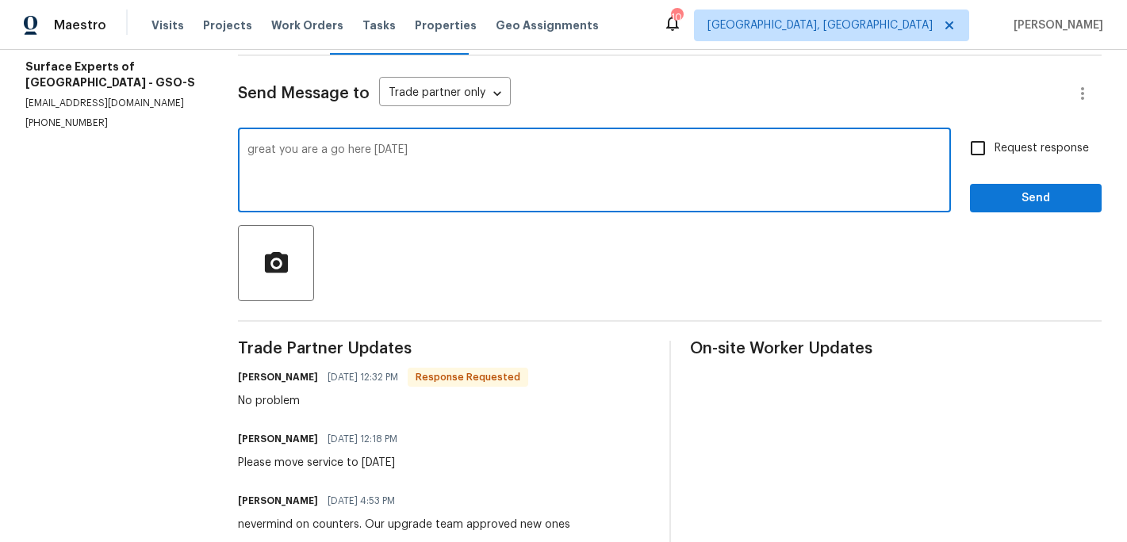
type textarea "great you are a go here on Thursday"
click at [1013, 197] on span "Send" at bounding box center [1035, 199] width 106 height 20
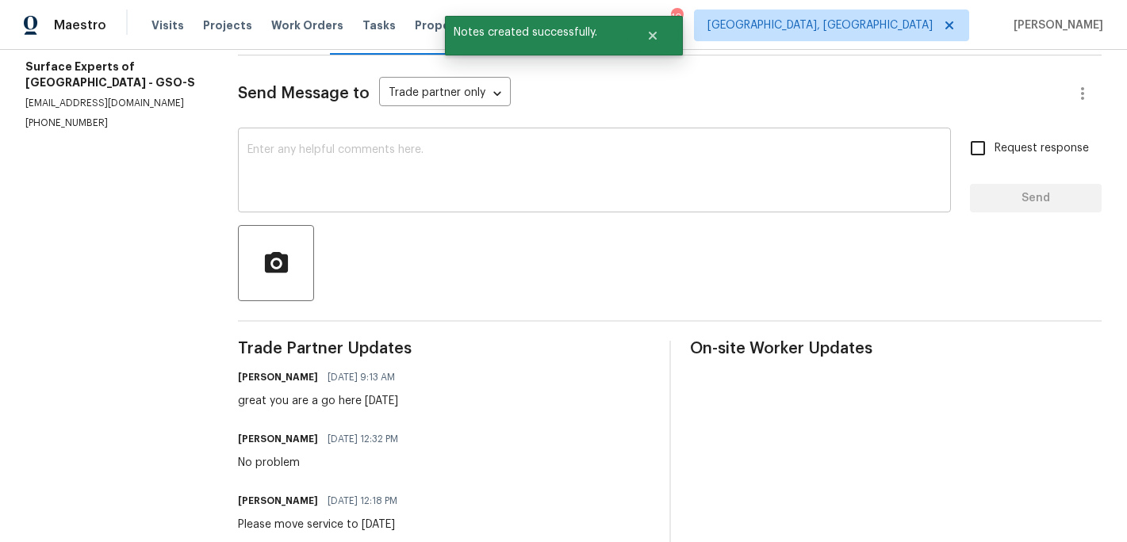
click at [251, 147] on div "x ​" at bounding box center [594, 172] width 713 height 81
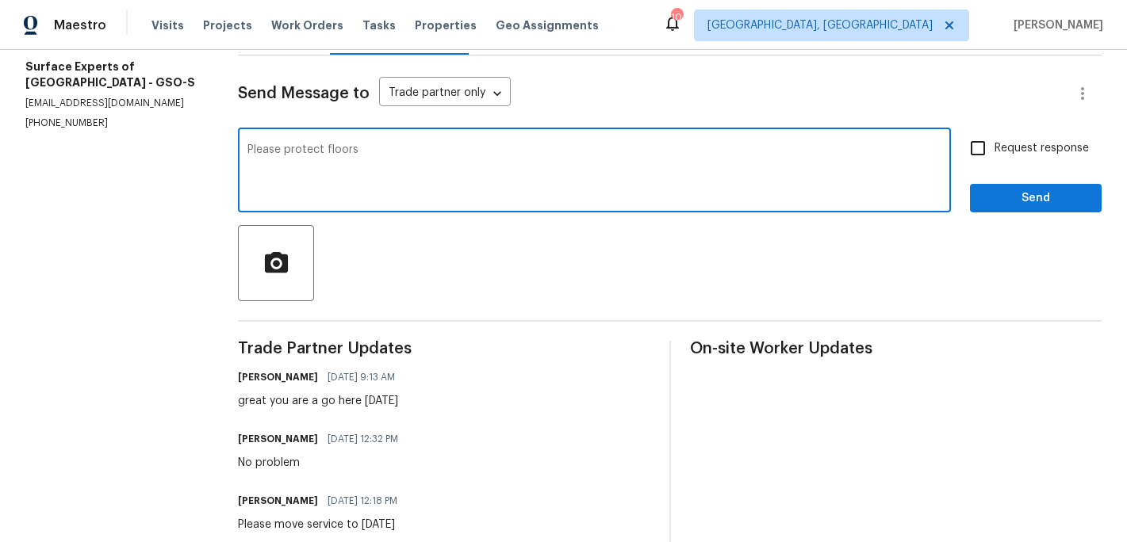
type textarea "Please protect floors"
click at [993, 197] on span "Send" at bounding box center [1035, 199] width 106 height 20
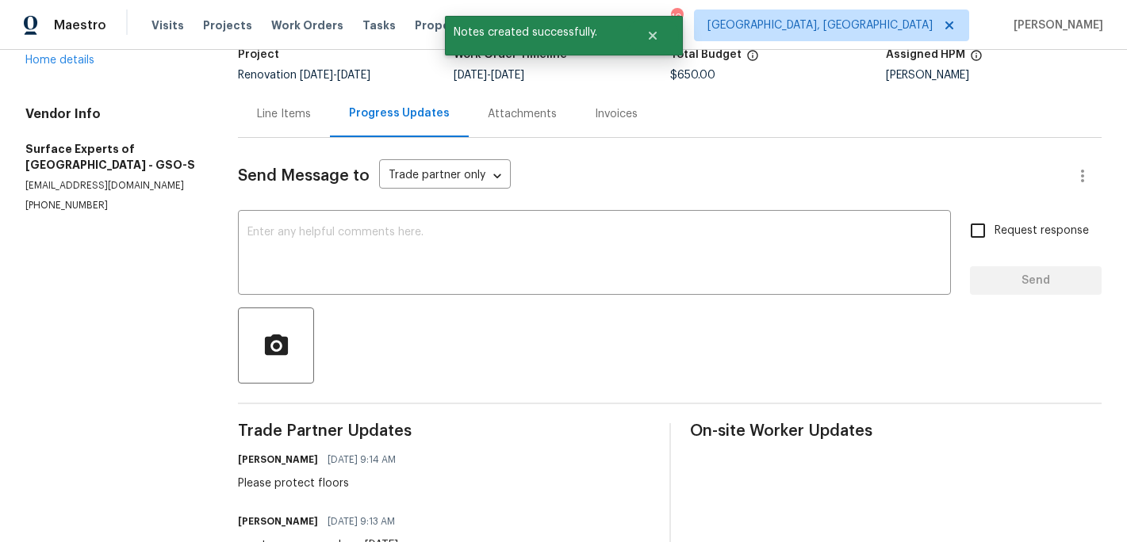
scroll to position [0, 0]
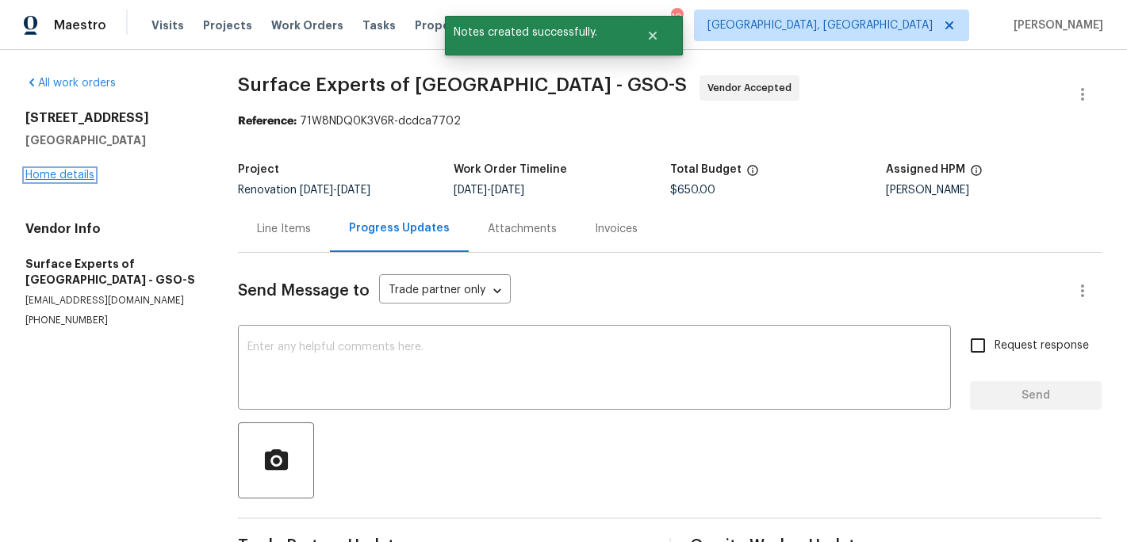
click at [67, 180] on link "Home details" at bounding box center [59, 175] width 69 height 11
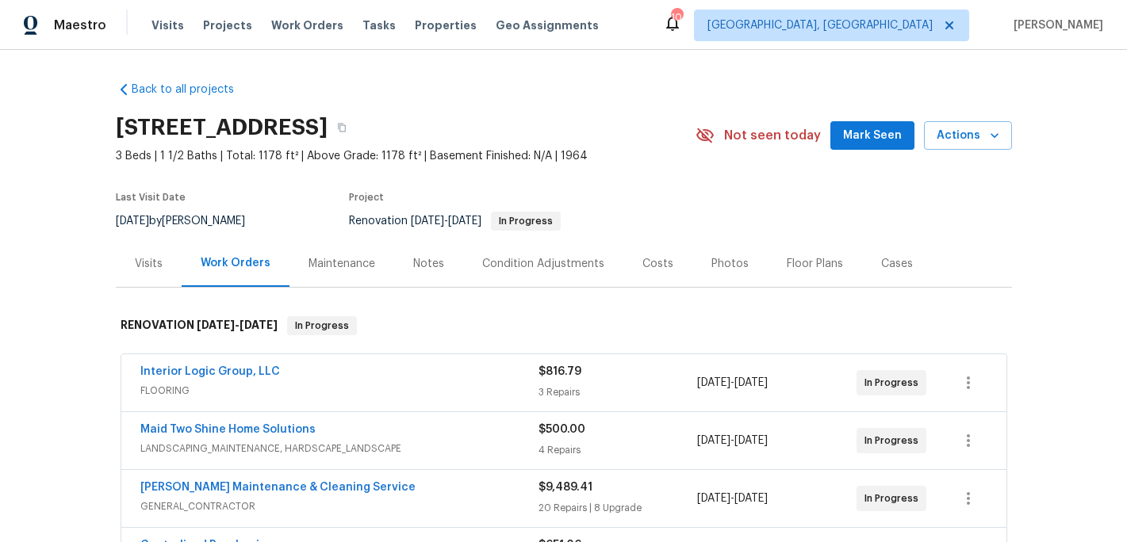
click at [427, 265] on div "Notes" at bounding box center [428, 264] width 31 height 16
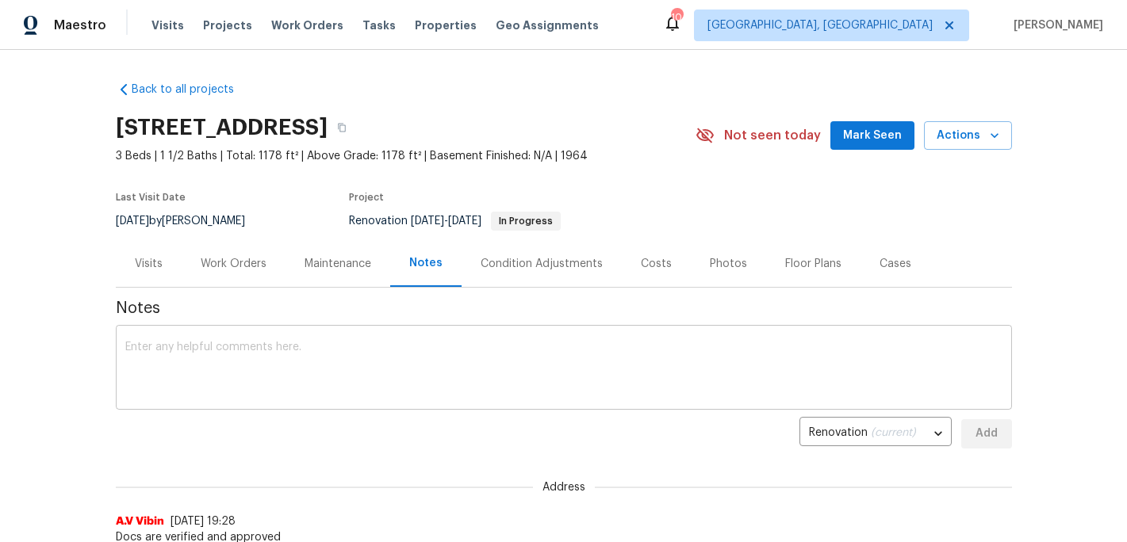
scroll to position [14, 0]
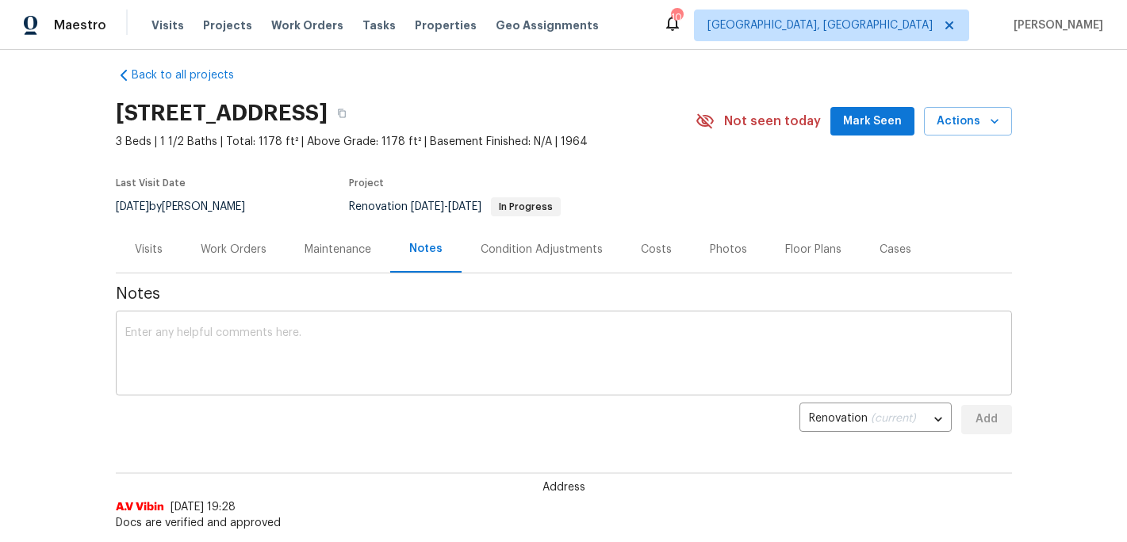
click at [174, 348] on textarea at bounding box center [563, 355] width 877 height 56
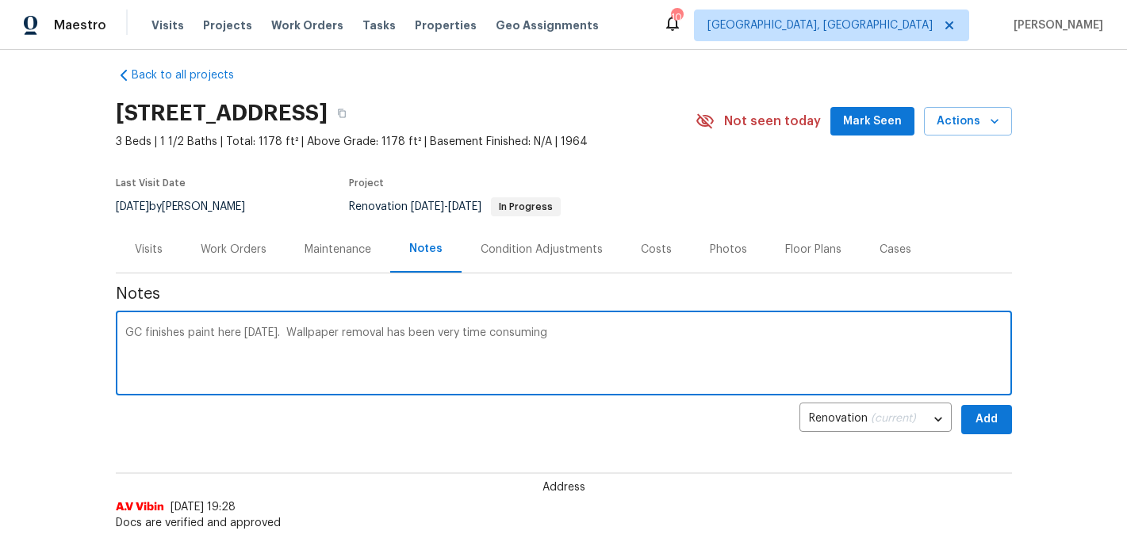
click at [546, 346] on textarea "GC finishes paint here today. Wallpaper removal has been very time consuming" at bounding box center [563, 355] width 877 height 56
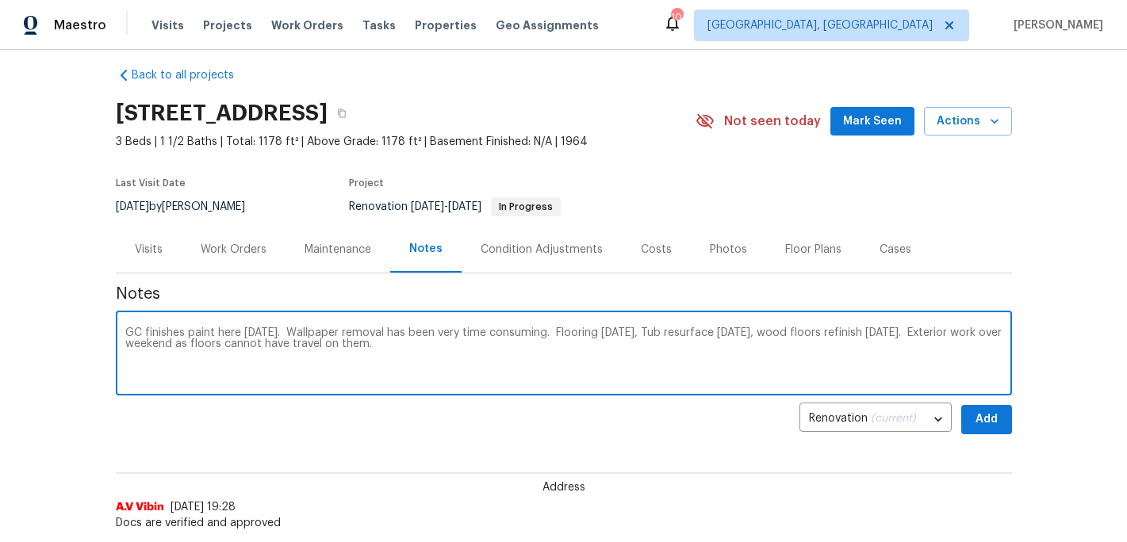
type textarea "GC finishes paint here today. Wallpaper removal has been very time consuming. F…"
click at [998, 417] on span "Add" at bounding box center [986, 420] width 25 height 20
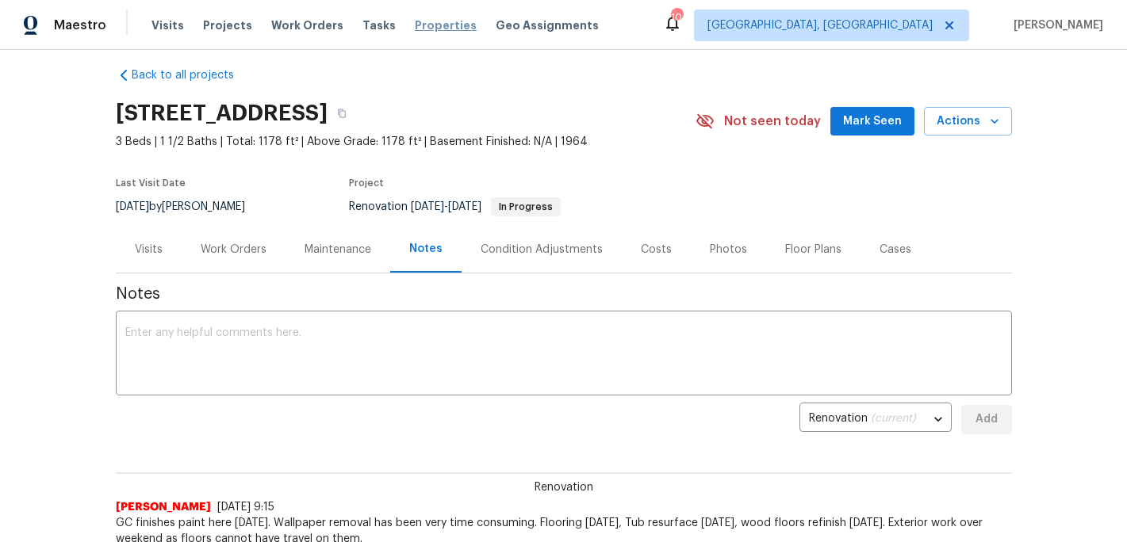
click at [418, 30] on span "Properties" at bounding box center [446, 25] width 62 height 16
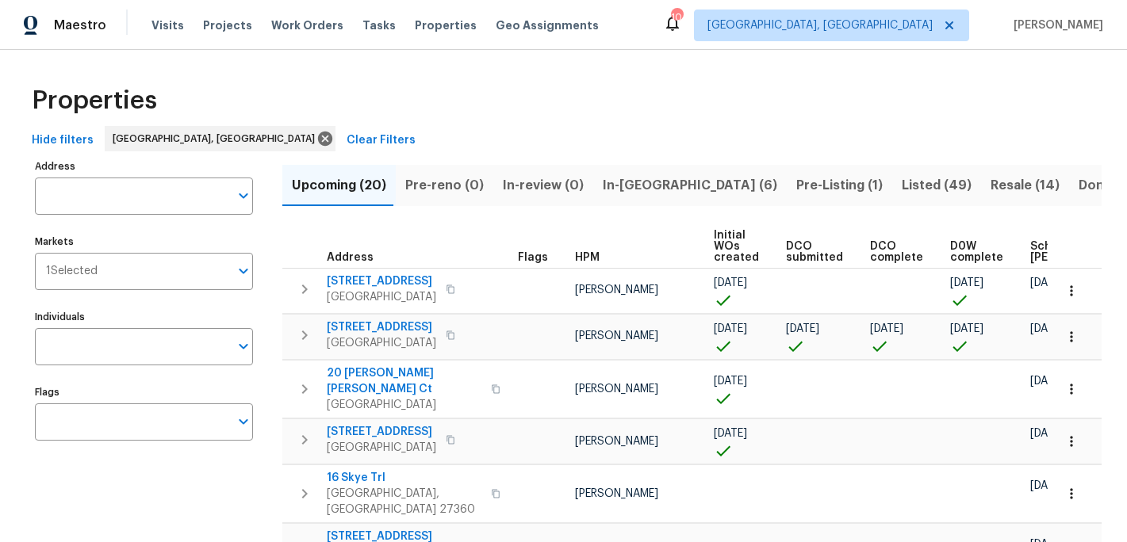
click at [616, 186] on span "In-reno (6)" at bounding box center [690, 185] width 174 height 22
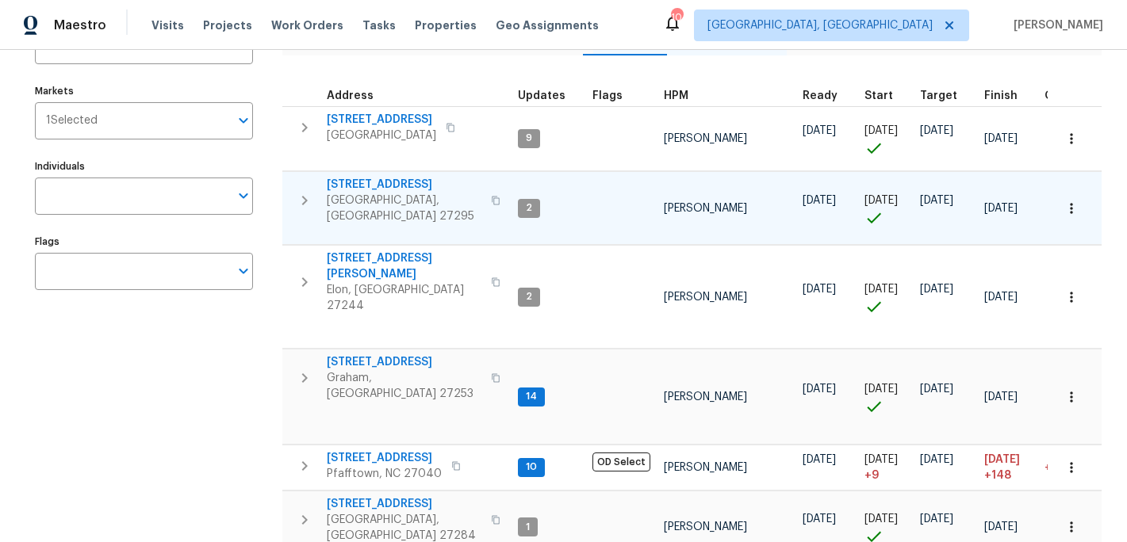
scroll to position [155, 0]
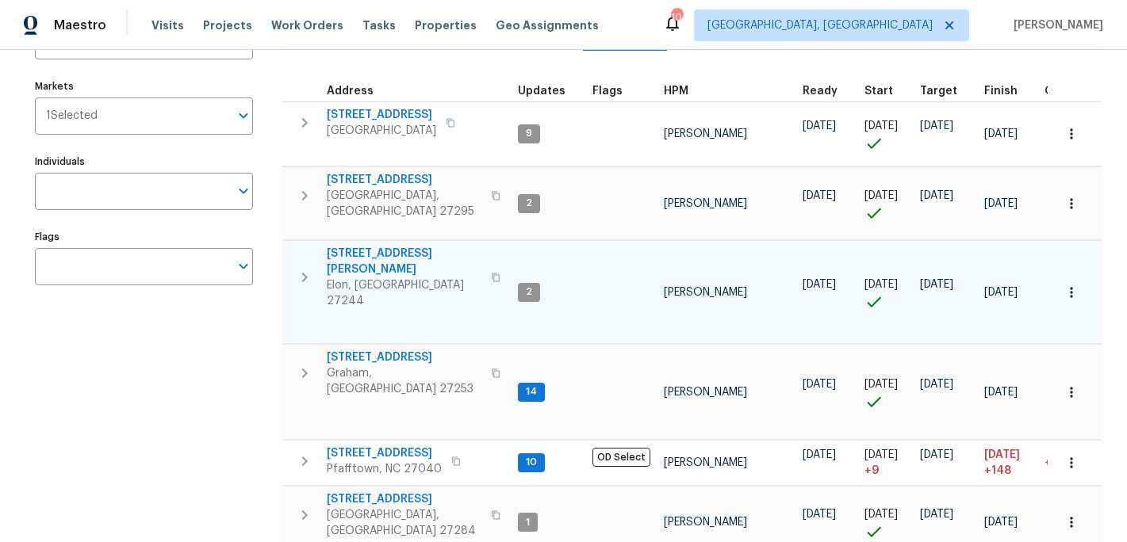
click at [362, 246] on span "310 Trimble Dr" at bounding box center [404, 262] width 155 height 32
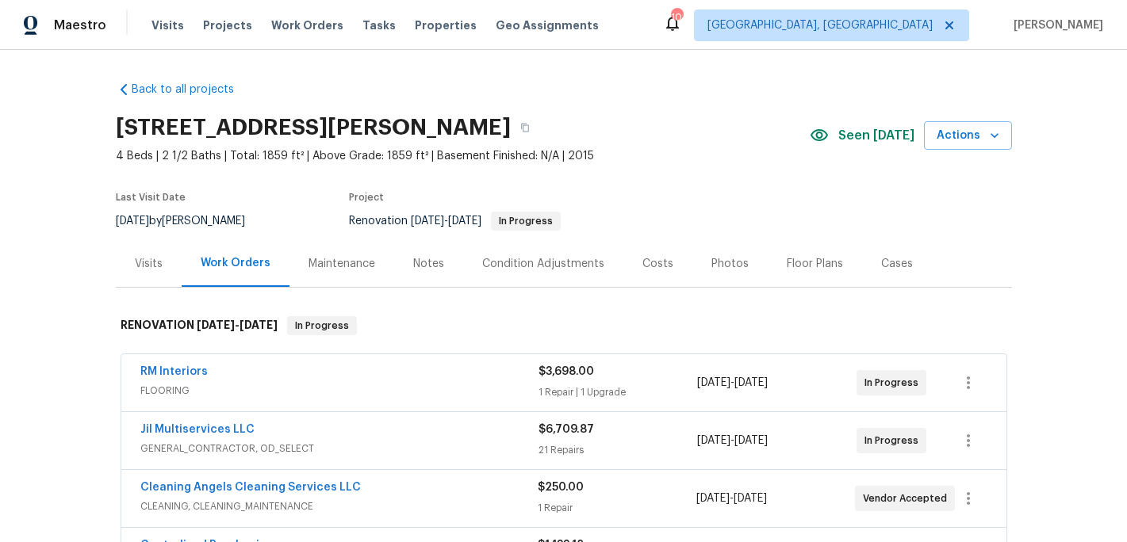
click at [419, 264] on div "Notes" at bounding box center [428, 264] width 31 height 16
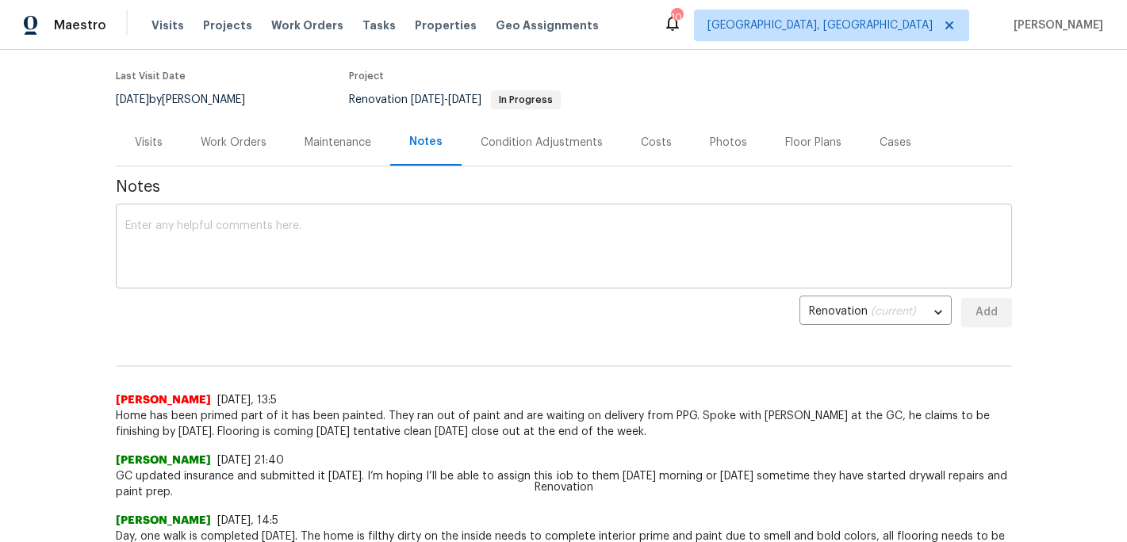
scroll to position [125, 0]
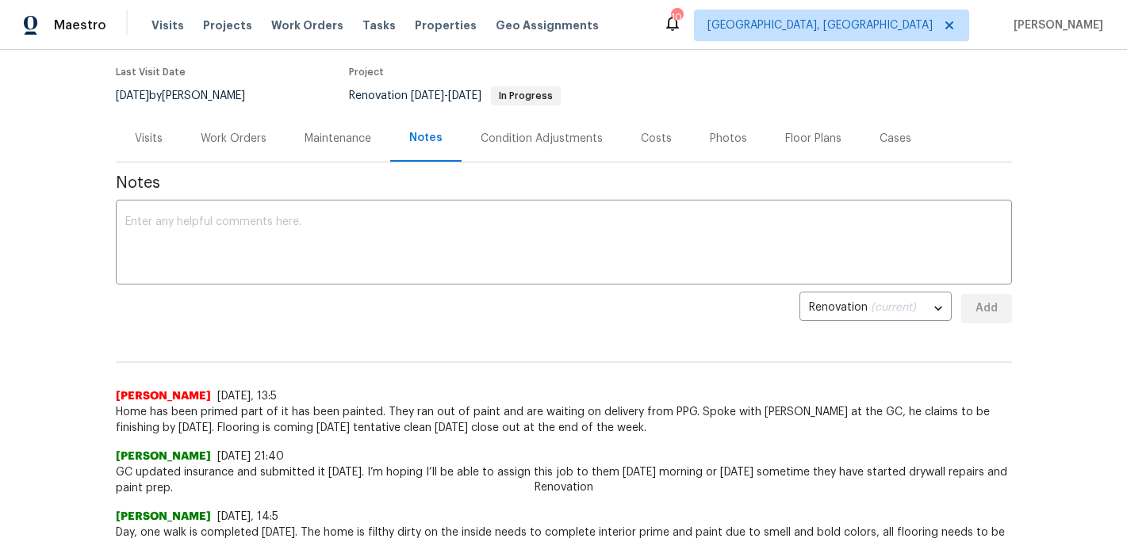
click at [243, 140] on div "Work Orders" at bounding box center [234, 139] width 66 height 16
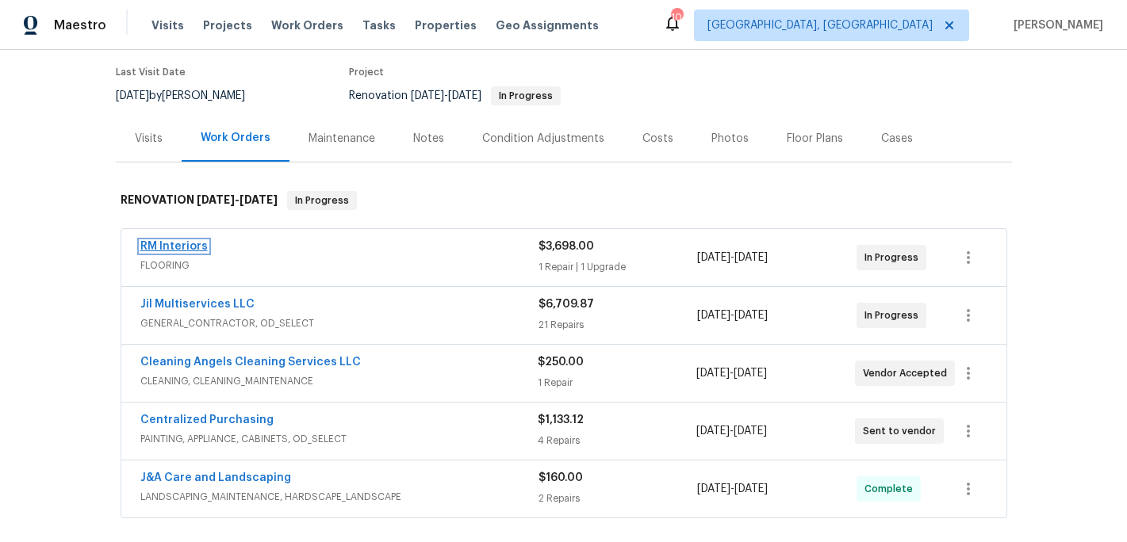
click at [177, 246] on link "RM Interiors" at bounding box center [173, 246] width 67 height 11
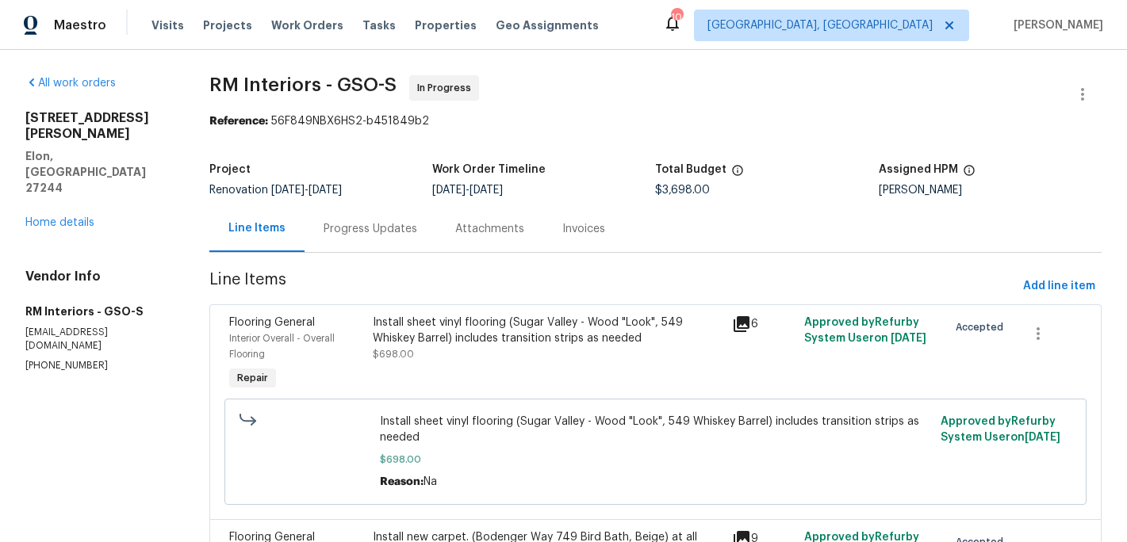
click at [358, 228] on div "Progress Updates" at bounding box center [371, 229] width 94 height 16
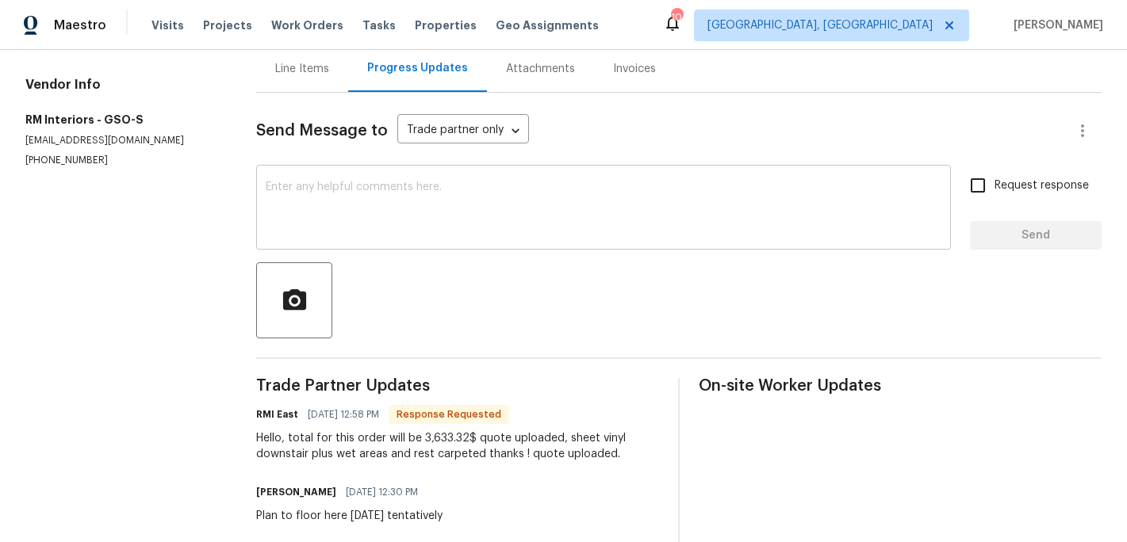
scroll to position [159, 0]
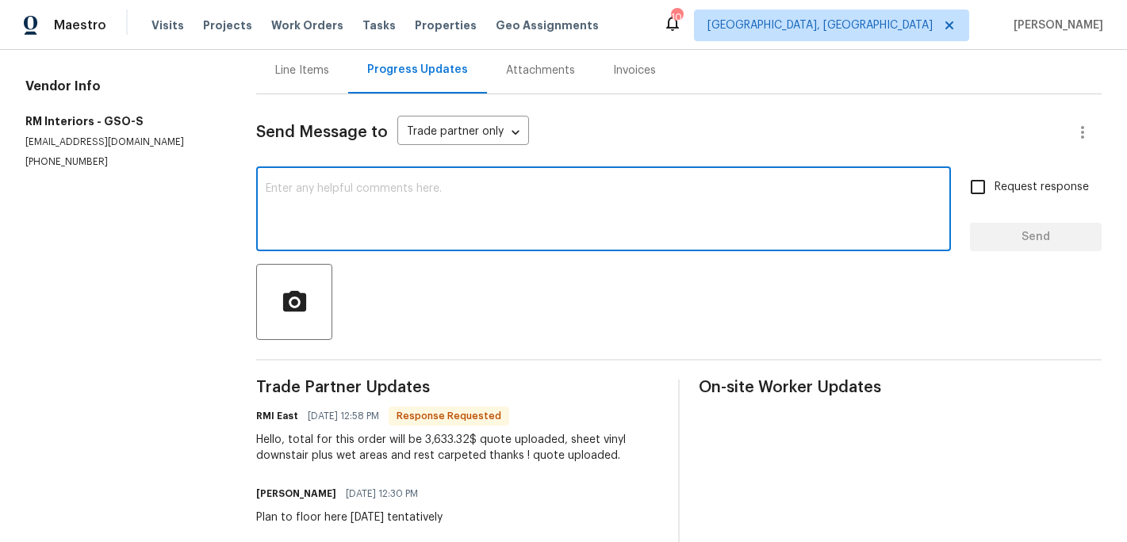
click at [310, 205] on textarea at bounding box center [604, 211] width 676 height 56
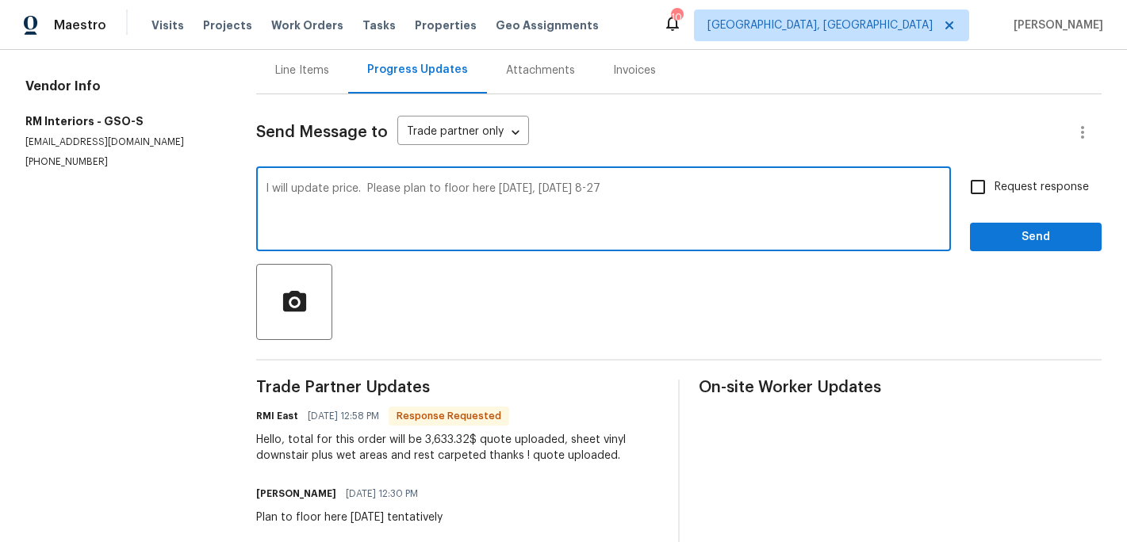
type textarea "I will update price. Please plan to floor here [DATE], [DATE] 8-27"
click at [988, 186] on input "Request response" at bounding box center [977, 186] width 33 height 33
checkbox input "true"
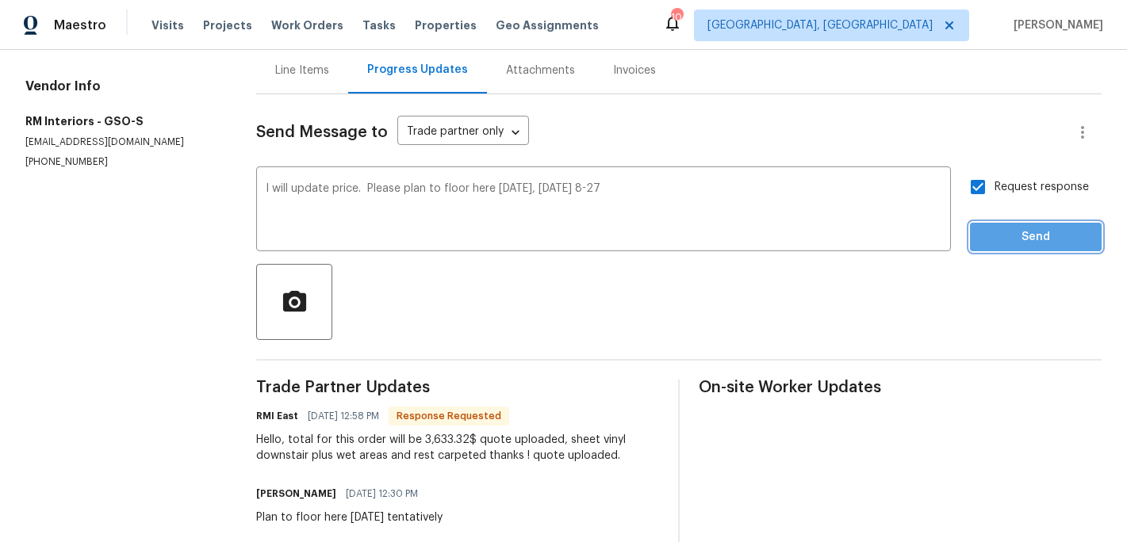
click at [1010, 223] on button "Send" at bounding box center [1036, 237] width 132 height 29
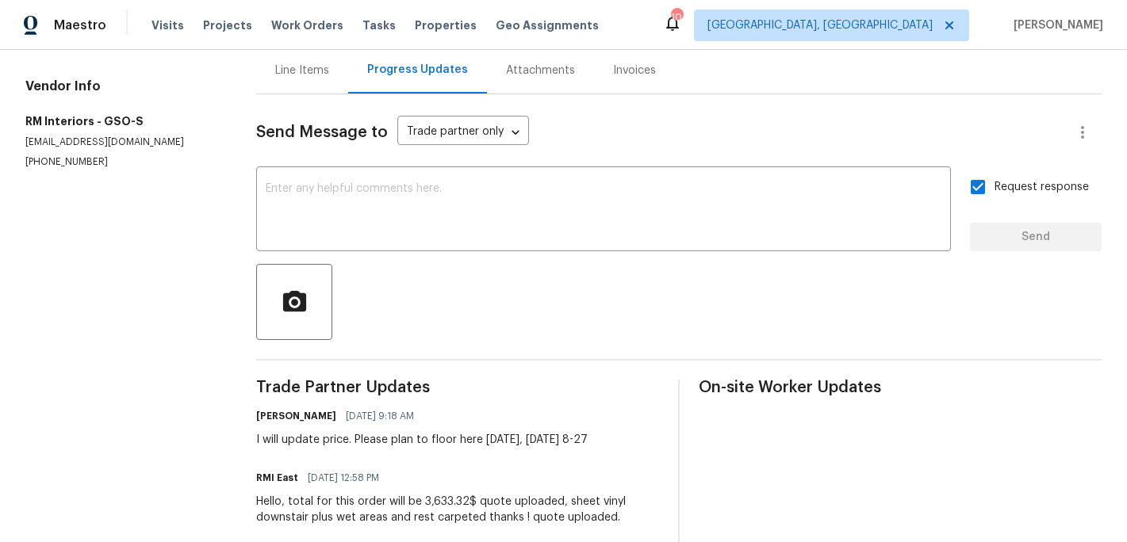
click at [314, 67] on div "Line Items" at bounding box center [302, 71] width 54 height 16
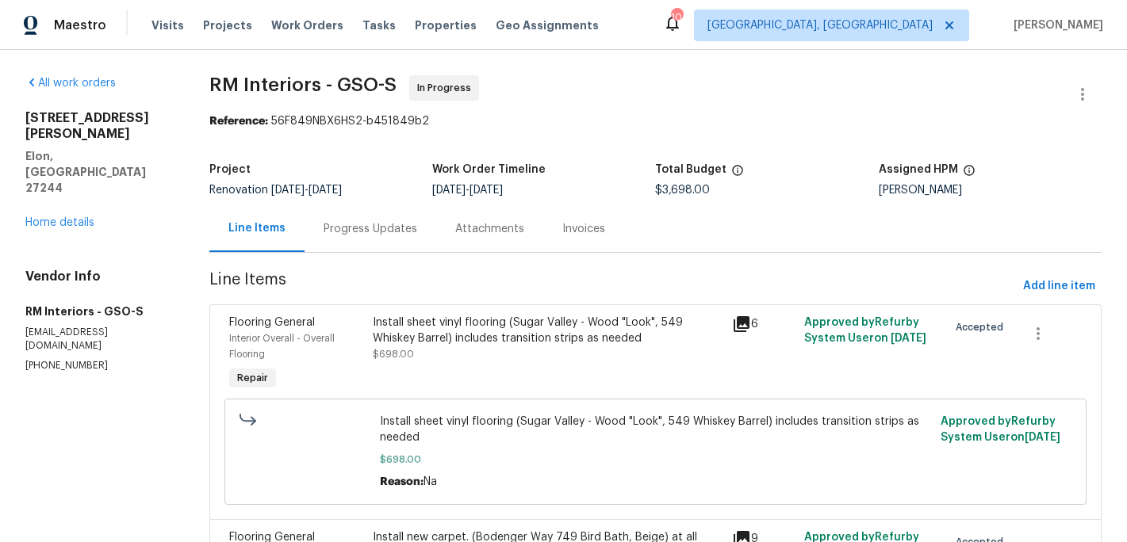
click at [369, 228] on div "Progress Updates" at bounding box center [371, 229] width 94 height 16
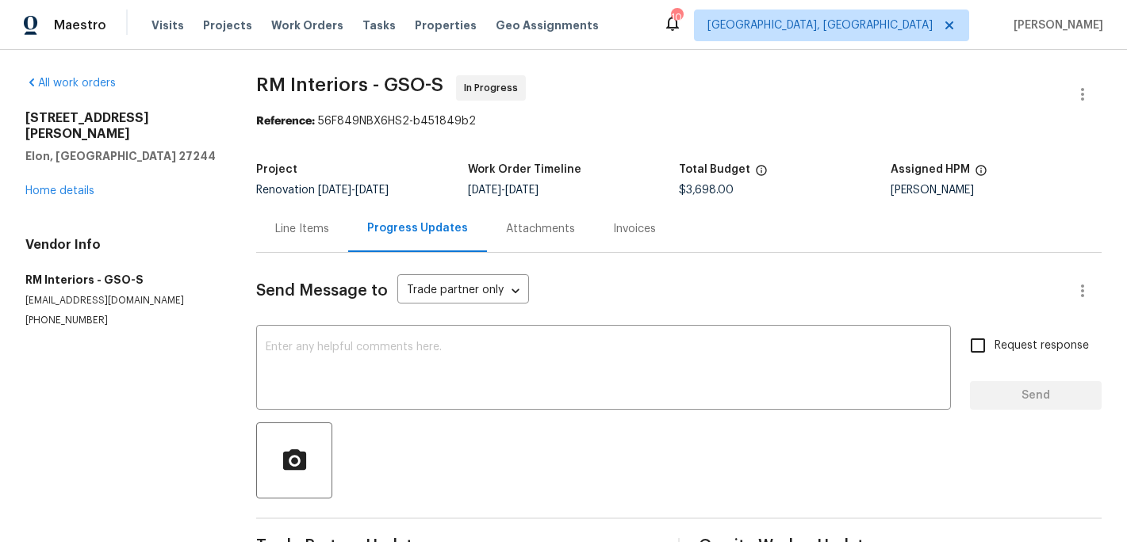
click at [329, 228] on div "Line Items" at bounding box center [302, 229] width 54 height 16
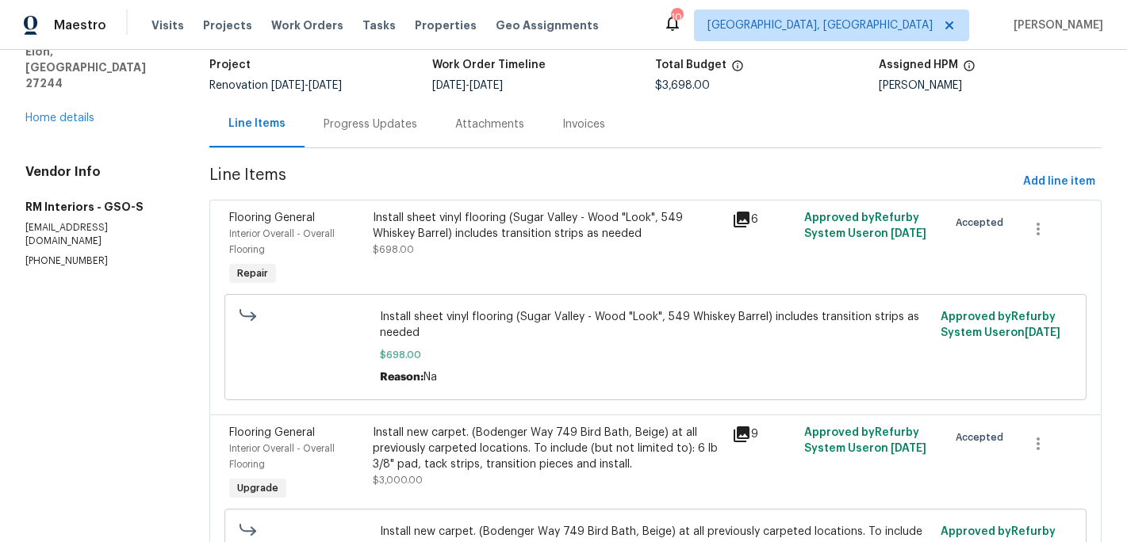
scroll to position [86, 0]
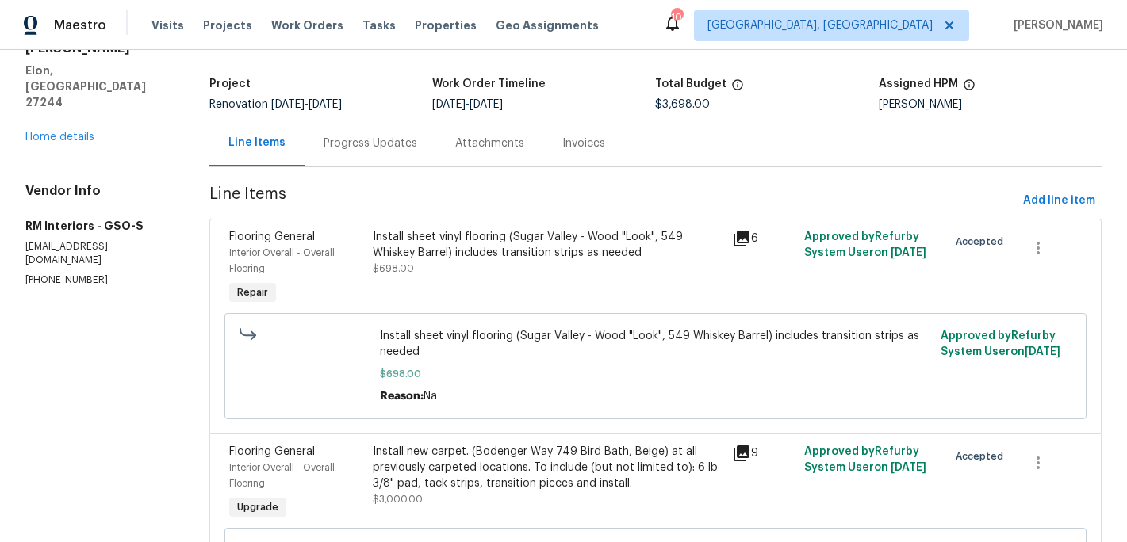
click at [454, 247] on div "Install sheet vinyl flooring (Sugar Valley - Wood "Look", 549 Whiskey Barrel) i…" at bounding box center [548, 245] width 350 height 32
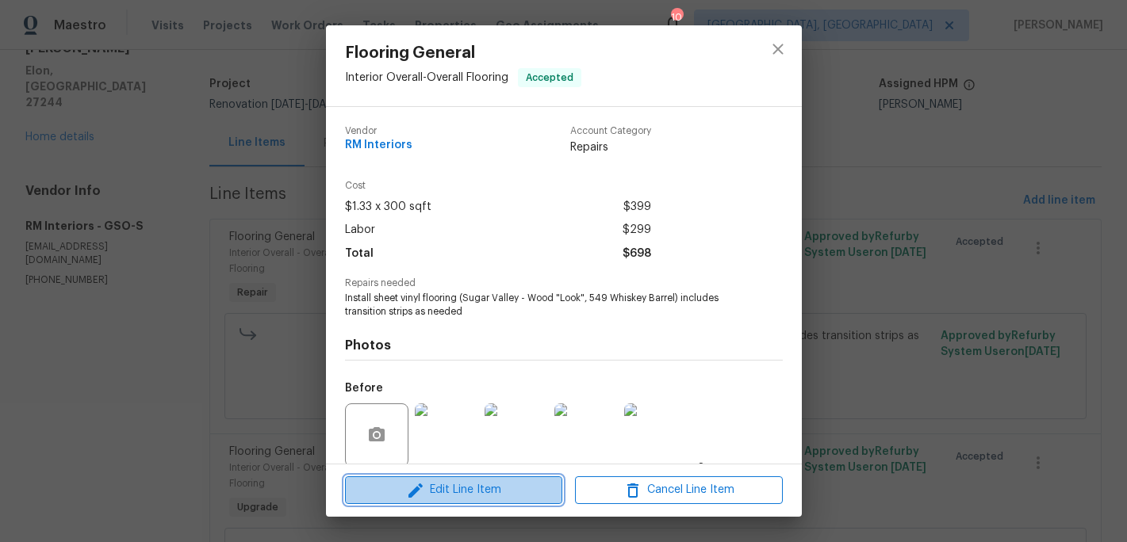
click at [446, 492] on span "Edit Line Item" at bounding box center [454, 491] width 208 height 20
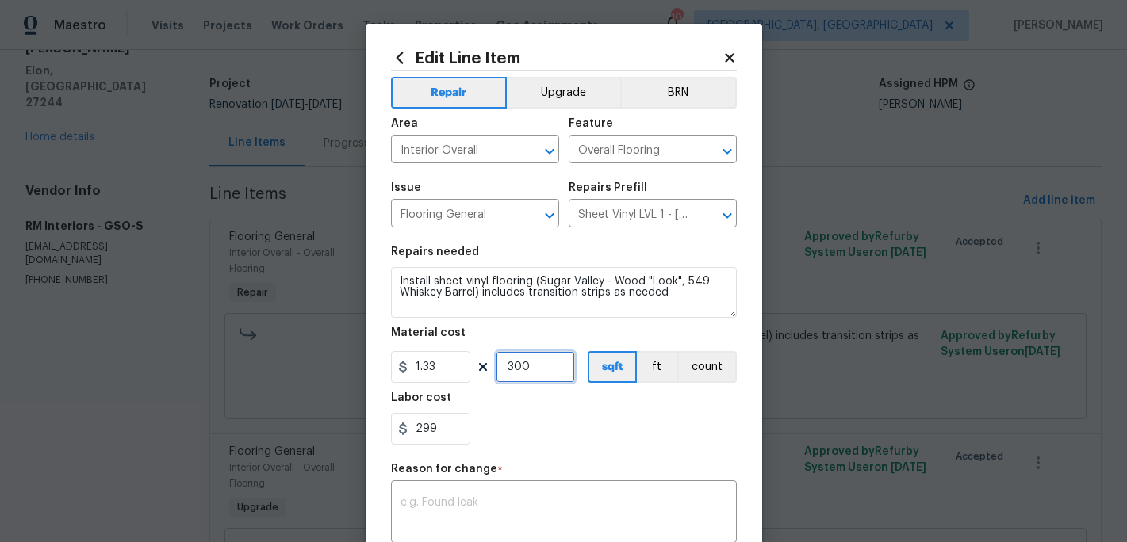
click at [550, 373] on input "300" at bounding box center [535, 367] width 79 height 32
type input "1"
click at [438, 362] on input "1.33" at bounding box center [430, 367] width 79 height 32
type input "633.32"
click at [550, 427] on div "299" at bounding box center [564, 429] width 346 height 32
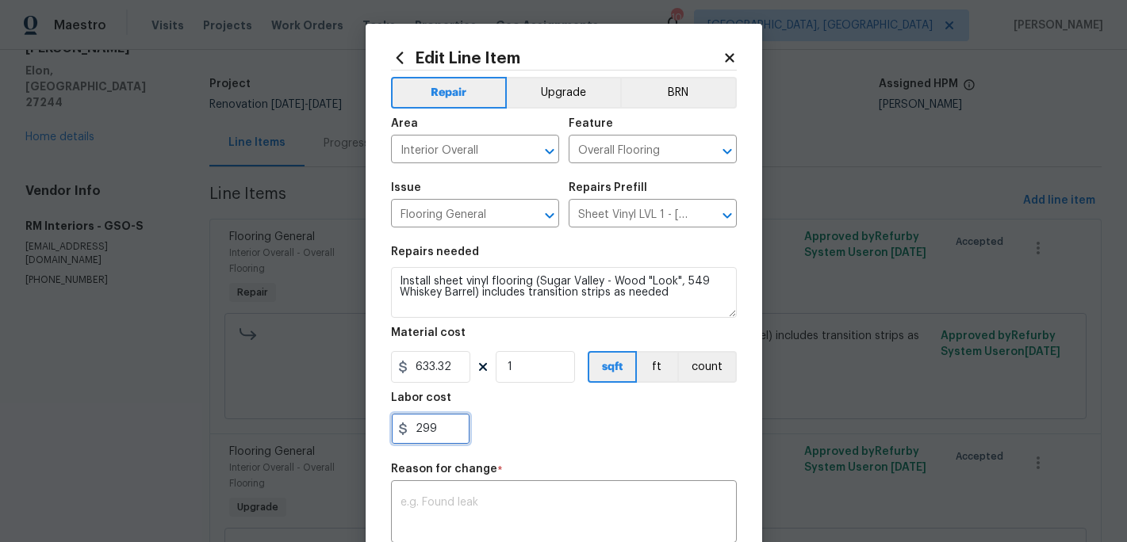
click at [450, 431] on input "299" at bounding box center [430, 429] width 79 height 32
type input "2"
type input "0"
click at [560, 424] on div "0" at bounding box center [564, 429] width 346 height 32
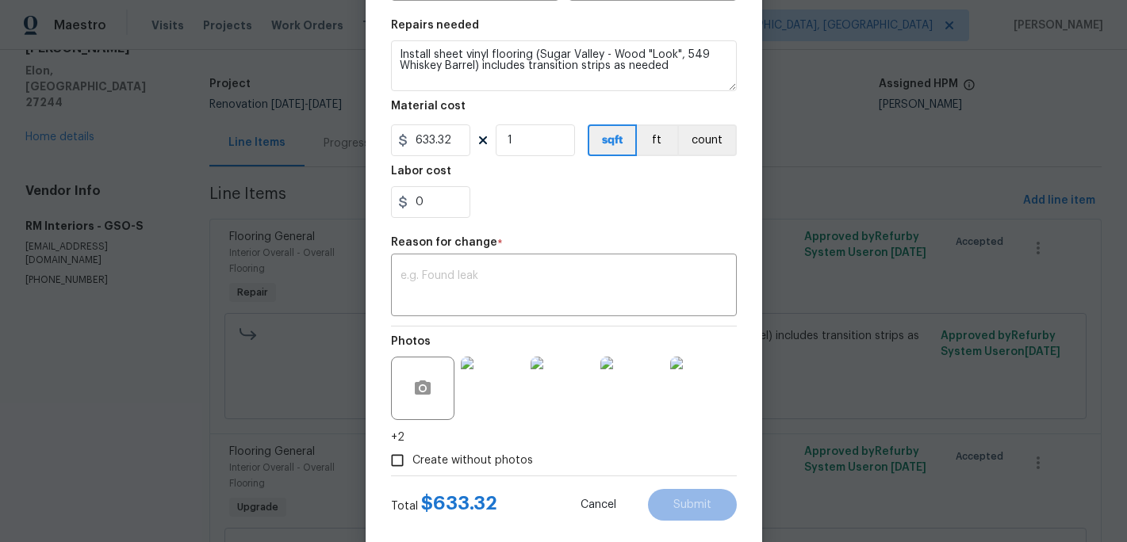
scroll to position [239, 0]
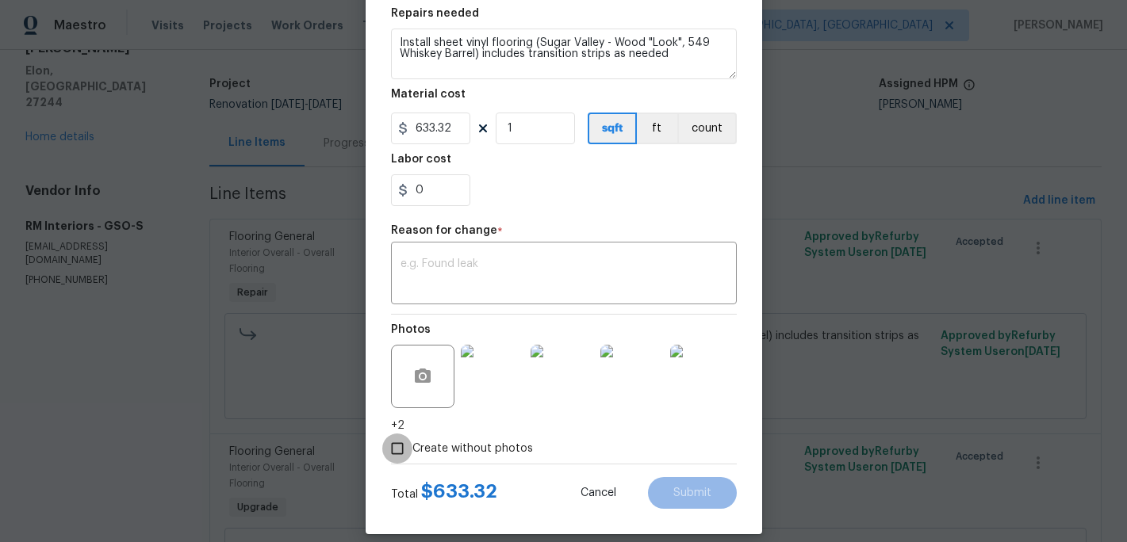
click at [404, 449] on input "Create without photos" at bounding box center [397, 449] width 30 height 30
checkbox input "false"
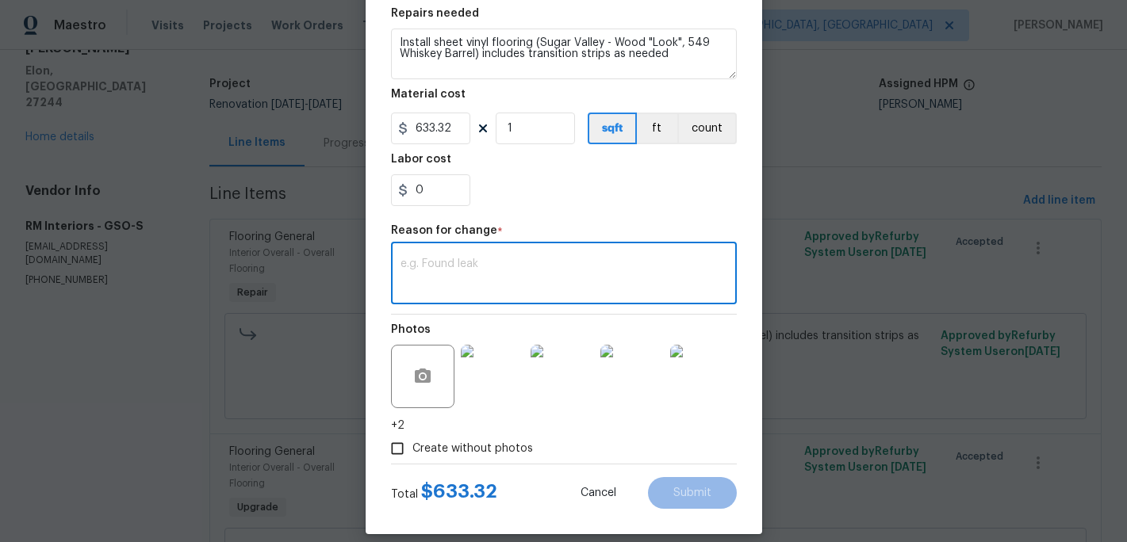
click at [473, 271] on textarea at bounding box center [563, 275] width 327 height 33
type textarea "adjustment"
click at [683, 498] on span "Submit" at bounding box center [692, 494] width 38 height 12
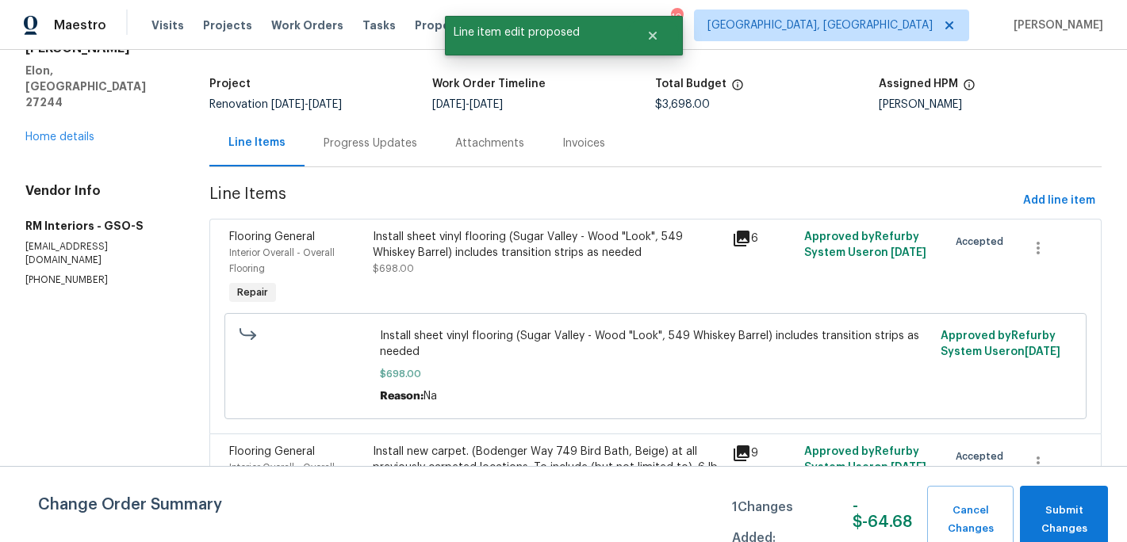
scroll to position [0, 0]
click at [1049, 508] on span "Submit Changes" at bounding box center [1064, 520] width 72 height 36
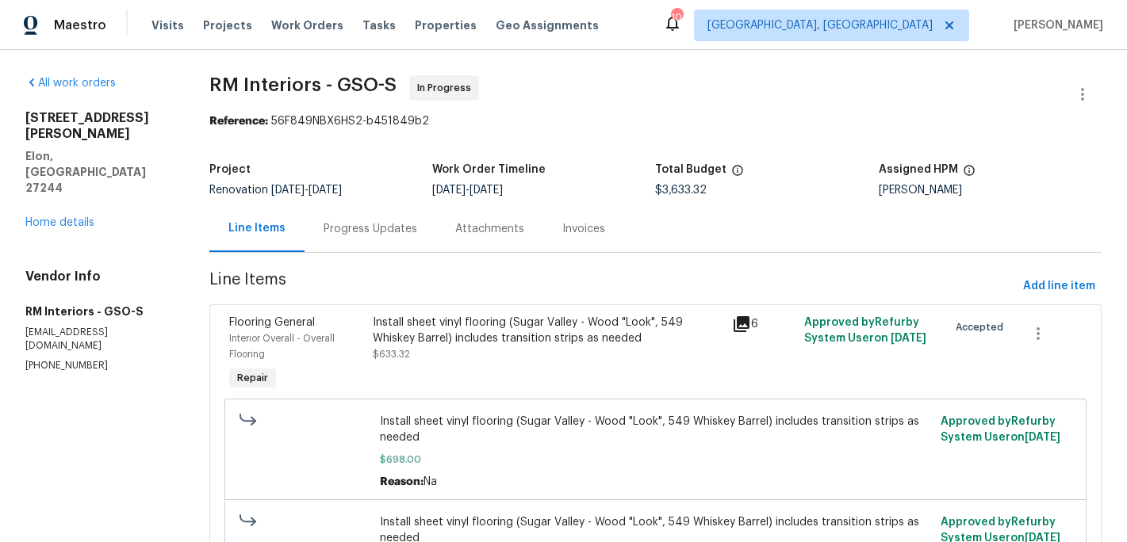
click at [385, 229] on div "Progress Updates" at bounding box center [371, 229] width 94 height 16
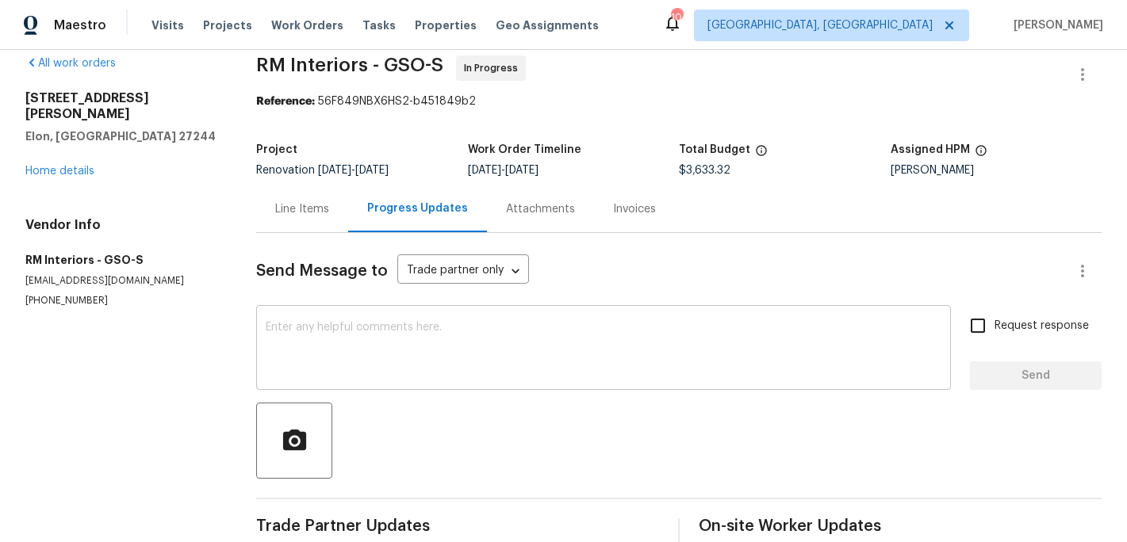
scroll to position [17, 0]
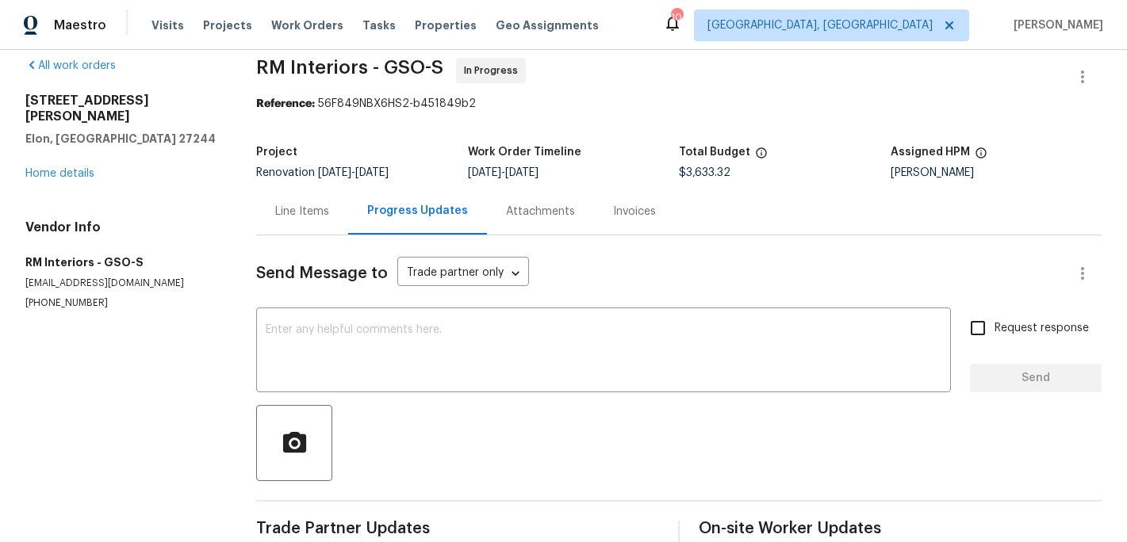
click at [64, 163] on div "[STREET_ADDRESS][PERSON_NAME][PERSON_NAME] Home details" at bounding box center [121, 137] width 193 height 89
click at [67, 168] on link "Home details" at bounding box center [59, 173] width 69 height 11
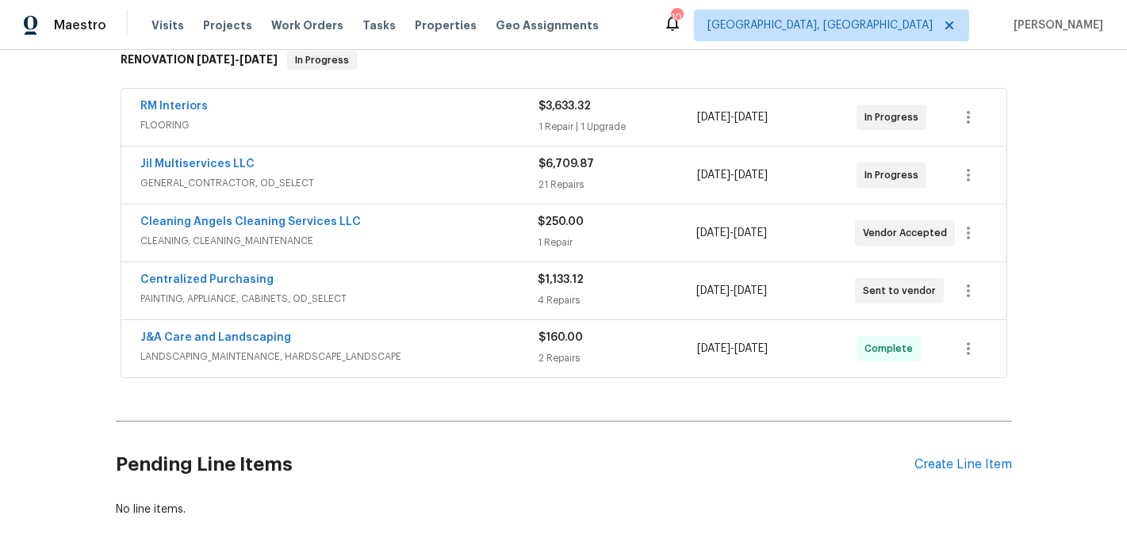
scroll to position [257, 0]
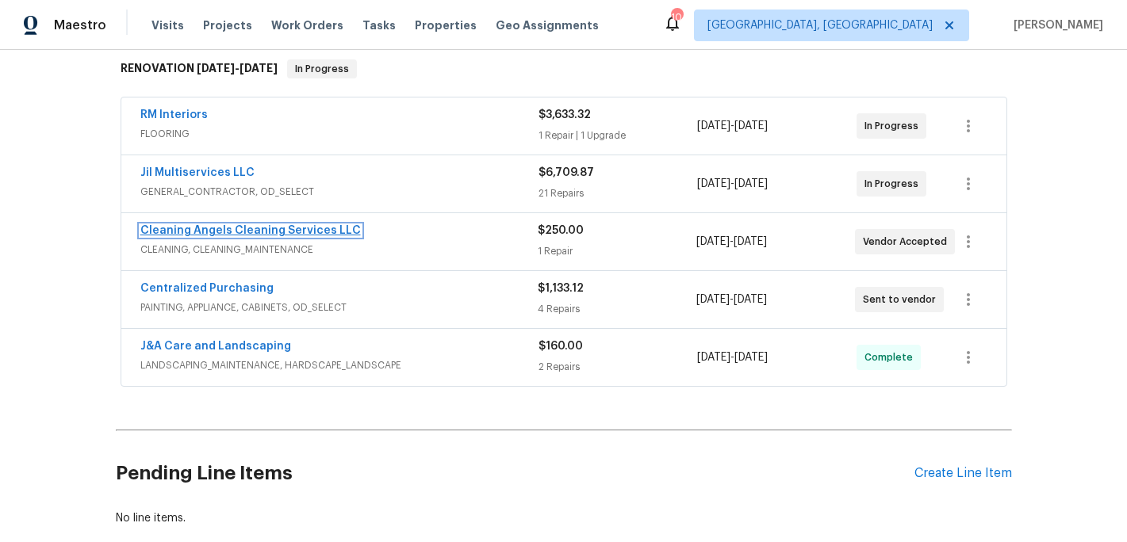
click at [281, 232] on link "Cleaning Angels Cleaning Services LLC" at bounding box center [250, 230] width 220 height 11
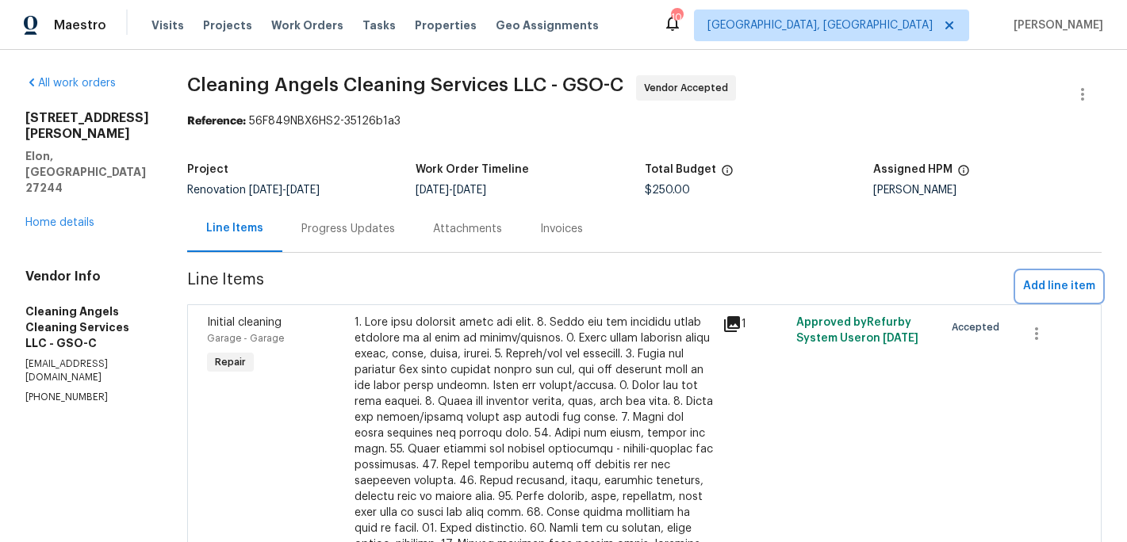
click at [1050, 279] on span "Add line item" at bounding box center [1059, 287] width 72 height 20
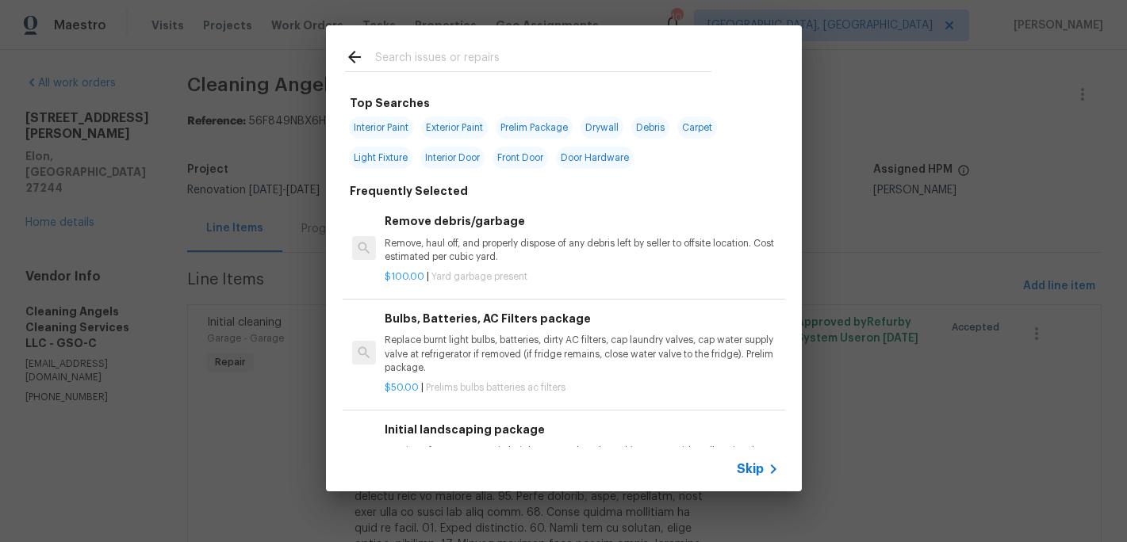
click at [428, 65] on input "text" at bounding box center [543, 60] width 336 height 24
click at [862, 216] on div "Top Searches Interior Paint Exterior Paint Prelim Package Drywall Debris Carpet…" at bounding box center [563, 258] width 1127 height 517
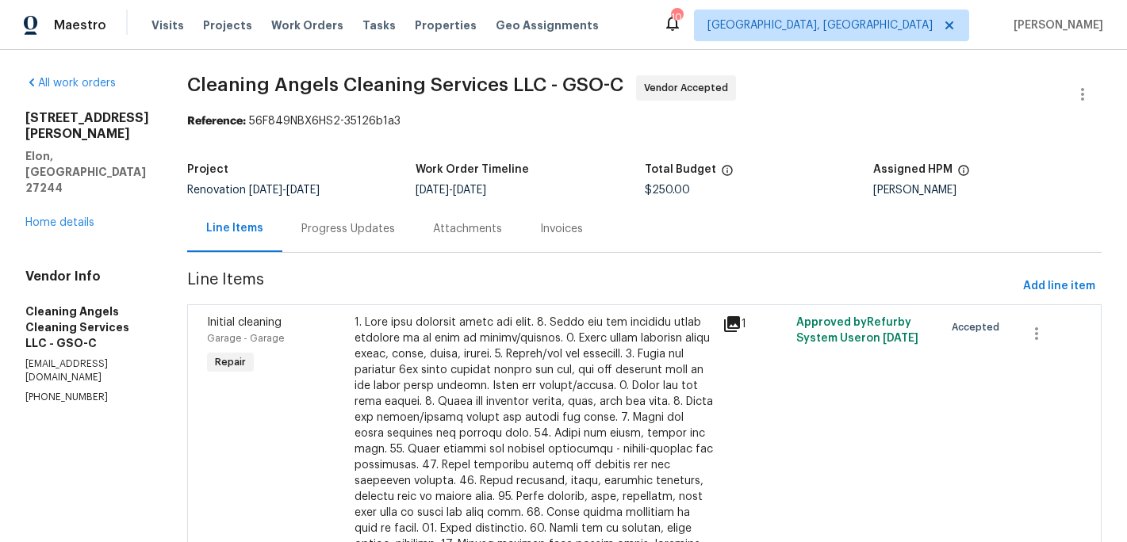
click at [374, 232] on div "Progress Updates" at bounding box center [348, 229] width 94 height 16
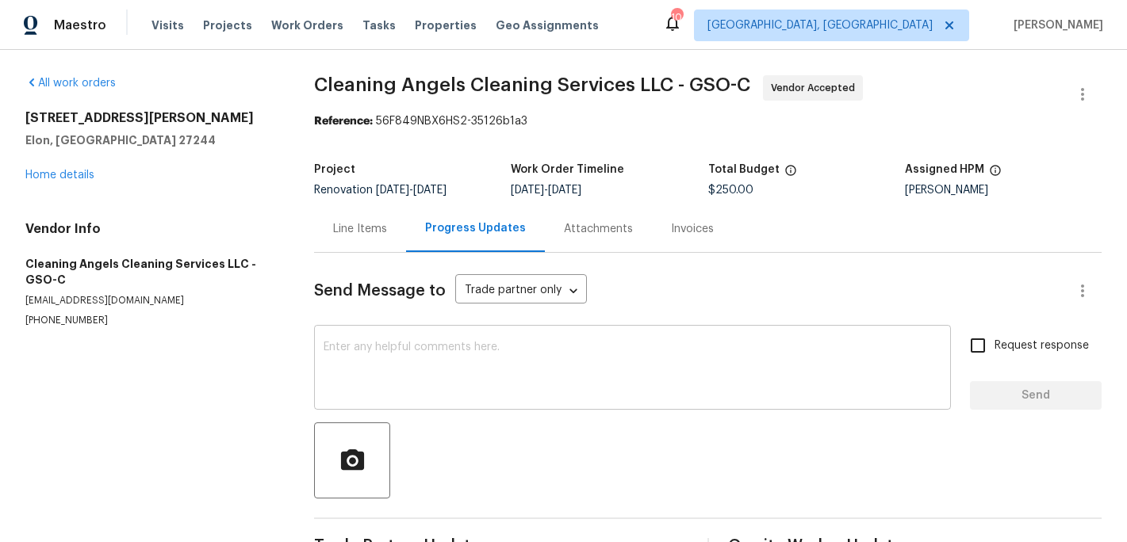
click at [359, 343] on textarea at bounding box center [633, 370] width 618 height 56
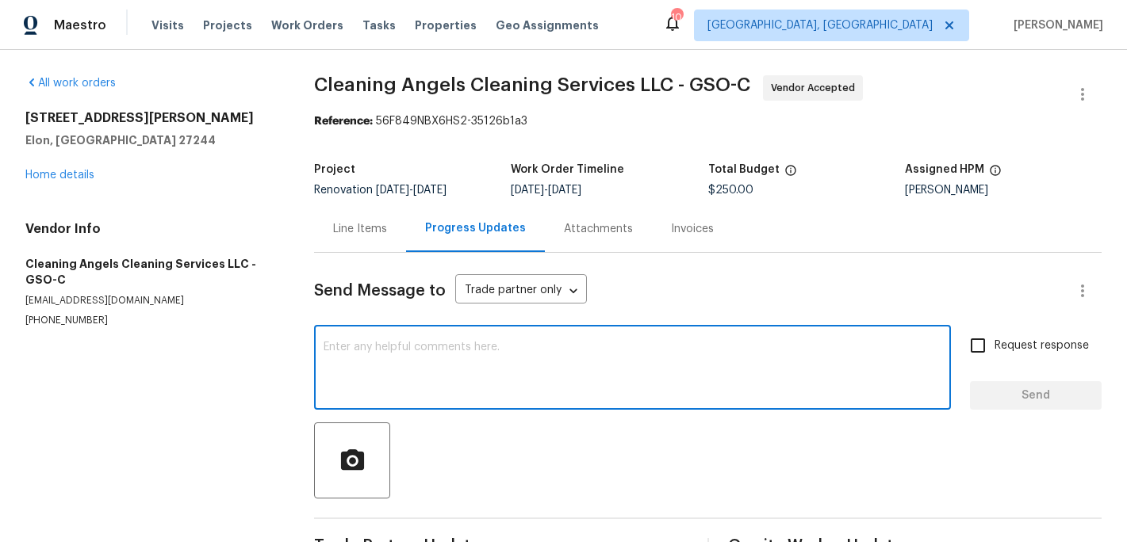
type textarea "D"
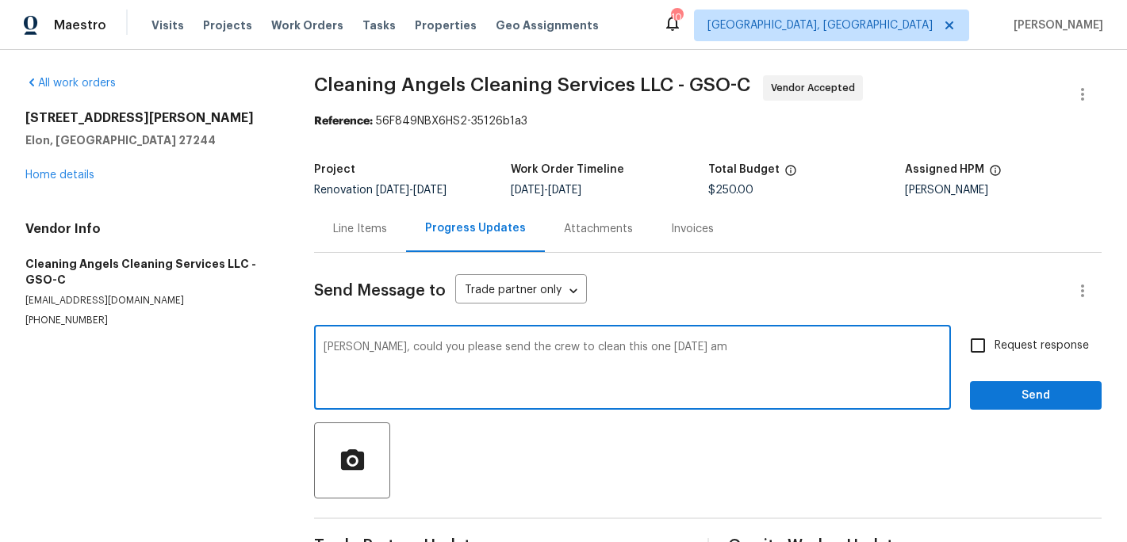
type textarea "[PERSON_NAME], could you please send the crew to clean this one [DATE] am"
click at [978, 354] on input "Request response" at bounding box center [977, 345] width 33 height 33
checkbox input "true"
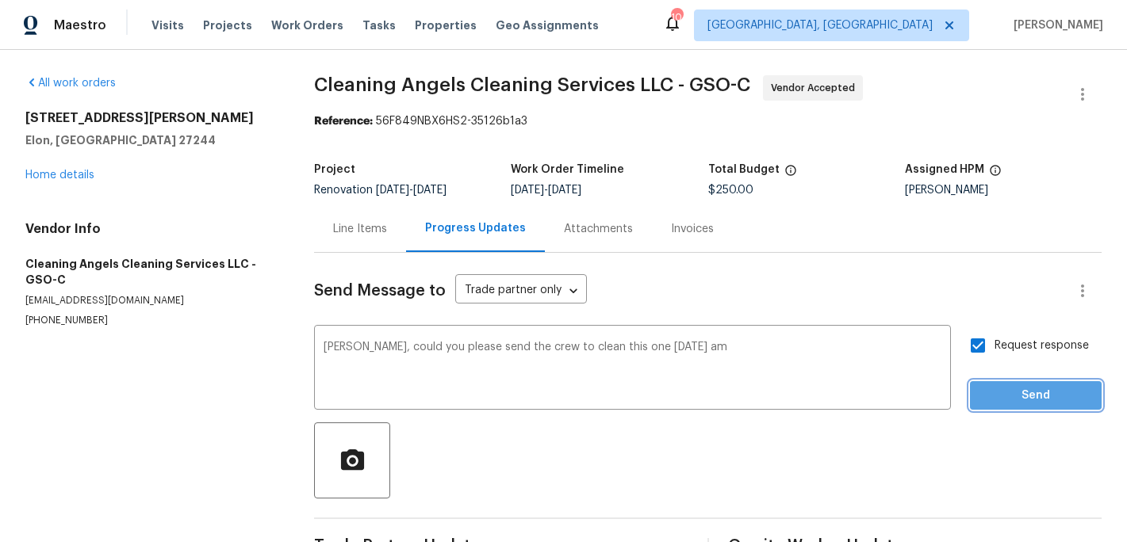
click at [978, 388] on button "Send" at bounding box center [1036, 395] width 132 height 29
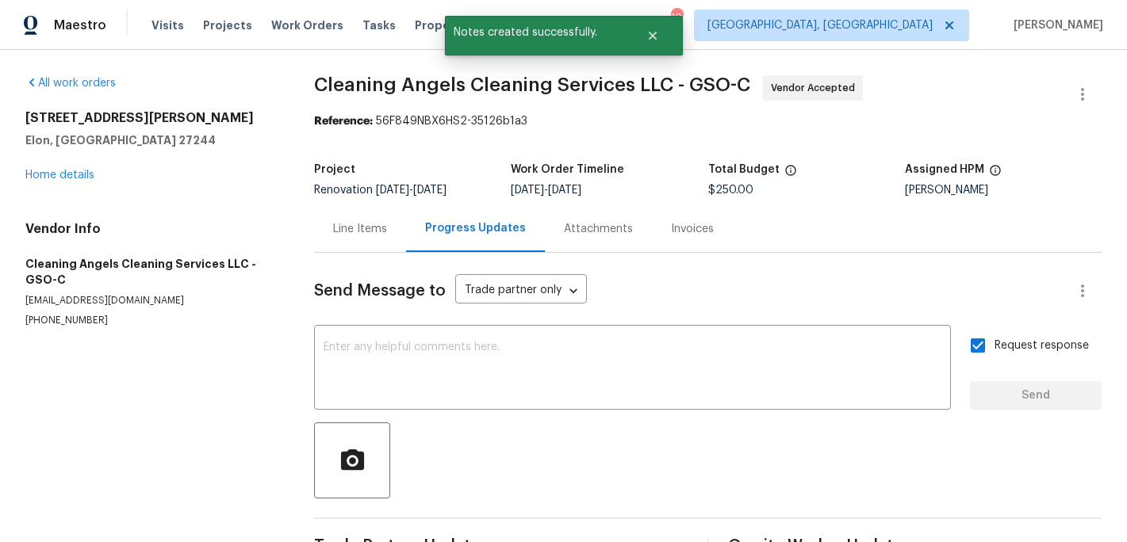
click at [866, 306] on div "Send Message to Trade partner only Trade partner only ​" at bounding box center [688, 291] width 749 height 38
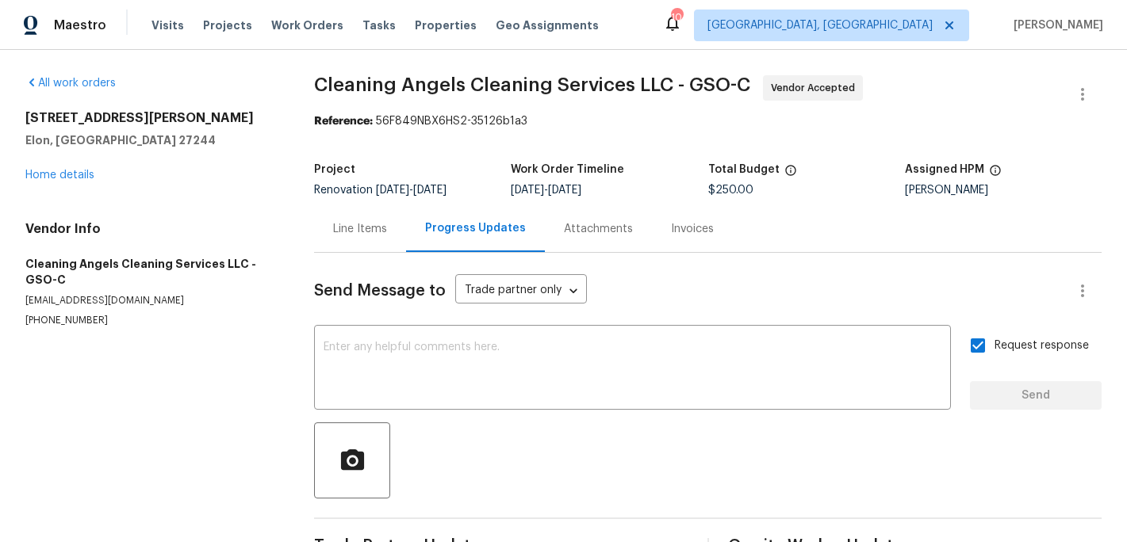
click at [531, 446] on div at bounding box center [707, 461] width 787 height 76
click at [81, 176] on link "Home details" at bounding box center [59, 175] width 69 height 11
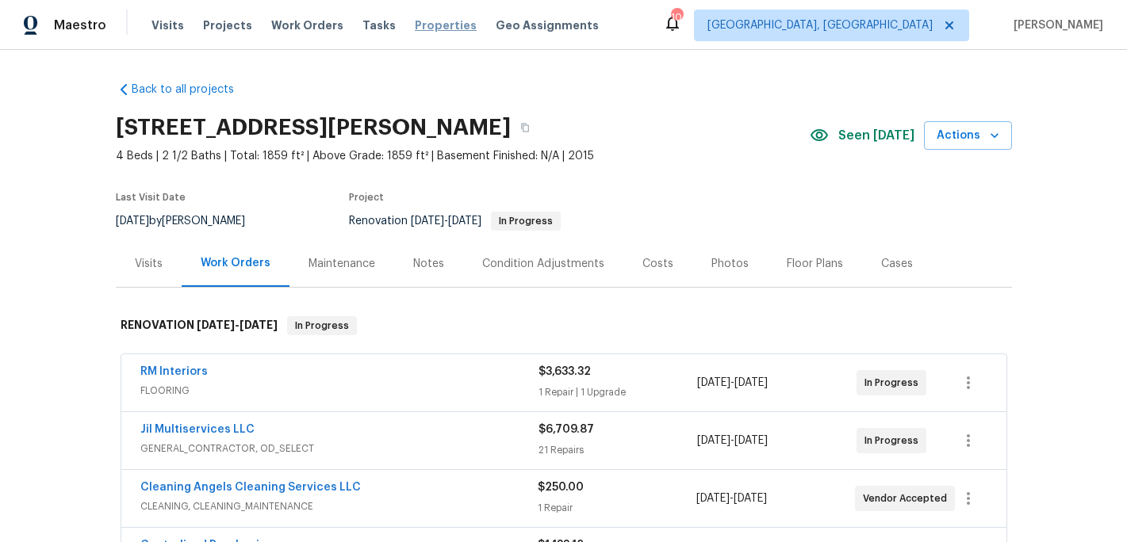
click at [420, 19] on span "Properties" at bounding box center [446, 25] width 62 height 16
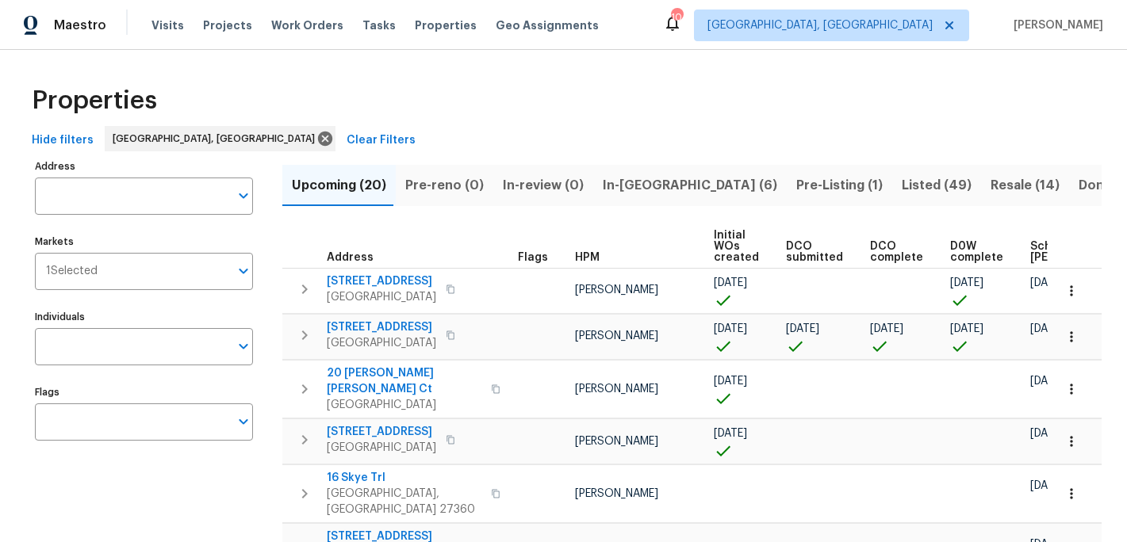
click at [627, 185] on span "In-[GEOGRAPHIC_DATA] (6)" at bounding box center [690, 185] width 174 height 22
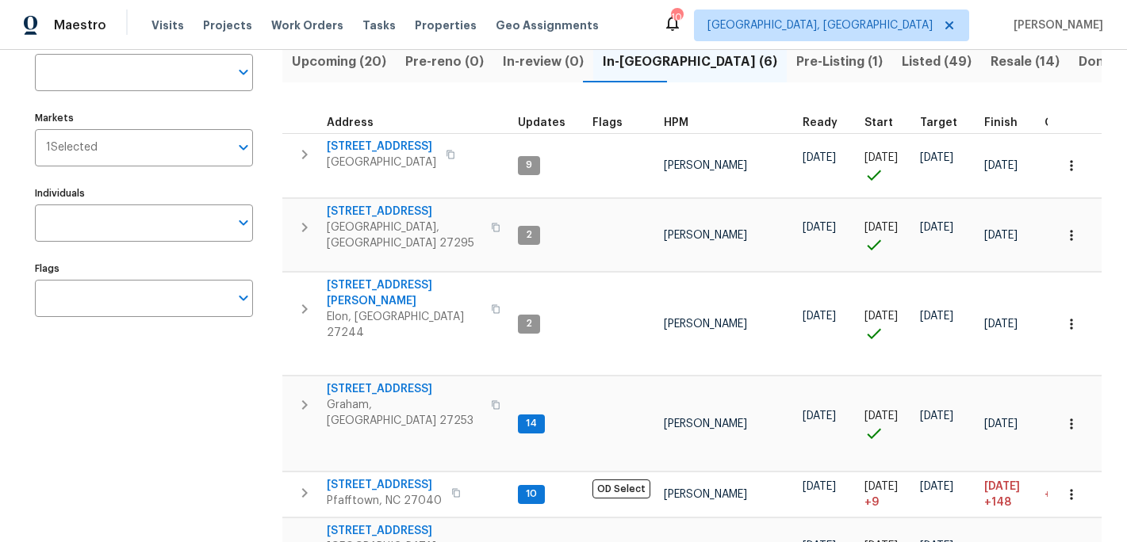
scroll to position [132, 0]
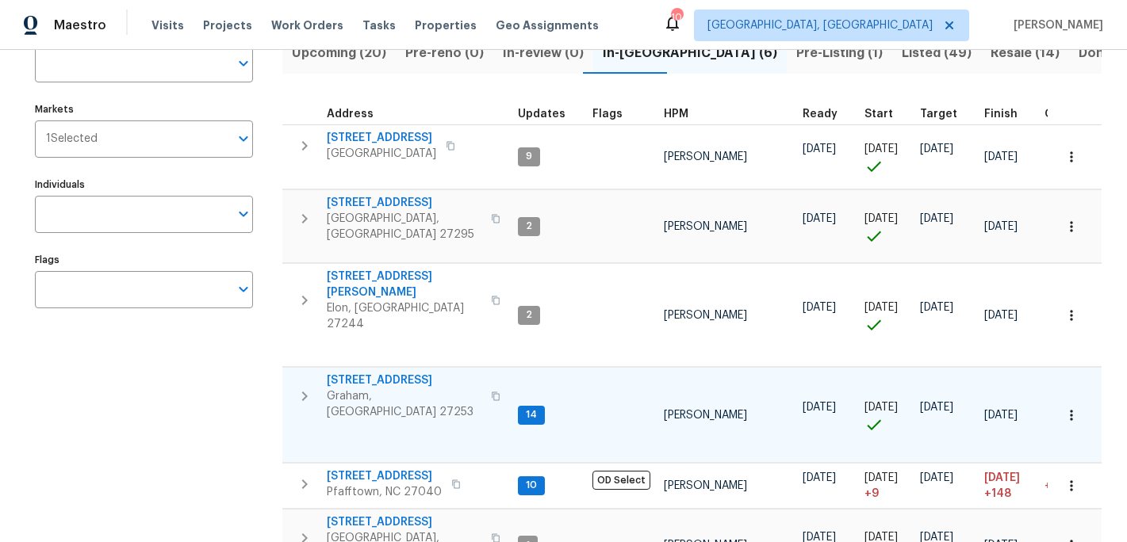
click at [373, 373] on span "[STREET_ADDRESS]" at bounding box center [404, 381] width 155 height 16
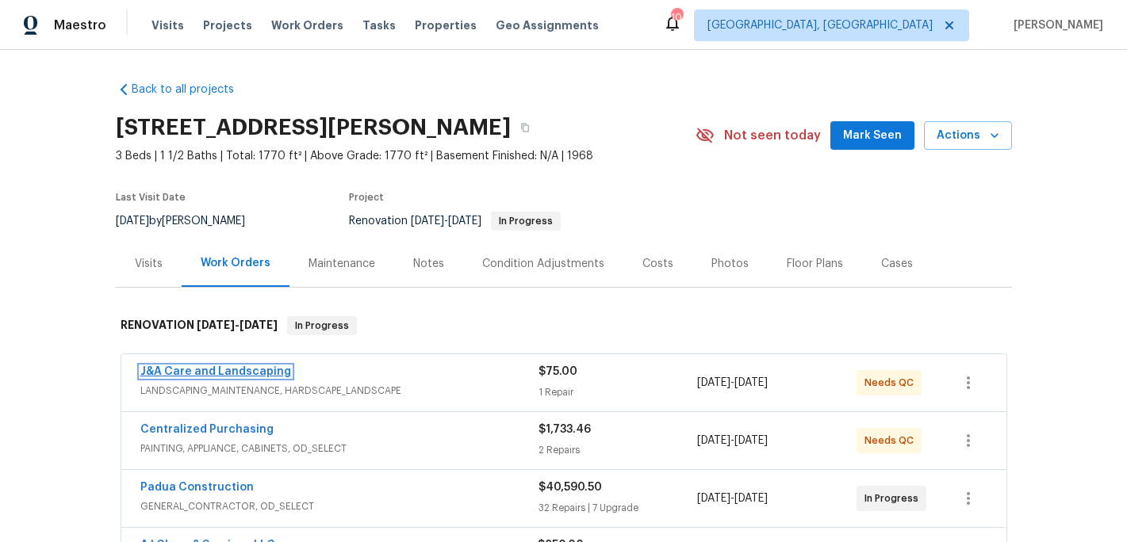
click at [226, 371] on link "J&A Care and Landscaping" at bounding box center [215, 371] width 151 height 11
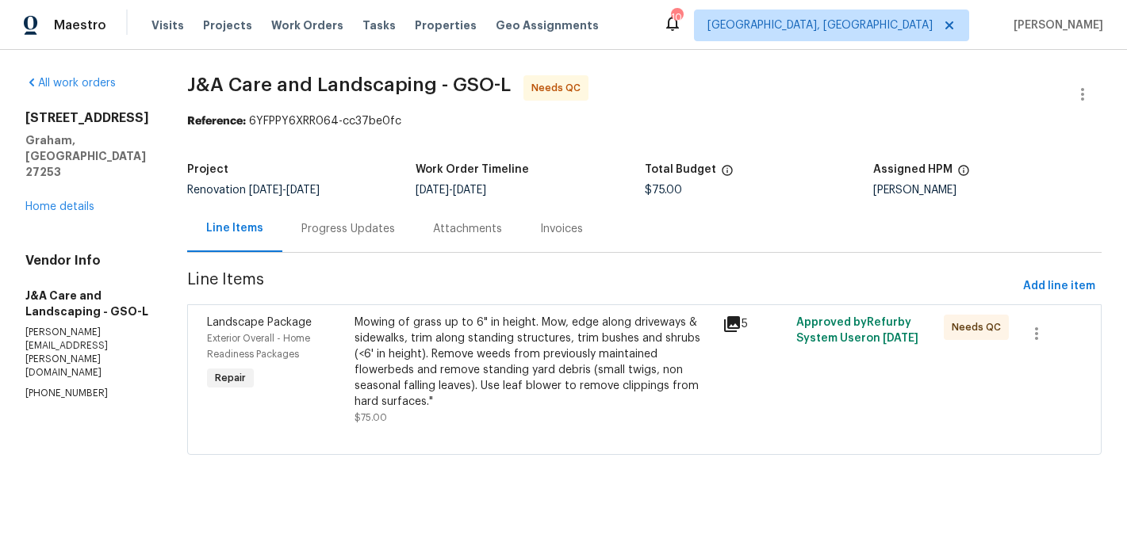
click at [559, 354] on div "Mowing of grass up to 6" in height. Mow, edge along driveways & sidewalks, trim…" at bounding box center [533, 362] width 359 height 95
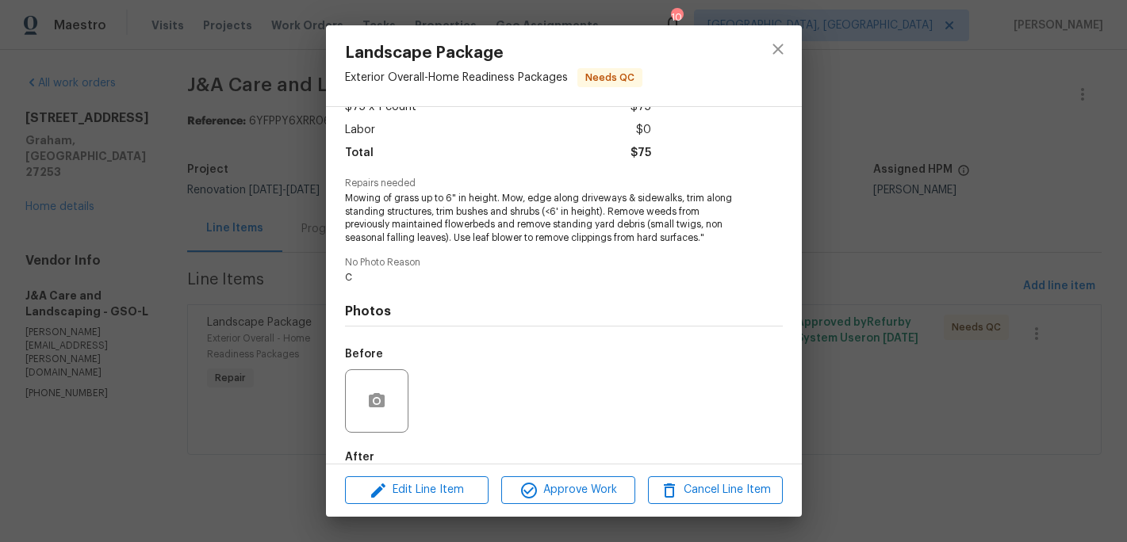
scroll to position [182, 0]
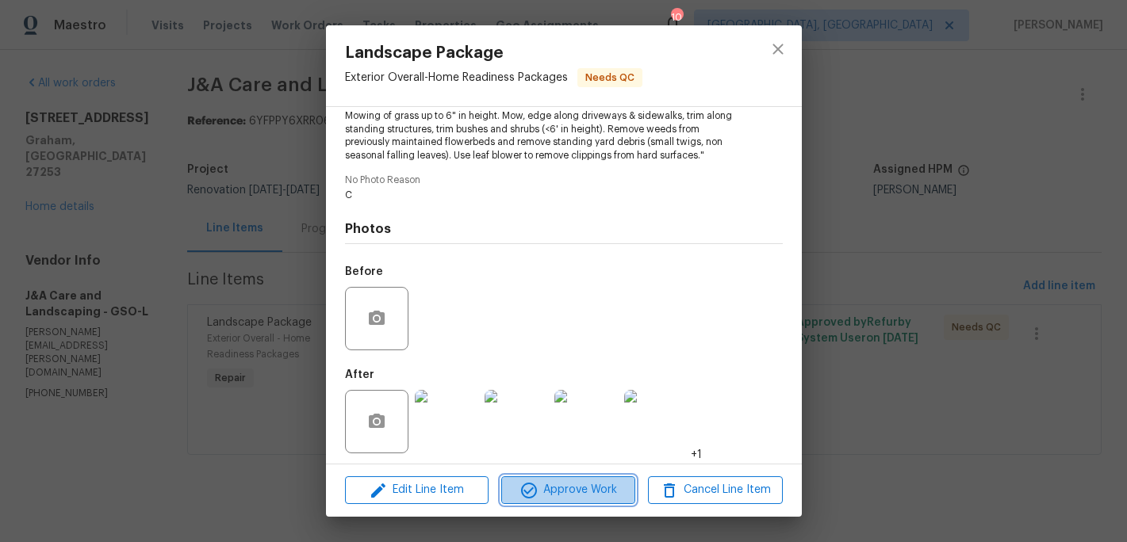
click at [565, 488] on span "Approve Work" at bounding box center [568, 491] width 124 height 20
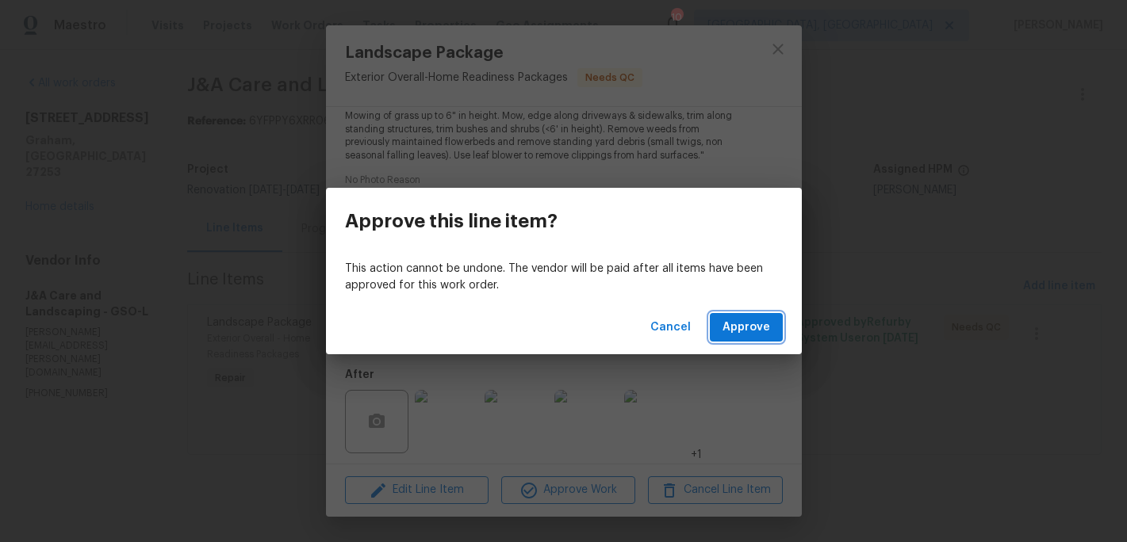
click at [734, 327] on span "Approve" at bounding box center [746, 328] width 48 height 20
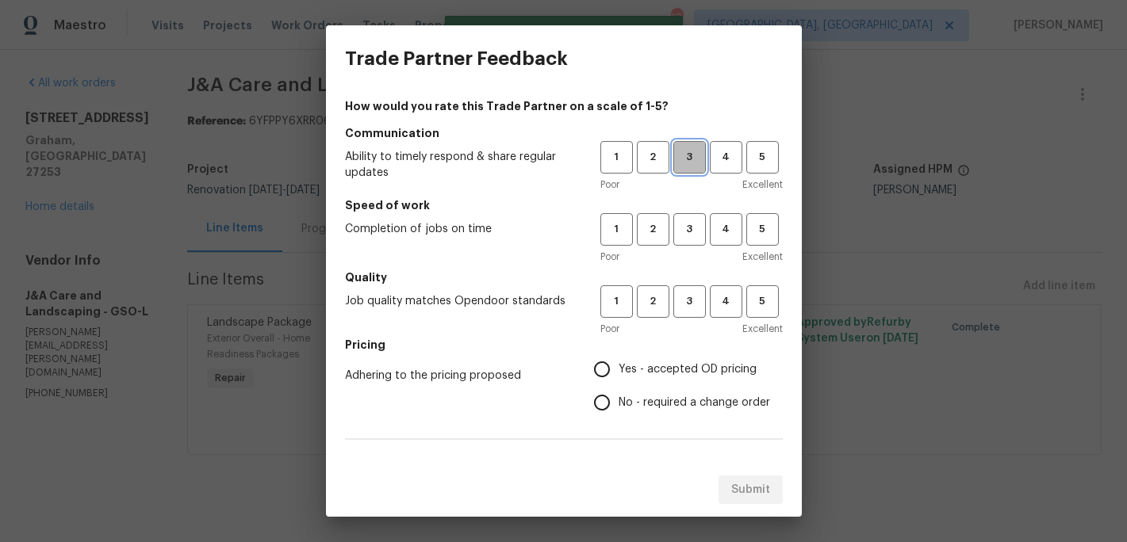
click at [691, 170] on button "3" at bounding box center [689, 157] width 33 height 33
click at [690, 237] on span "3" at bounding box center [689, 229] width 29 height 18
click at [689, 294] on span "3" at bounding box center [689, 302] width 29 height 18
click at [611, 370] on input "Yes - accepted OD pricing" at bounding box center [601, 369] width 33 height 33
radio input "true"
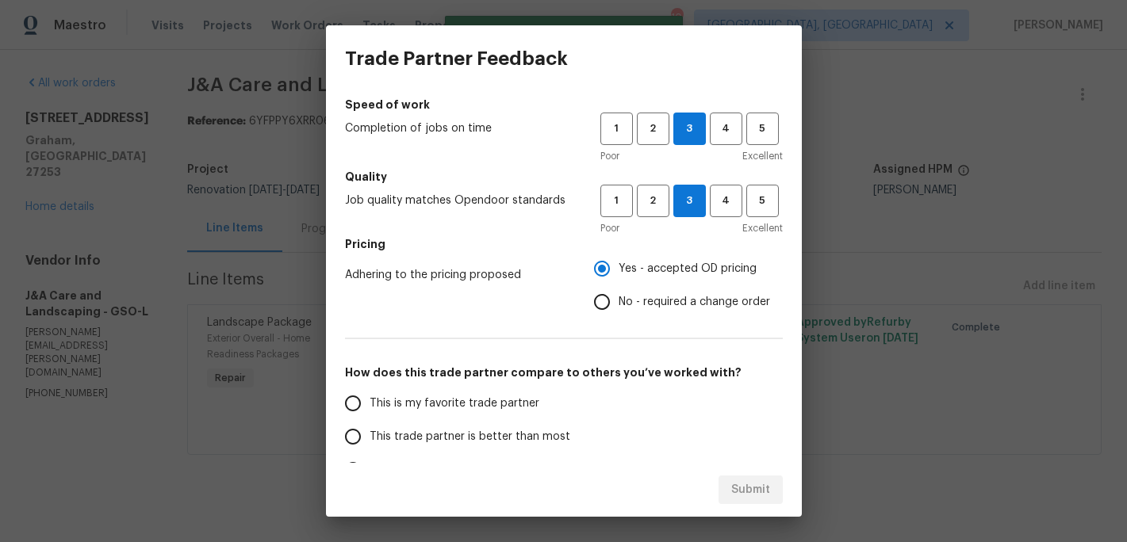
scroll to position [144, 0]
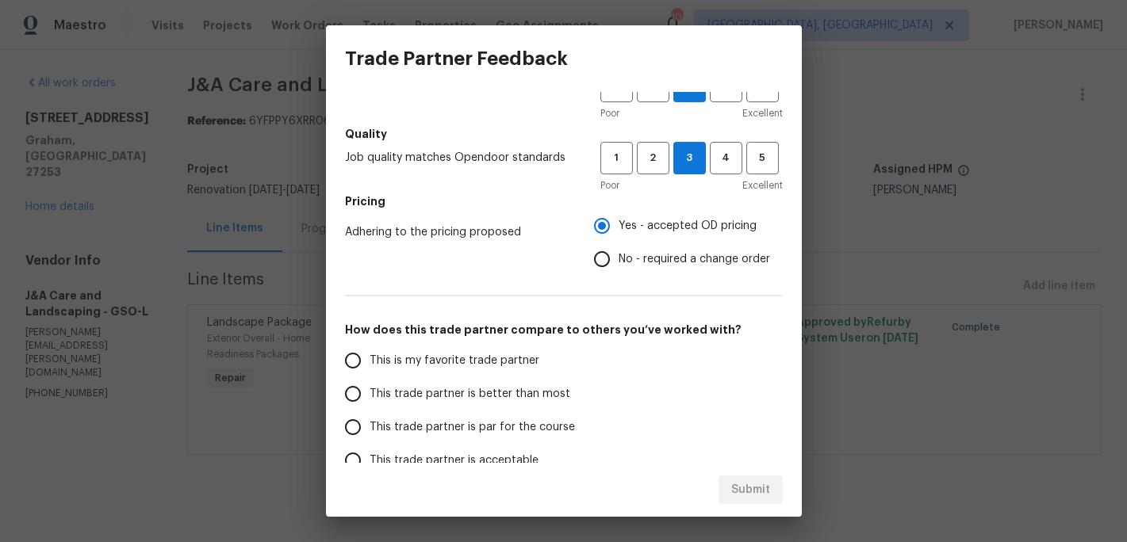
drag, startPoint x: 475, startPoint y: 366, endPoint x: 475, endPoint y: 374, distance: 8.7
click at [475, 369] on span "This is my favorite trade partner" at bounding box center [455, 361] width 170 height 17
click at [370, 369] on input "This is my favorite trade partner" at bounding box center [352, 360] width 33 height 33
radio input "false"
click at [476, 390] on span "This trade partner is better than most" at bounding box center [470, 394] width 201 height 17
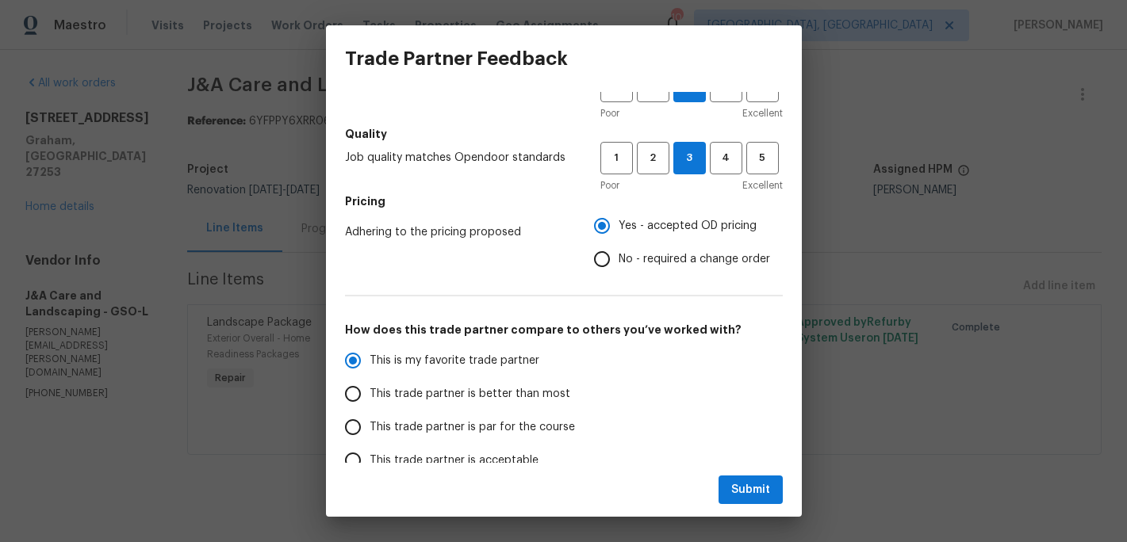
click at [370, 390] on input "This trade partner is better than most" at bounding box center [352, 393] width 33 height 33
click at [719, 483] on button "Submit" at bounding box center [750, 490] width 64 height 29
radio input "true"
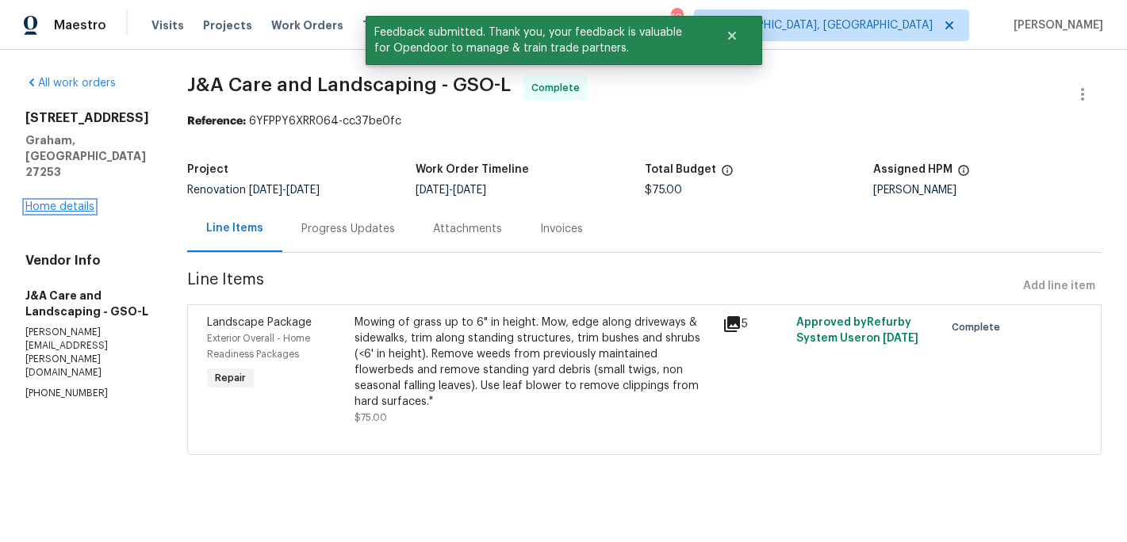
click at [79, 201] on link "Home details" at bounding box center [59, 206] width 69 height 11
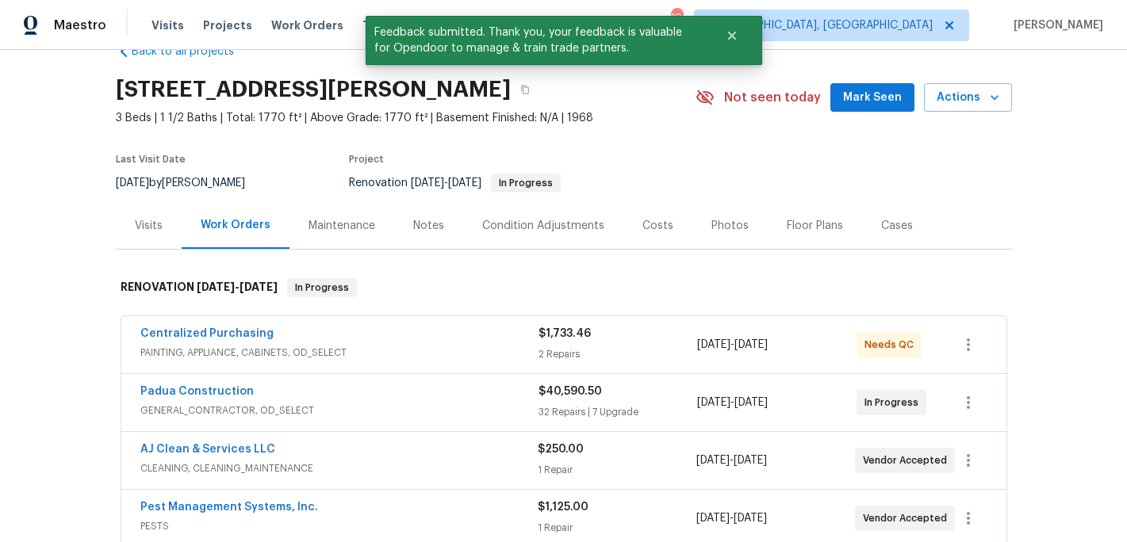
scroll to position [40, 0]
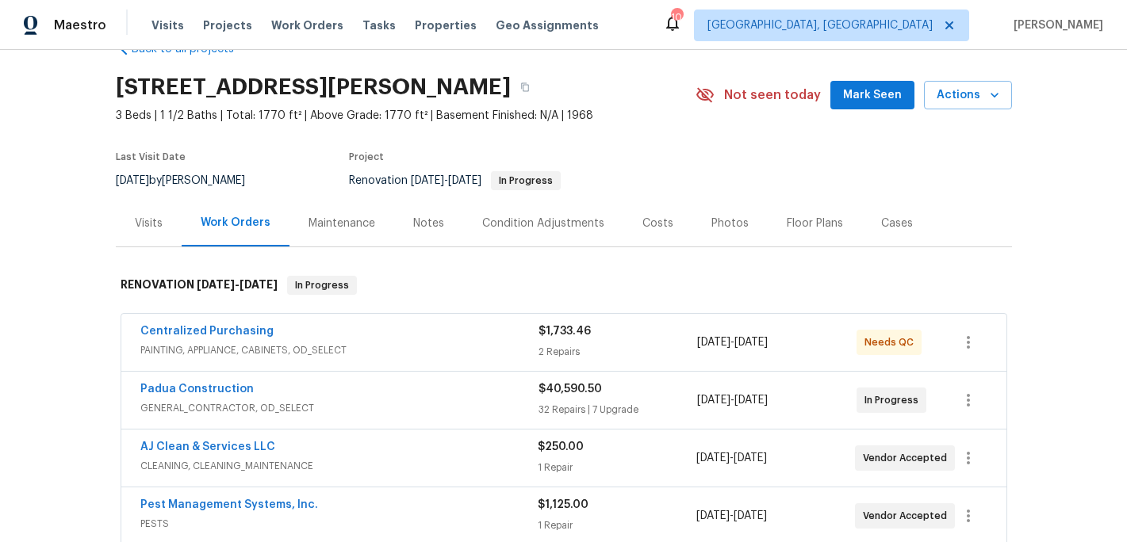
click at [423, 225] on div "Notes" at bounding box center [428, 224] width 31 height 16
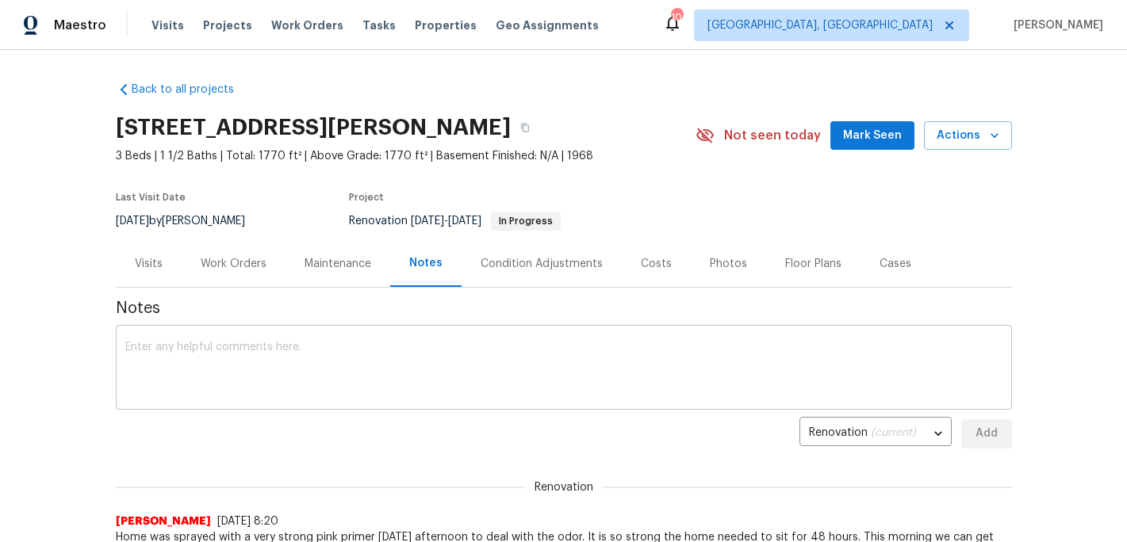
click at [277, 338] on div "x ​" at bounding box center [564, 369] width 896 height 81
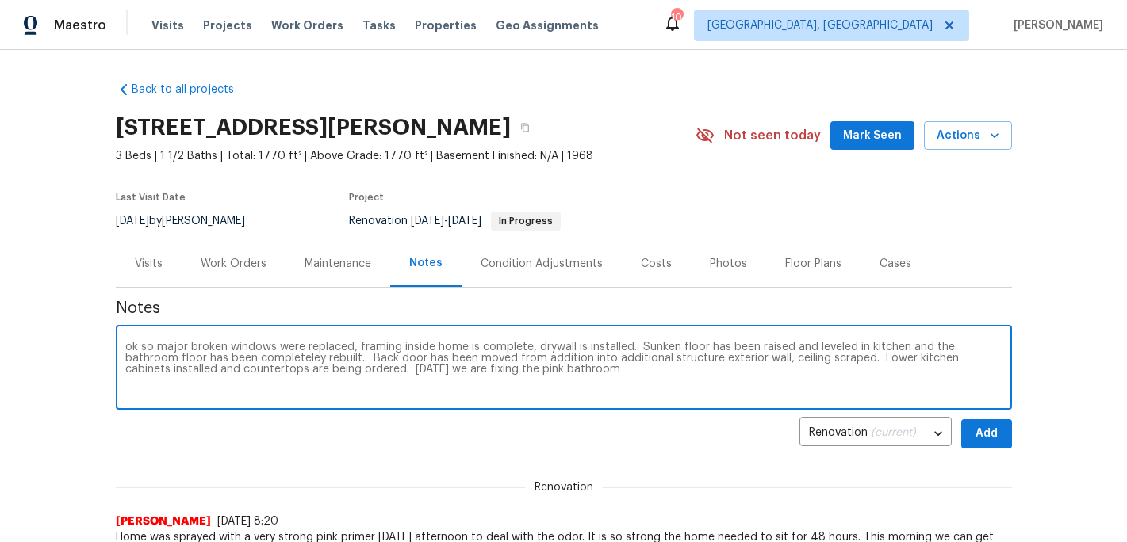
click at [557, 380] on textarea "ok so major broken windows were replaced, framing inside home is complete, dryw…" at bounding box center [563, 370] width 877 height 56
type textarea "ok so major broken windows were replaced, framing inside home is complete, dryw…"
click at [998, 431] on span "Add" at bounding box center [986, 434] width 25 height 20
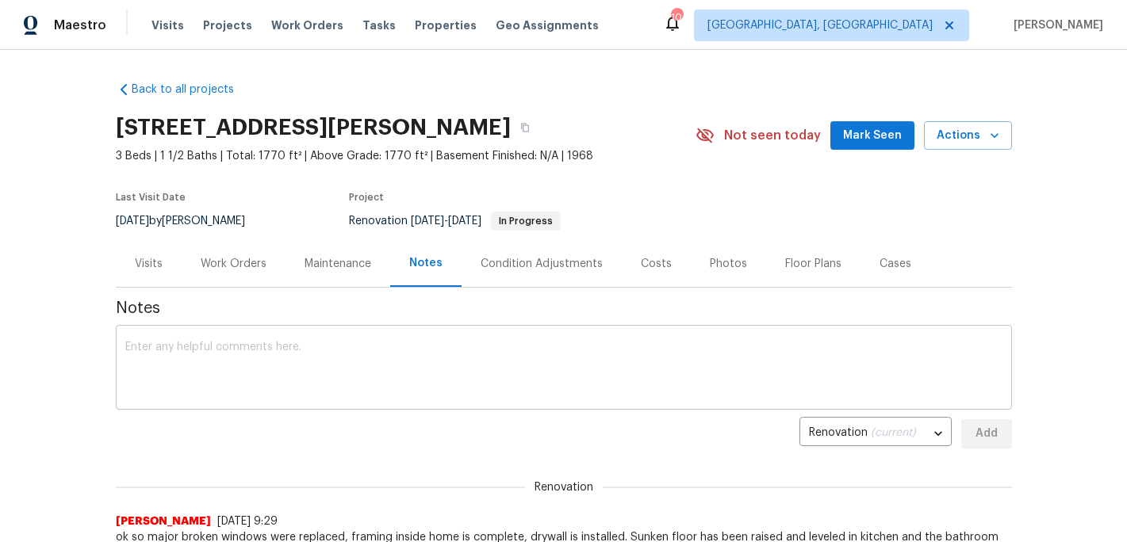
click at [186, 363] on textarea at bounding box center [563, 370] width 877 height 56
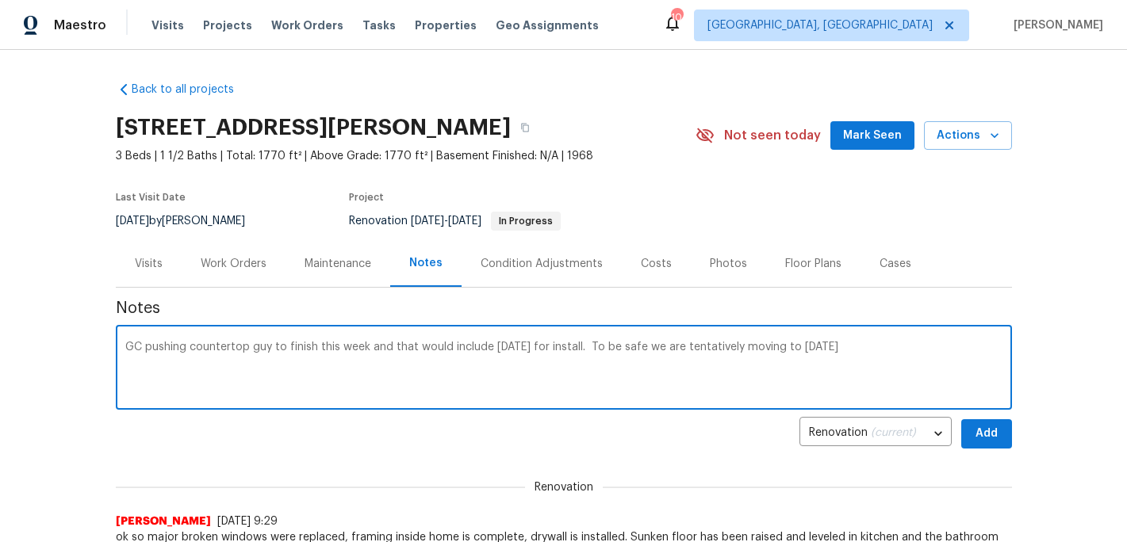
click at [776, 350] on textarea "GC pushing countertop guy to finish this week and that would include Friday for…" at bounding box center [563, 370] width 877 height 56
type textarea "GC pushing countertop guy to finish this week and that would include Friday for…"
click at [1001, 435] on button "Add" at bounding box center [986, 433] width 51 height 29
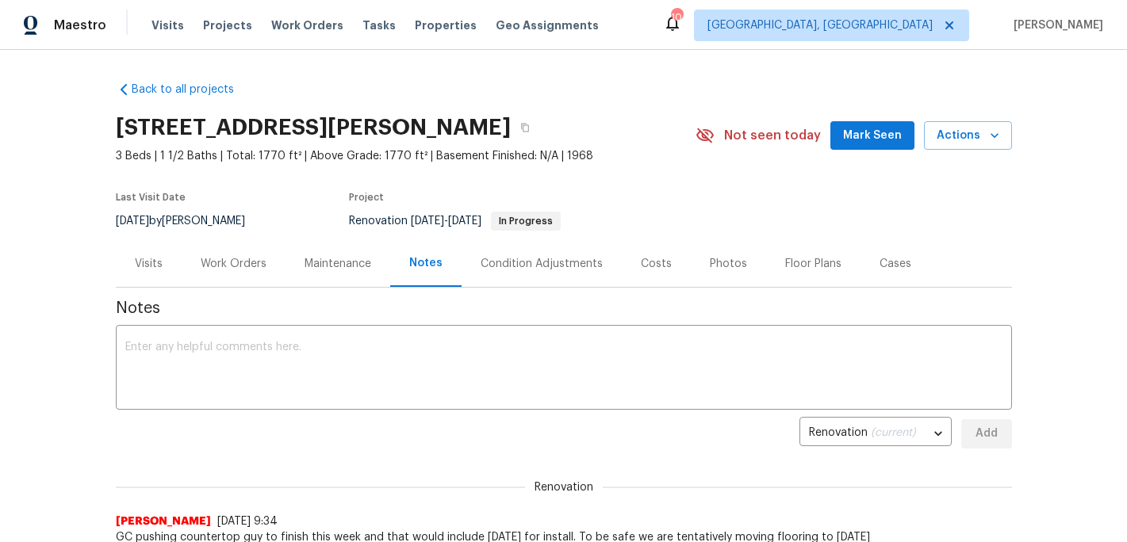
click at [245, 264] on div "Work Orders" at bounding box center [234, 264] width 66 height 16
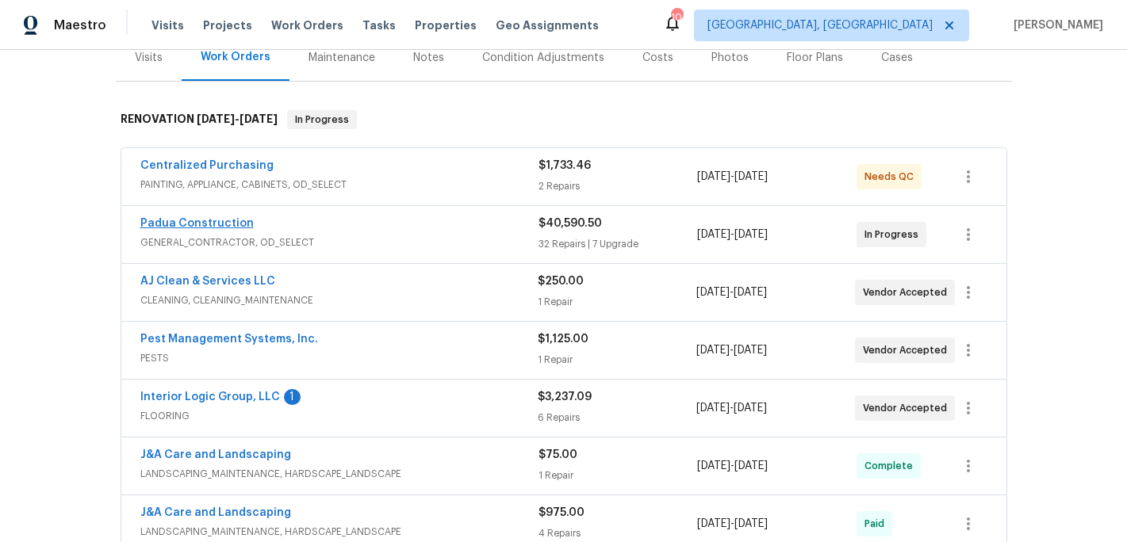
scroll to position [212, 0]
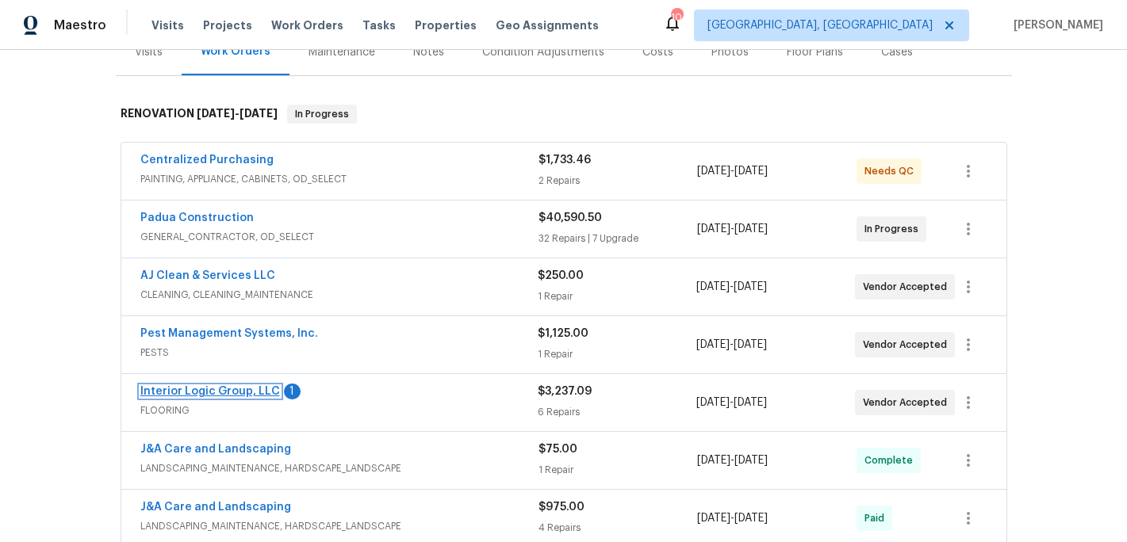
click at [223, 393] on link "Interior Logic Group, LLC" at bounding box center [210, 391] width 140 height 11
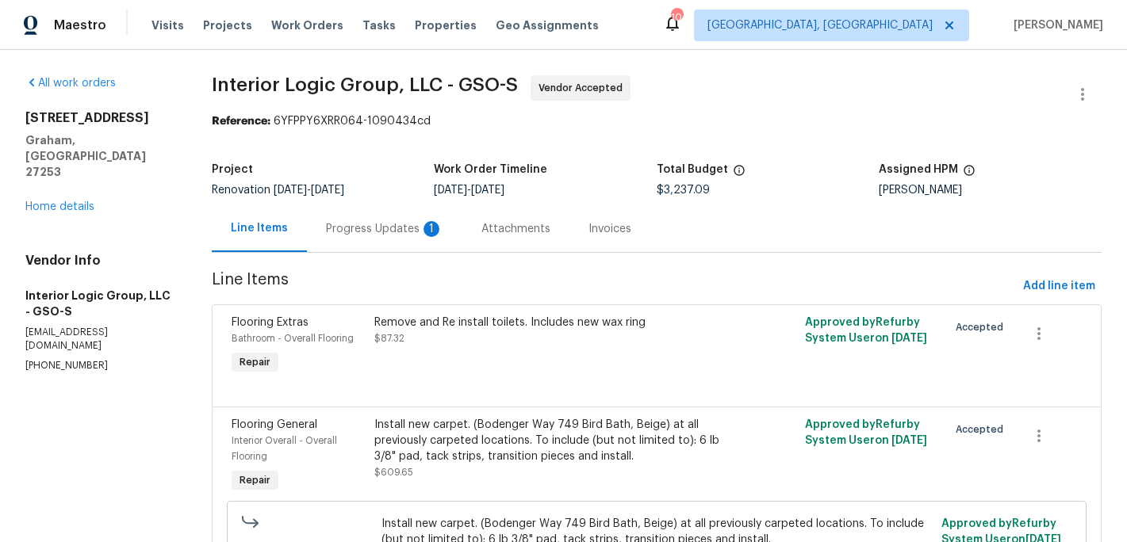
click at [387, 229] on div "Progress Updates 1" at bounding box center [384, 229] width 117 height 16
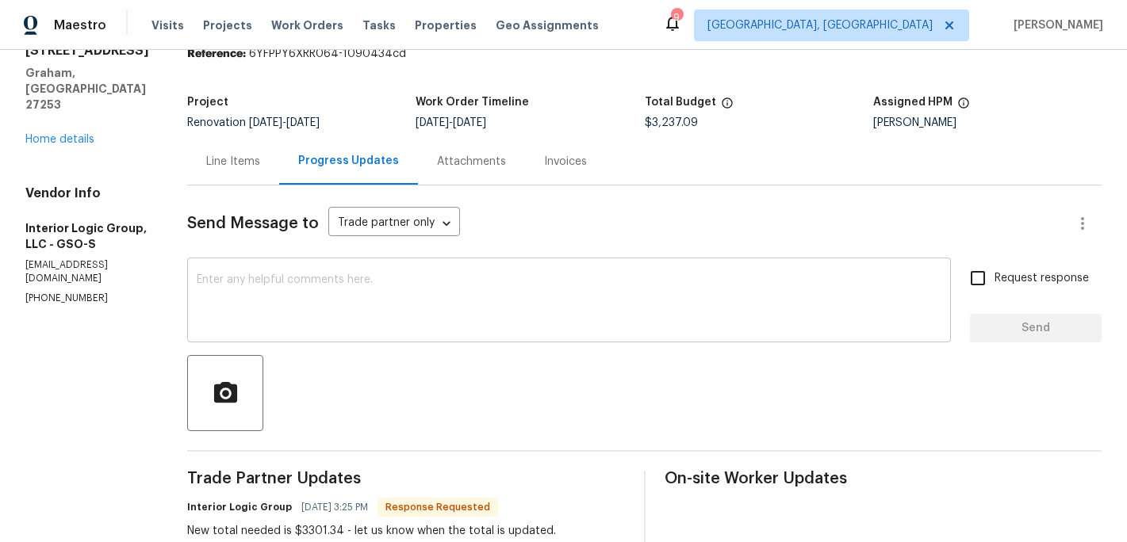
scroll to position [60, 0]
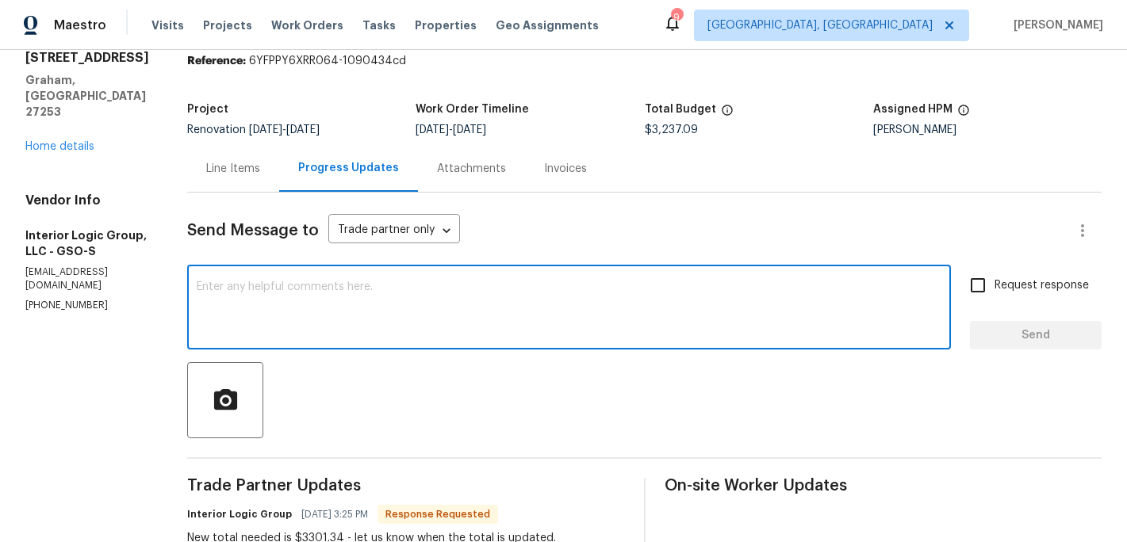
click at [314, 304] on textarea at bounding box center [569, 309] width 745 height 56
type textarea "Flooring needs to move to [DATE]-[DATE]"
click at [981, 282] on input "Request response" at bounding box center [977, 285] width 33 height 33
checkbox input "true"
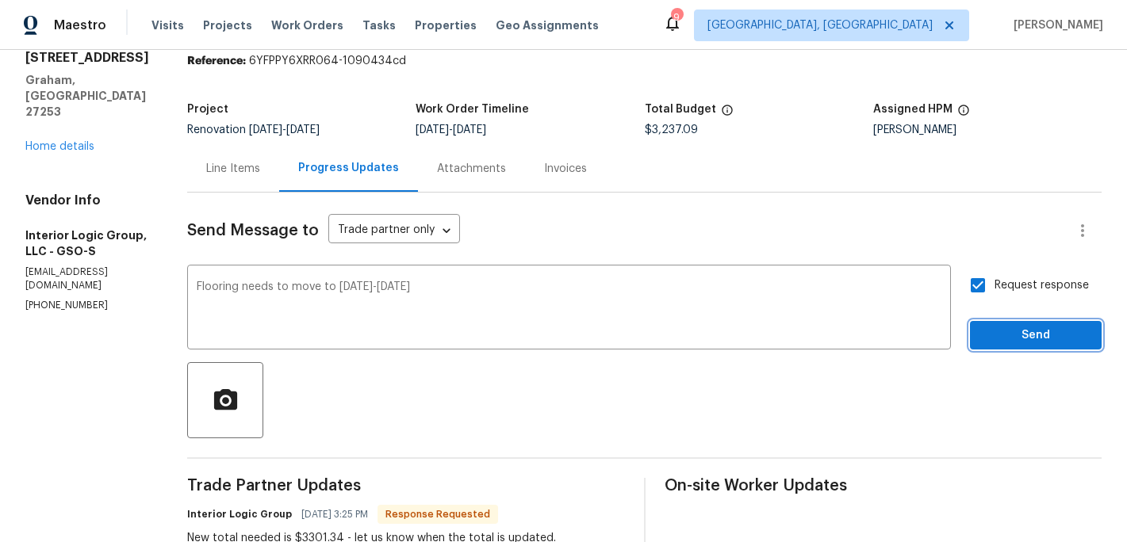
click at [981, 344] on button "Send" at bounding box center [1036, 335] width 132 height 29
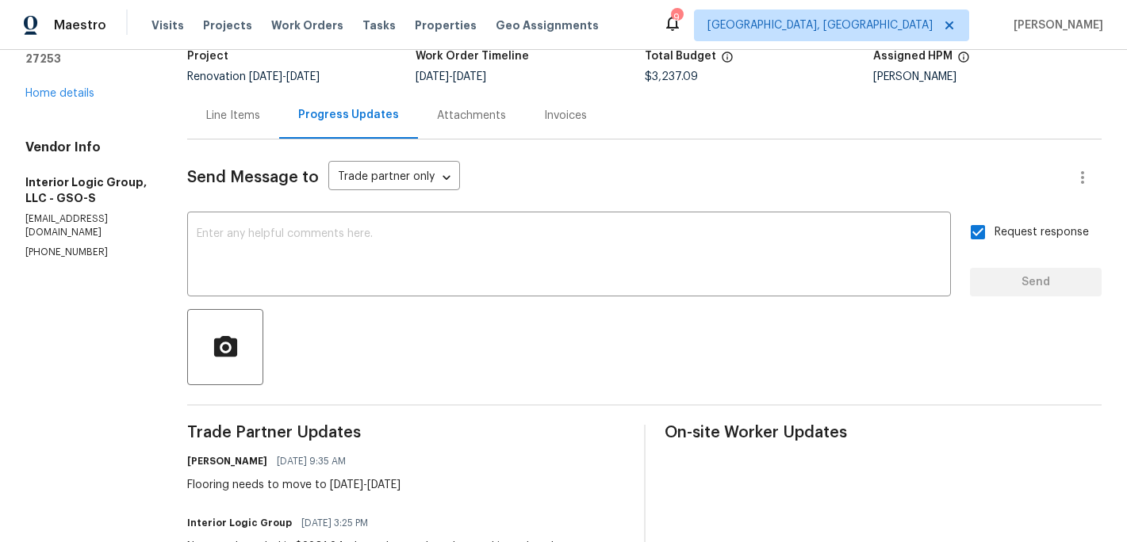
scroll to position [0, 0]
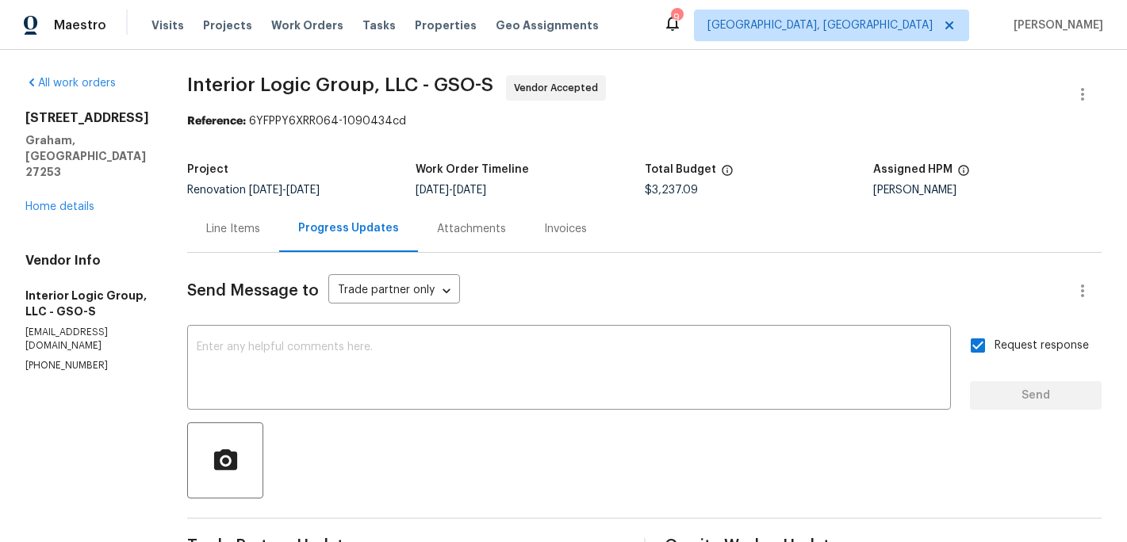
click at [260, 228] on div "Line Items" at bounding box center [233, 229] width 54 height 16
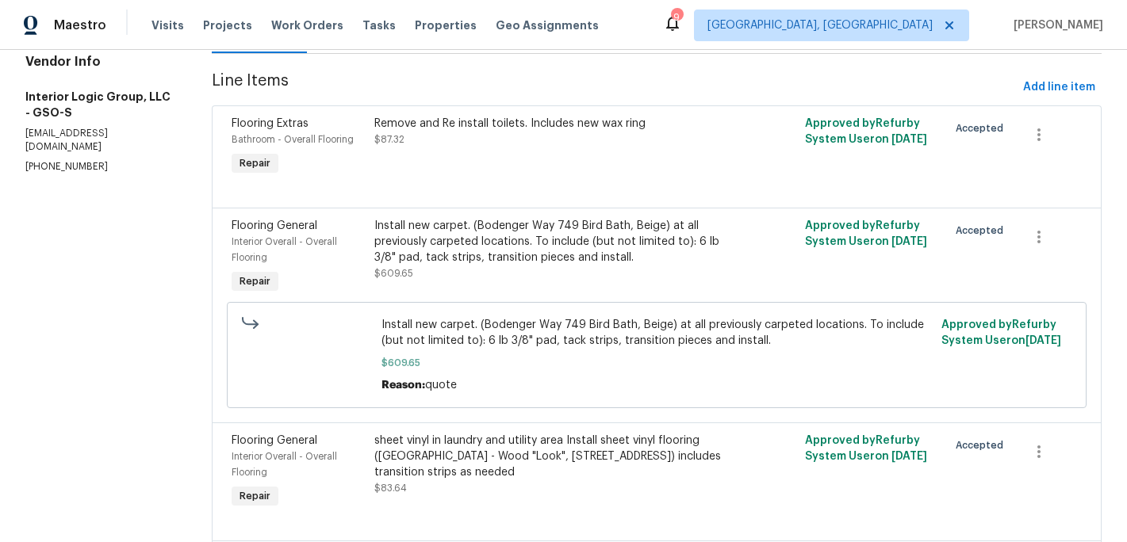
scroll to position [205, 0]
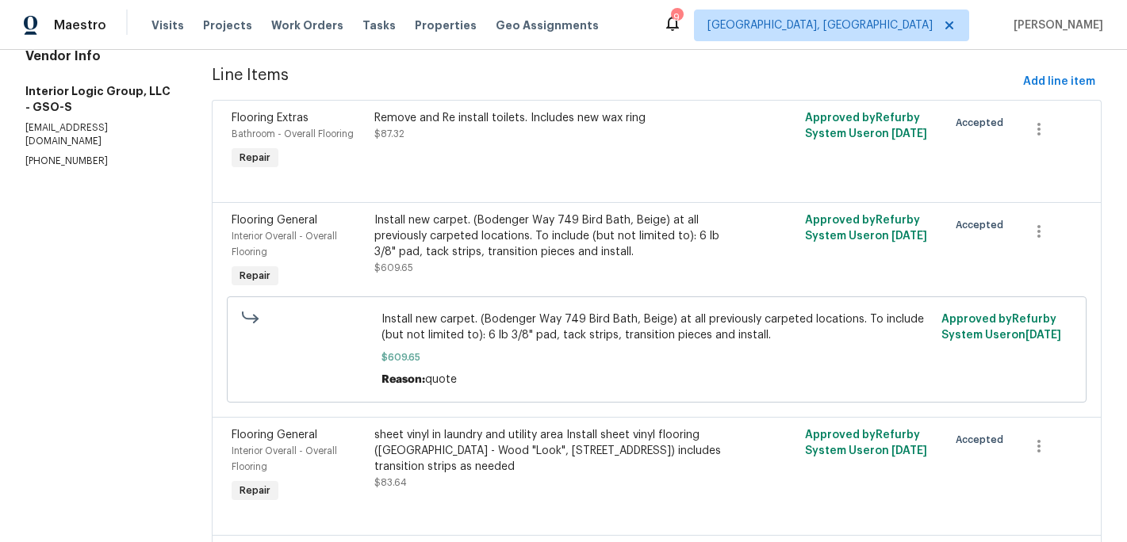
click at [483, 236] on div "Install new carpet. (Bodenger Way 749 Bird Bath, Beige) at all previously carpe…" at bounding box center [548, 237] width 349 height 48
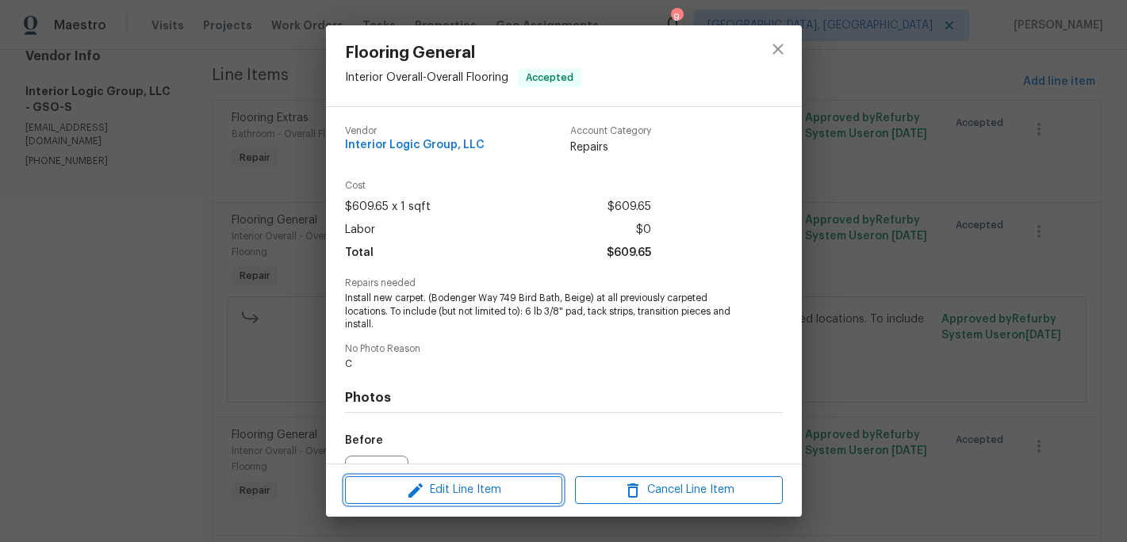
click at [462, 489] on span "Edit Line Item" at bounding box center [454, 491] width 208 height 20
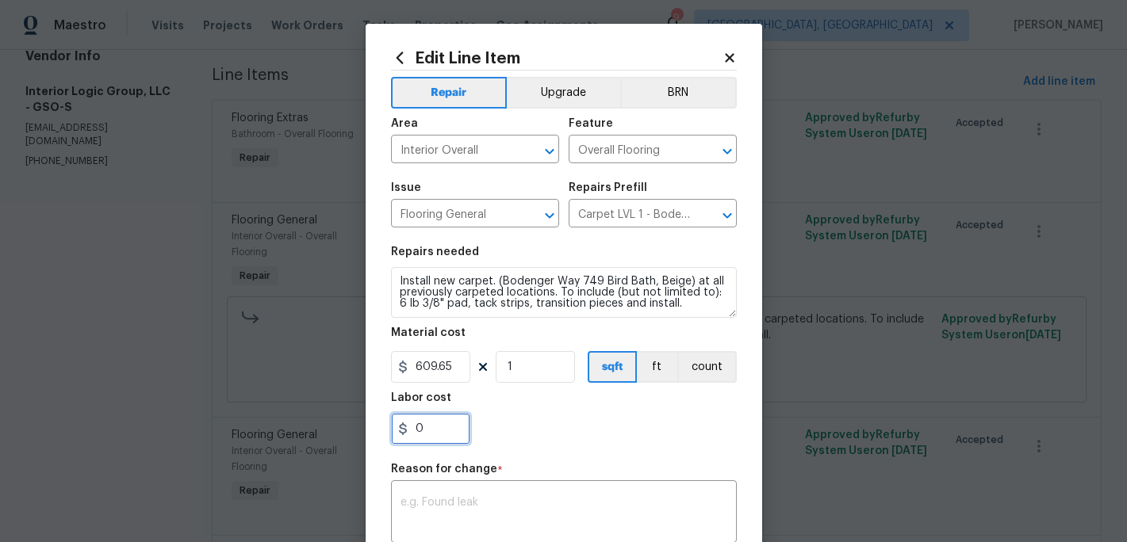
click at [439, 430] on input "0" at bounding box center [430, 429] width 79 height 32
type input "64.25"
click at [450, 511] on textarea at bounding box center [563, 513] width 327 height 33
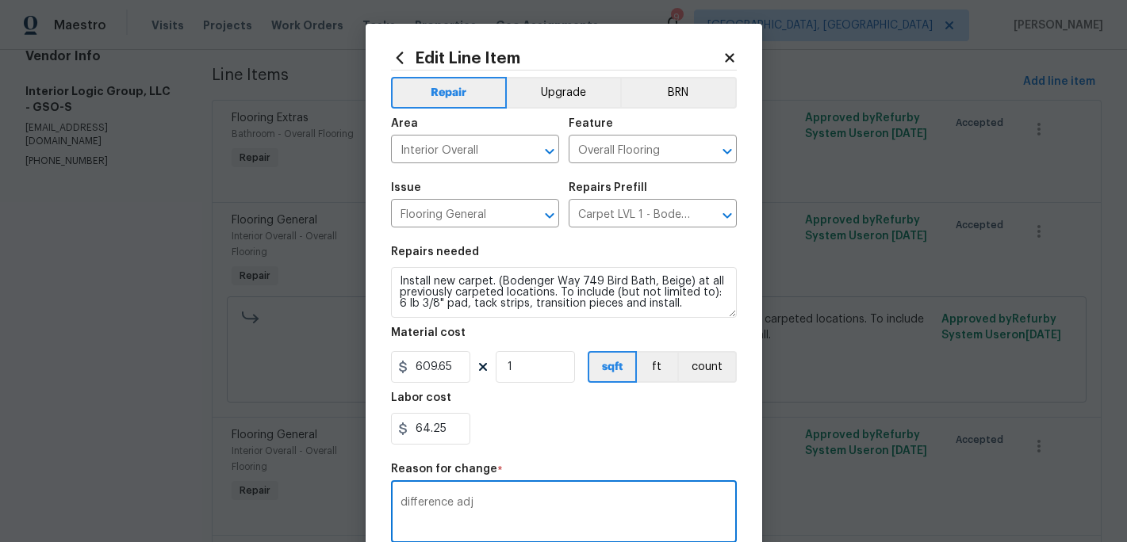
type textarea "difference adj"
click at [525, 450] on section "Repairs needed Install new carpet. (Bodenger Way 749 Bird Bath, Beige) at all p…" at bounding box center [564, 345] width 346 height 217
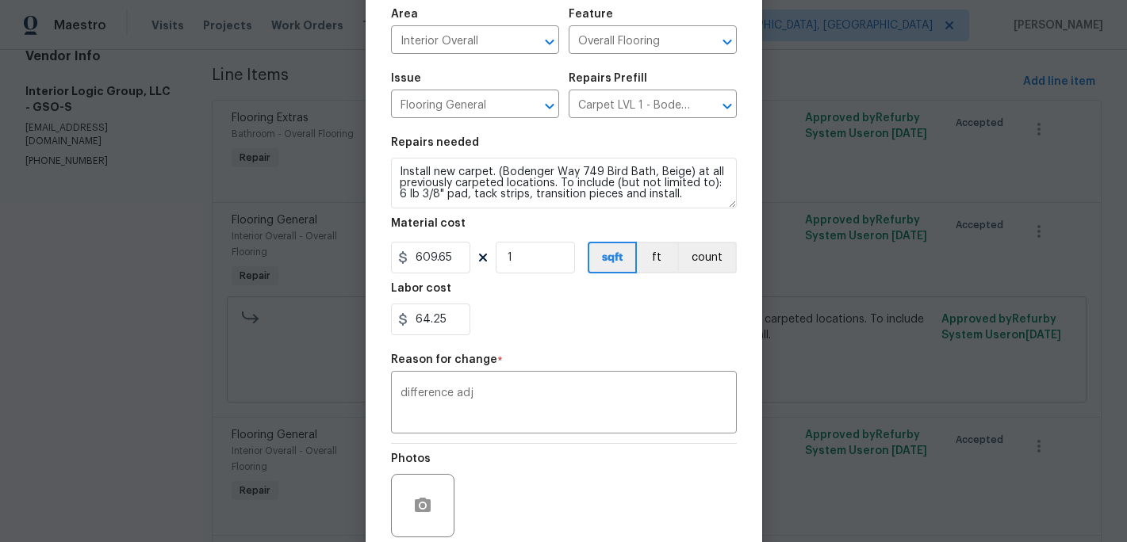
scroll to position [165, 0]
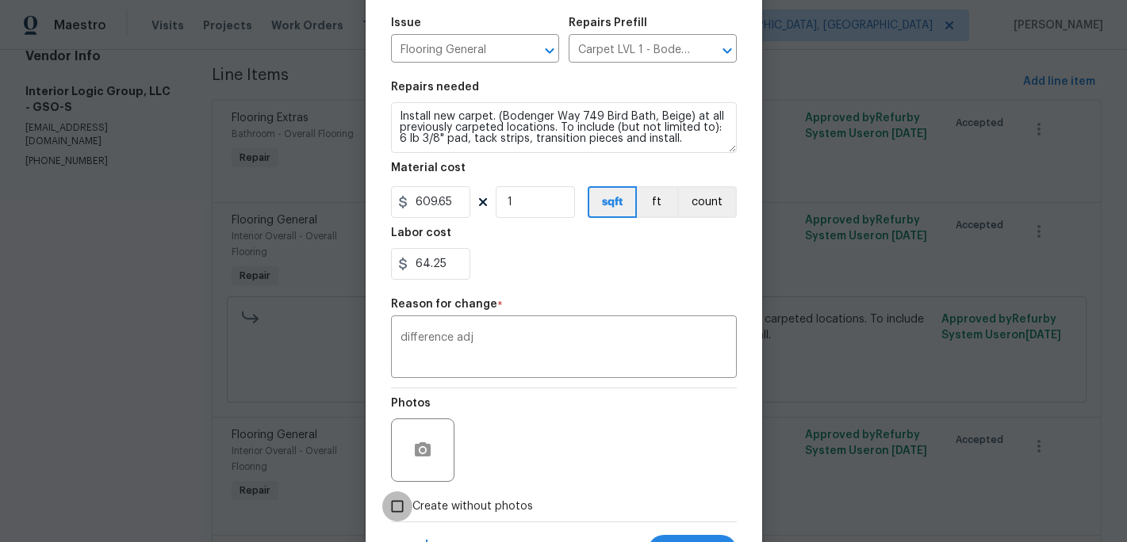
click at [386, 509] on input "Create without photos" at bounding box center [397, 507] width 30 height 30
checkbox input "true"
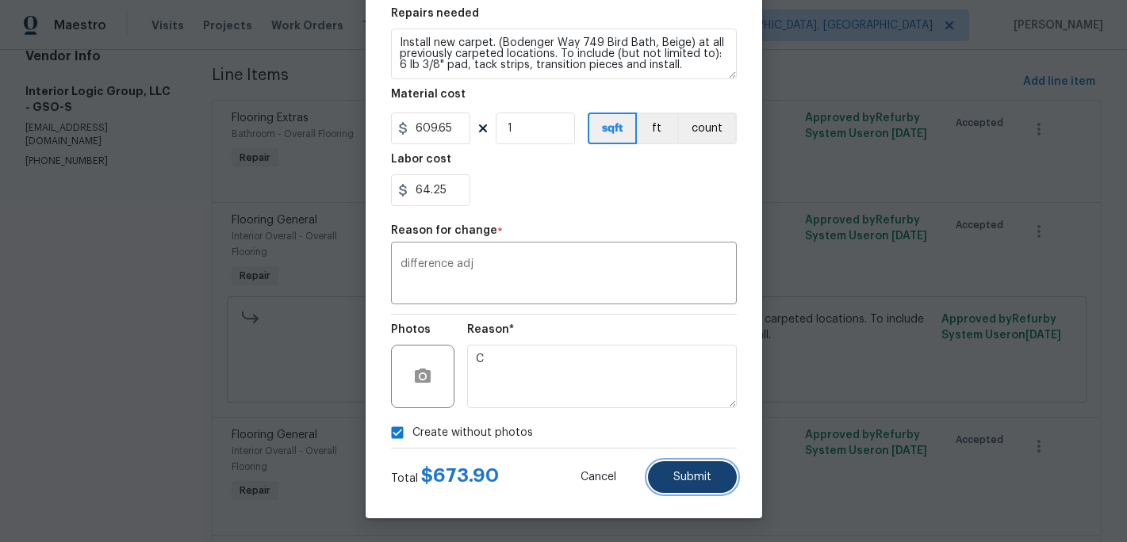
click at [707, 490] on button "Submit" at bounding box center [692, 477] width 89 height 32
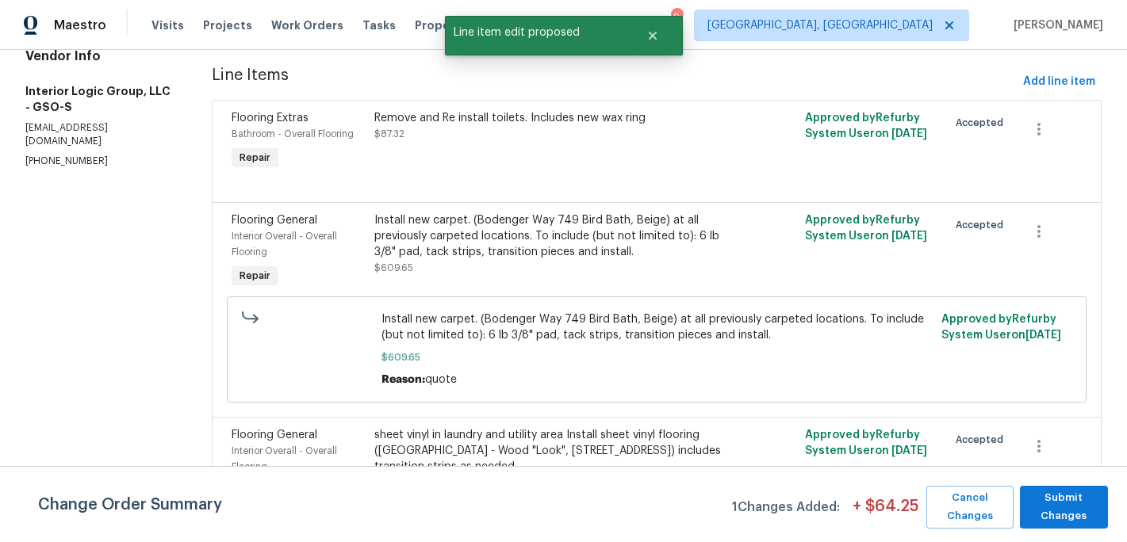
scroll to position [0, 0]
click at [1063, 509] on span "Submit Changes" at bounding box center [1064, 507] width 72 height 36
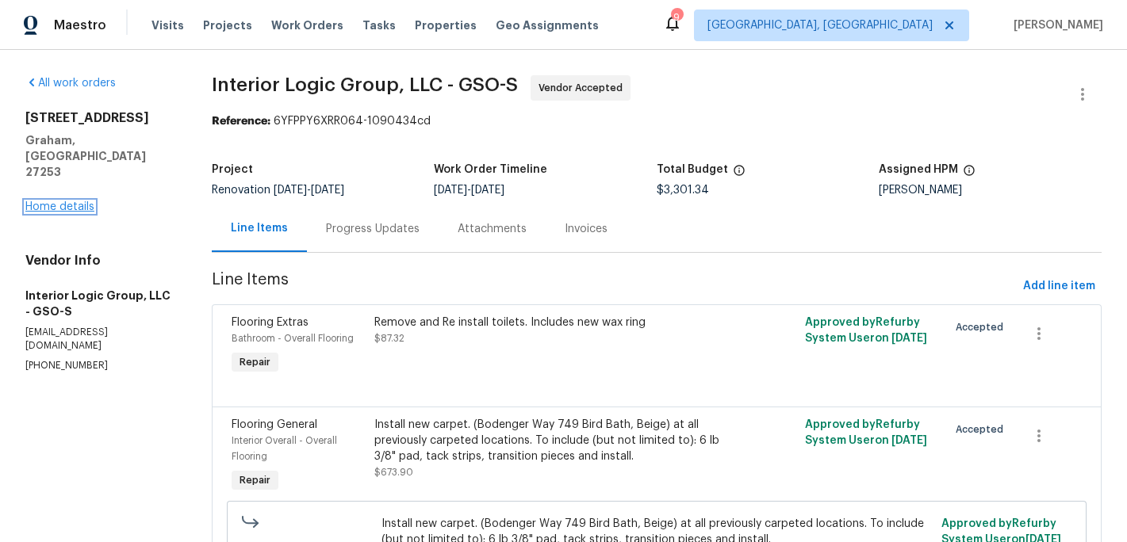
click at [76, 201] on link "Home details" at bounding box center [59, 206] width 69 height 11
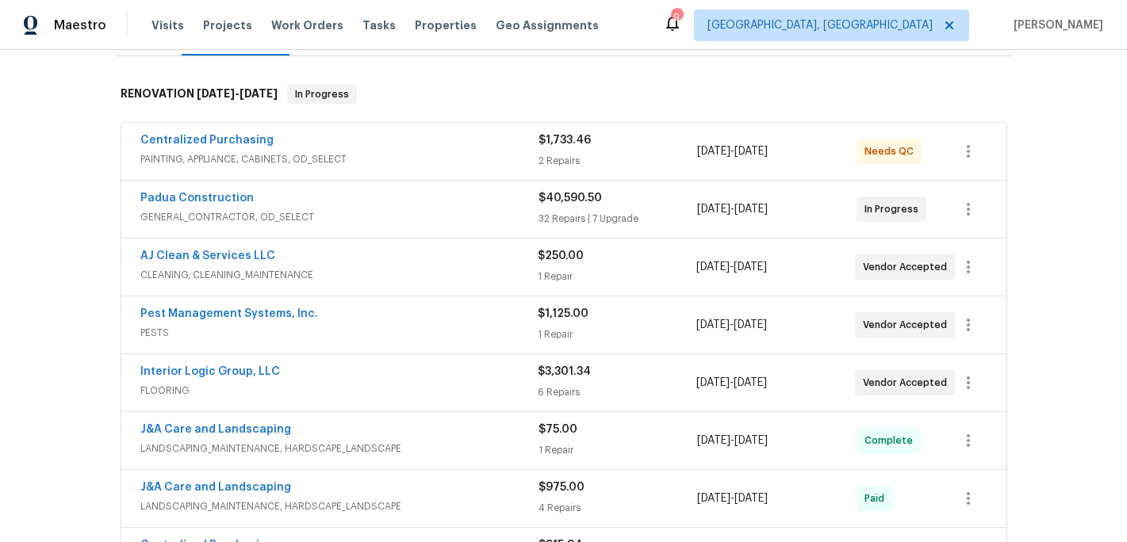
scroll to position [236, 0]
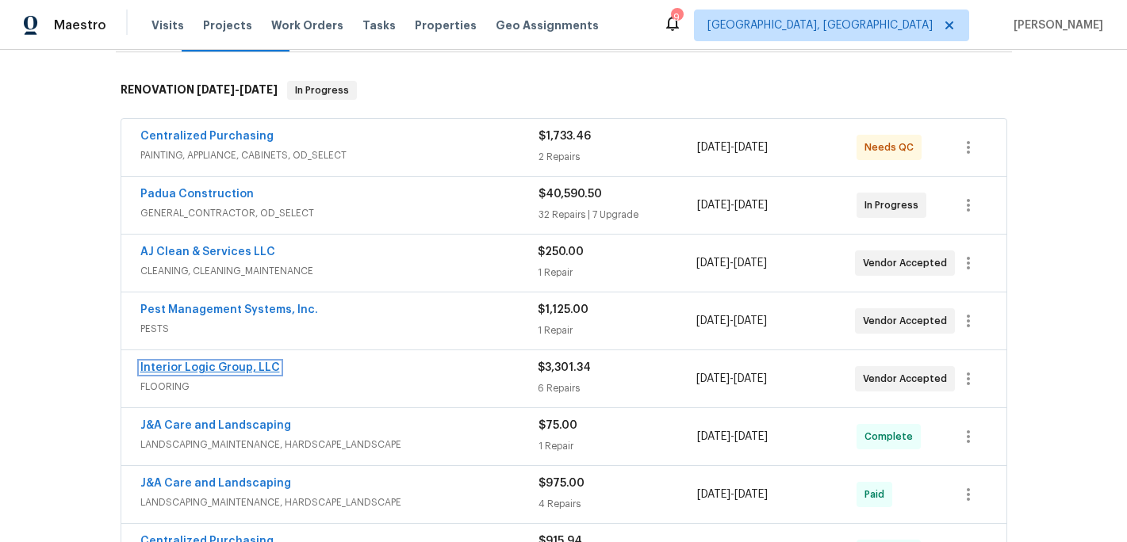
click at [218, 370] on link "Interior Logic Group, LLC" at bounding box center [210, 367] width 140 height 11
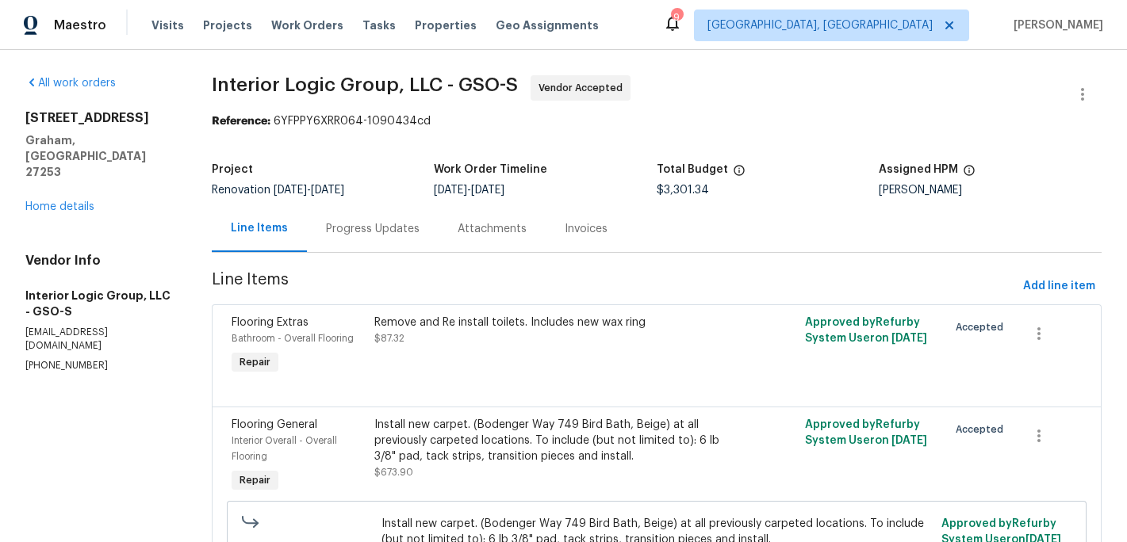
click at [365, 221] on div "Progress Updates" at bounding box center [373, 229] width 94 height 16
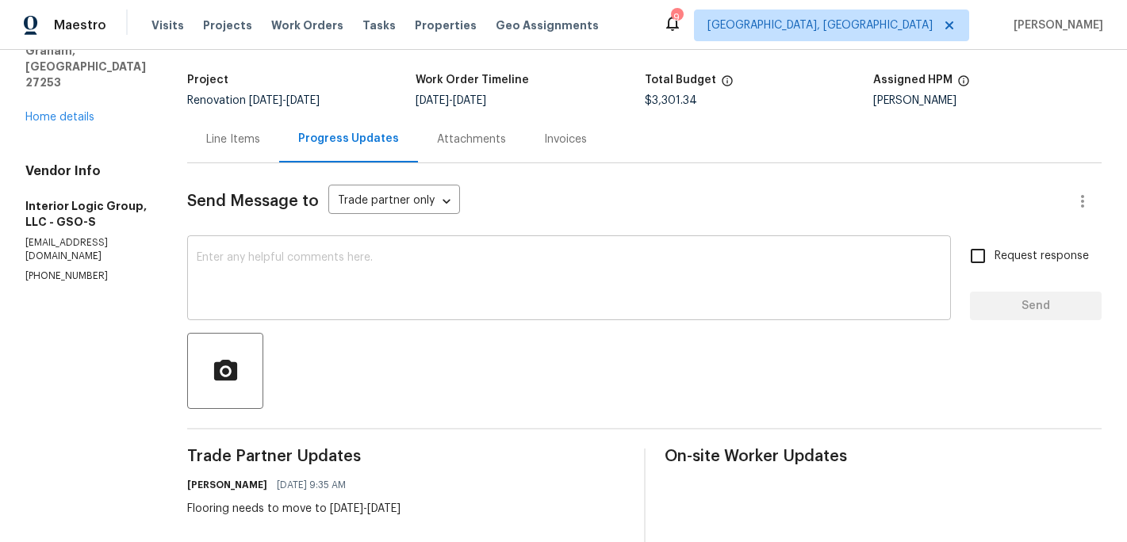
scroll to position [136, 0]
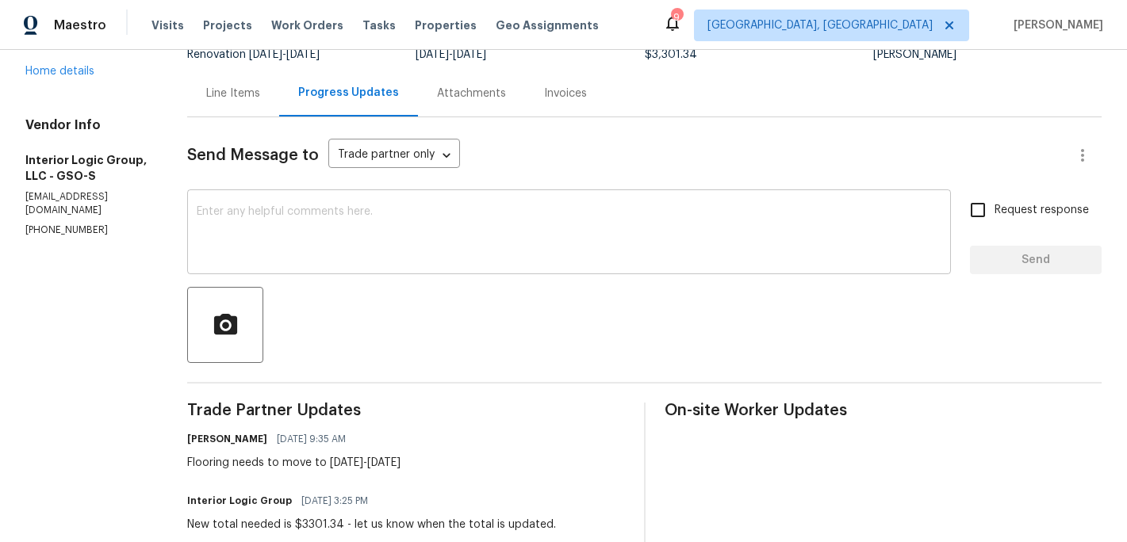
click at [300, 256] on textarea at bounding box center [569, 234] width 745 height 56
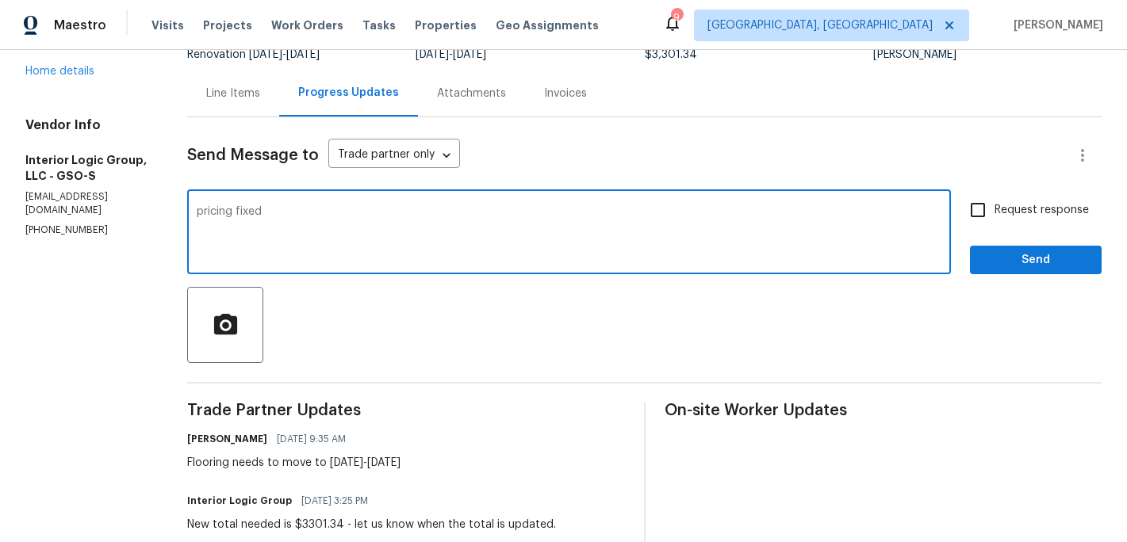
type textarea "pricing fixed"
click at [1059, 272] on button "Send" at bounding box center [1036, 260] width 132 height 29
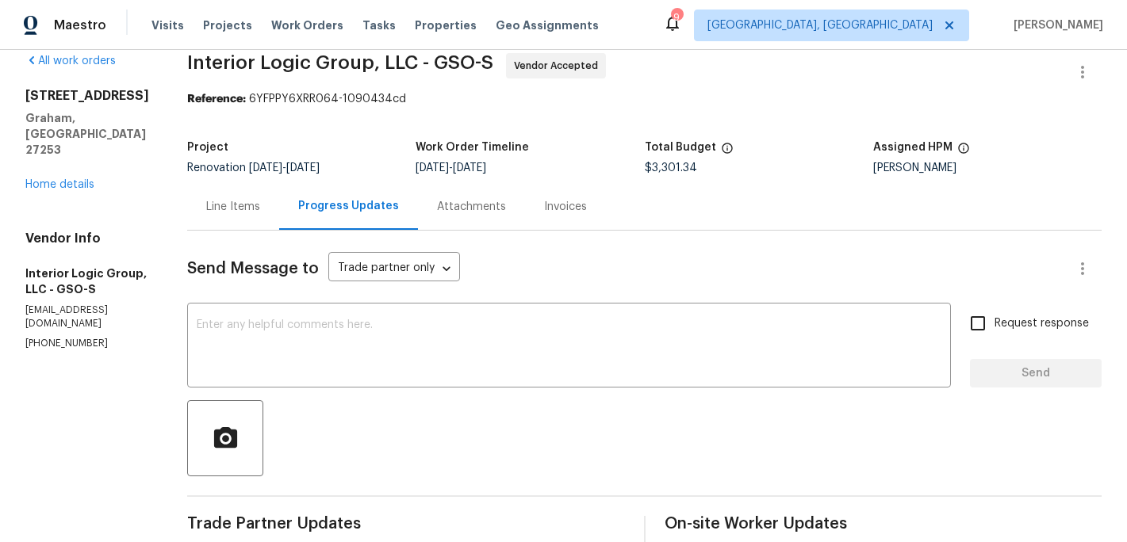
scroll to position [0, 0]
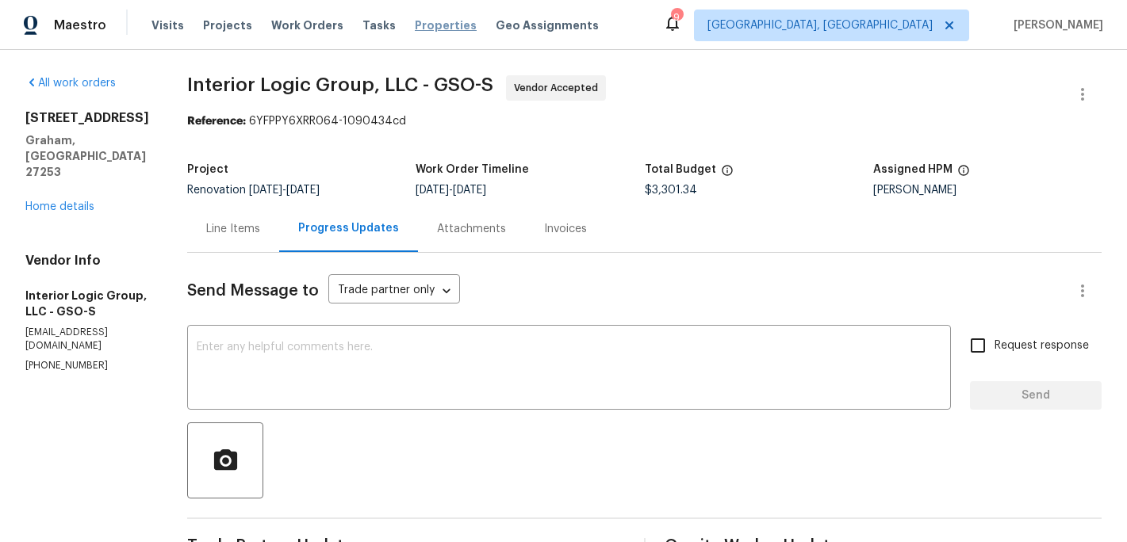
click at [423, 25] on span "Properties" at bounding box center [446, 25] width 62 height 16
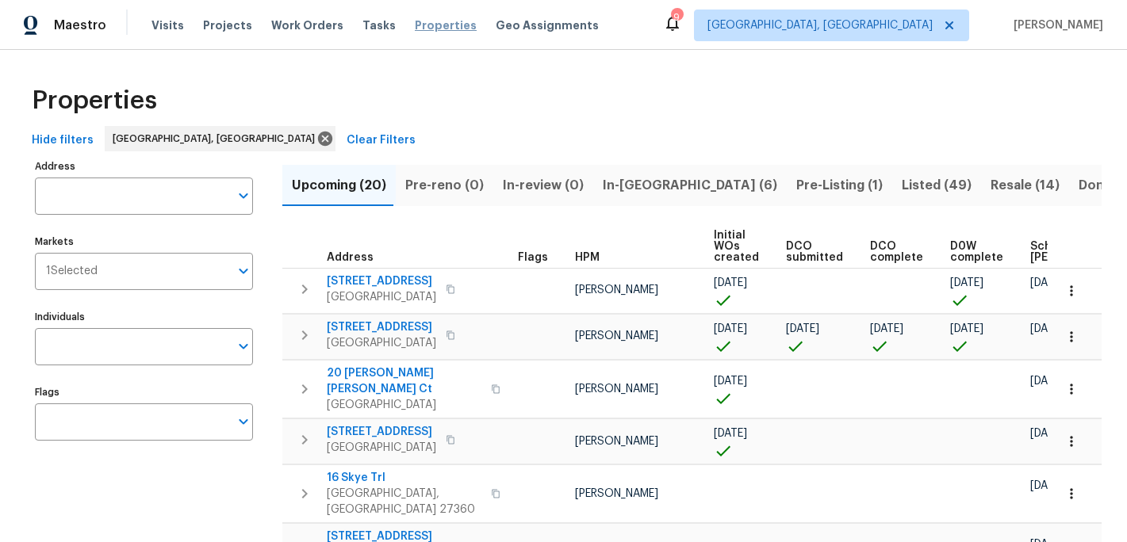
click at [423, 28] on span "Properties" at bounding box center [446, 25] width 62 height 16
click at [627, 186] on span "In-reno (6)" at bounding box center [690, 185] width 174 height 22
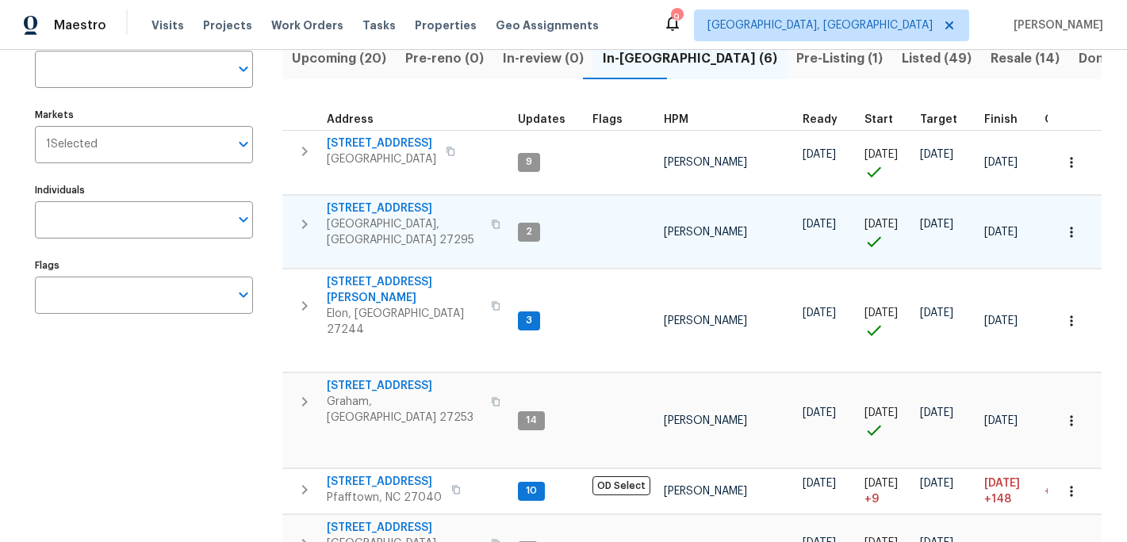
scroll to position [155, 0]
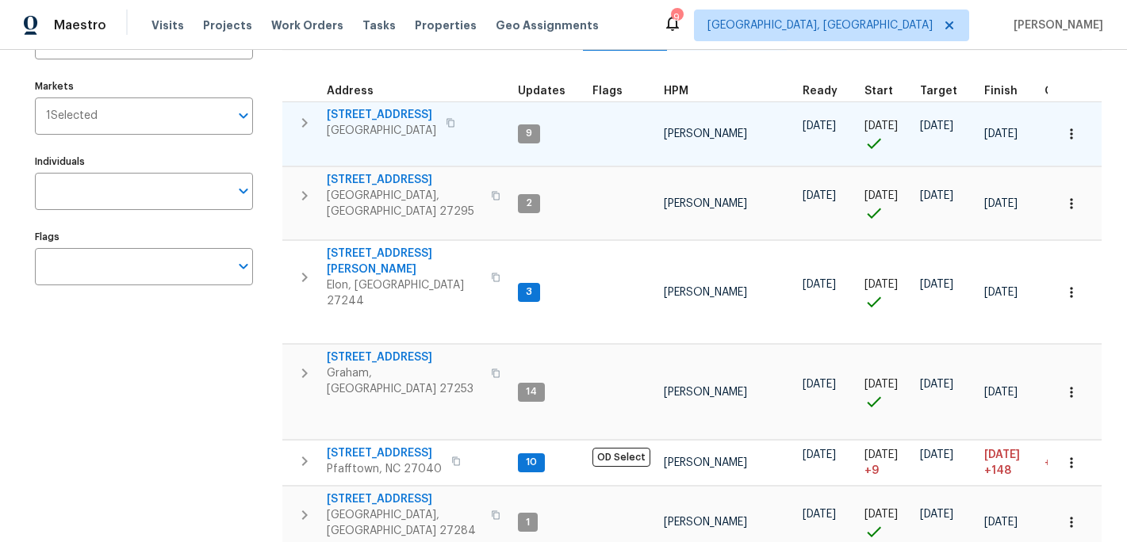
click at [392, 118] on span "[STREET_ADDRESS]" at bounding box center [381, 115] width 109 height 16
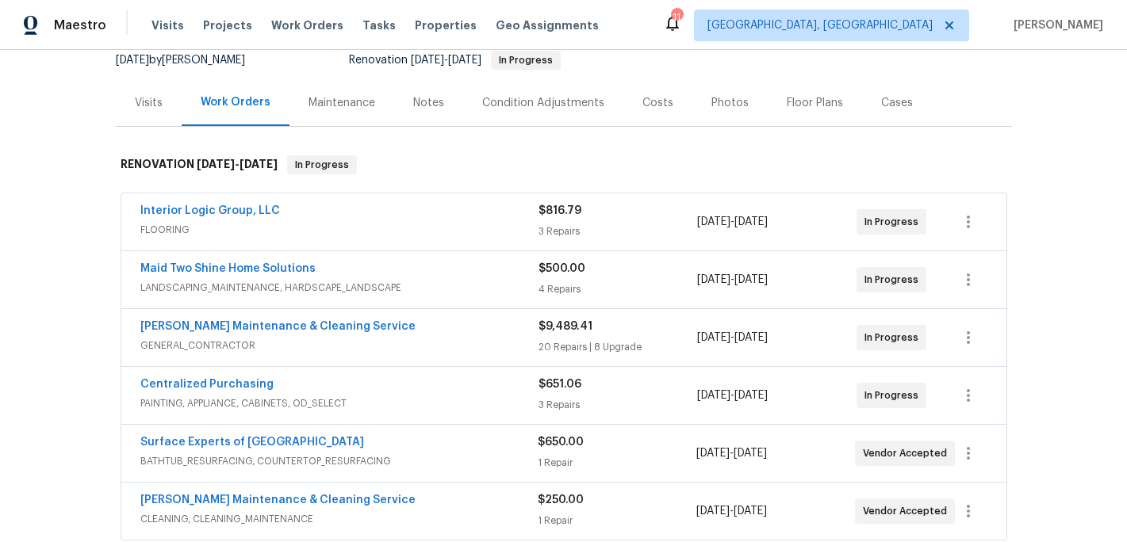
scroll to position [166, 0]
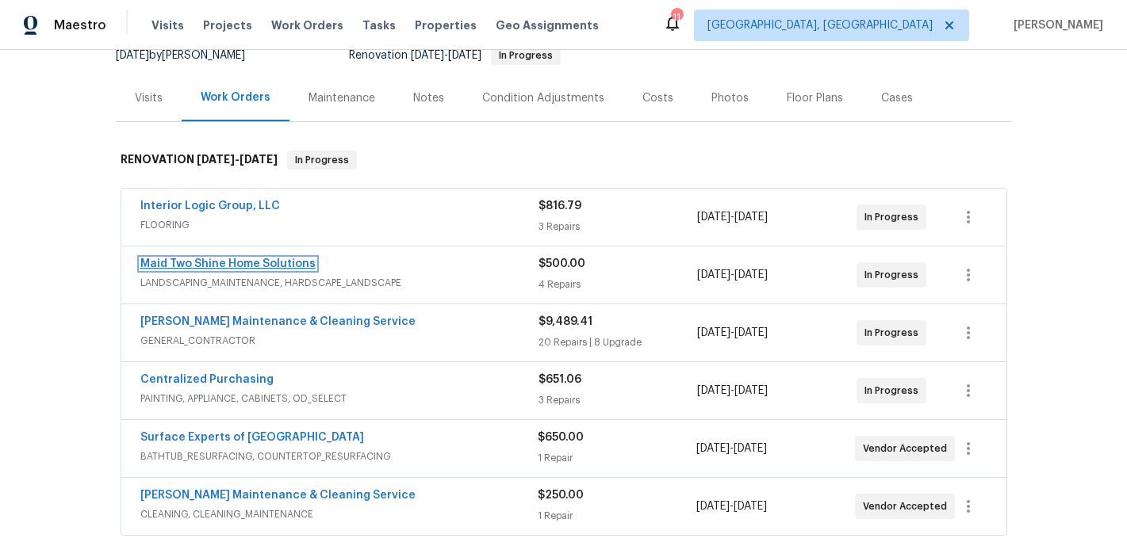
click at [266, 267] on link "Maid Two Shine Home Solutions" at bounding box center [227, 264] width 175 height 11
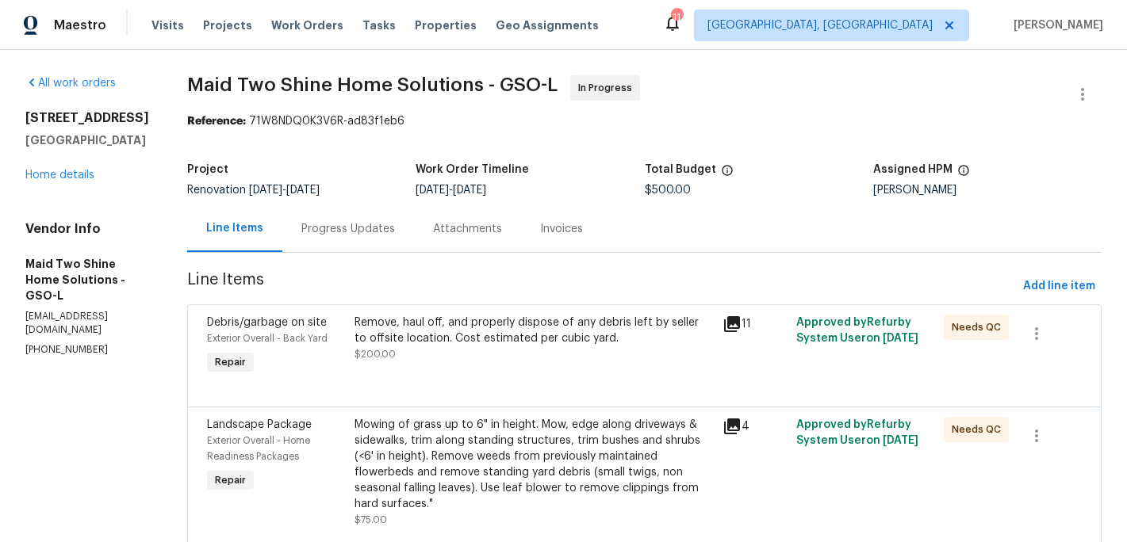
click at [589, 327] on div "Remove, haul off, and properly dispose of any debris left by seller to offsite …" at bounding box center [533, 331] width 359 height 32
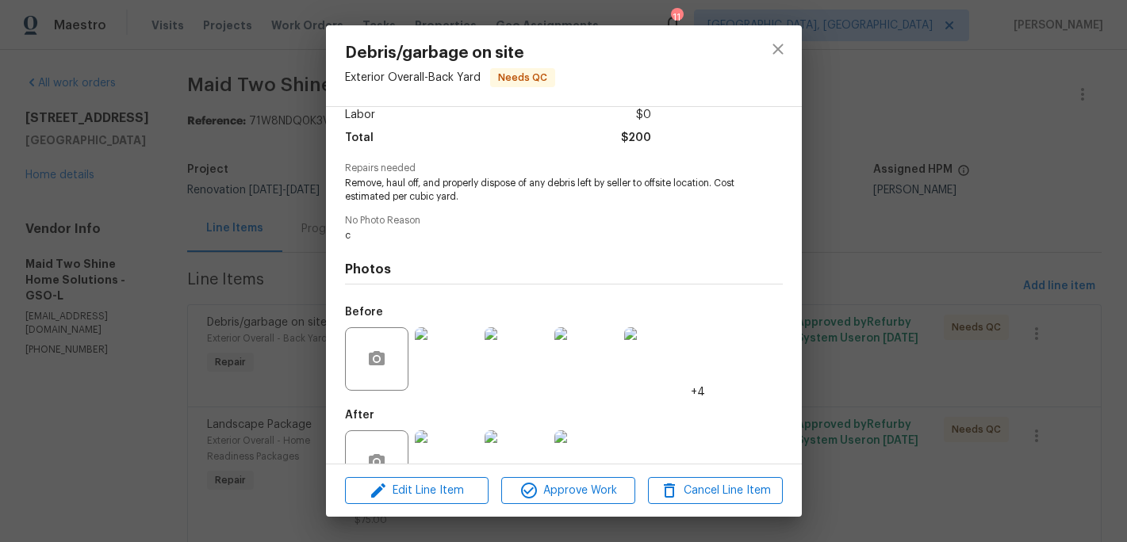
scroll to position [161, 0]
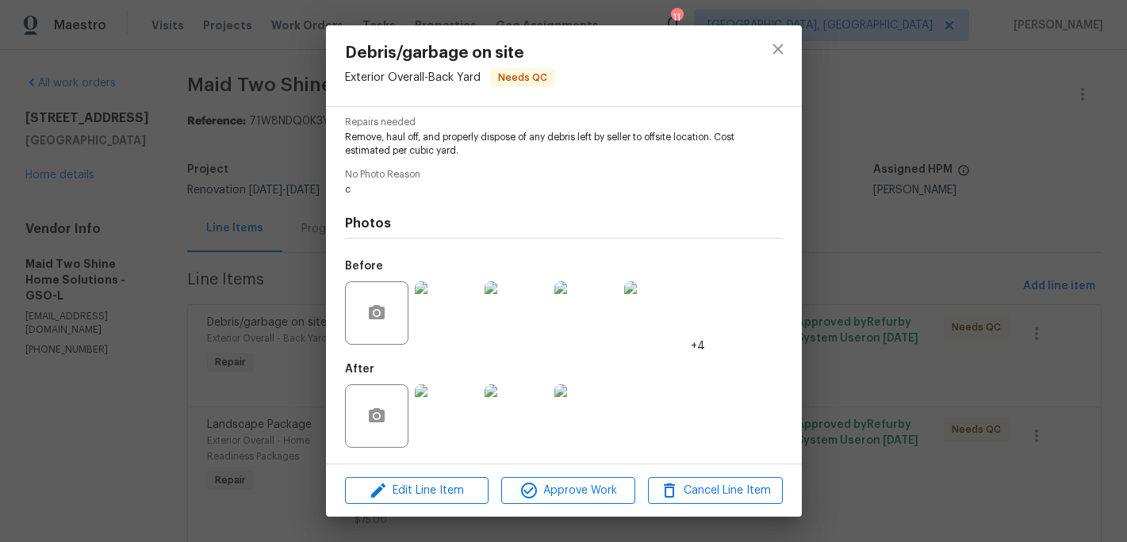
click at [510, 328] on img at bounding box center [515, 312] width 63 height 63
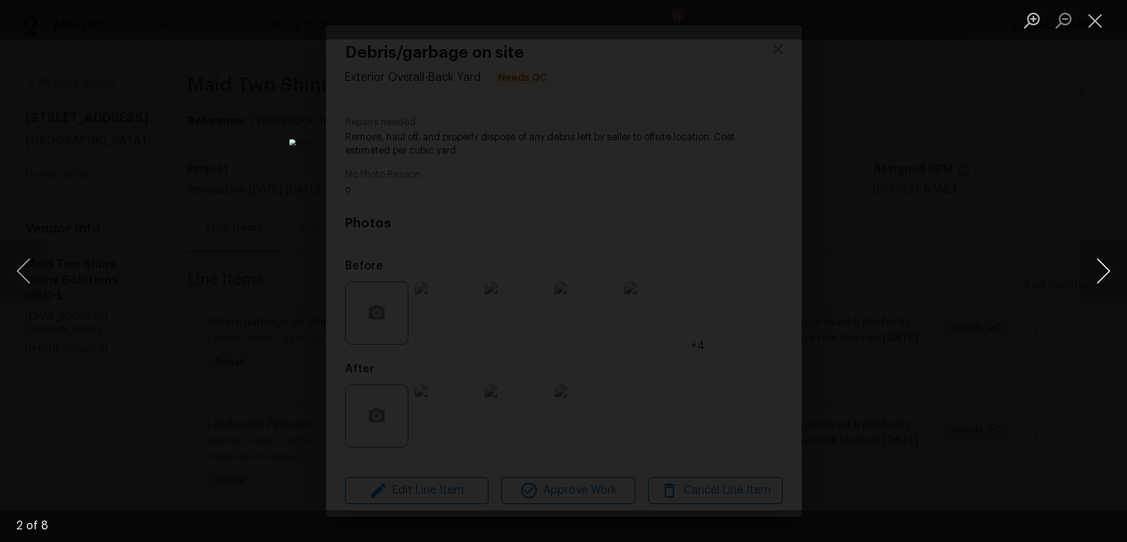
click at [1093, 277] on button "Next image" at bounding box center [1103, 270] width 48 height 63
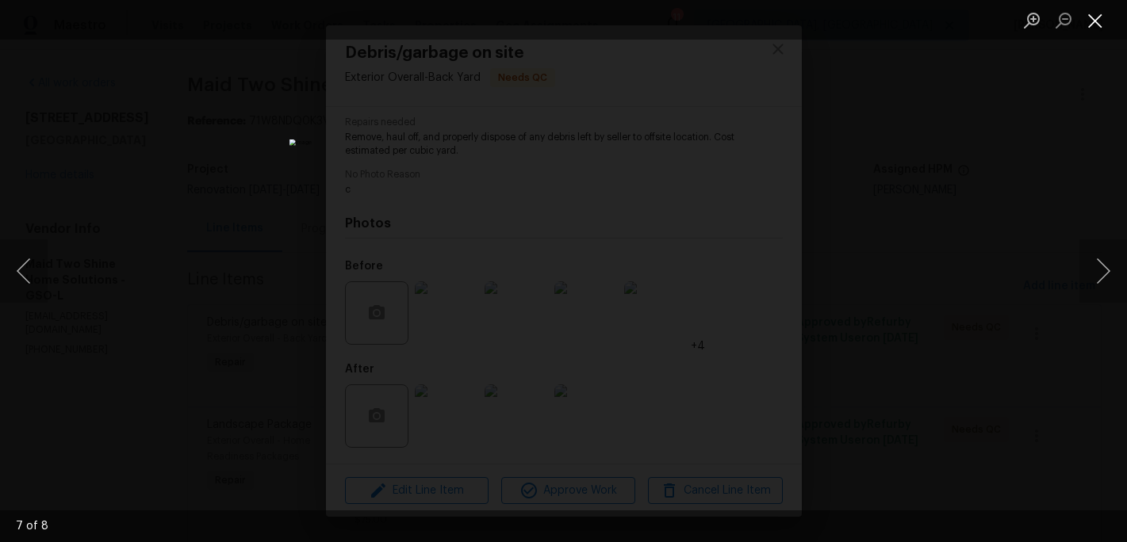
click at [1090, 21] on button "Close lightbox" at bounding box center [1095, 20] width 32 height 28
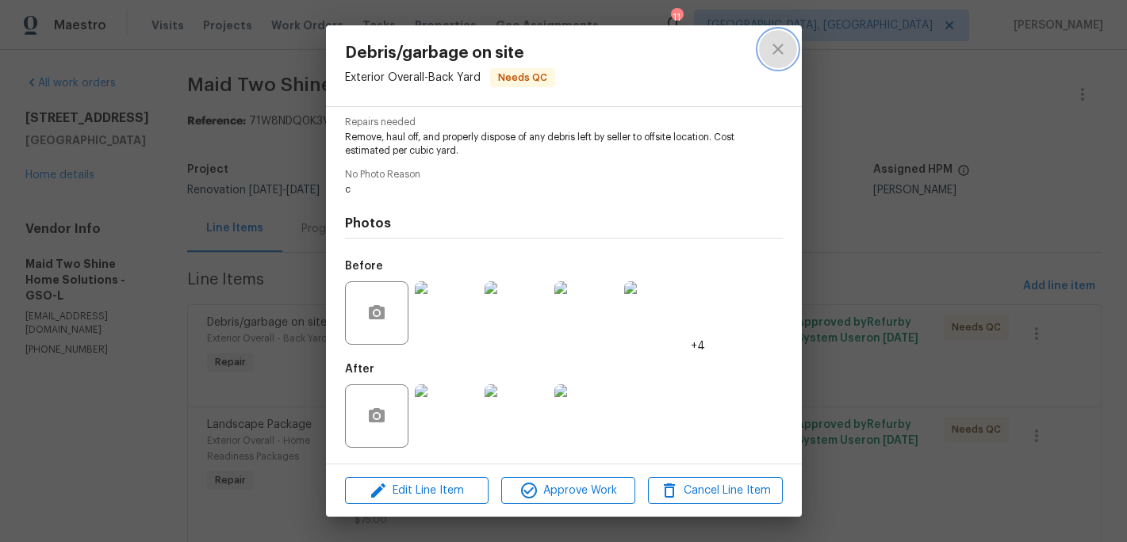
click at [779, 56] on icon "close" at bounding box center [777, 49] width 19 height 19
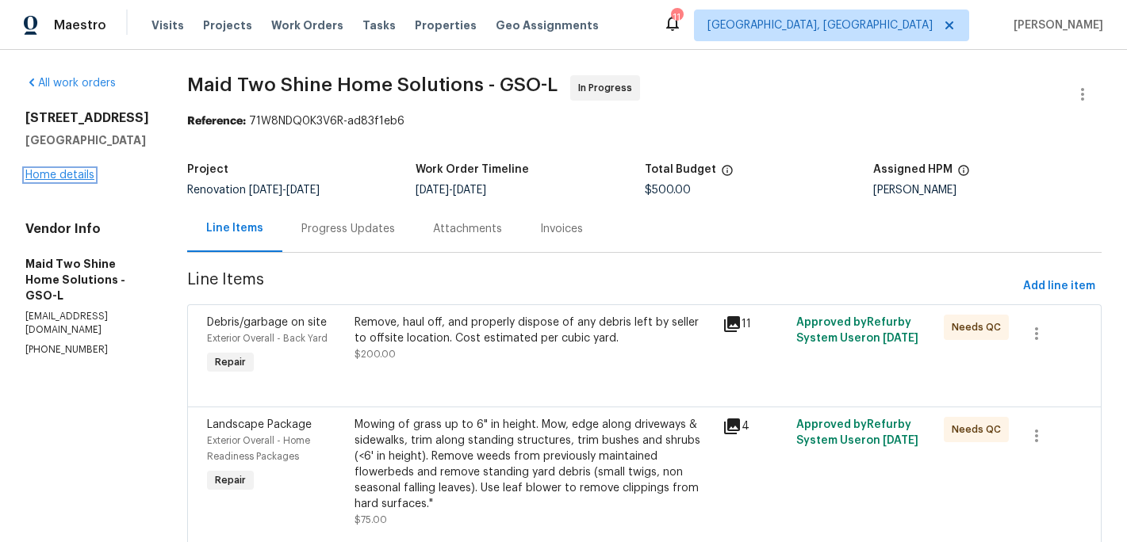
click at [82, 175] on link "Home details" at bounding box center [59, 175] width 69 height 11
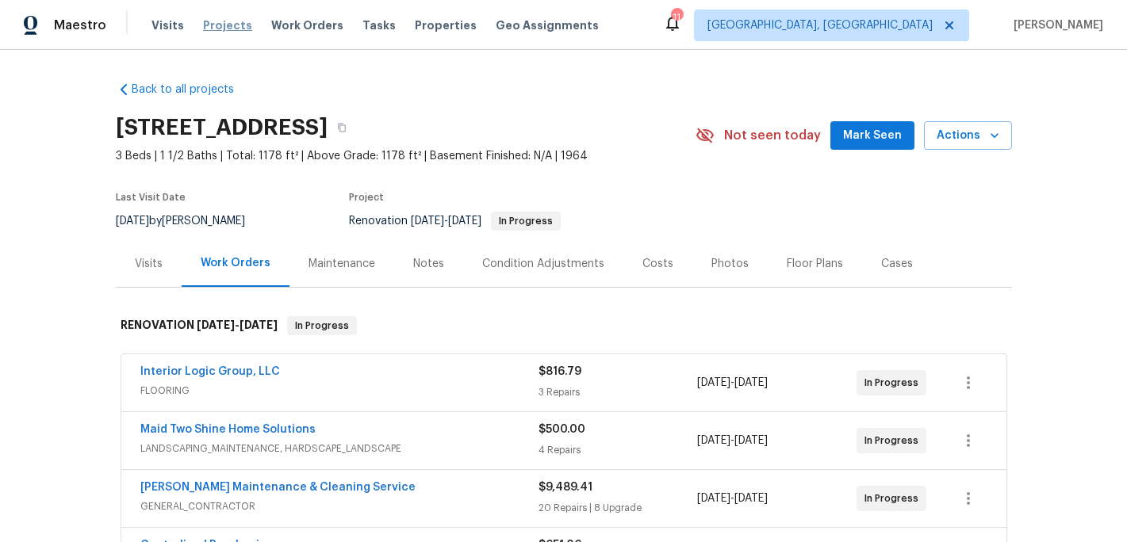
click at [224, 23] on span "Projects" at bounding box center [227, 25] width 49 height 16
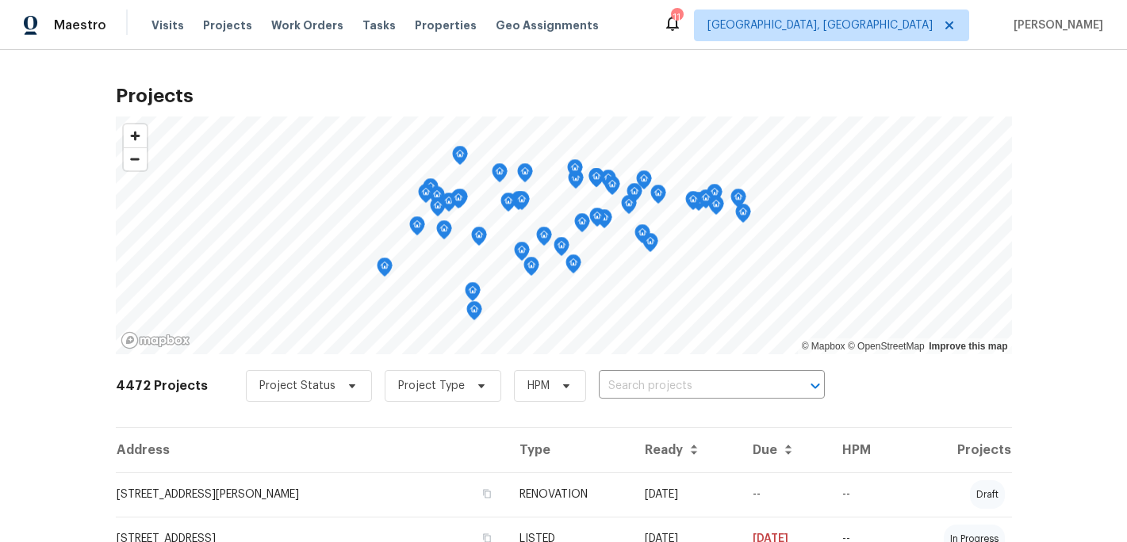
click at [607, 386] on input "text" at bounding box center [690, 386] width 182 height 25
type input "330 mac"
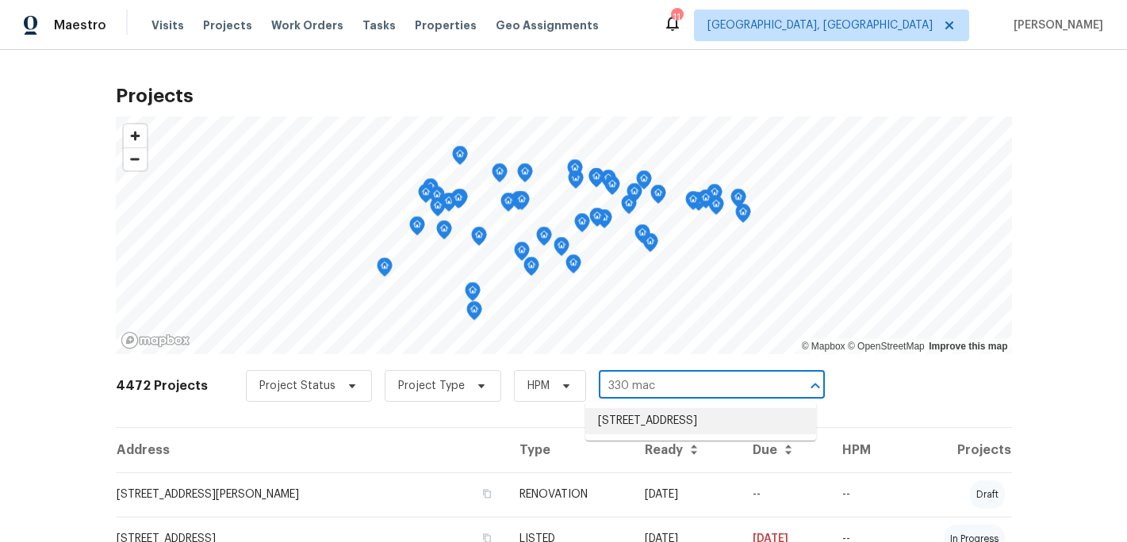
click at [702, 431] on li "[STREET_ADDRESS]" at bounding box center [700, 421] width 231 height 26
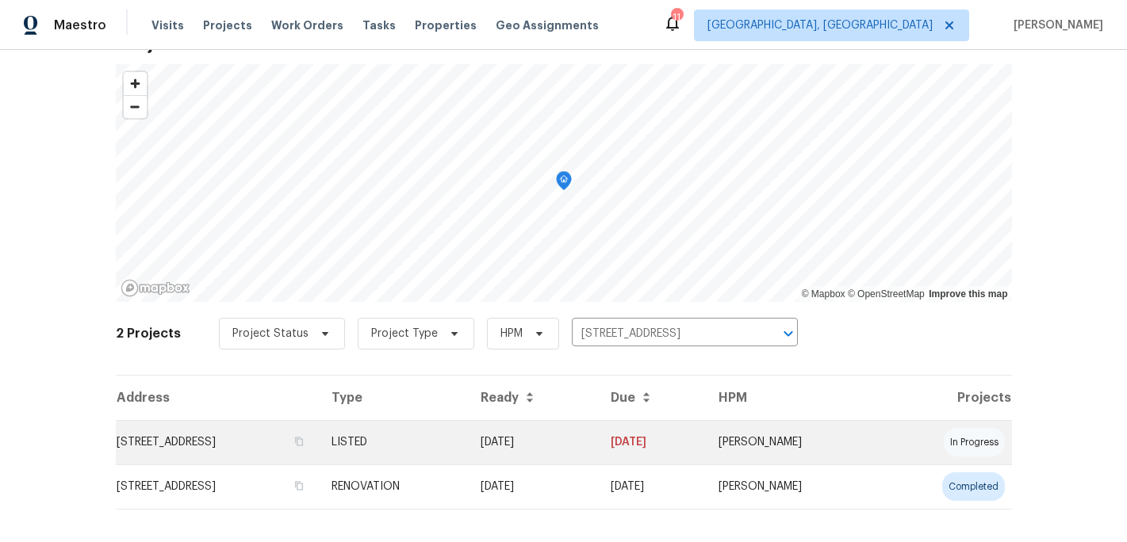
scroll to position [70, 0]
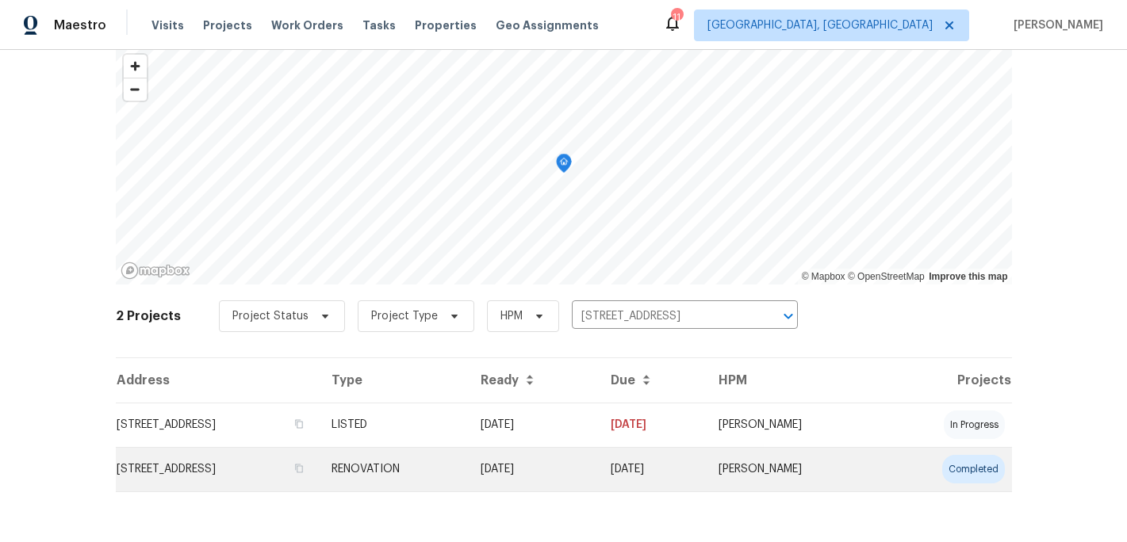
click at [465, 474] on td "RENOVATION" at bounding box center [394, 469] width 150 height 44
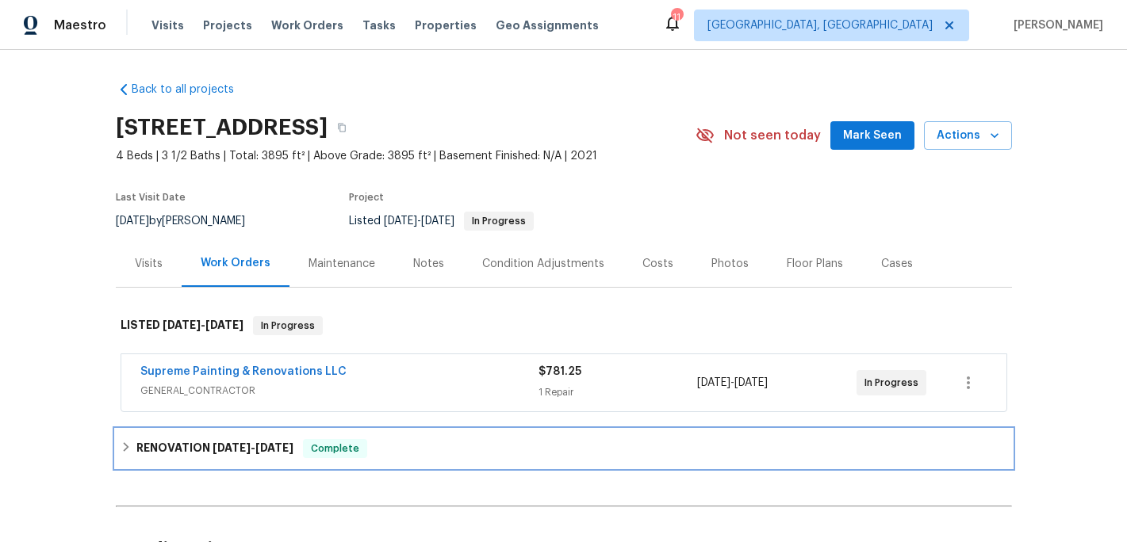
click at [237, 451] on span "[DATE]" at bounding box center [232, 447] width 38 height 11
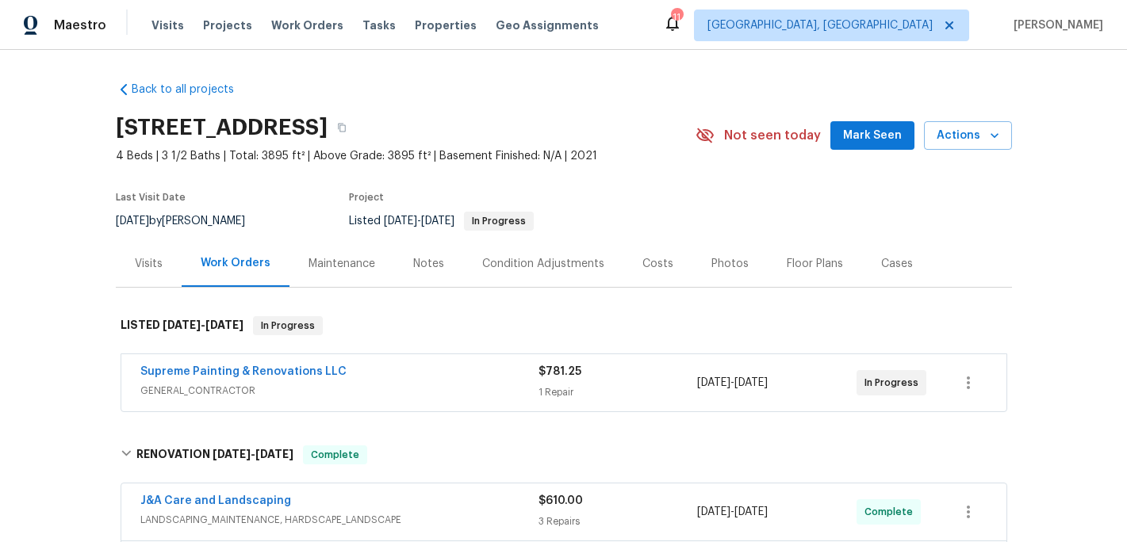
click at [871, 140] on span "Mark Seen" at bounding box center [872, 136] width 59 height 20
click at [217, 25] on span "Projects" at bounding box center [227, 25] width 49 height 16
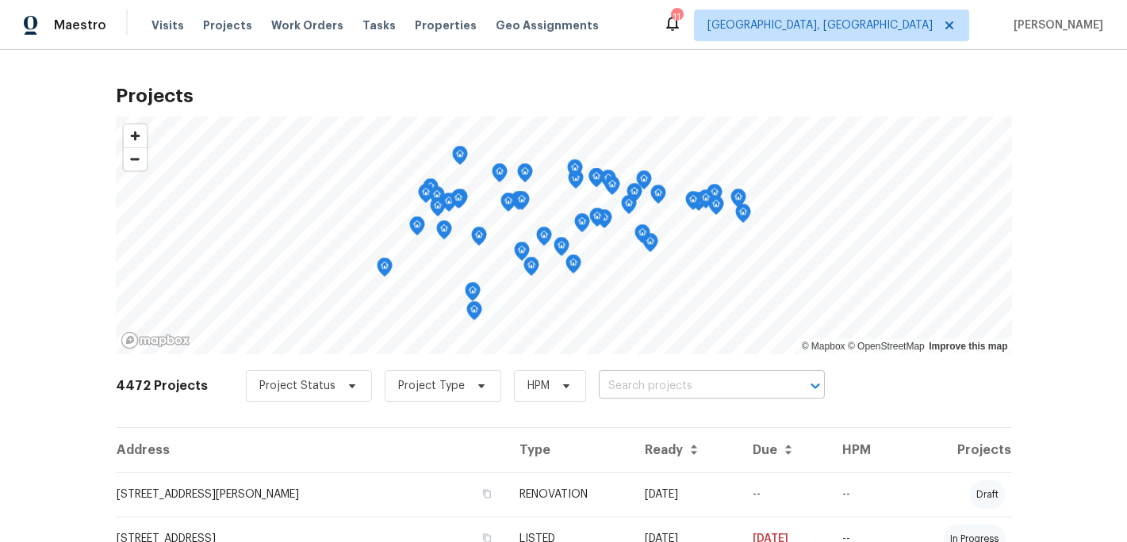
click at [600, 385] on input "text" at bounding box center [690, 386] width 182 height 25
type input "6321"
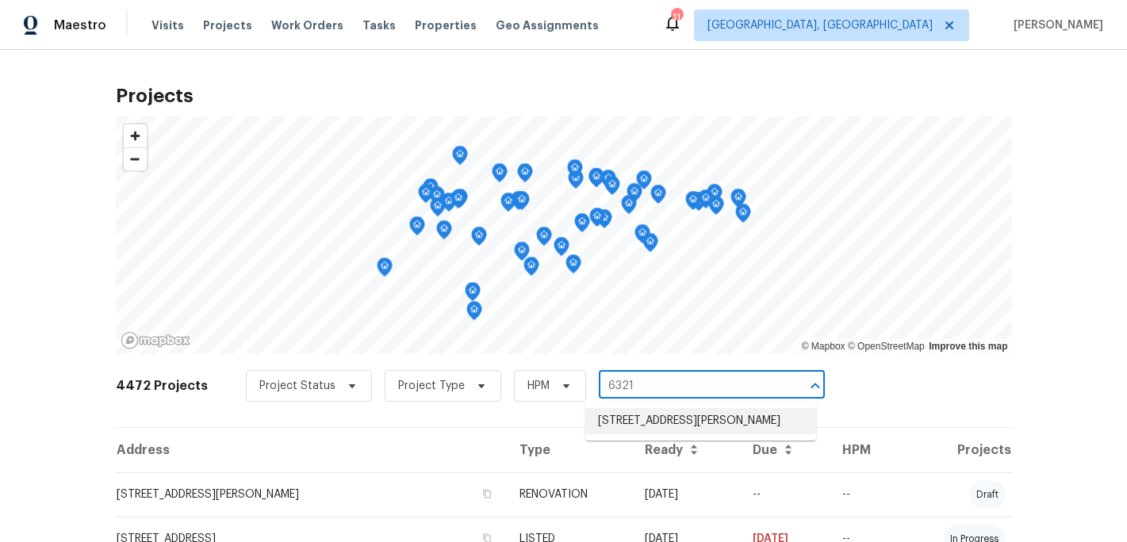
click at [684, 424] on li "[STREET_ADDRESS][PERSON_NAME]" at bounding box center [700, 421] width 231 height 26
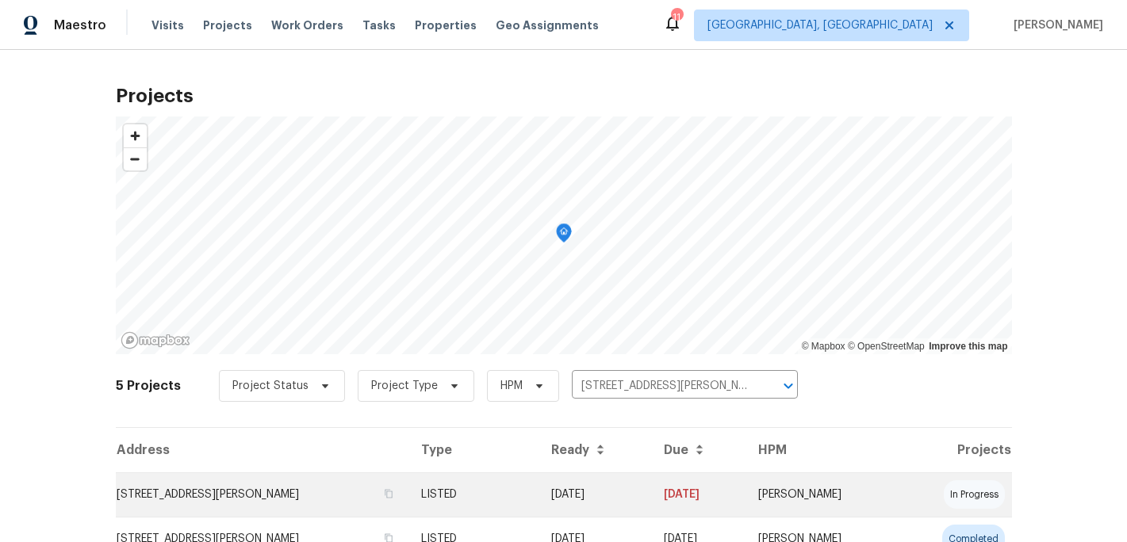
click at [213, 493] on td "[STREET_ADDRESS][PERSON_NAME]" at bounding box center [262, 495] width 293 height 44
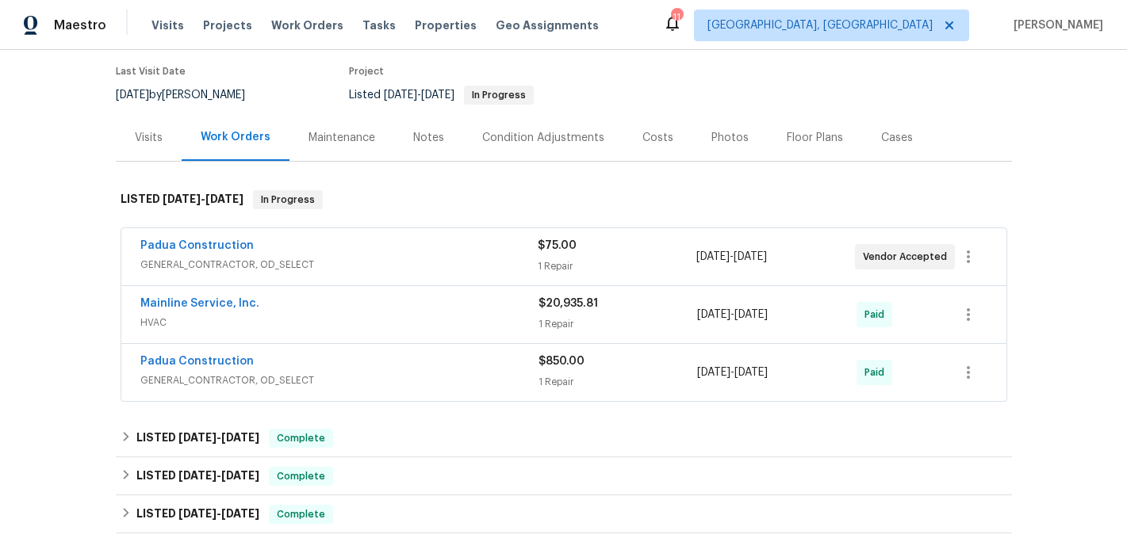
scroll to position [125, 0]
click at [207, 244] on link "Padua Construction" at bounding box center [196, 246] width 113 height 11
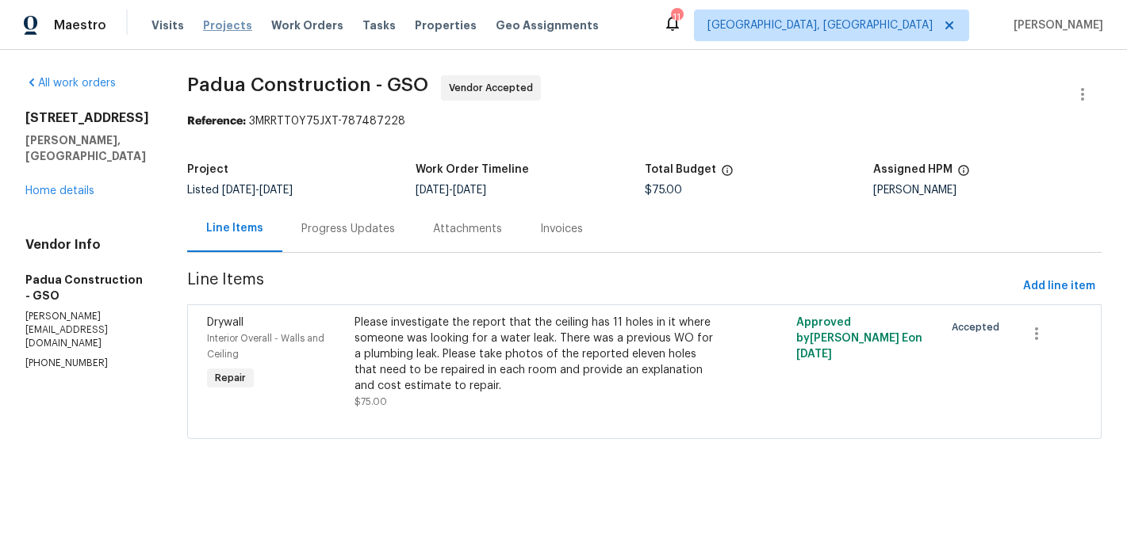
click at [228, 26] on span "Projects" at bounding box center [227, 25] width 49 height 16
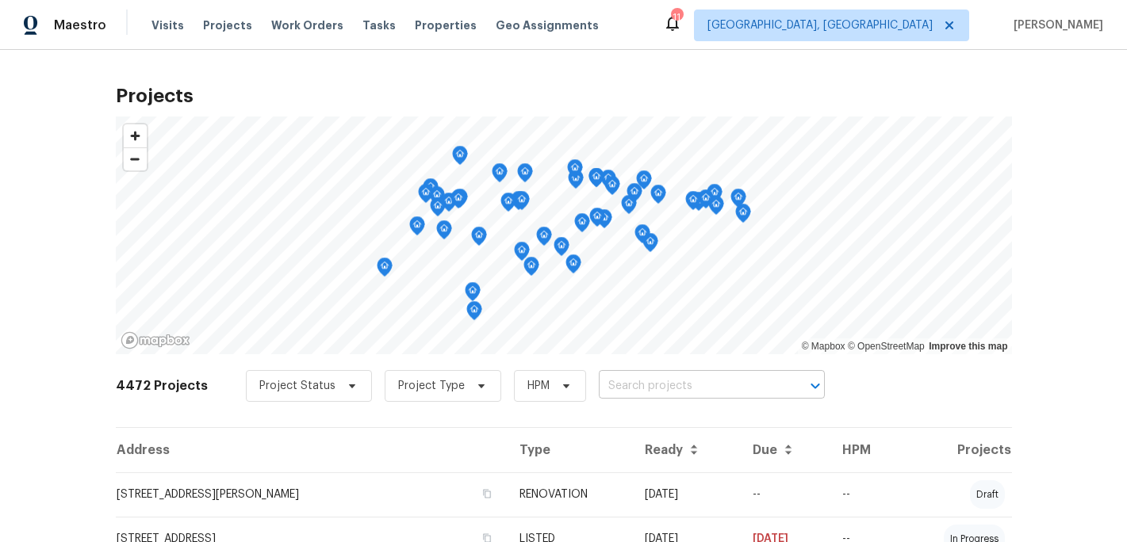
click at [612, 385] on input "text" at bounding box center [690, 386] width 182 height 25
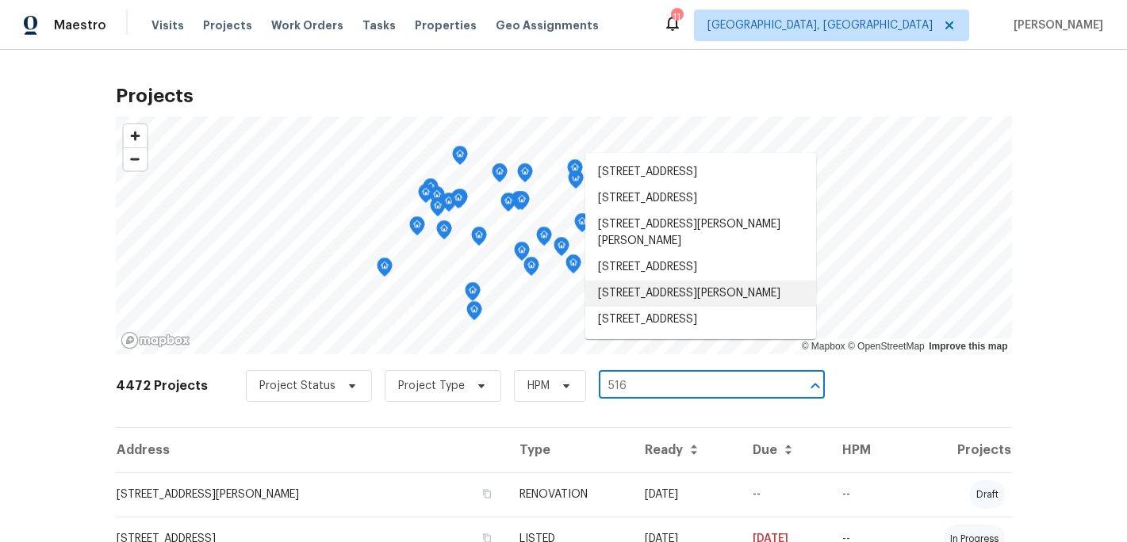
scroll to position [19, 0]
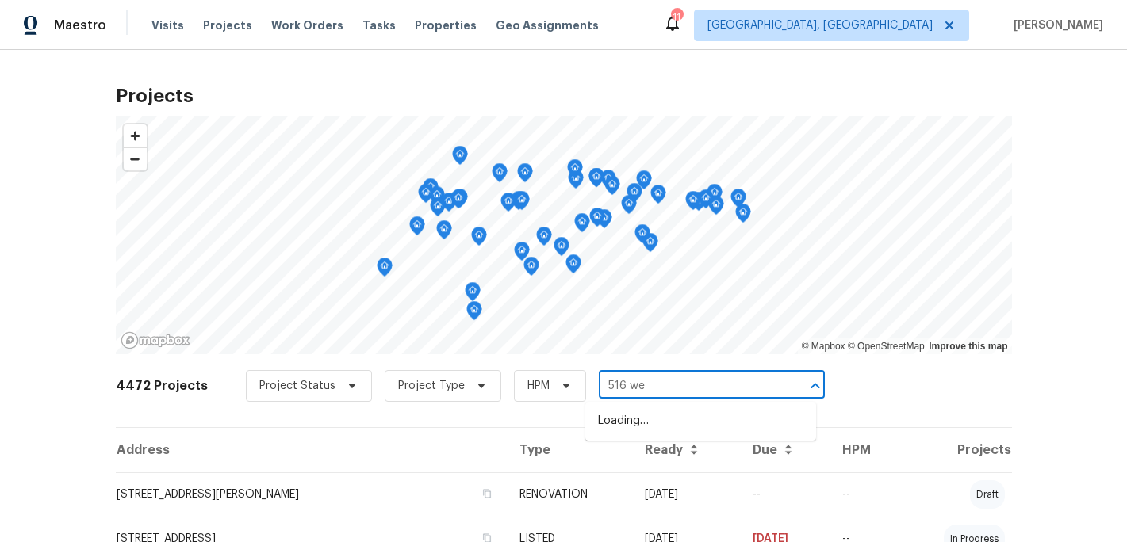
type input "516 wen"
click at [675, 420] on li "[STREET_ADDRESS][PERSON_NAME]" at bounding box center [700, 421] width 231 height 26
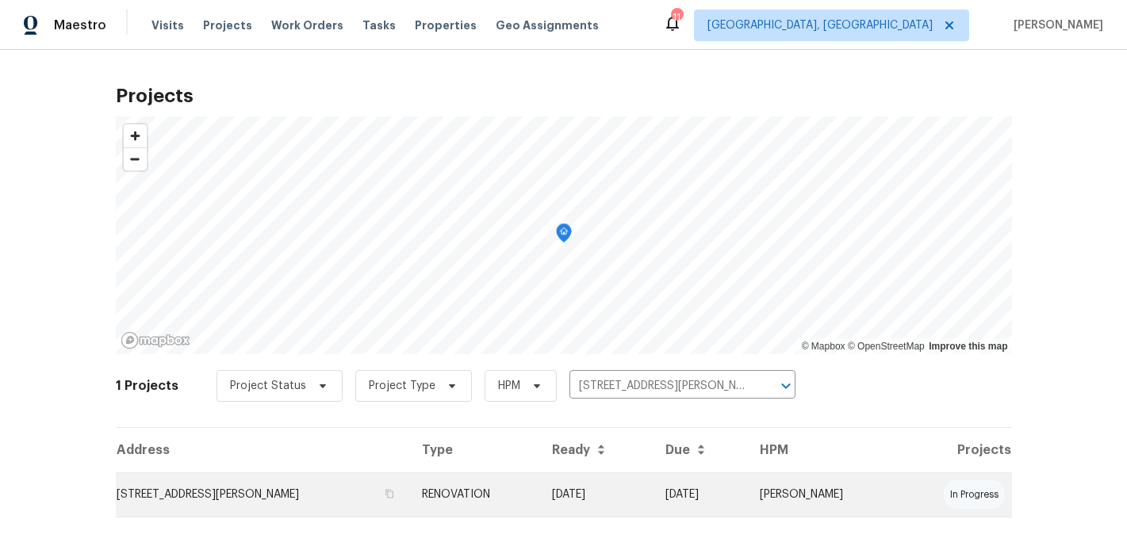
click at [258, 494] on td "[STREET_ADDRESS][PERSON_NAME]" at bounding box center [262, 495] width 293 height 44
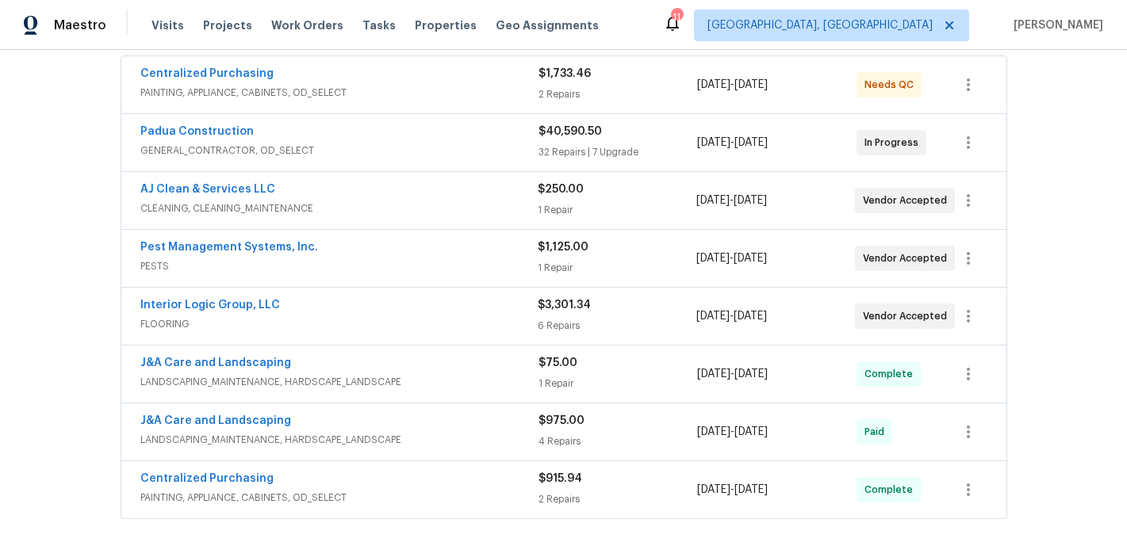
scroll to position [320, 0]
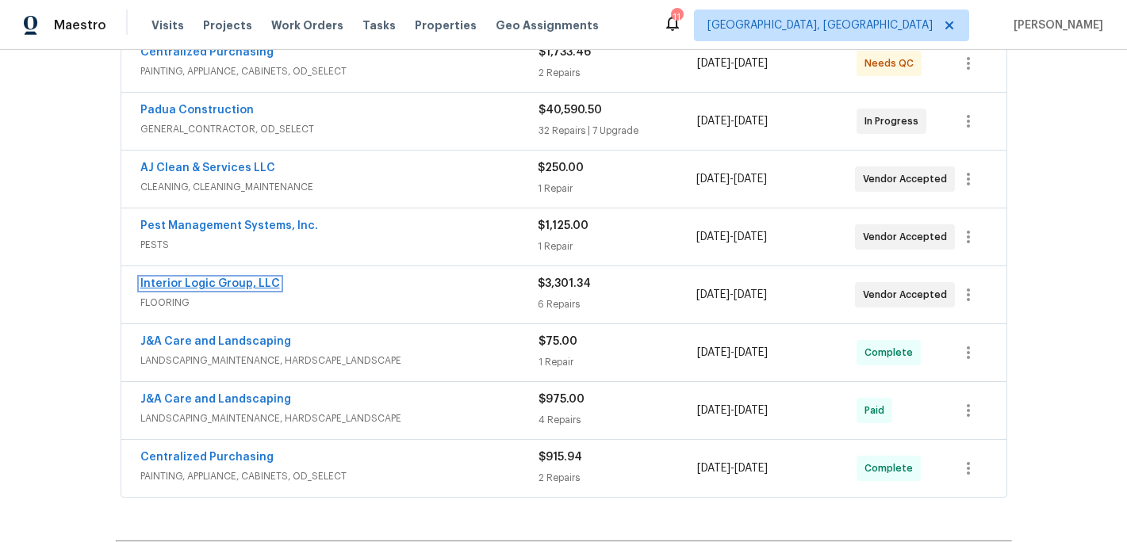
click at [210, 286] on link "Interior Logic Group, LLC" at bounding box center [210, 283] width 140 height 11
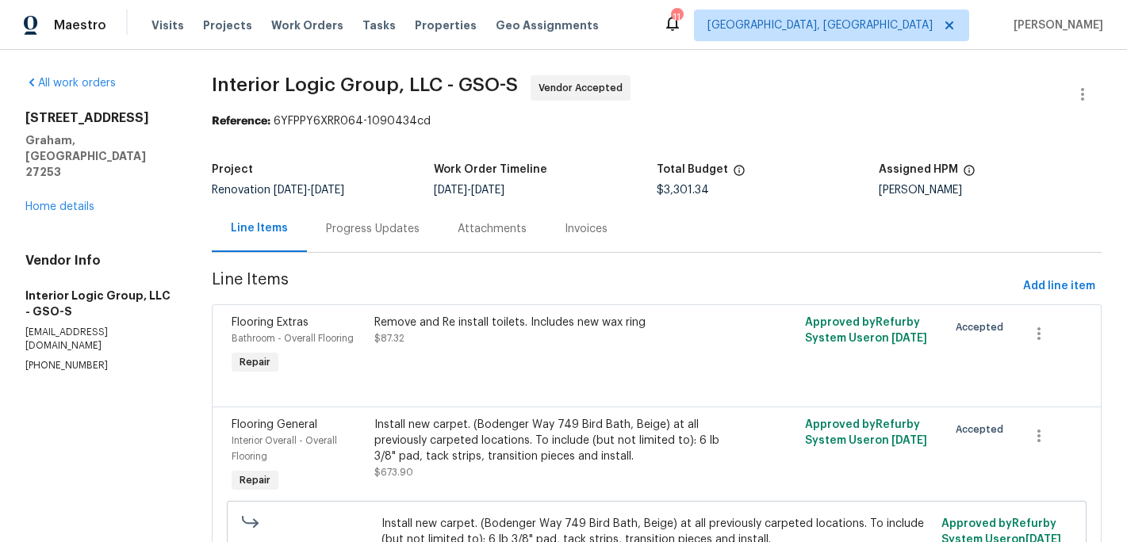
click at [392, 234] on div "Progress Updates" at bounding box center [373, 229] width 94 height 16
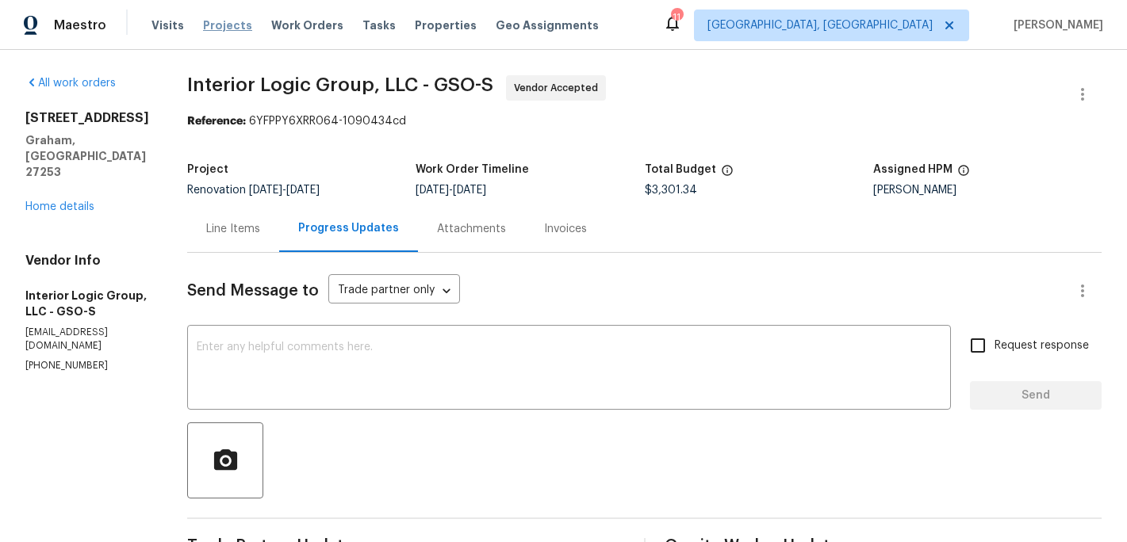
click at [228, 28] on span "Projects" at bounding box center [227, 25] width 49 height 16
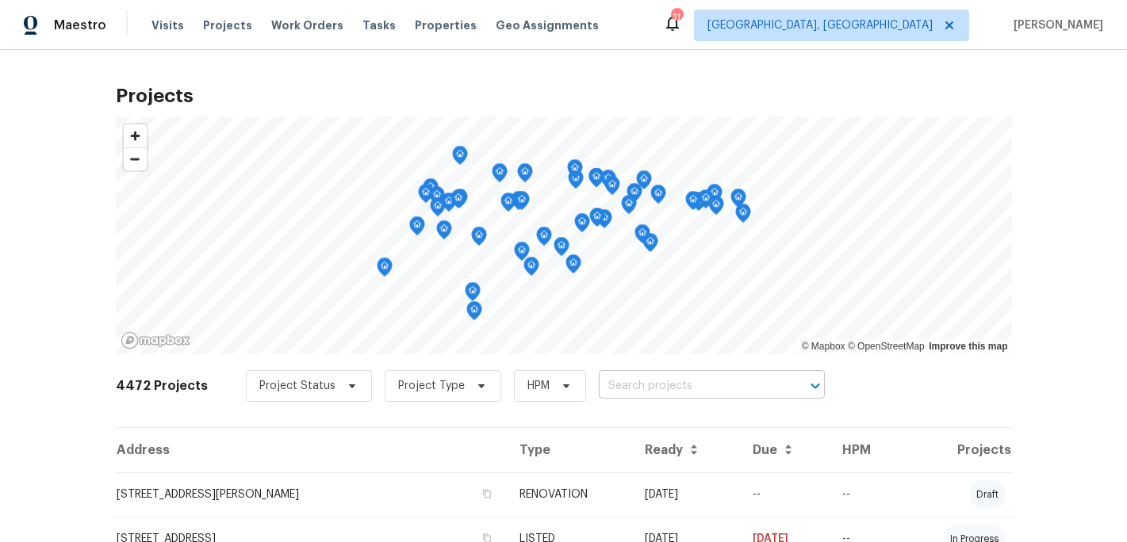
click at [621, 391] on input "text" at bounding box center [690, 386] width 182 height 25
type input "806 larkw"
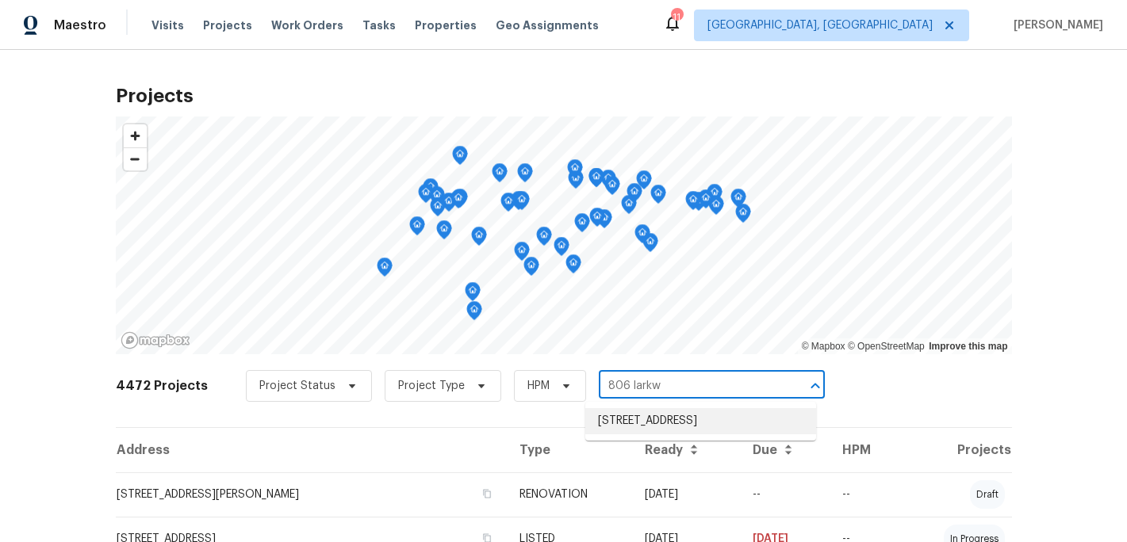
click at [664, 425] on li "[STREET_ADDRESS]" at bounding box center [700, 421] width 231 height 26
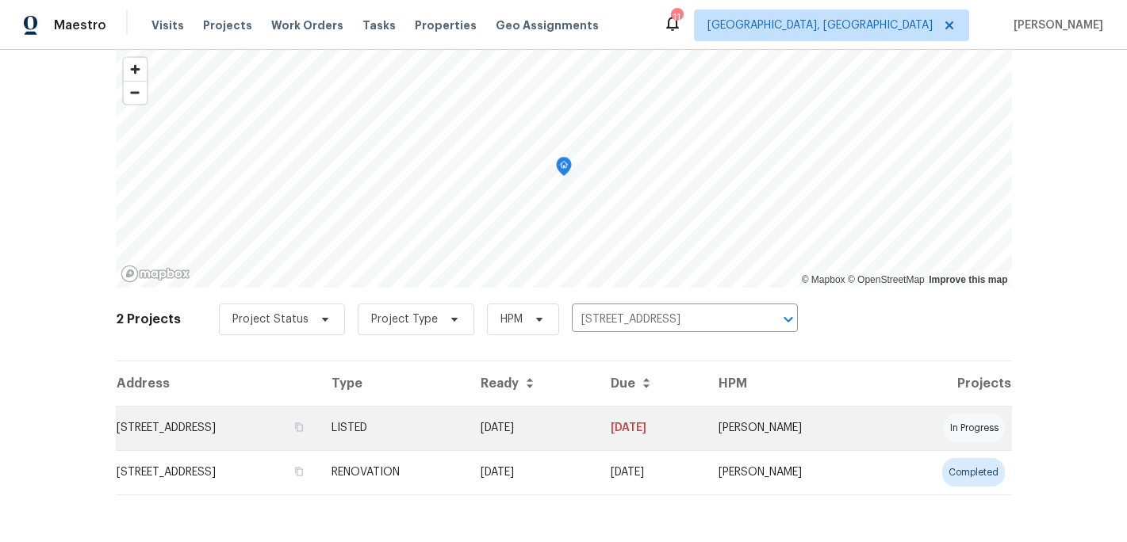
scroll to position [70, 0]
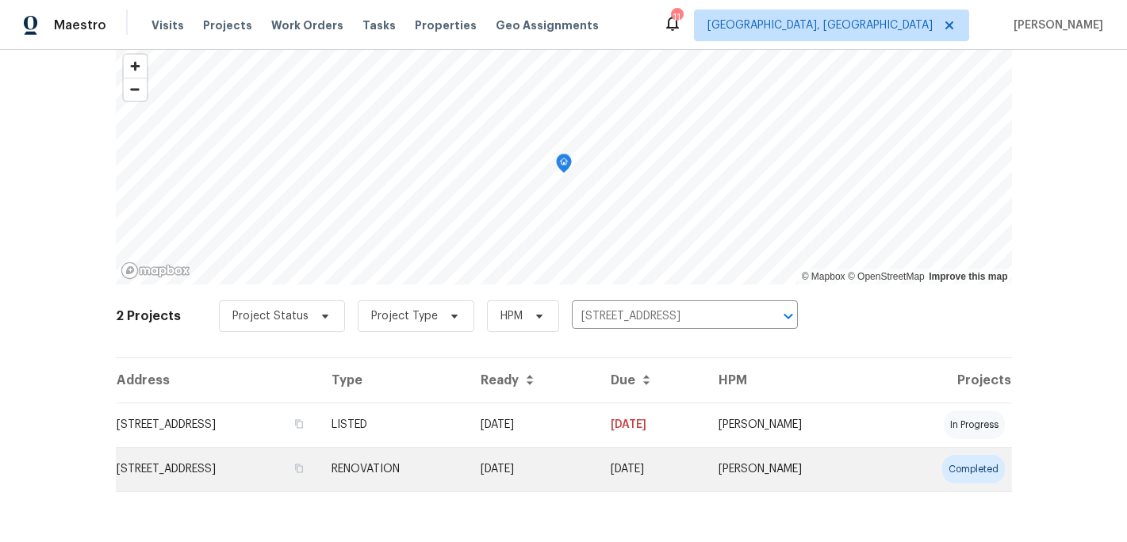
click at [469, 471] on td "RENOVATION" at bounding box center [394, 469] width 150 height 44
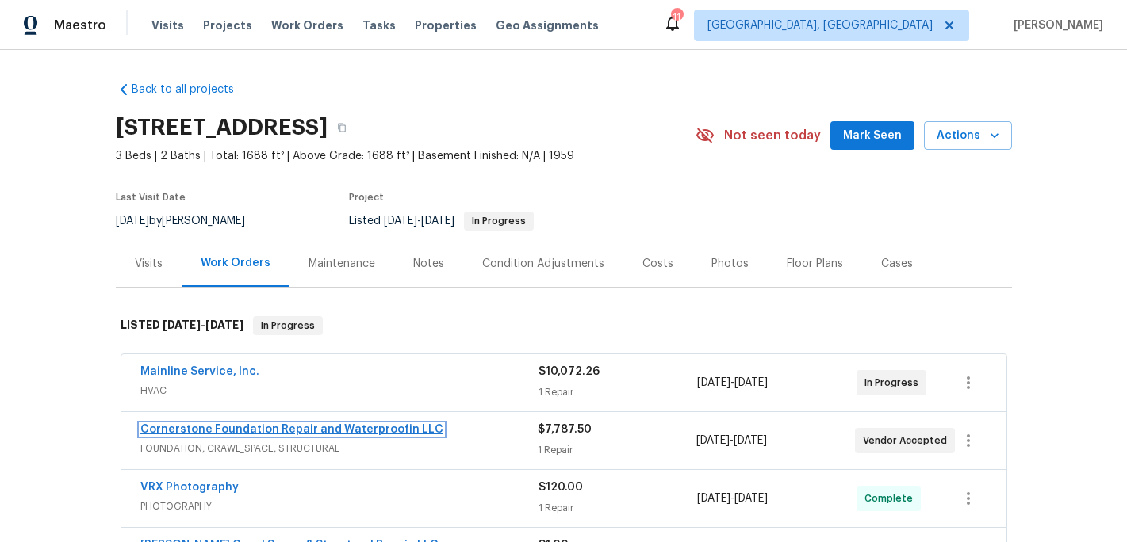
click at [312, 429] on link "Cornerstone Foundation Repair and Waterproofin LLC" at bounding box center [291, 429] width 303 height 11
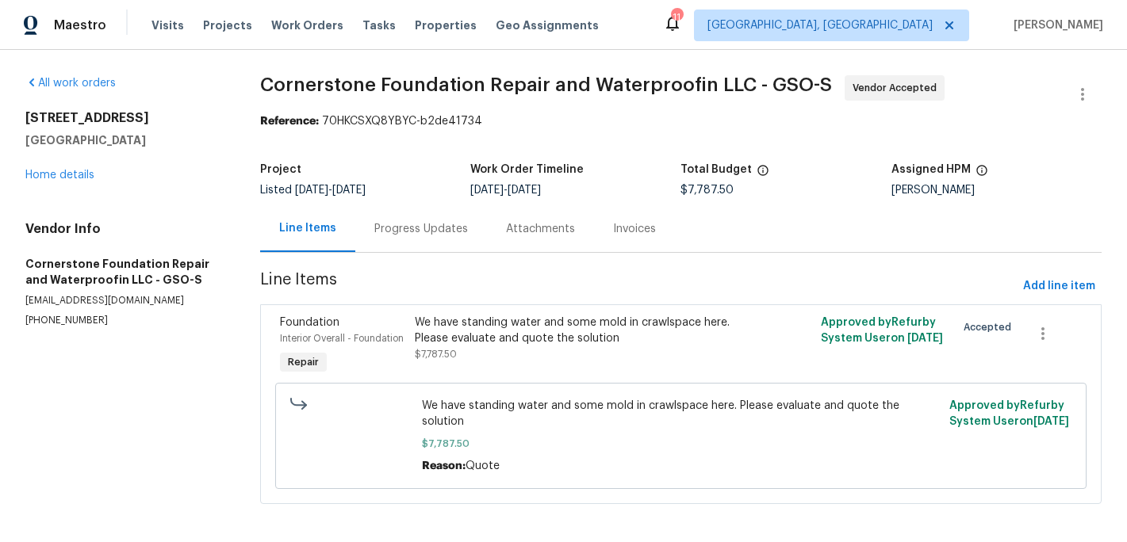
click at [431, 232] on div "Progress Updates" at bounding box center [421, 229] width 94 height 16
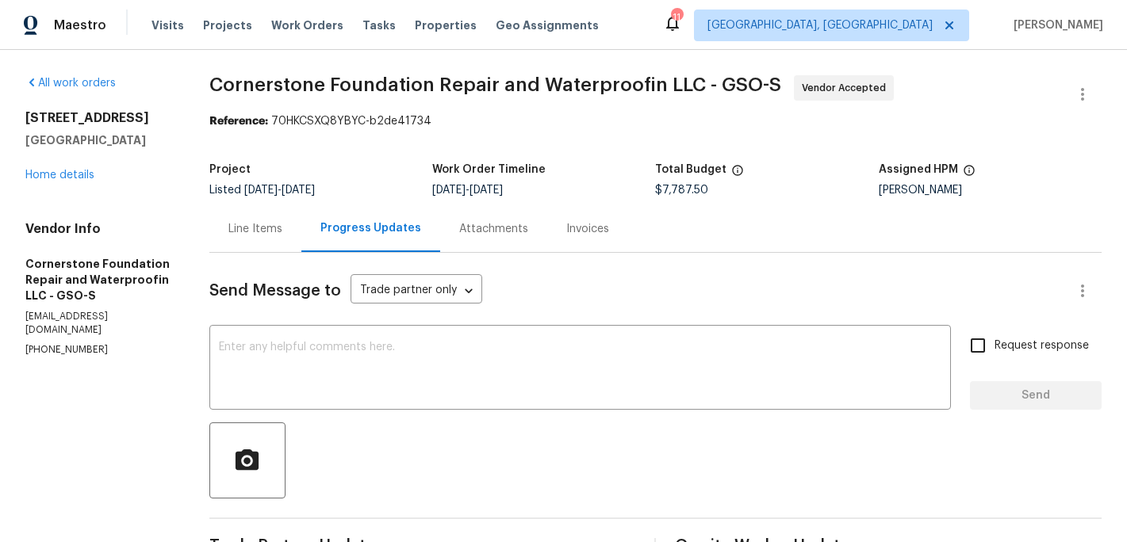
click at [258, 225] on div "Line Items" at bounding box center [255, 229] width 54 height 16
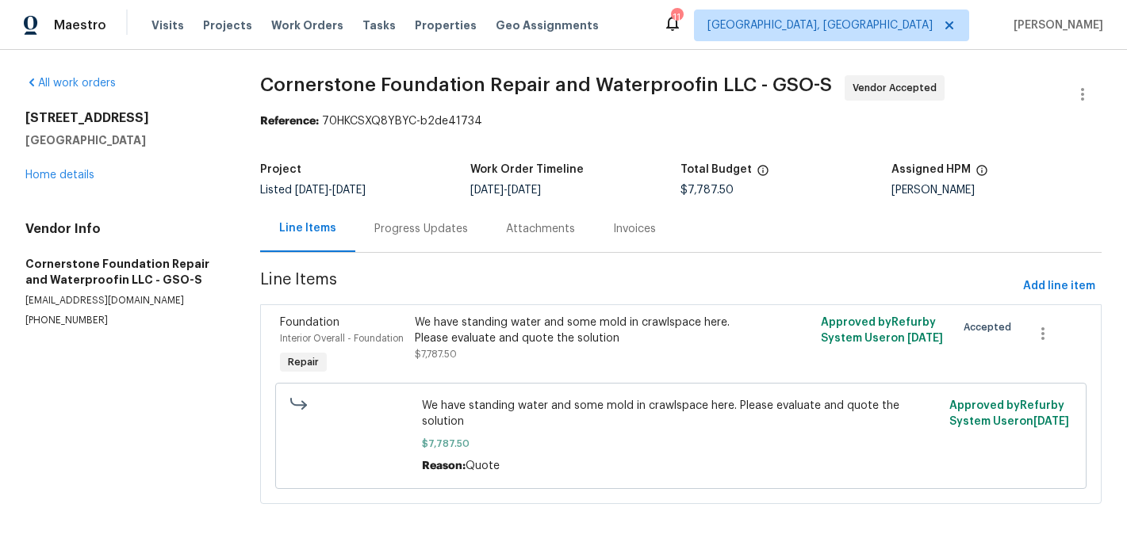
click at [446, 332] on div "We have standing water and some mold in crawlspace here. Please evaluate and qu…" at bounding box center [579, 331] width 328 height 32
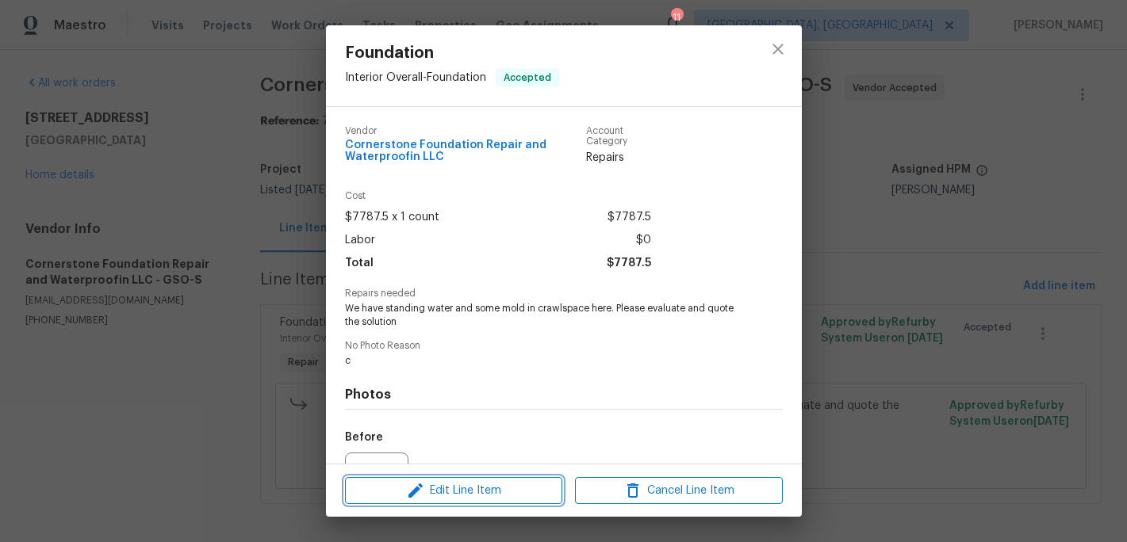
click at [448, 494] on span "Edit Line Item" at bounding box center [454, 491] width 208 height 20
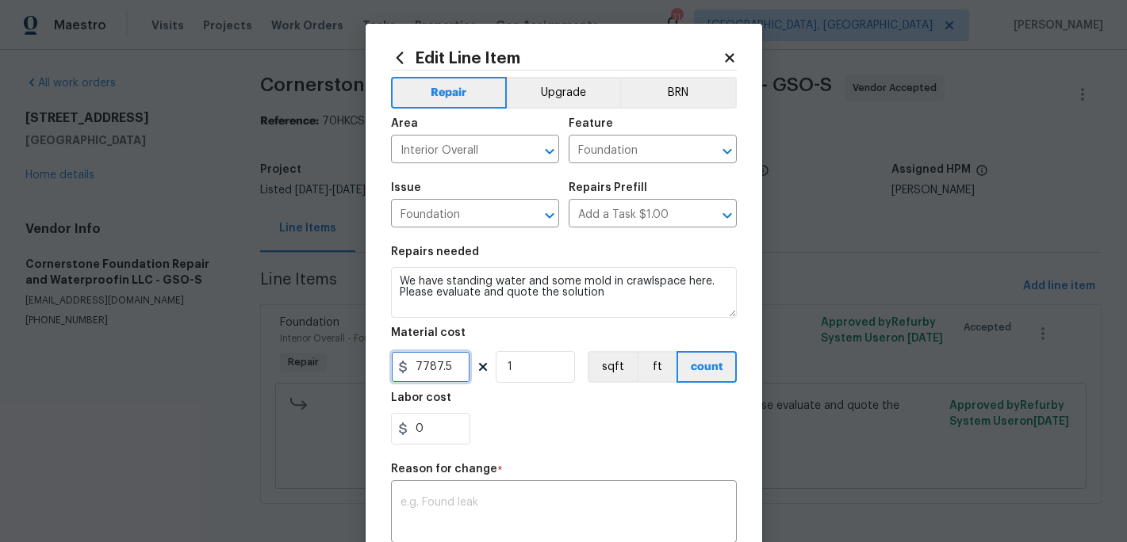
click at [451, 370] on input "7787.5" at bounding box center [430, 367] width 79 height 32
type input "8888.34"
click at [553, 402] on div "Labor cost" at bounding box center [564, 403] width 346 height 21
click at [462, 498] on textarea at bounding box center [563, 513] width 327 height 33
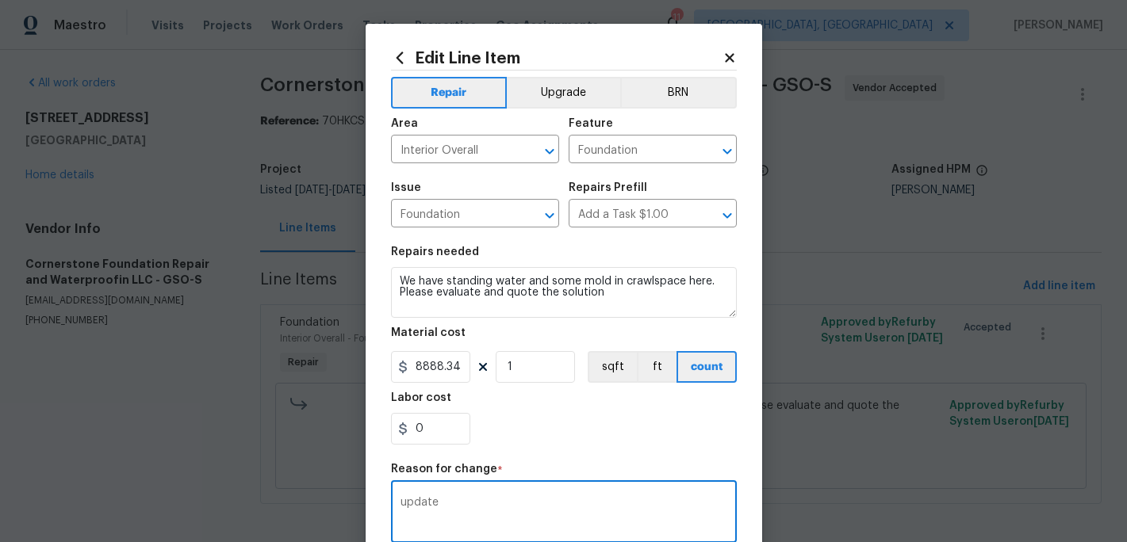
type textarea "update"
click at [538, 430] on div "0" at bounding box center [564, 429] width 346 height 32
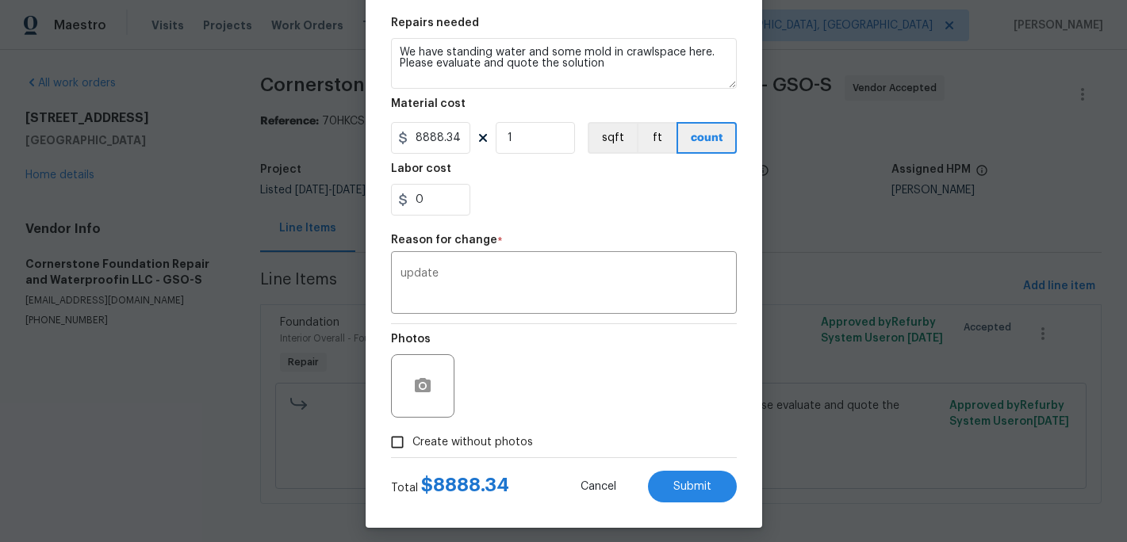
scroll to position [239, 0]
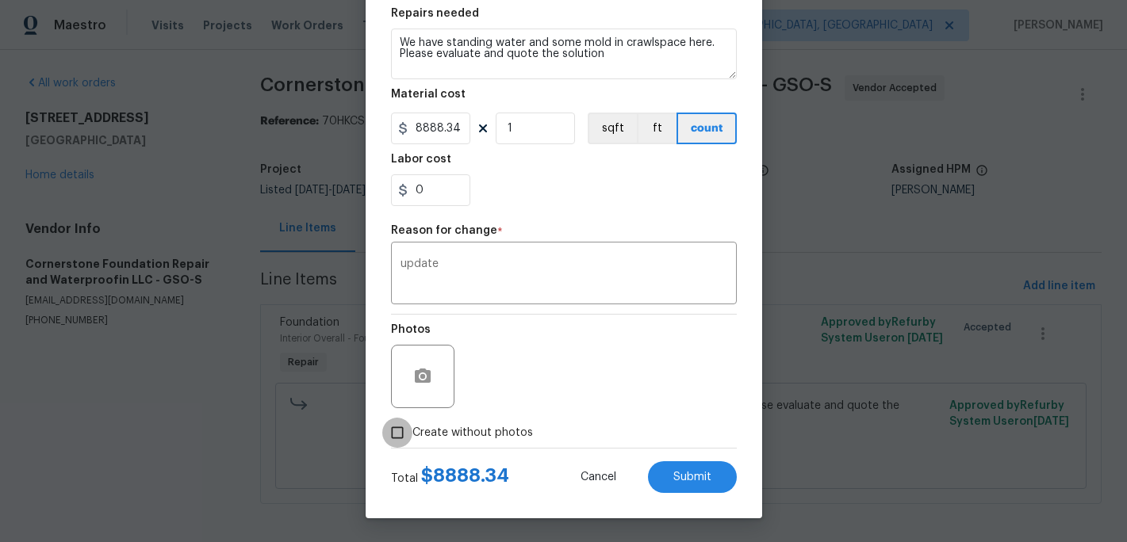
click at [404, 430] on input "Create without photos" at bounding box center [397, 433] width 30 height 30
checkbox input "true"
click at [679, 465] on button "Submit" at bounding box center [692, 477] width 89 height 32
type input "7787.5"
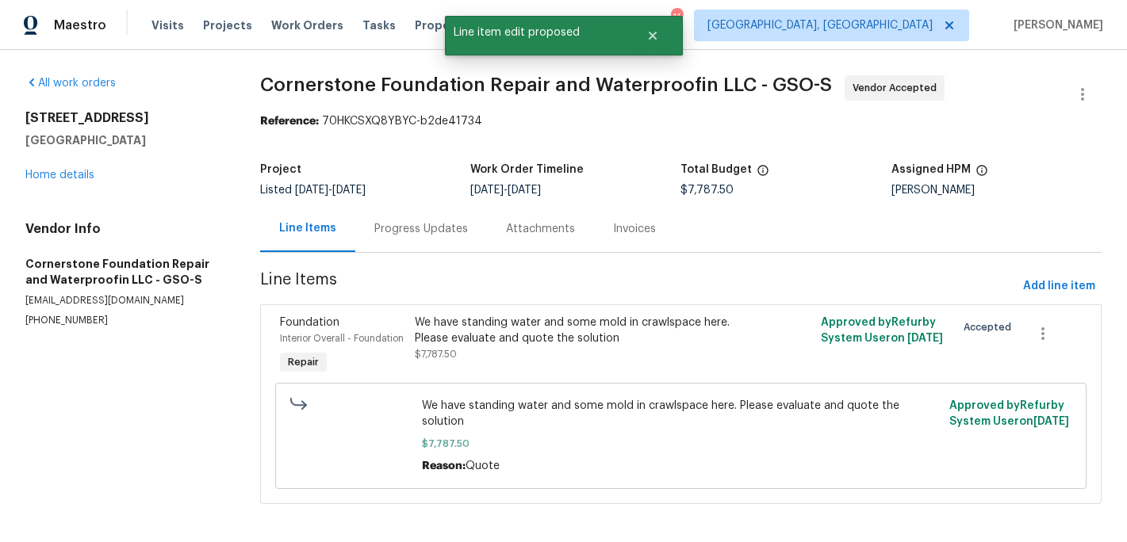
scroll to position [0, 0]
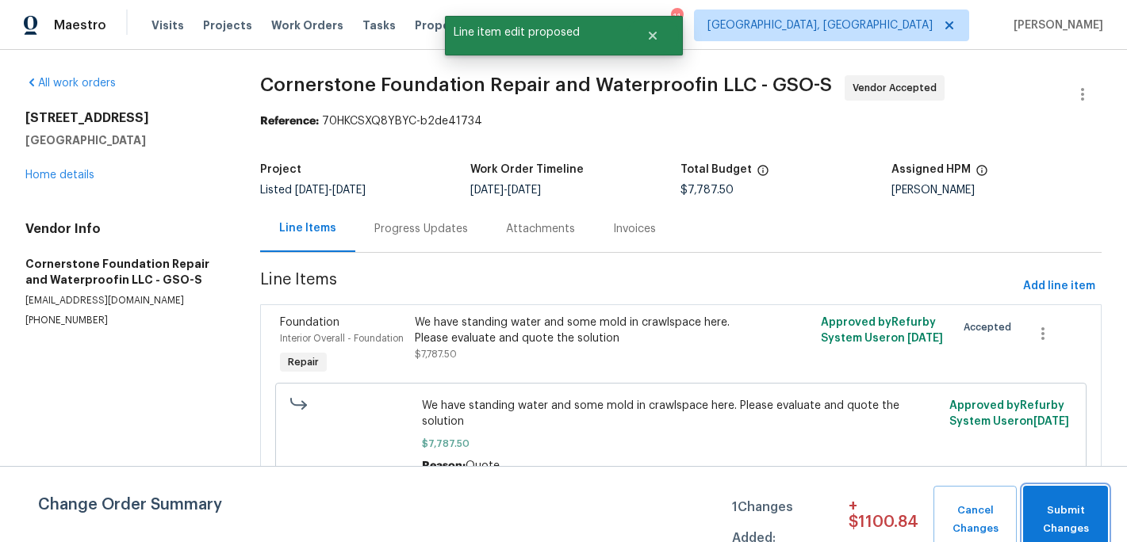
click at [1062, 505] on span "Submit Changes" at bounding box center [1065, 520] width 69 height 36
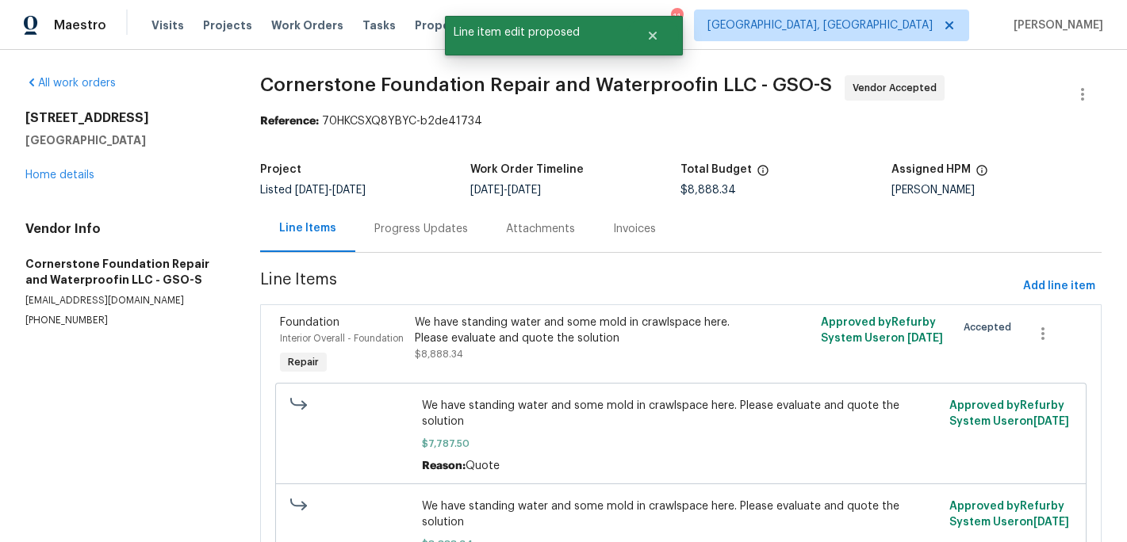
click at [428, 233] on div "Progress Updates" at bounding box center [421, 229] width 94 height 16
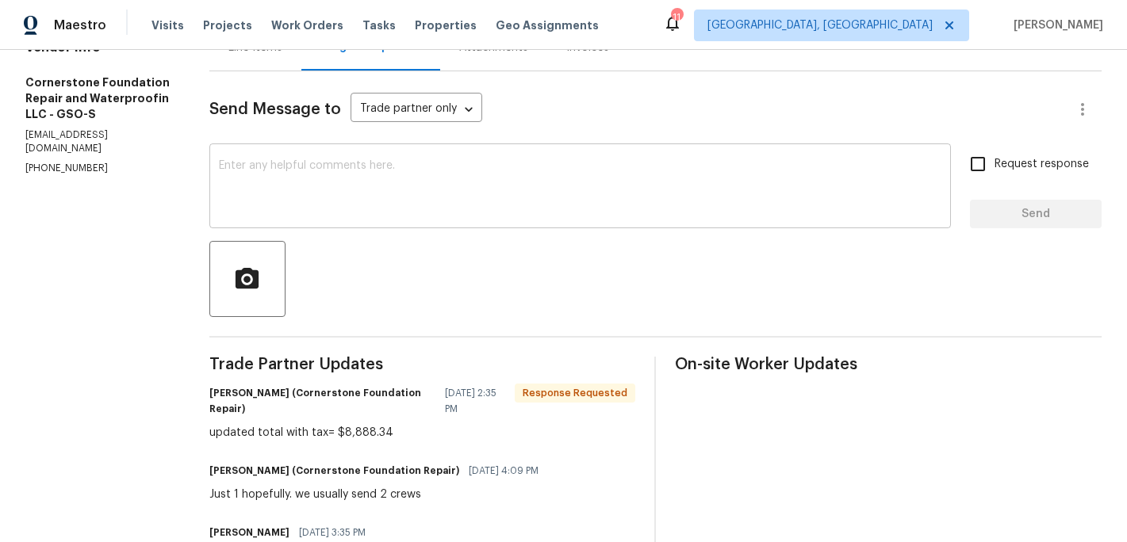
scroll to position [185, 0]
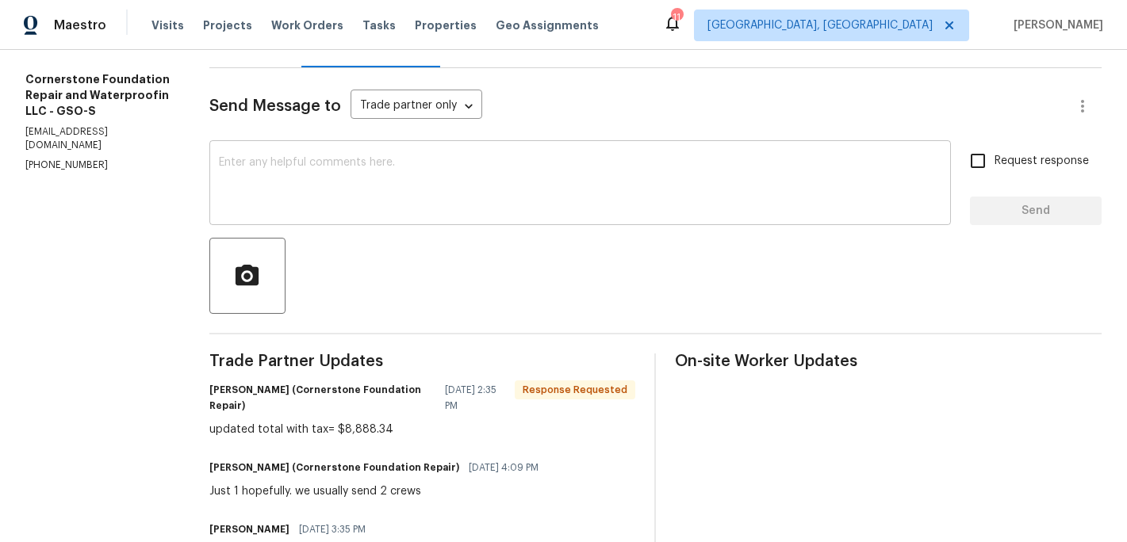
click at [282, 220] on div "x ​" at bounding box center [579, 184] width 741 height 81
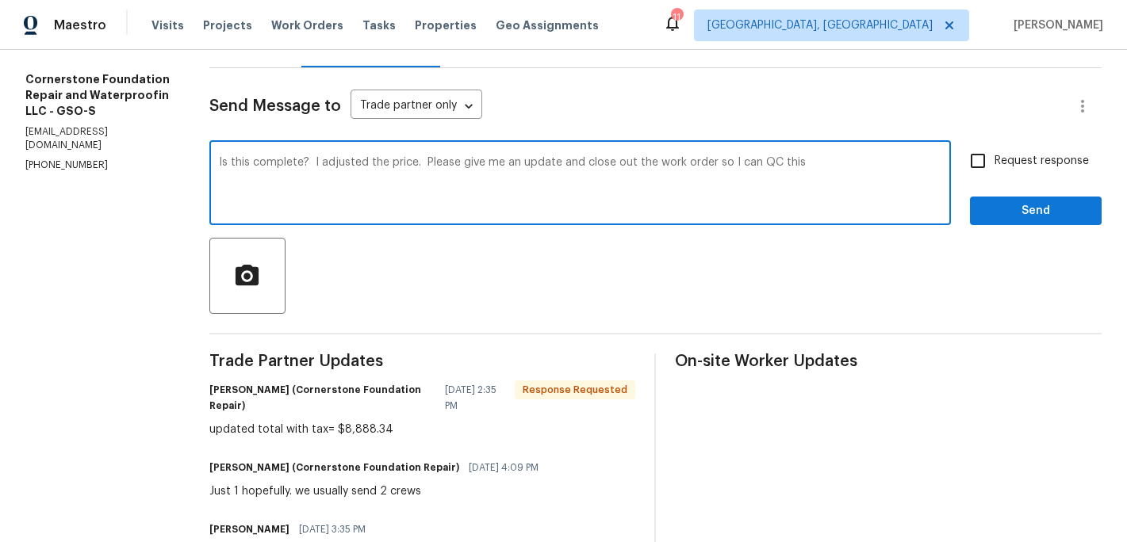
type textarea "Is this complete? I adjusted the price. Please give me an update and close out …"
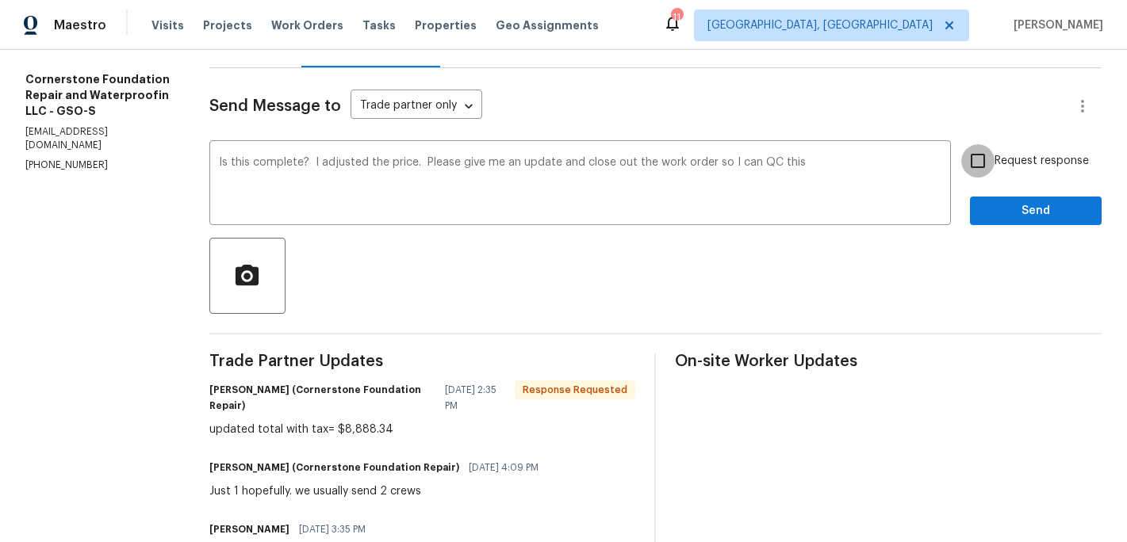
click at [988, 159] on input "Request response" at bounding box center [977, 160] width 33 height 33
checkbox input "true"
click at [988, 216] on span "Send" at bounding box center [1035, 211] width 106 height 20
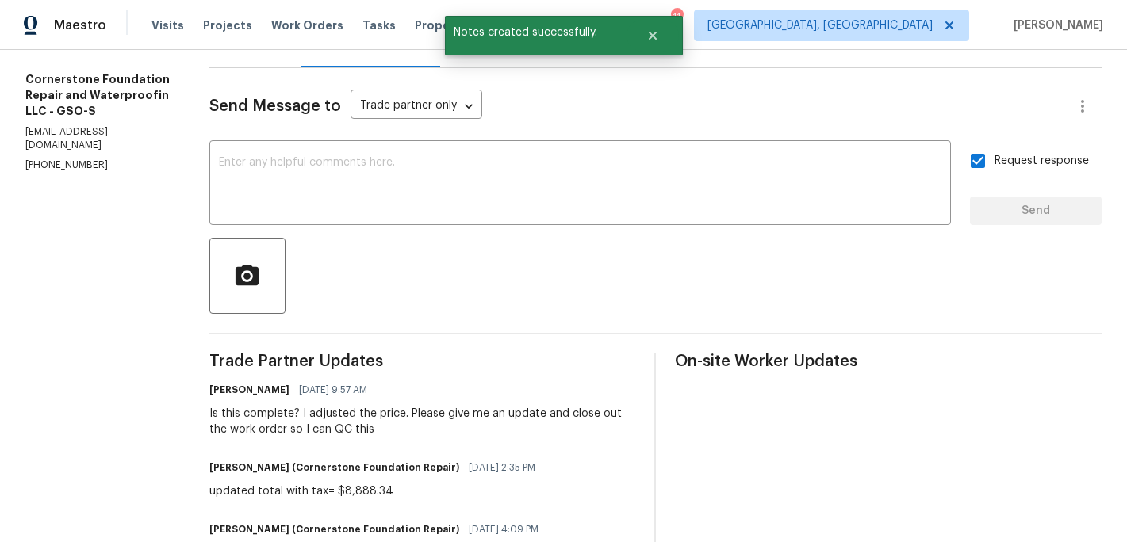
scroll to position [0, 0]
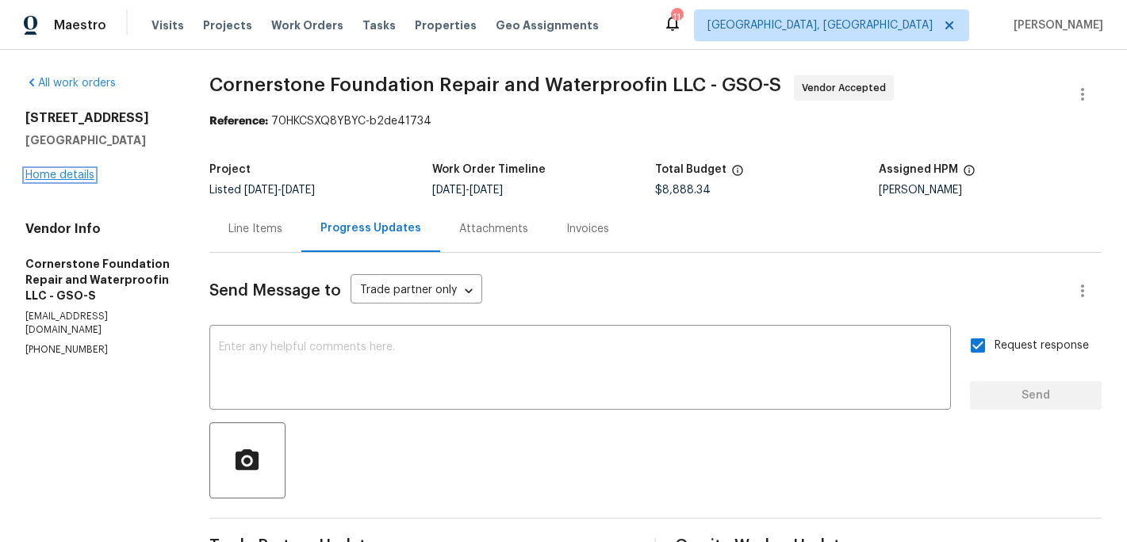
click at [74, 173] on link "Home details" at bounding box center [59, 175] width 69 height 11
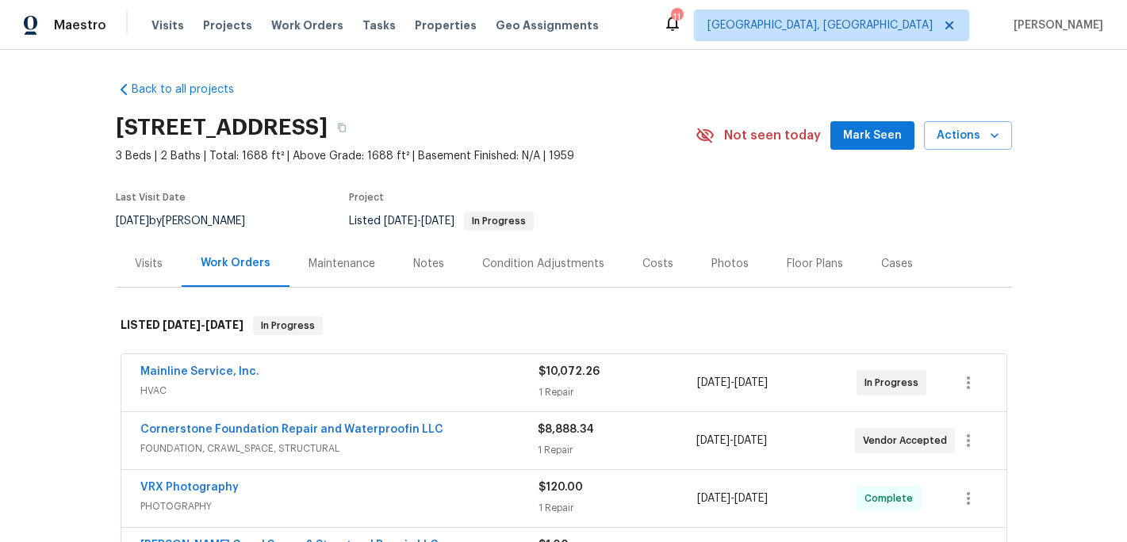
click at [859, 151] on div "[STREET_ADDRESS] 3 Beds | 2 Baths | Total: 1688 ft² | Above Grade: 1688 ft² | B…" at bounding box center [564, 135] width 896 height 57
click at [860, 140] on span "Mark Seen" at bounding box center [872, 136] width 59 height 20
